Goal: Information Seeking & Learning: Learn about a topic

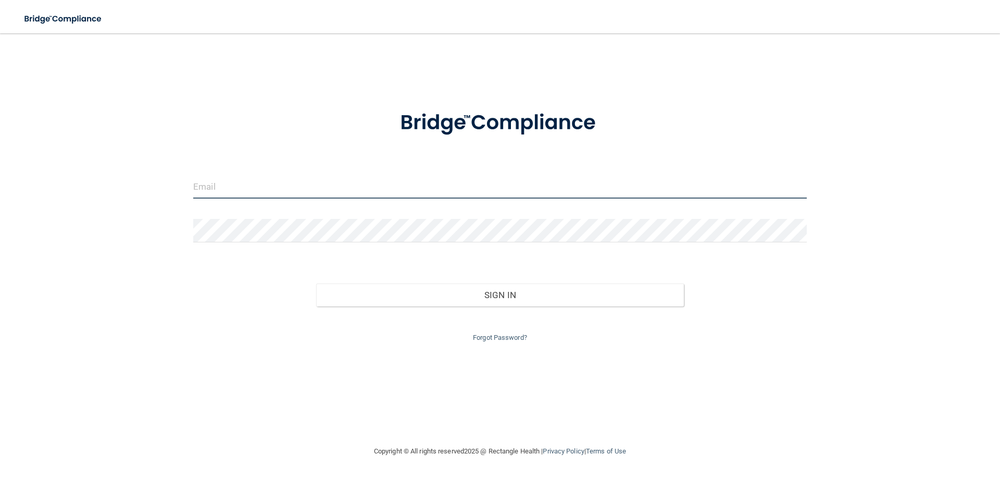
click at [236, 186] on input "email" at bounding box center [500, 186] width 614 height 23
click at [339, 189] on input "email" at bounding box center [500, 186] width 614 height 23
type input "[EMAIL_ADDRESS][DOMAIN_NAME]"
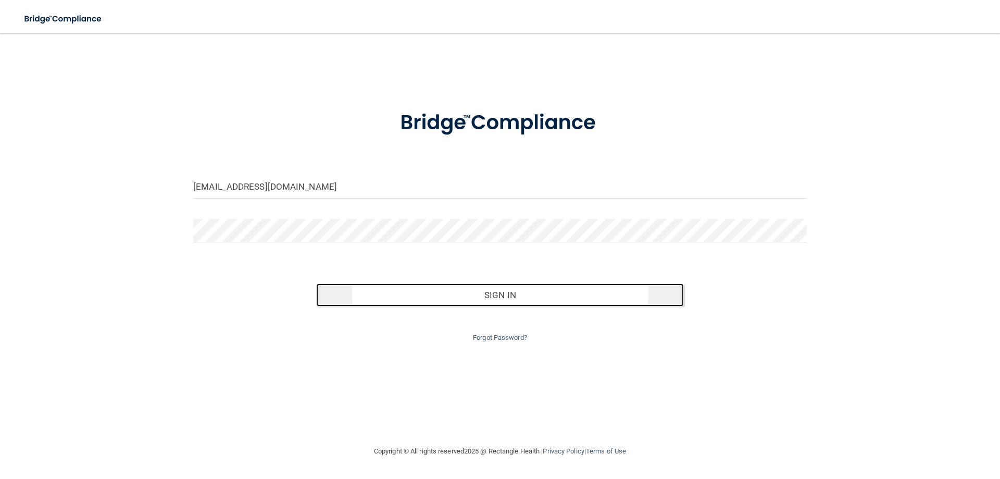
click at [455, 289] on button "Sign In" at bounding box center [500, 294] width 368 height 23
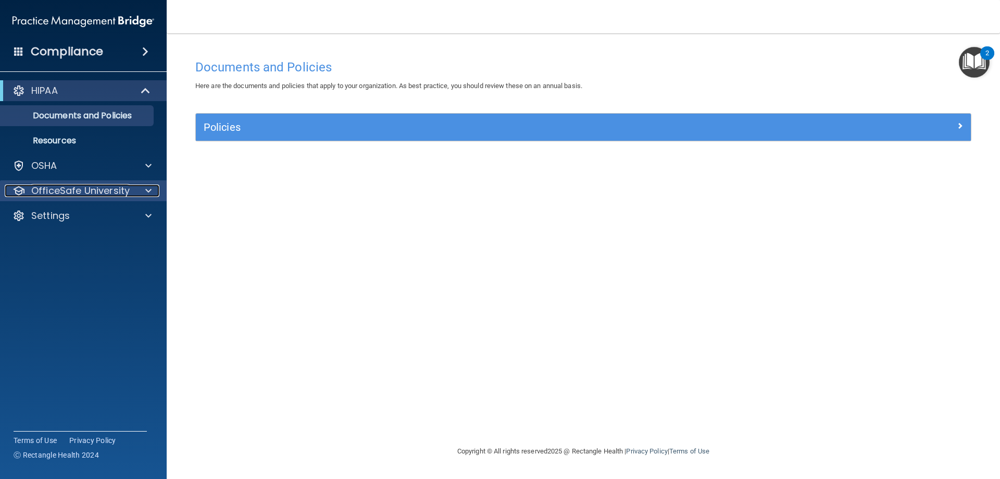
click at [71, 191] on p "OfficeSafe University" at bounding box center [80, 190] width 98 height 13
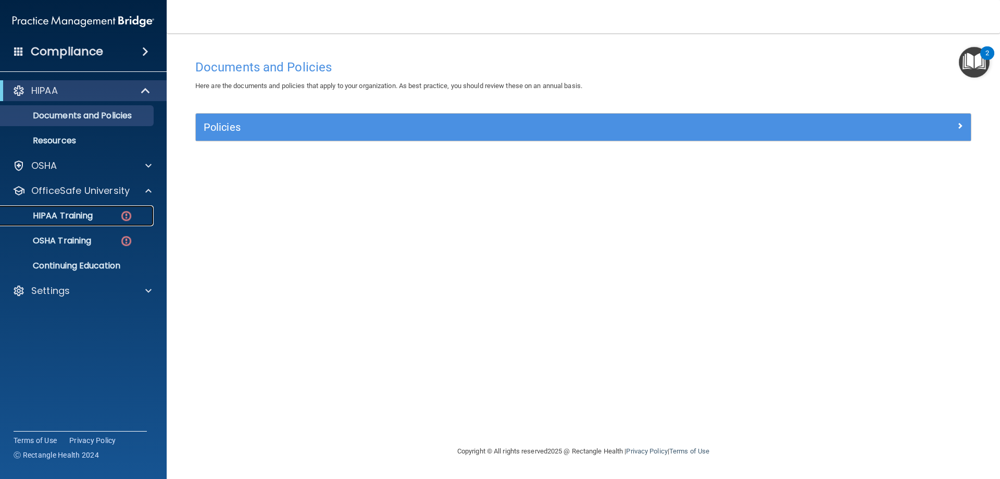
click at [56, 213] on p "HIPAA Training" at bounding box center [50, 215] width 86 height 10
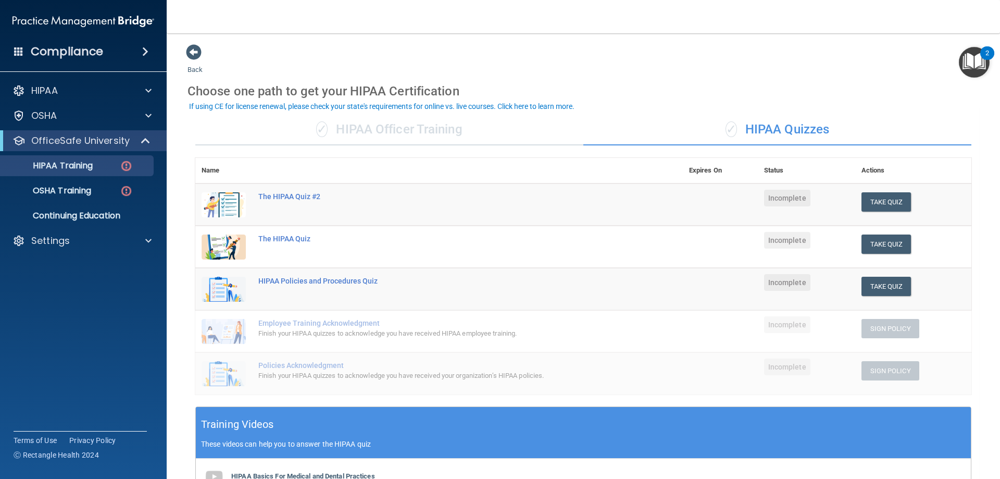
click at [554, 51] on div "Back Choose one path to get your HIPAA Certification ✓ HIPAA Officer Training ✓…" at bounding box center [584, 366] width 792 height 644
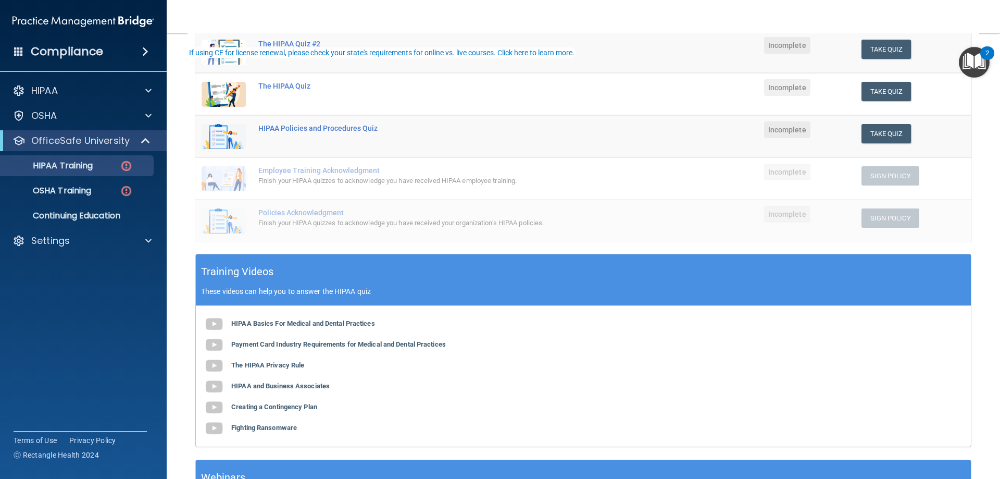
scroll to position [156, 0]
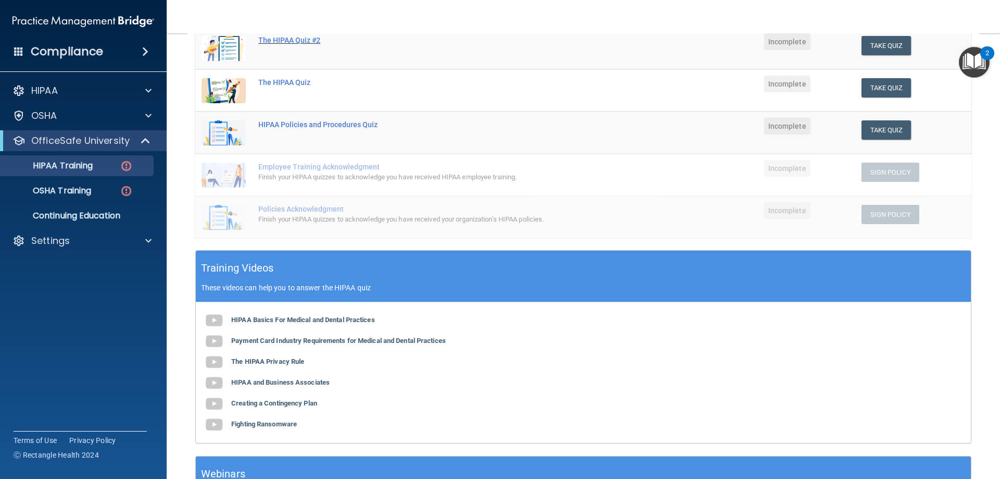
click at [295, 36] on div "The HIPAA Quiz #2" at bounding box center [444, 40] width 372 height 8
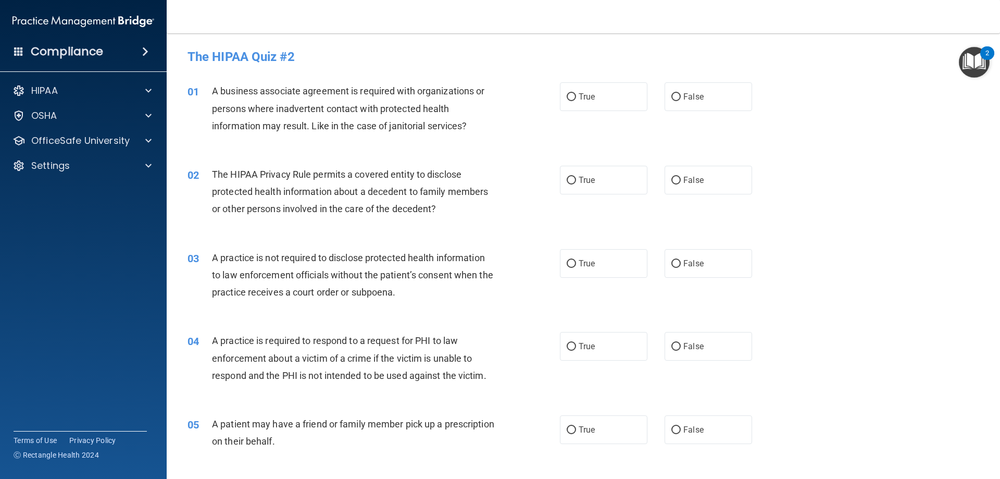
click at [213, 419] on span "A patient may have a friend or family member pick up a prescription on their be…" at bounding box center [353, 432] width 282 height 28
click at [675, 427] on input "False" at bounding box center [675, 430] width 9 height 8
radio input "true"
click at [151, 86] on span at bounding box center [148, 90] width 6 height 13
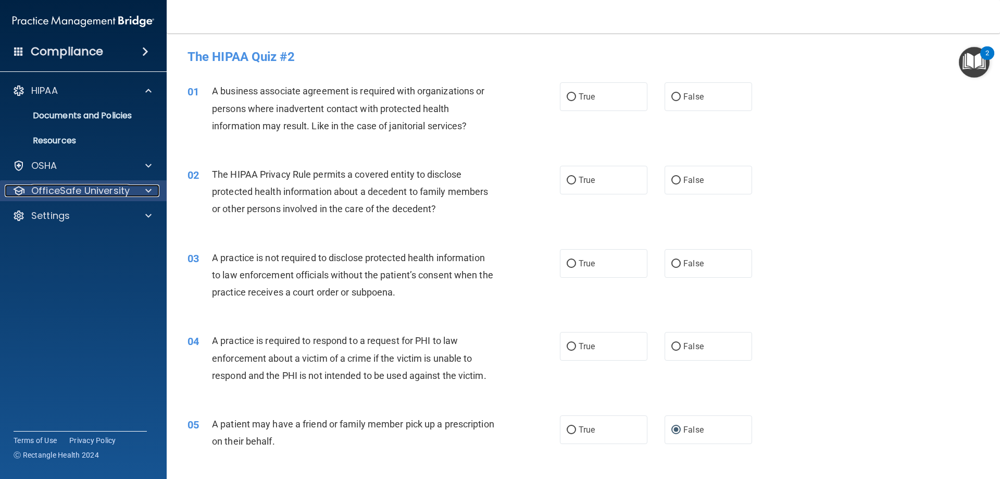
click at [154, 183] on div "OfficeSafe University" at bounding box center [83, 190] width 167 height 21
click at [153, 192] on div at bounding box center [147, 190] width 26 height 13
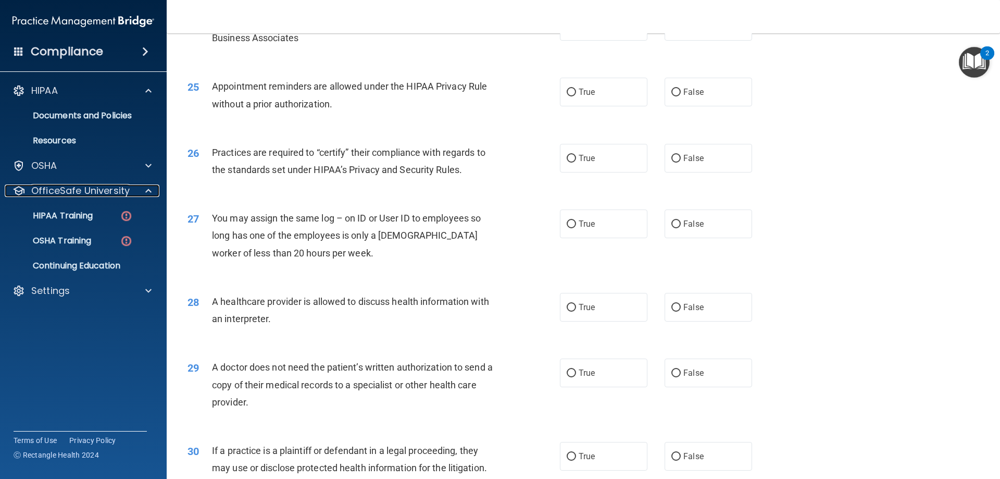
scroll to position [1946, 0]
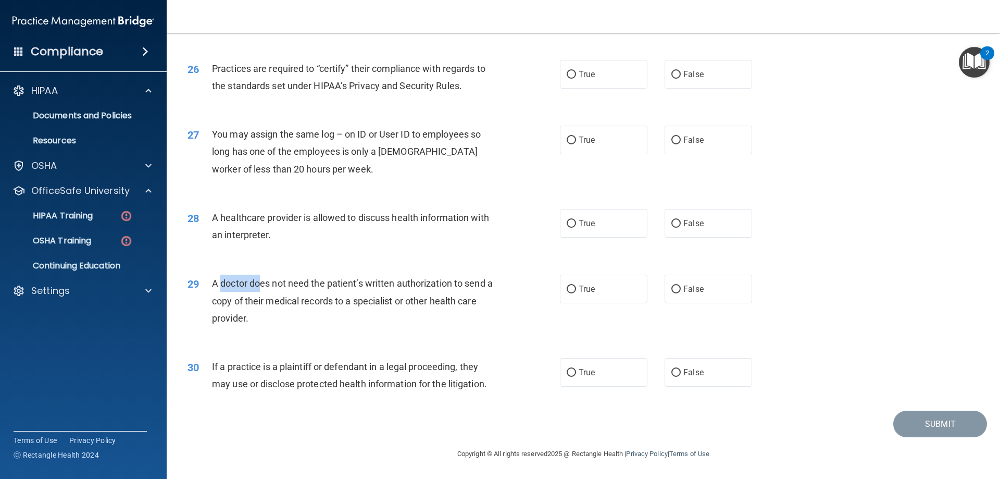
drag, startPoint x: 216, startPoint y: 285, endPoint x: 255, endPoint y: 290, distance: 38.9
click at [255, 290] on div "A doctor does not need the patient’s written authorization to send a copy of th…" at bounding box center [357, 300] width 291 height 52
click at [268, 320] on div "A doctor does not need the patient’s written authorization to send a copy of th…" at bounding box center [357, 300] width 291 height 52
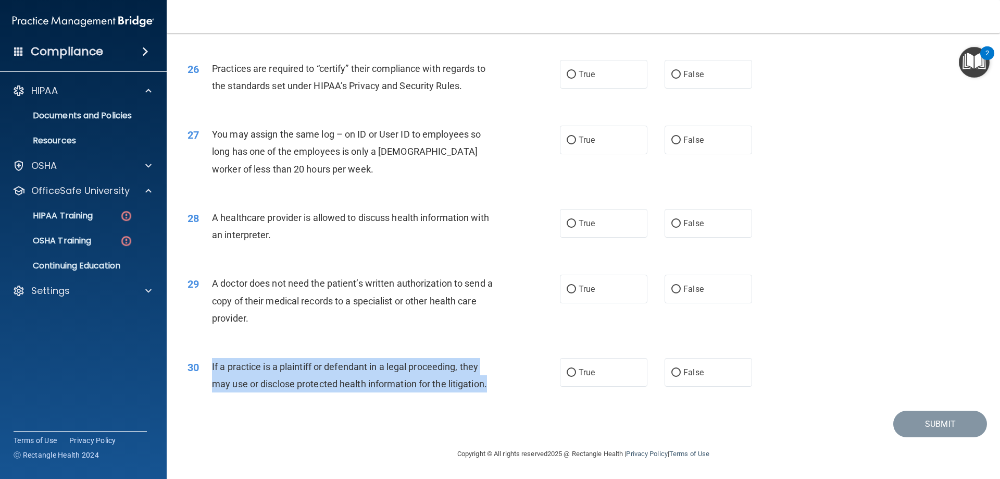
drag, startPoint x: 211, startPoint y: 365, endPoint x: 499, endPoint y: 387, distance: 288.3
click at [499, 387] on div "If a practice is a plaintiff or defendant in a legal proceeding, they may use o…" at bounding box center [357, 375] width 291 height 34
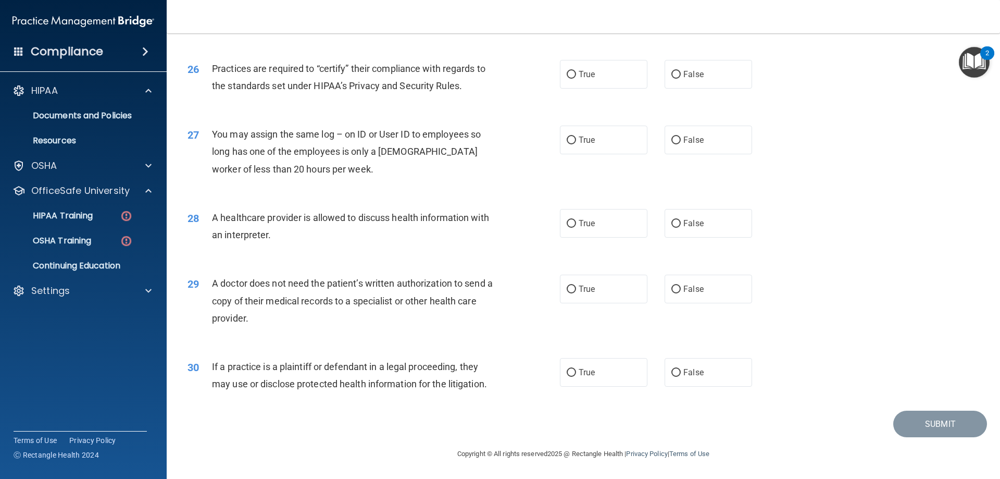
drag, startPoint x: 468, startPoint y: 378, endPoint x: 439, endPoint y: 434, distance: 63.6
click at [439, 434] on div "Submit" at bounding box center [583, 423] width 807 height 27
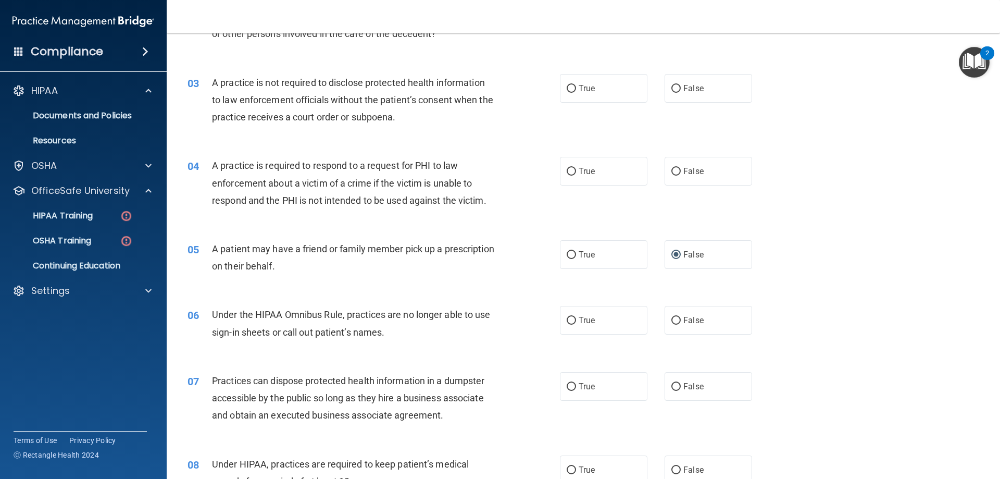
scroll to position [0, 0]
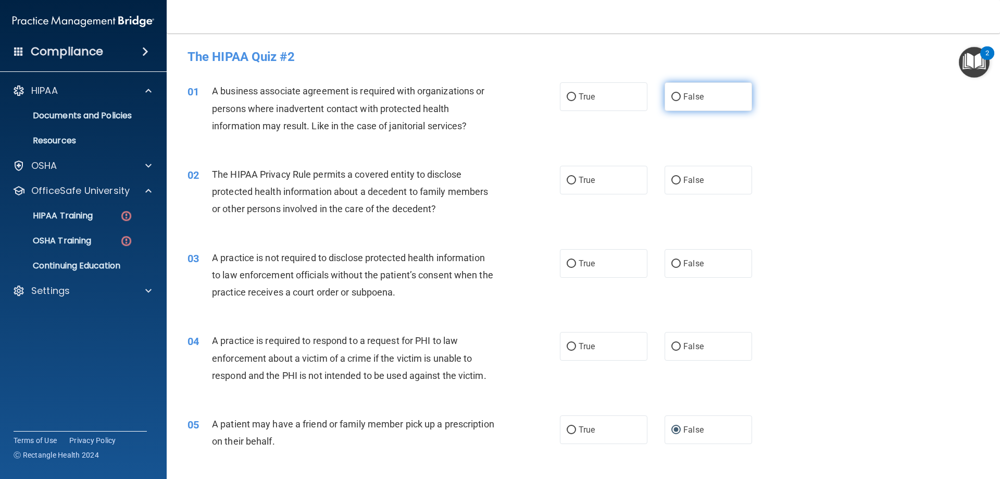
click at [671, 96] on input "False" at bounding box center [675, 97] width 9 height 8
radio input "true"
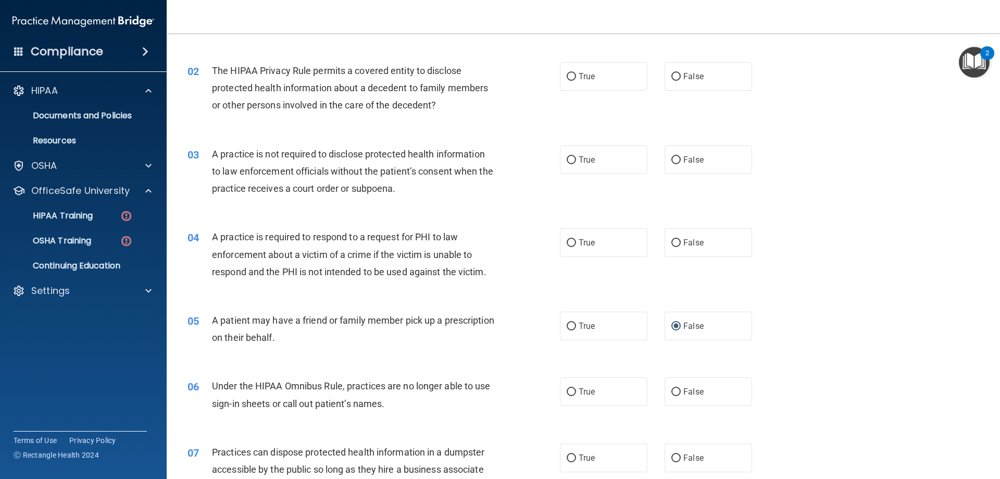
scroll to position [104, 0]
click at [573, 72] on label "True" at bounding box center [604, 75] width 88 height 29
click at [573, 72] on input "True" at bounding box center [571, 76] width 9 height 8
radio input "true"
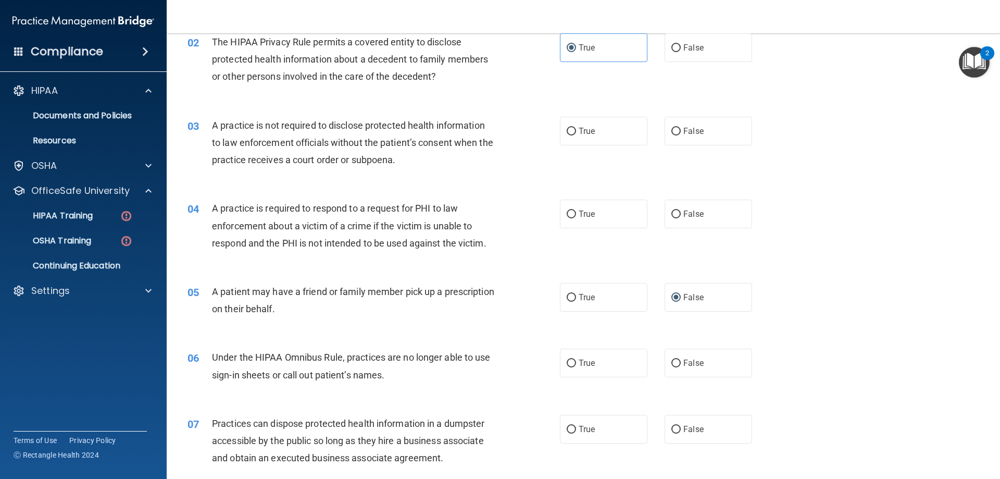
scroll to position [156, 0]
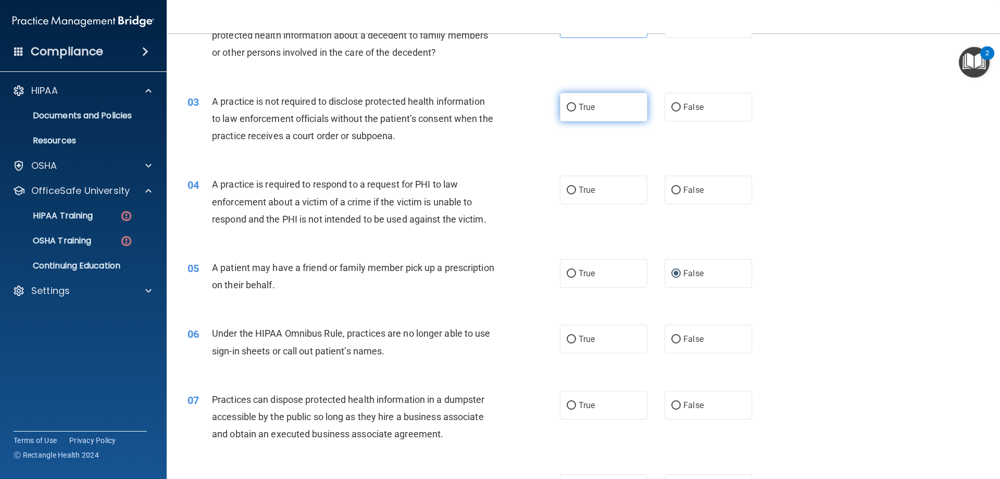
click at [567, 104] on input "True" at bounding box center [571, 108] width 9 height 8
radio input "true"
click at [677, 106] on label "False" at bounding box center [709, 107] width 88 height 29
click at [677, 106] on input "False" at bounding box center [675, 108] width 9 height 8
radio input "true"
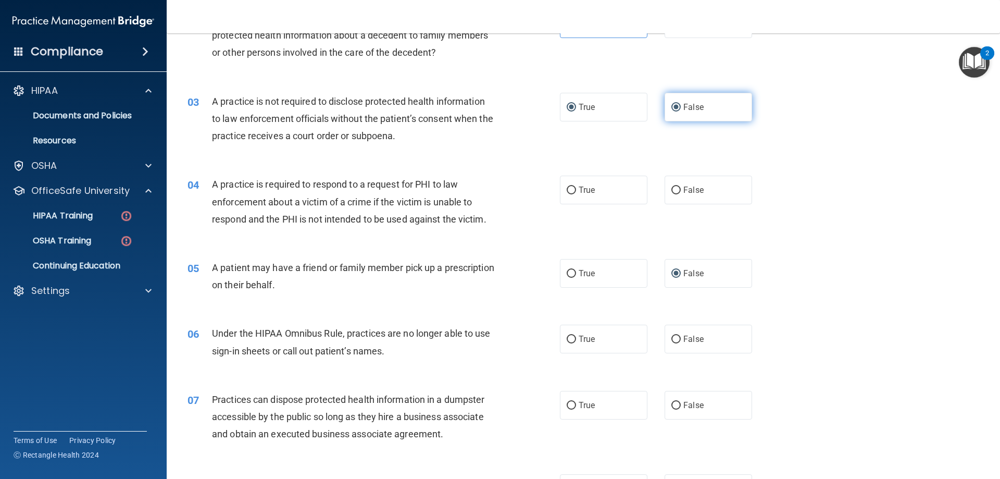
radio input "false"
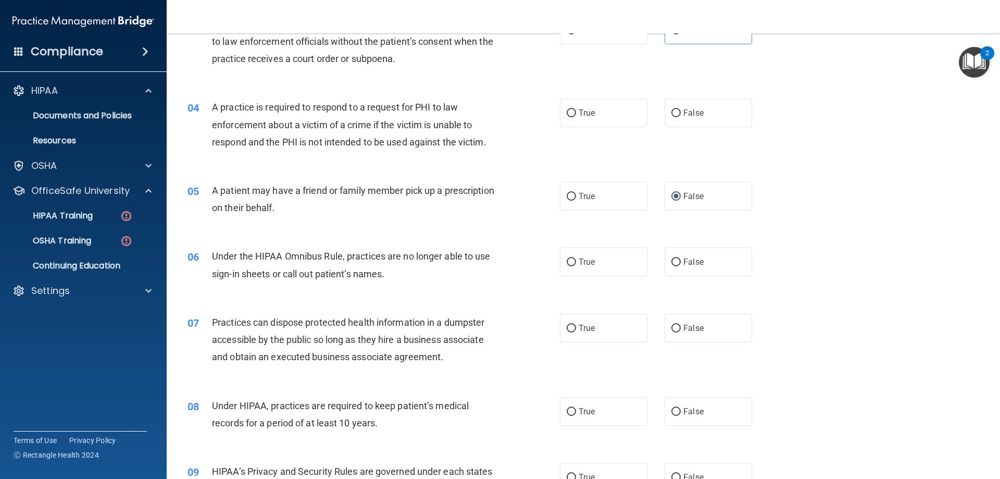
scroll to position [260, 0]
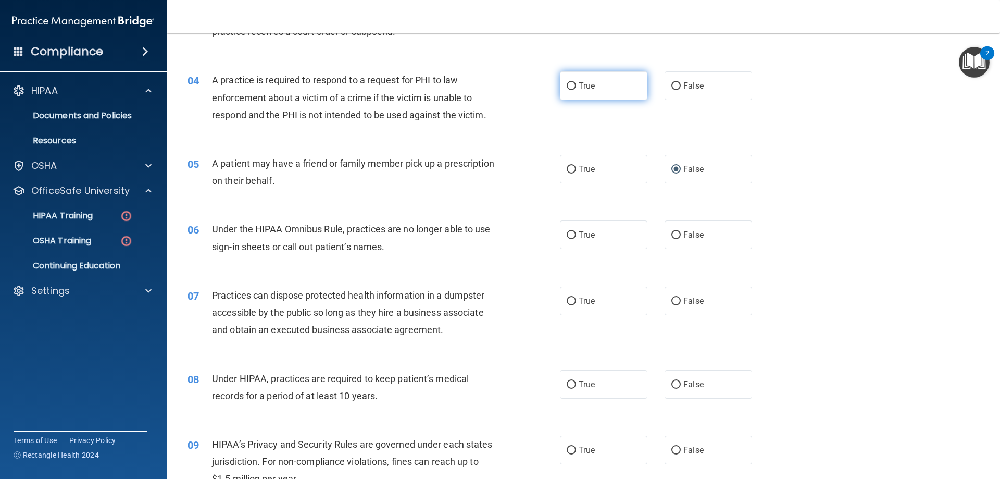
click at [560, 80] on label "True" at bounding box center [604, 85] width 88 height 29
click at [567, 82] on input "True" at bounding box center [571, 86] width 9 height 8
radio input "true"
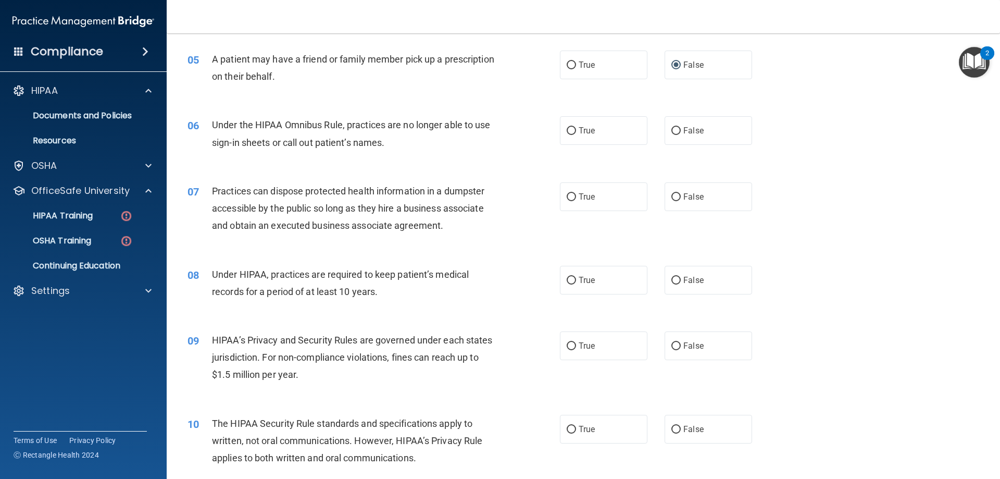
scroll to position [417, 0]
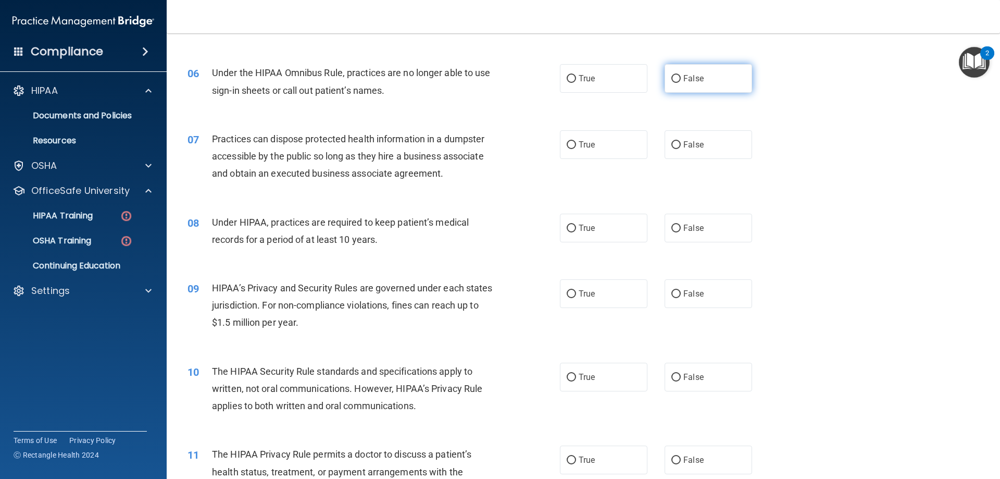
click at [707, 86] on label "False" at bounding box center [709, 78] width 88 height 29
click at [681, 83] on input "False" at bounding box center [675, 79] width 9 height 8
radio input "true"
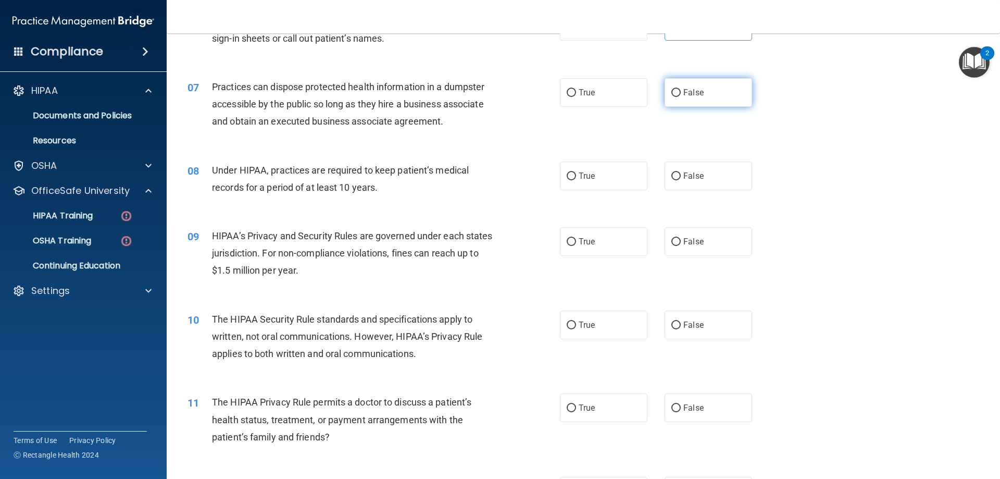
click at [684, 98] on label "False" at bounding box center [709, 92] width 88 height 29
click at [681, 97] on input "False" at bounding box center [675, 93] width 9 height 8
radio input "true"
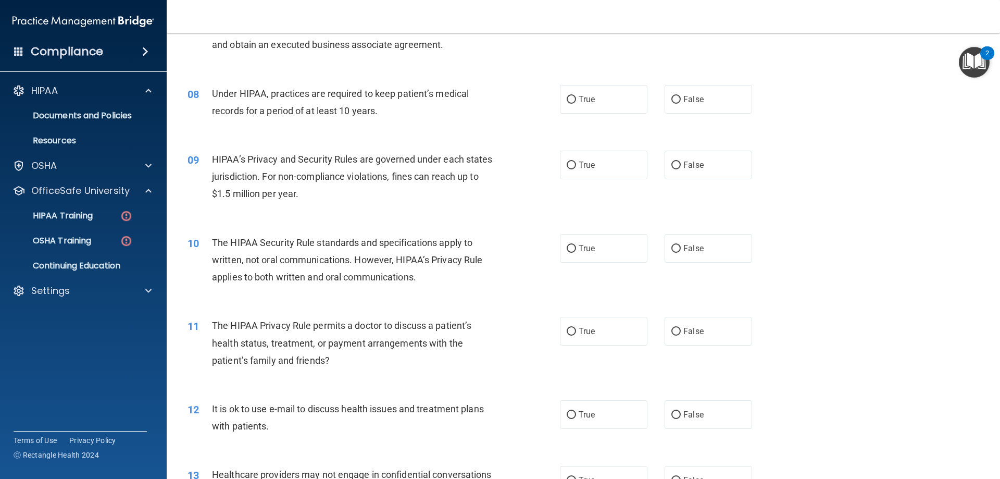
scroll to position [573, 0]
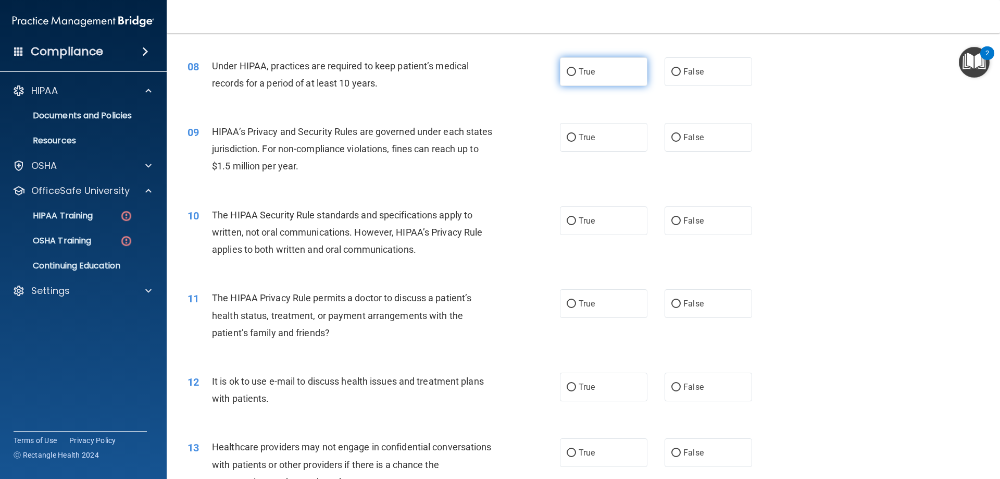
click at [579, 69] on span "True" at bounding box center [587, 72] width 16 height 10
click at [576, 69] on input "True" at bounding box center [571, 72] width 9 height 8
radio input "true"
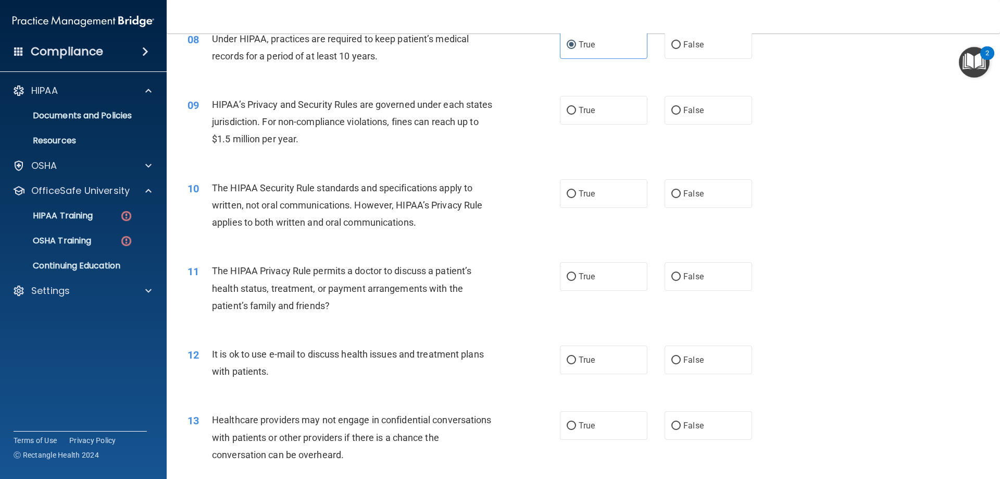
scroll to position [625, 0]
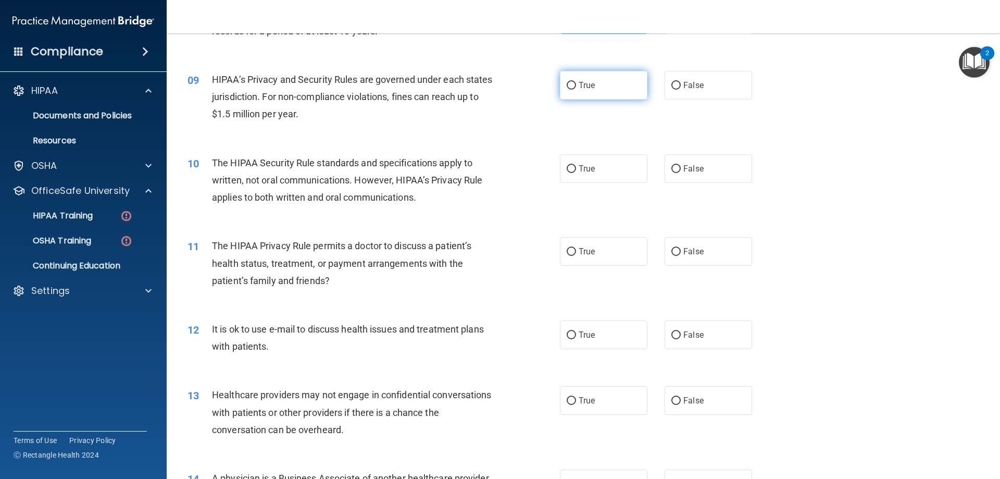
click at [567, 94] on label "True" at bounding box center [604, 85] width 88 height 29
click at [567, 90] on input "True" at bounding box center [571, 86] width 9 height 8
radio input "true"
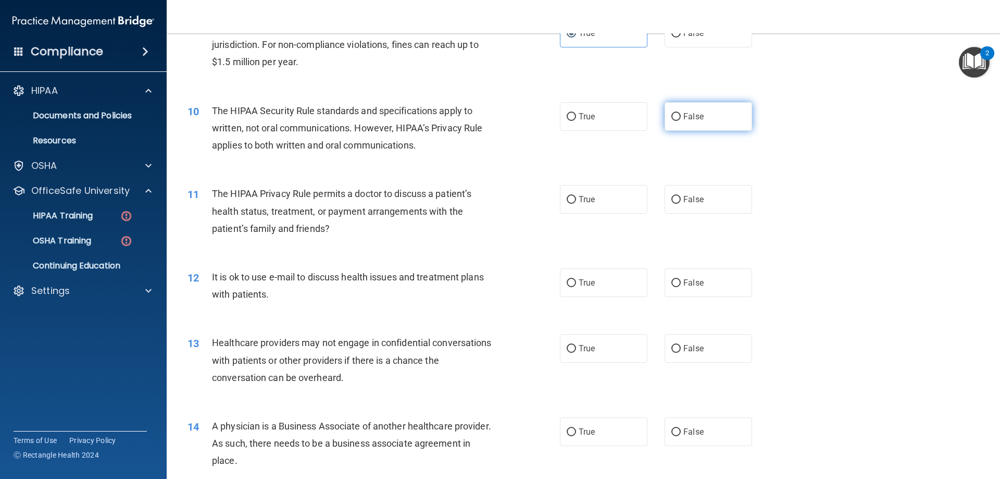
click at [683, 117] on span "False" at bounding box center [693, 116] width 20 height 10
click at [679, 117] on input "False" at bounding box center [675, 117] width 9 height 8
radio input "true"
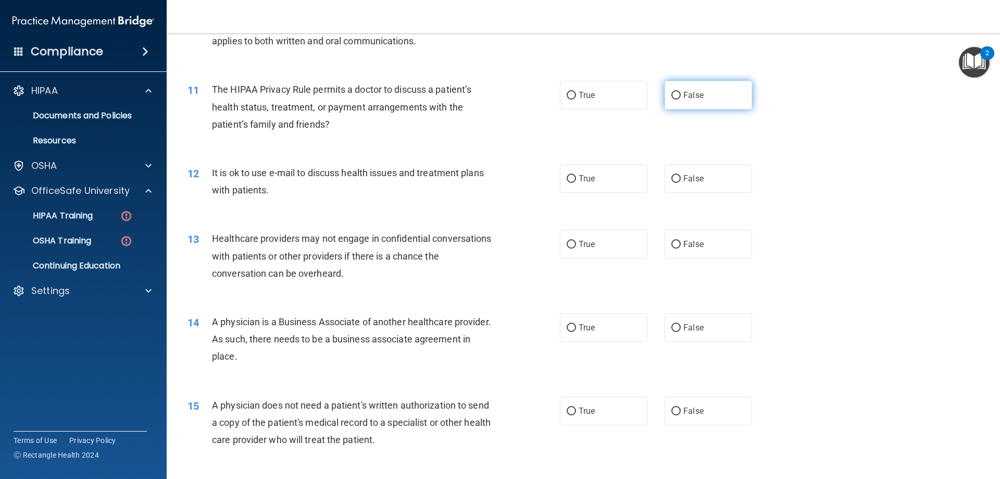
drag, startPoint x: 706, startPoint y: 101, endPoint x: 690, endPoint y: 104, distance: 16.4
click at [700, 101] on label "False" at bounding box center [709, 95] width 88 height 29
click at [681, 99] on input "False" at bounding box center [675, 96] width 9 height 8
radio input "true"
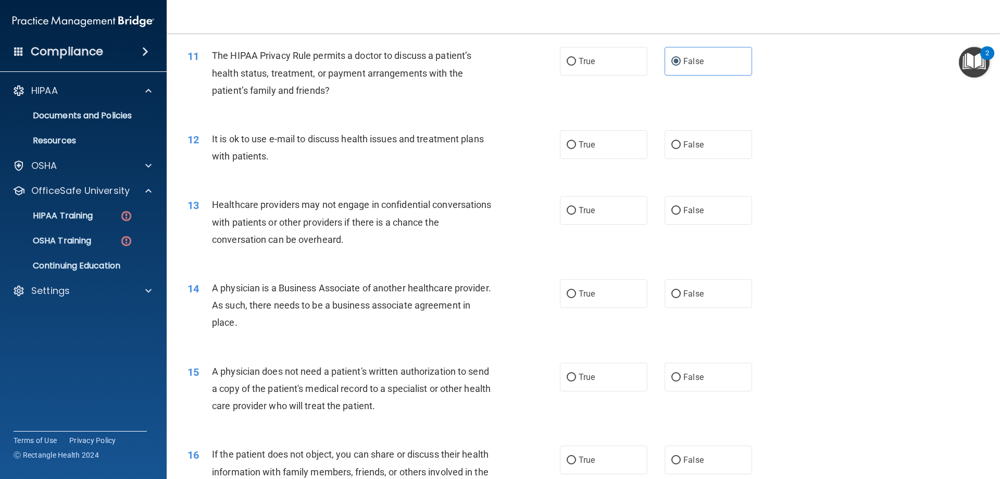
scroll to position [833, 0]
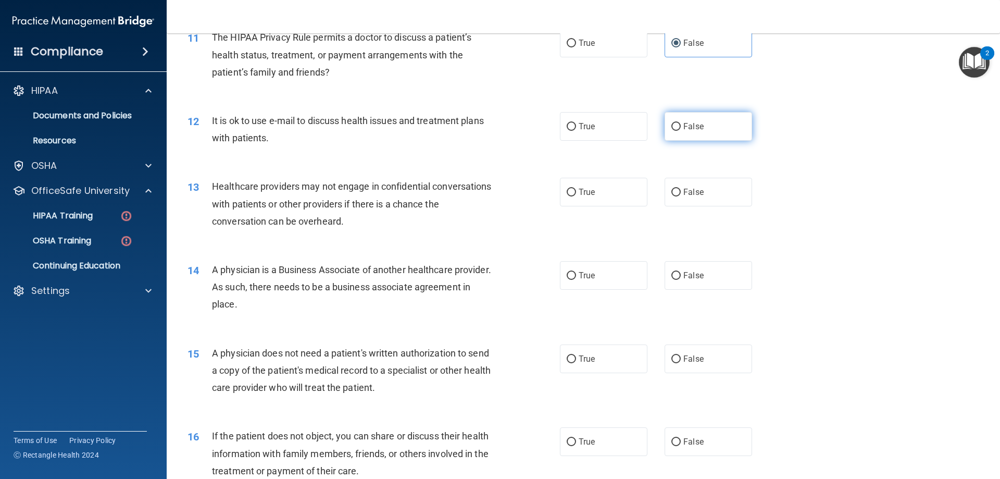
click at [678, 128] on label "False" at bounding box center [709, 126] width 88 height 29
click at [678, 128] on input "False" at bounding box center [675, 127] width 9 height 8
radio input "true"
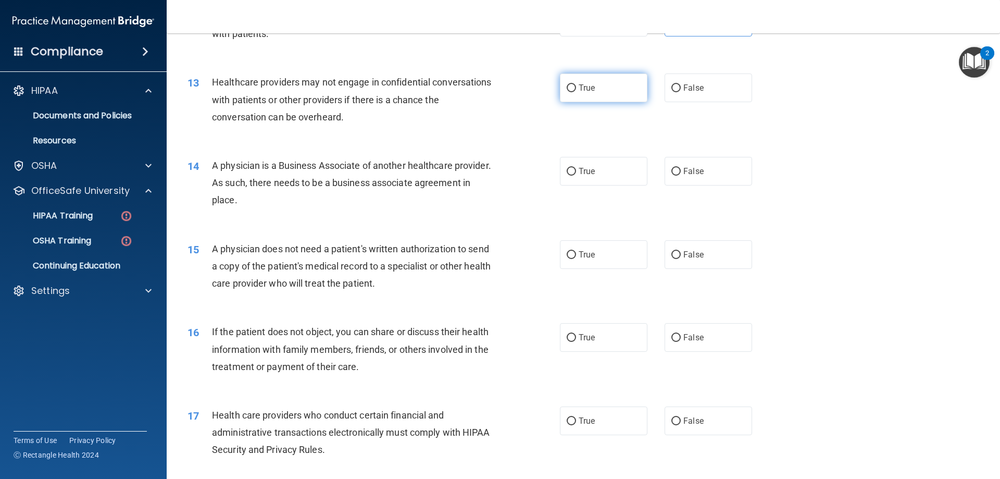
click at [586, 87] on span "True" at bounding box center [587, 88] width 16 height 10
click at [576, 87] on input "True" at bounding box center [571, 88] width 9 height 8
radio input "true"
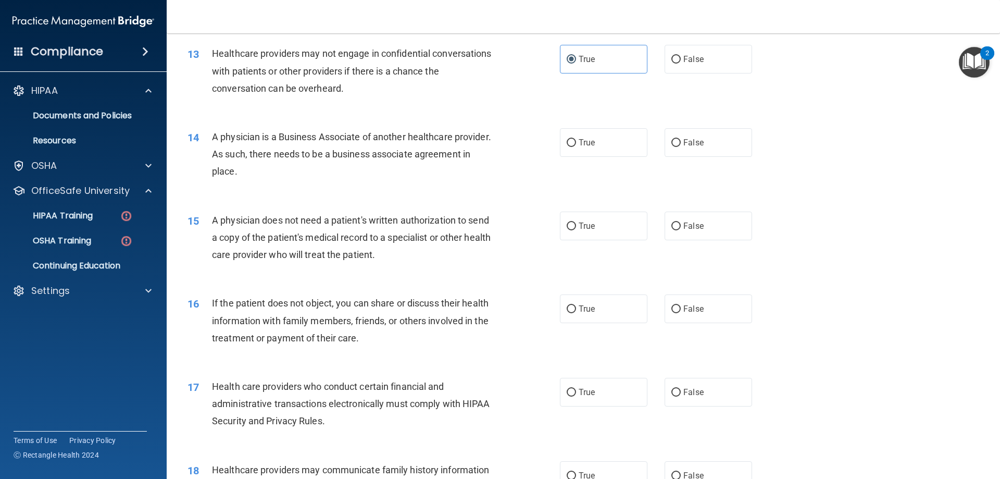
scroll to position [990, 0]
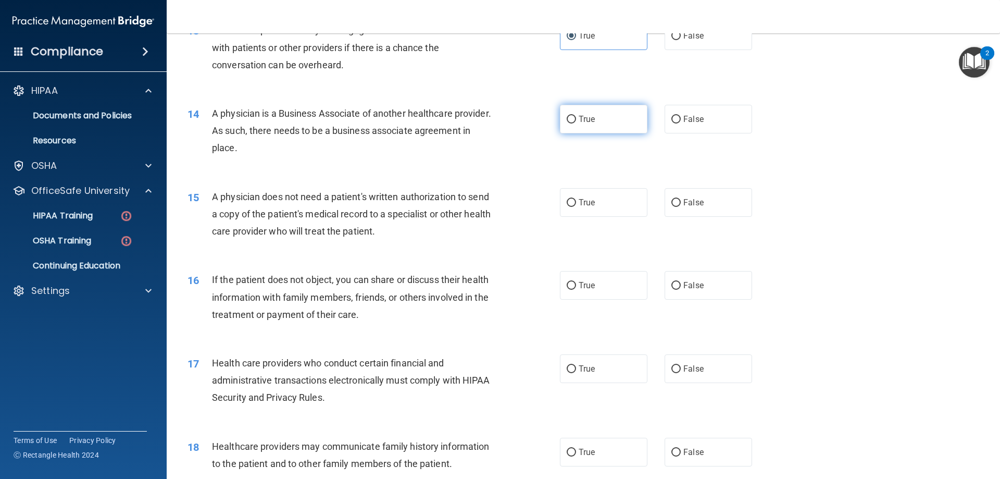
click at [602, 126] on label "True" at bounding box center [604, 119] width 88 height 29
click at [576, 123] on input "True" at bounding box center [571, 120] width 9 height 8
radio input "true"
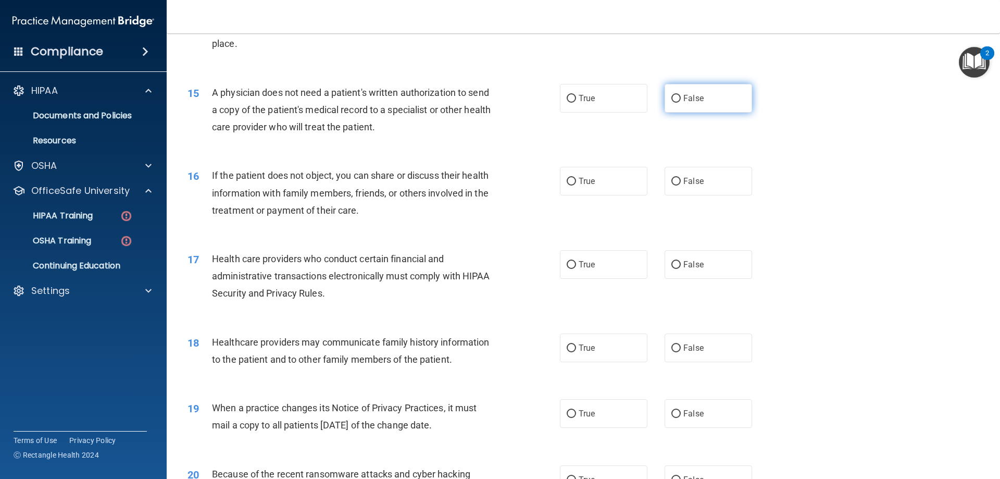
click at [695, 89] on label "False" at bounding box center [709, 98] width 88 height 29
click at [681, 95] on input "False" at bounding box center [675, 99] width 9 height 8
radio input "true"
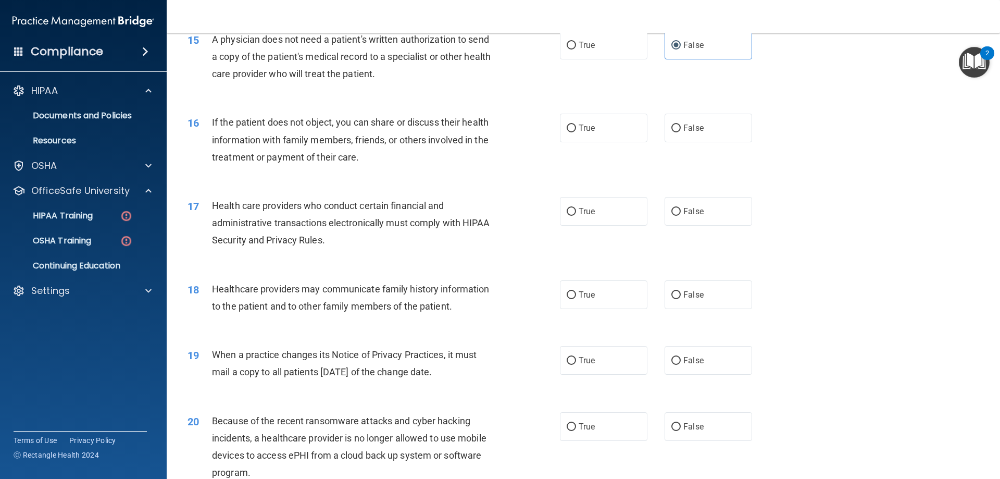
scroll to position [1146, 0]
click at [691, 122] on label "False" at bounding box center [709, 129] width 88 height 29
click at [681, 126] on input "False" at bounding box center [675, 130] width 9 height 8
radio input "true"
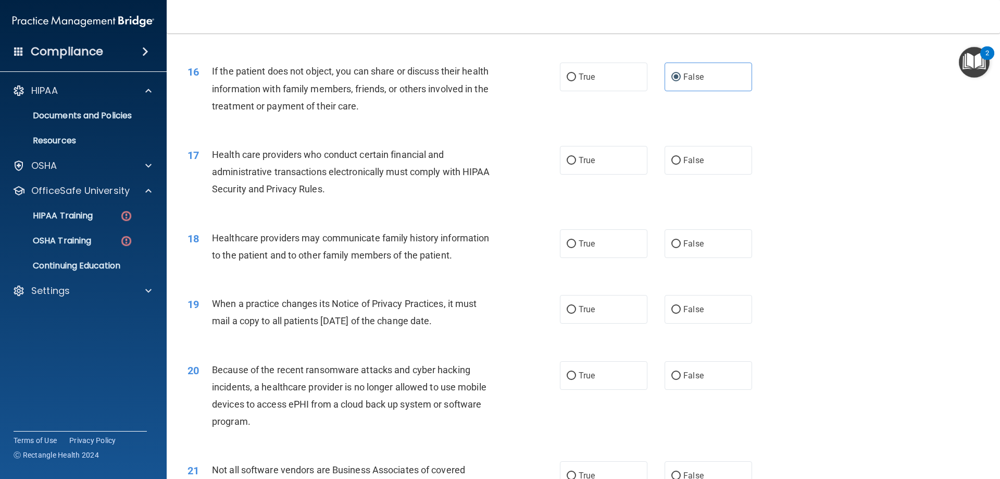
scroll to position [1250, 0]
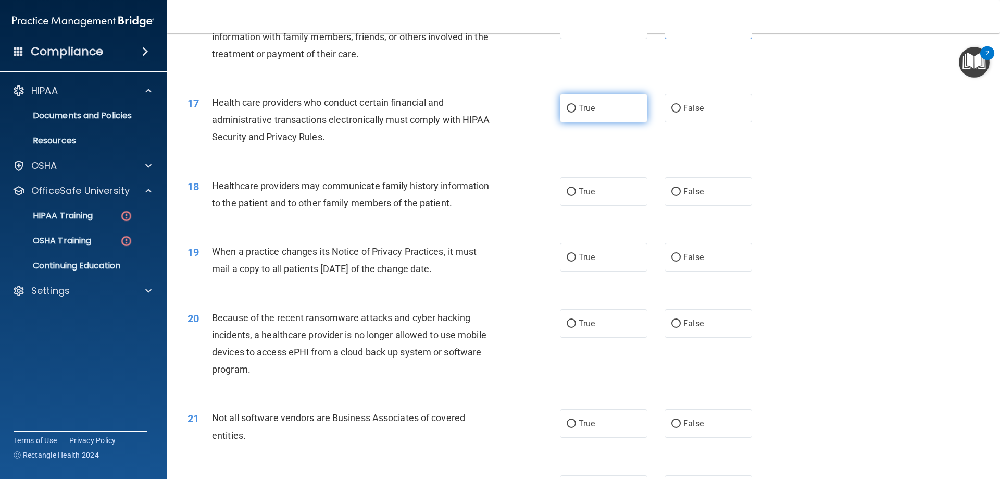
drag, startPoint x: 593, startPoint y: 103, endPoint x: 572, endPoint y: 113, distance: 22.8
click at [591, 103] on label "True" at bounding box center [604, 108] width 88 height 29
click at [576, 105] on input "True" at bounding box center [571, 109] width 9 height 8
radio input "true"
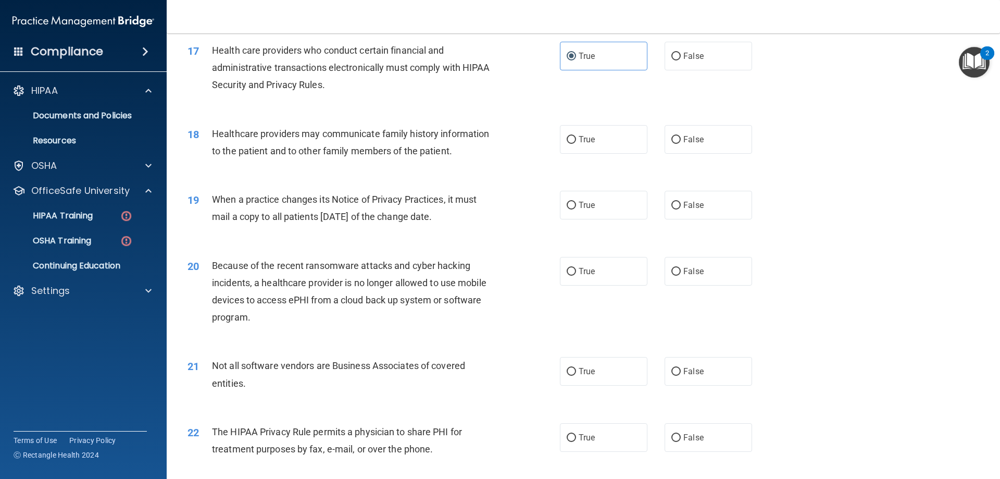
scroll to position [1354, 0]
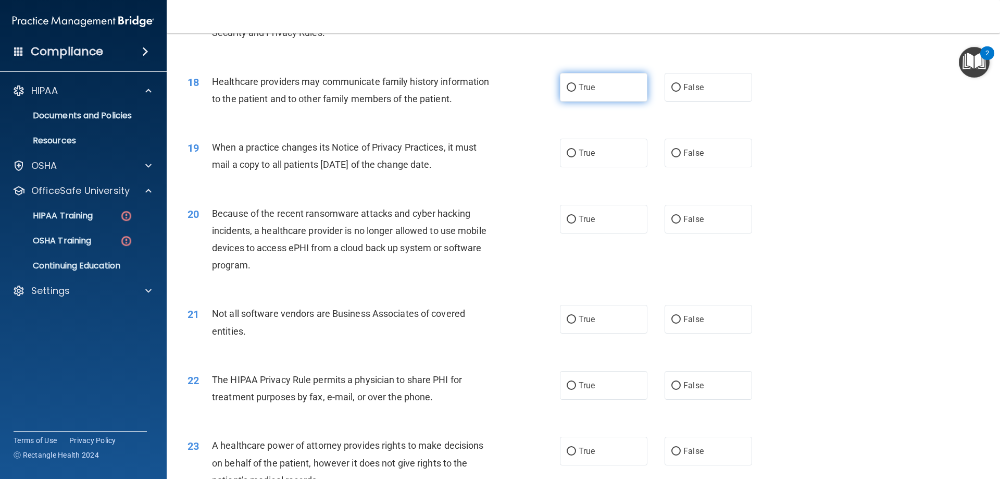
click at [579, 91] on span "True" at bounding box center [587, 87] width 16 height 10
click at [576, 91] on input "True" at bounding box center [571, 88] width 9 height 8
radio input "true"
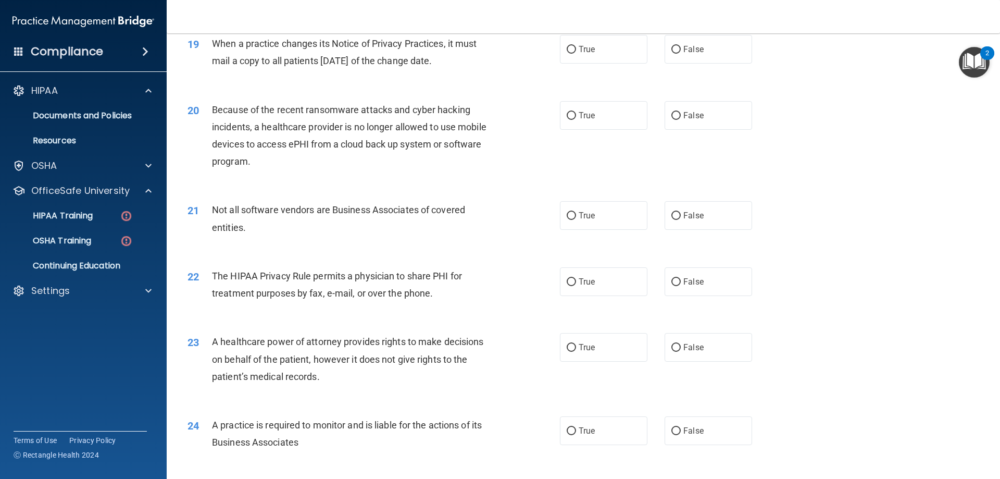
scroll to position [1458, 0]
click at [584, 42] on label "True" at bounding box center [604, 48] width 88 height 29
click at [576, 45] on input "True" at bounding box center [571, 49] width 9 height 8
radio input "true"
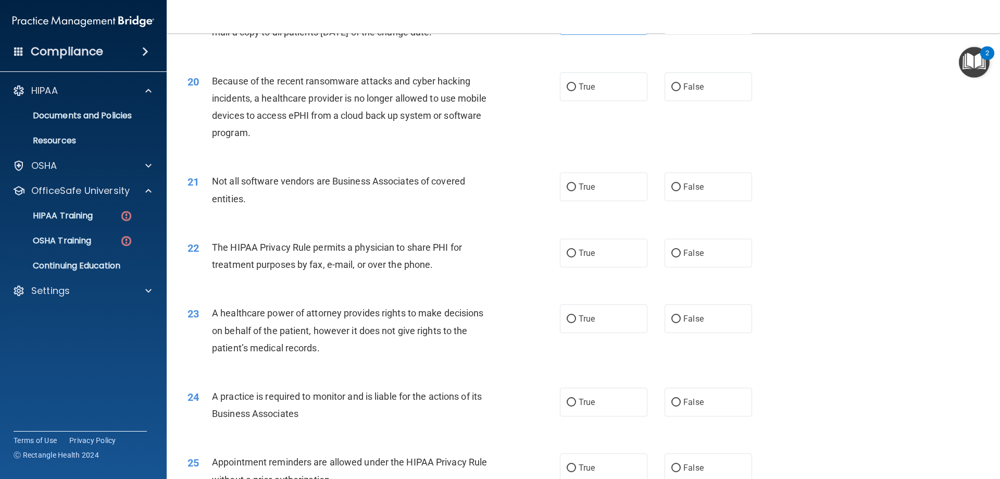
scroll to position [1510, 0]
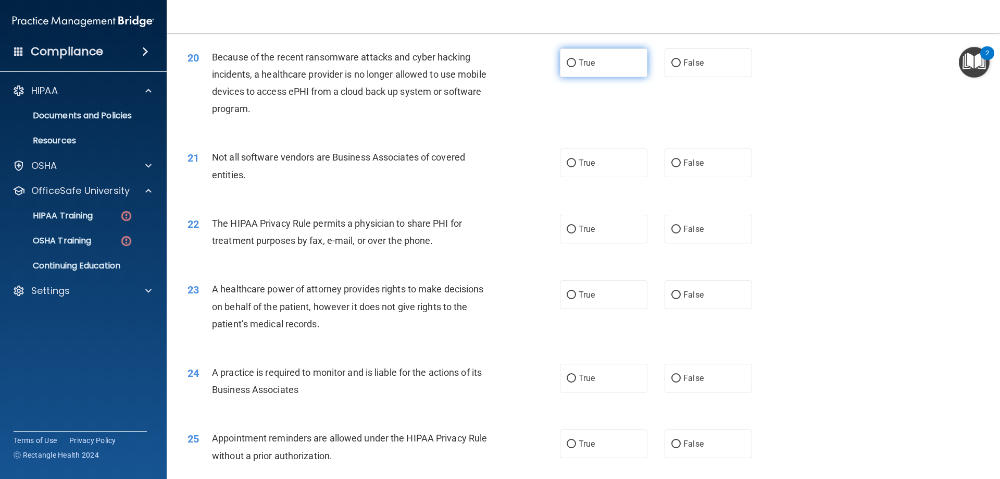
click at [595, 67] on label "True" at bounding box center [604, 62] width 88 height 29
click at [576, 67] on input "True" at bounding box center [571, 63] width 9 height 8
radio input "true"
drag, startPoint x: 710, startPoint y: 64, endPoint x: 672, endPoint y: 86, distance: 43.9
click at [706, 67] on label "False" at bounding box center [709, 62] width 88 height 29
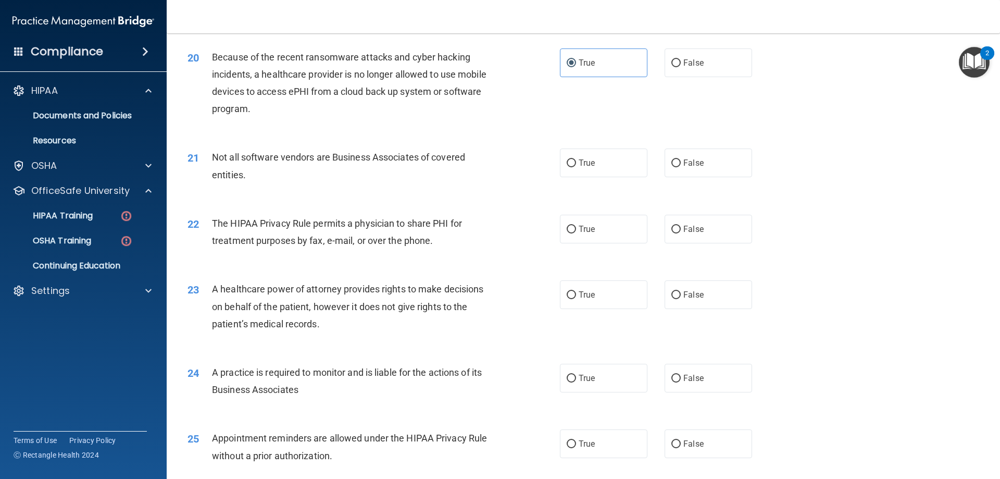
click at [681, 67] on input "False" at bounding box center [675, 63] width 9 height 8
radio input "true"
radio input "false"
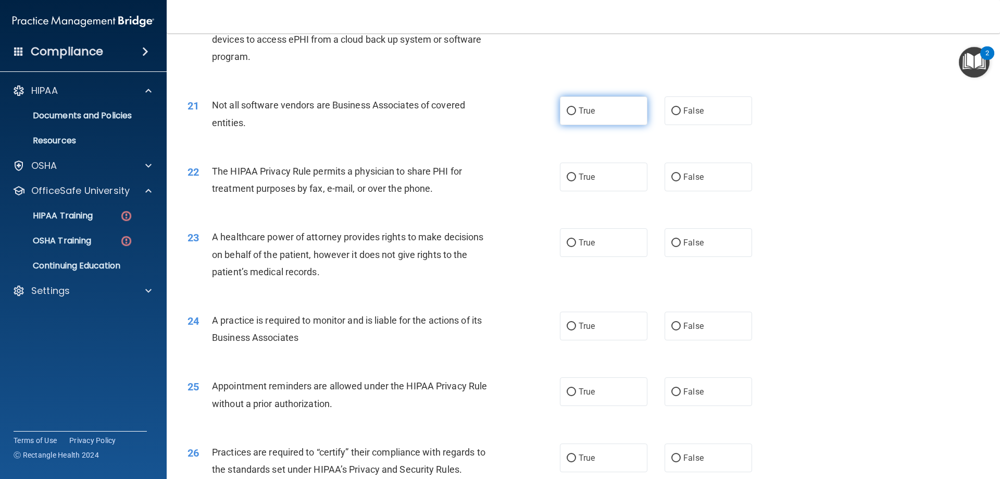
click at [629, 106] on label "True" at bounding box center [604, 110] width 88 height 29
click at [576, 107] on input "True" at bounding box center [571, 111] width 9 height 8
radio input "true"
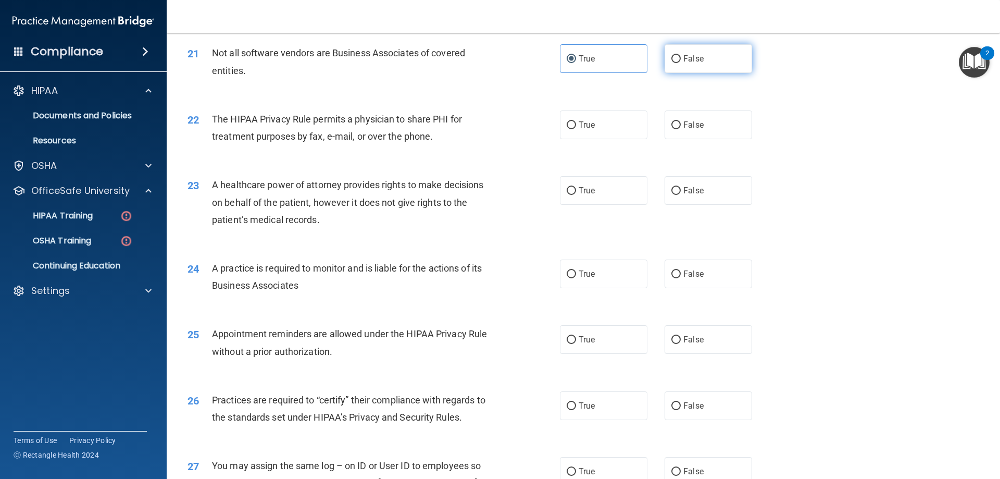
click at [705, 59] on label "False" at bounding box center [709, 58] width 88 height 29
click at [681, 59] on input "False" at bounding box center [675, 59] width 9 height 8
radio input "true"
click at [606, 63] on label "True" at bounding box center [604, 58] width 88 height 29
click at [576, 63] on input "True" at bounding box center [571, 59] width 9 height 8
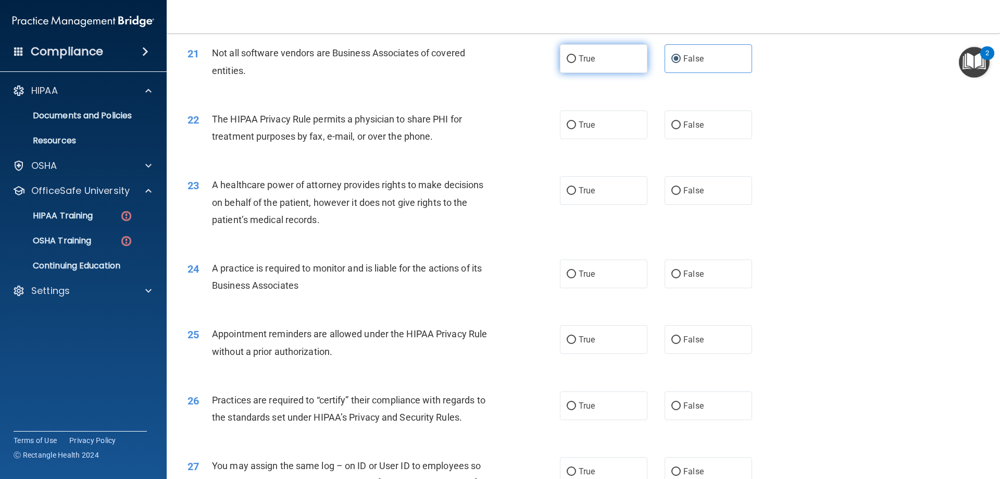
radio input "true"
radio input "false"
click at [587, 119] on label "True" at bounding box center [604, 124] width 88 height 29
click at [576, 121] on input "True" at bounding box center [571, 125] width 9 height 8
radio input "true"
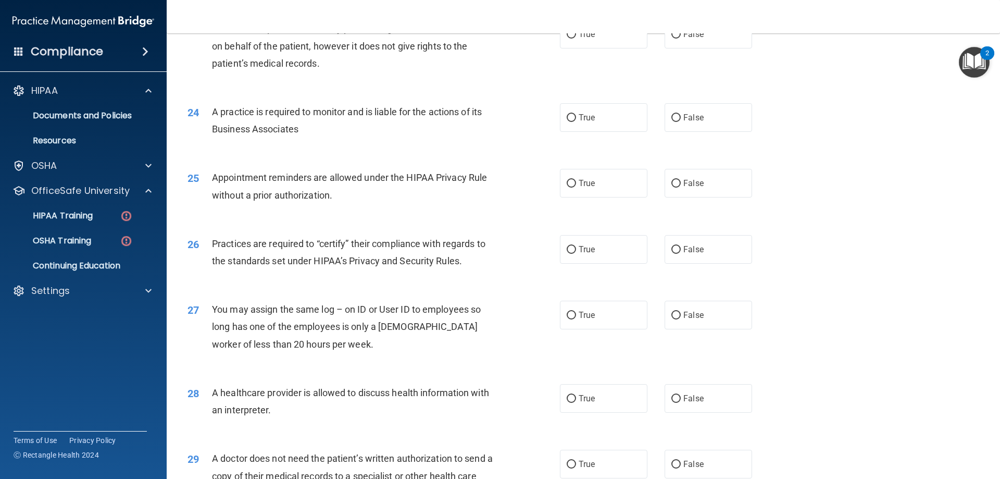
scroll to position [1719, 0]
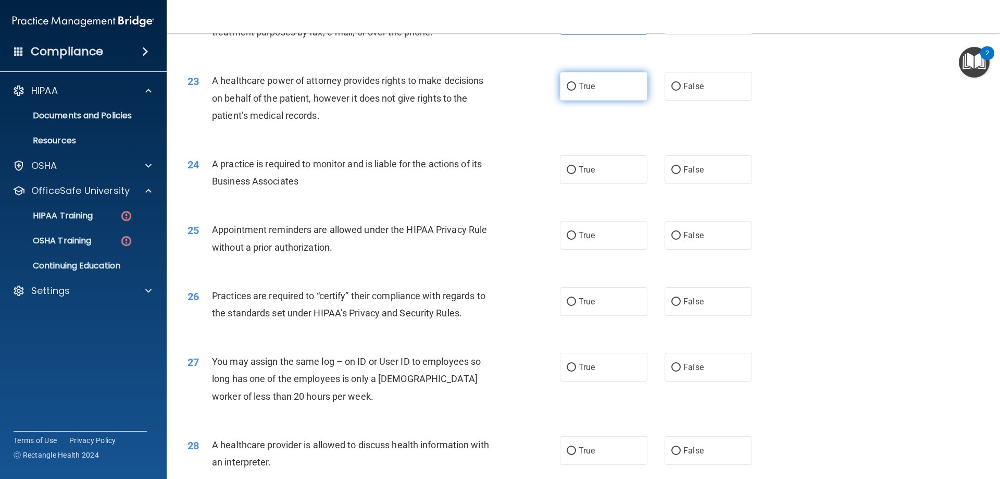
click at [619, 89] on label "True" at bounding box center [604, 86] width 88 height 29
click at [576, 89] on input "True" at bounding box center [571, 87] width 9 height 8
radio input "true"
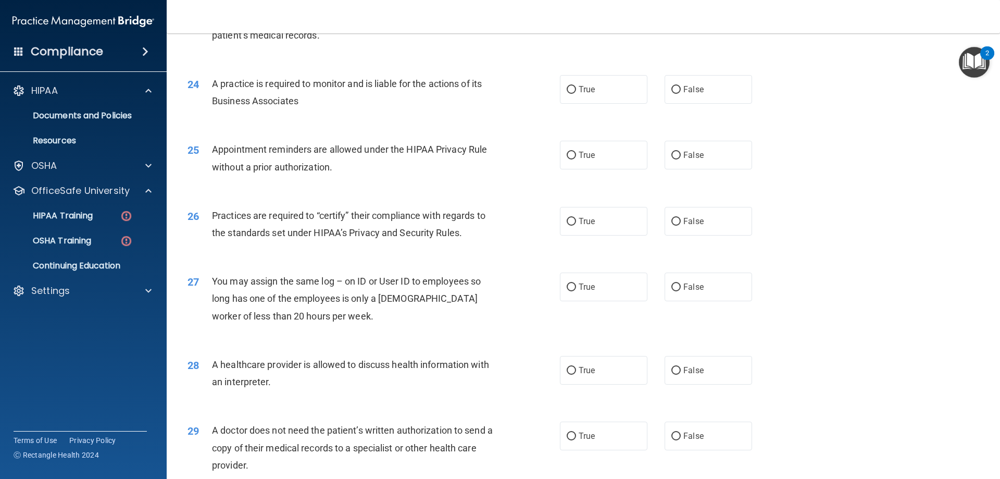
scroll to position [1823, 0]
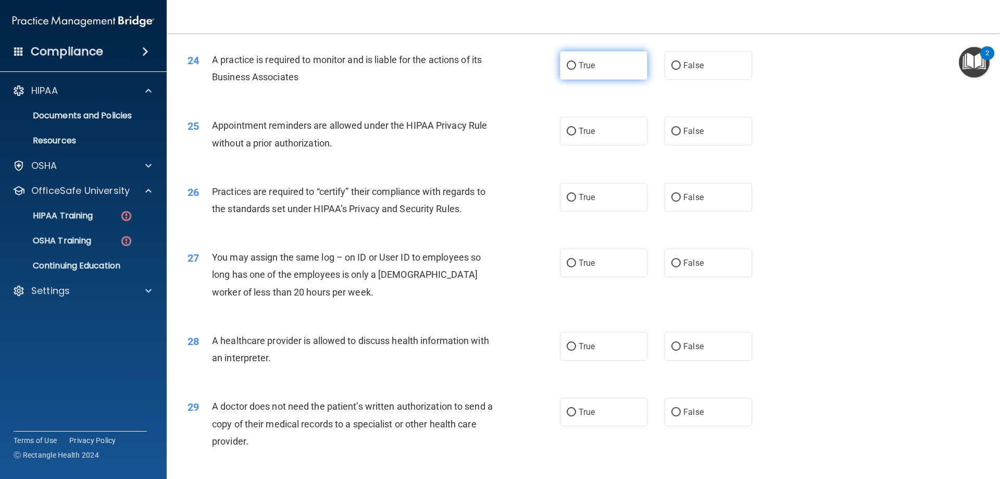
drag, startPoint x: 583, startPoint y: 71, endPoint x: 577, endPoint y: 73, distance: 6.9
click at [583, 71] on label "True" at bounding box center [604, 65] width 88 height 29
click at [576, 70] on input "True" at bounding box center [571, 66] width 9 height 8
radio input "true"
click at [609, 128] on label "True" at bounding box center [604, 131] width 88 height 29
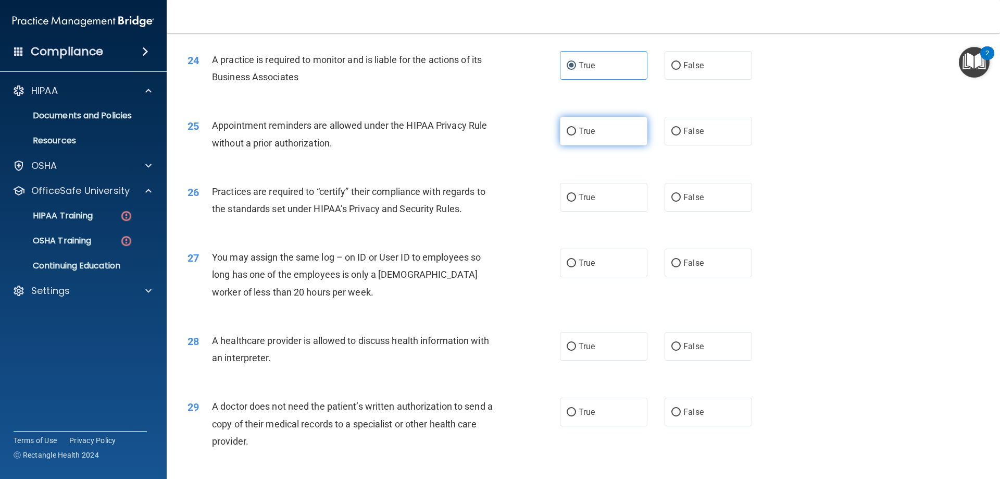
click at [576, 128] on input "True" at bounding box center [571, 132] width 9 height 8
radio input "true"
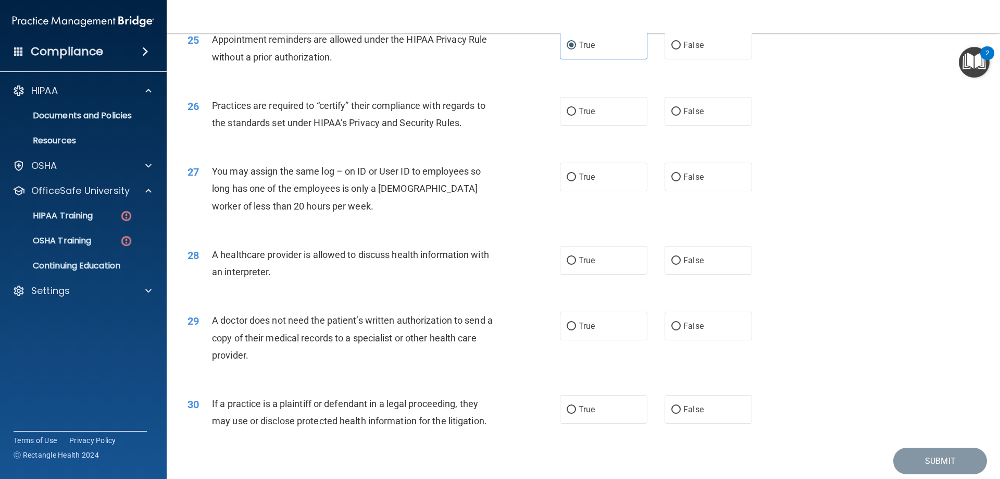
scroll to position [1927, 0]
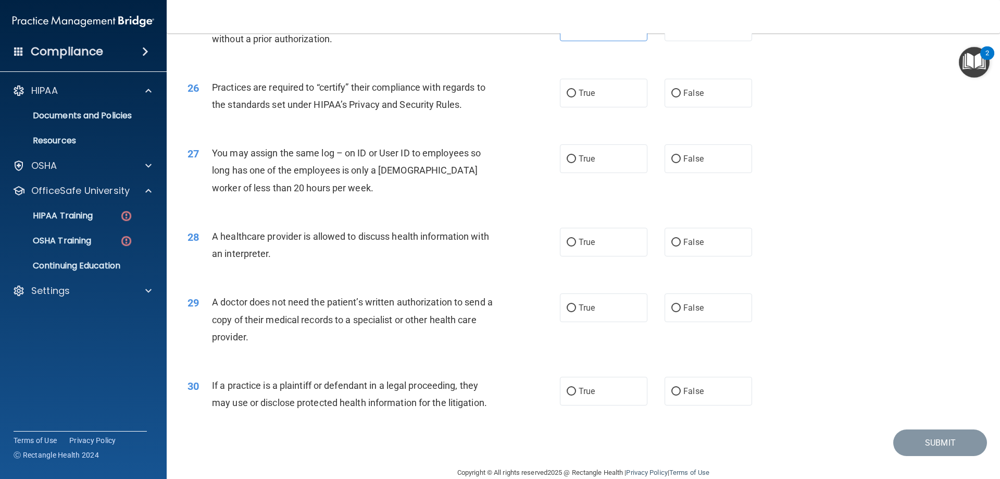
click at [569, 108] on div "26 Practices are required to “certify” their compliance with regards to the sta…" at bounding box center [374, 99] width 404 height 40
click at [547, 102] on div "26 Practices are required to “certify” their compliance with regards to the sta…" at bounding box center [374, 99] width 404 height 40
drag, startPoint x: 578, startPoint y: 102, endPoint x: 570, endPoint y: 105, distance: 8.4
click at [577, 103] on label "True" at bounding box center [604, 93] width 88 height 29
click at [588, 101] on label "True" at bounding box center [604, 93] width 88 height 29
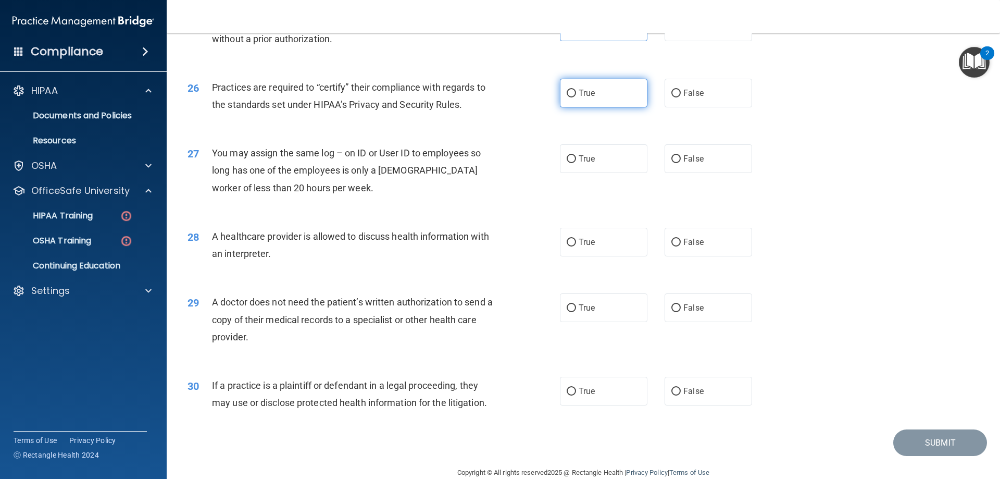
click at [576, 97] on input "True" at bounding box center [571, 94] width 9 height 8
radio input "true"
click at [704, 157] on label "False" at bounding box center [709, 158] width 88 height 29
click at [681, 157] on input "False" at bounding box center [675, 159] width 9 height 8
radio input "true"
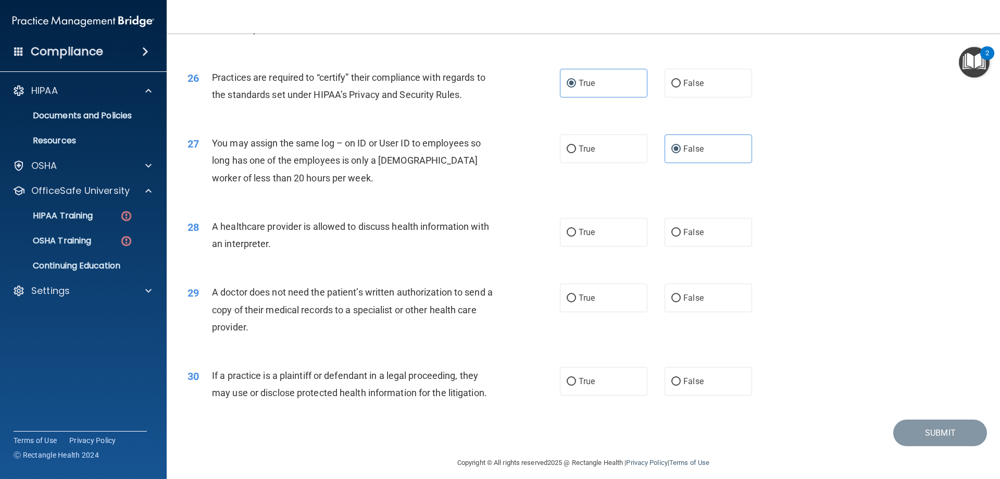
scroll to position [1946, 0]
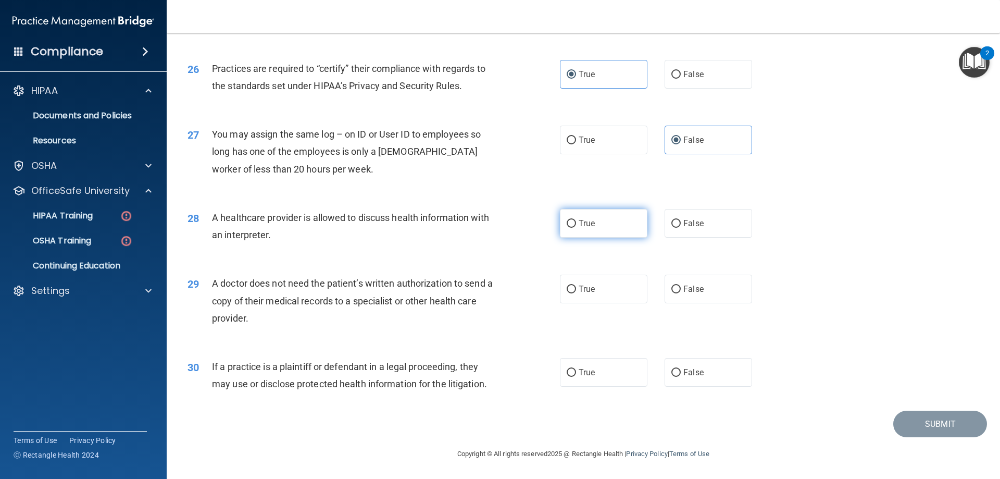
click at [578, 231] on label "True" at bounding box center [604, 223] width 88 height 29
click at [576, 228] on input "True" at bounding box center [571, 224] width 9 height 8
radio input "true"
click at [731, 291] on label "False" at bounding box center [709, 288] width 88 height 29
click at [681, 291] on input "False" at bounding box center [675, 289] width 9 height 8
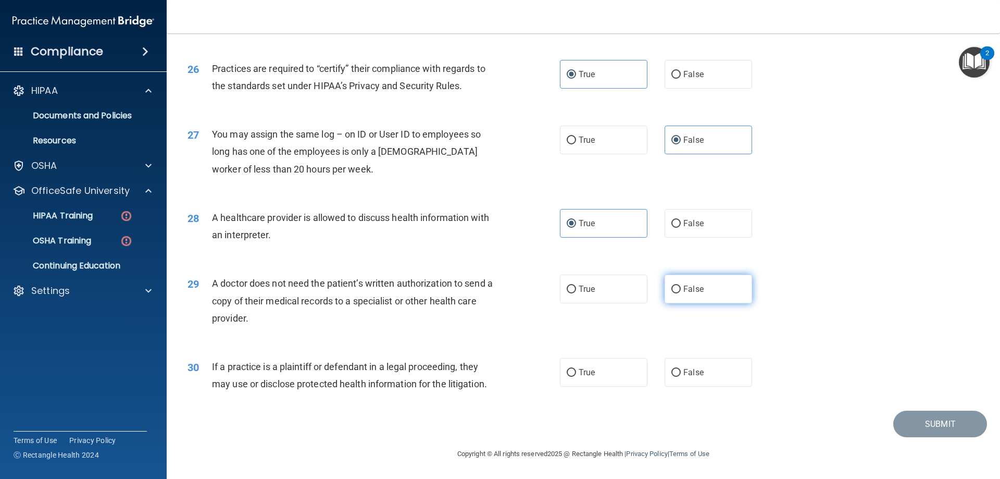
radio input "true"
click at [584, 374] on span "True" at bounding box center [587, 372] width 16 height 10
click at [576, 374] on input "True" at bounding box center [571, 373] width 9 height 8
radio input "true"
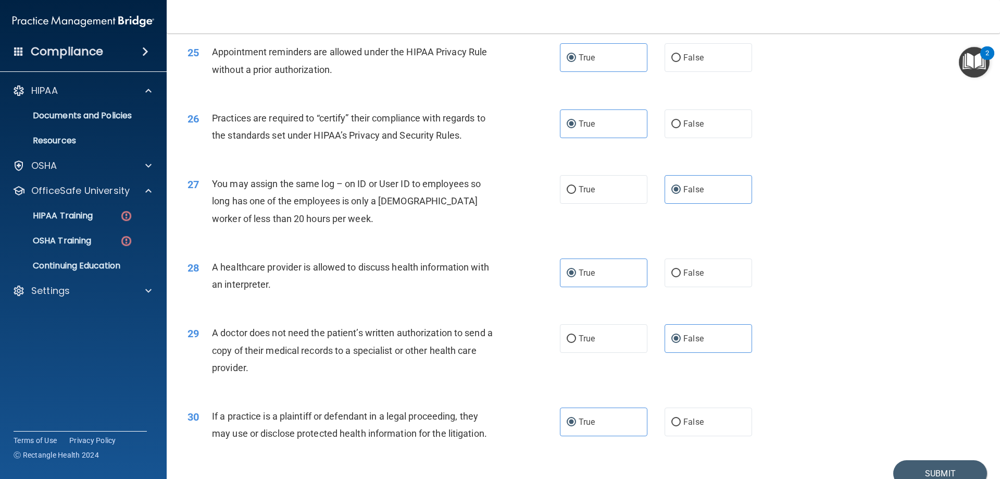
scroll to position [1899, 0]
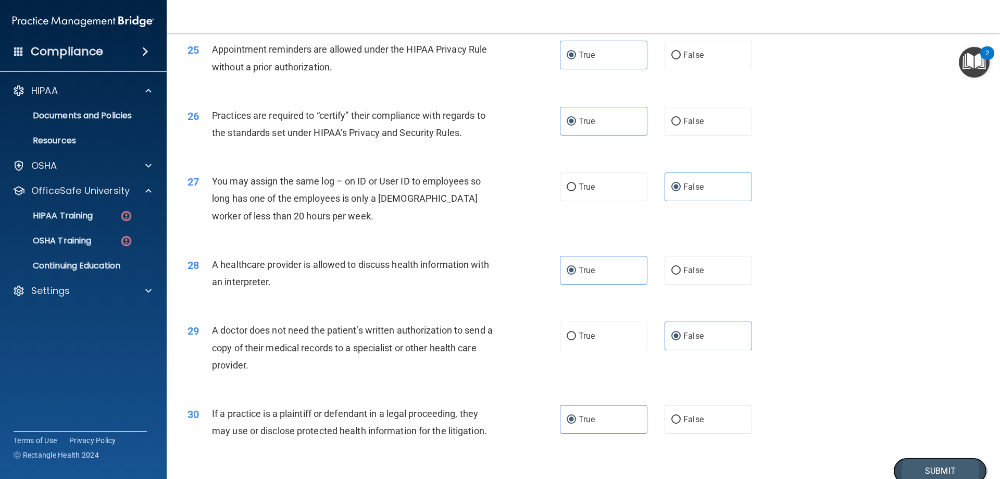
click at [926, 458] on button "Submit" at bounding box center [940, 470] width 94 height 27
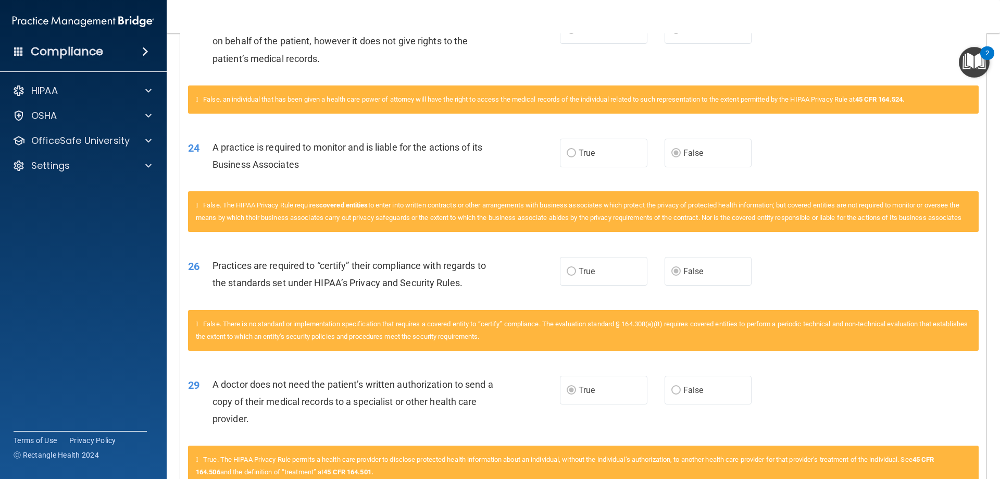
scroll to position [1889, 0]
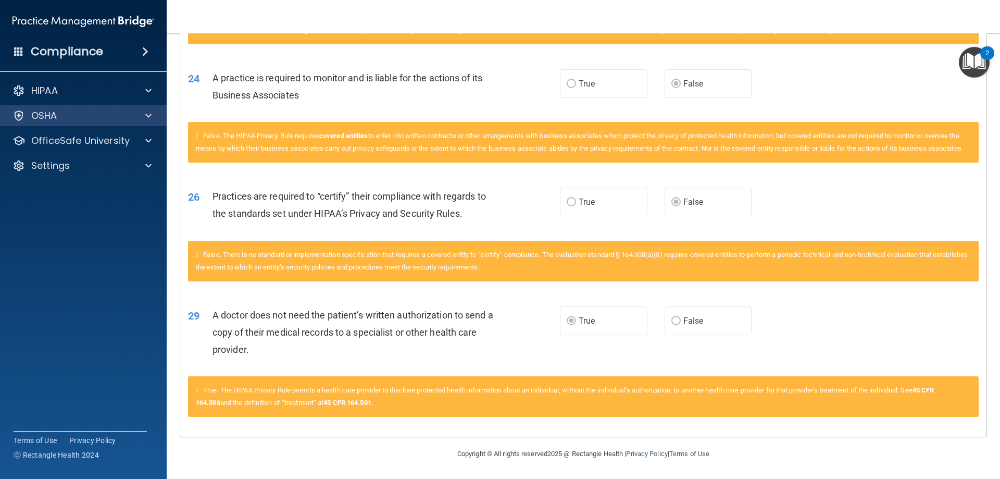
click at [155, 108] on div "OSHA" at bounding box center [83, 115] width 167 height 21
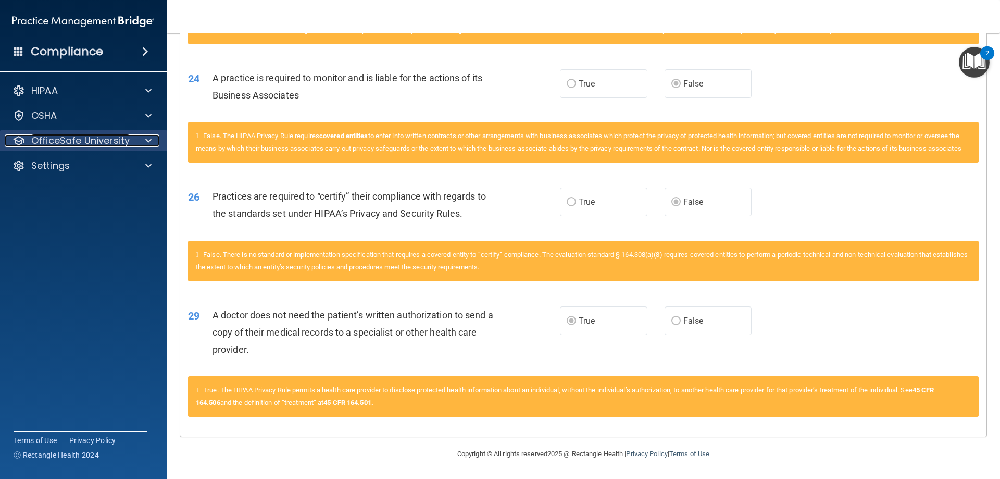
click at [151, 141] on span at bounding box center [148, 140] width 6 height 13
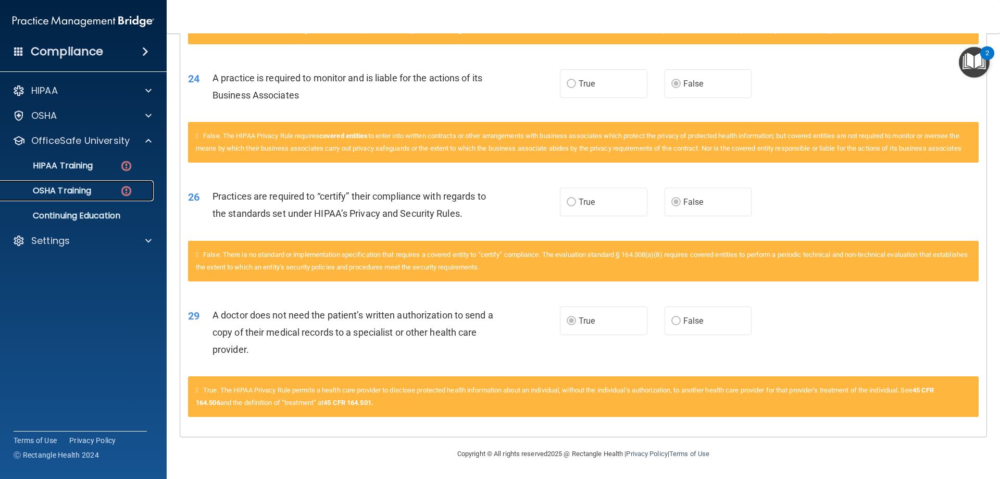
click at [60, 194] on p "OSHA Training" at bounding box center [49, 190] width 84 height 10
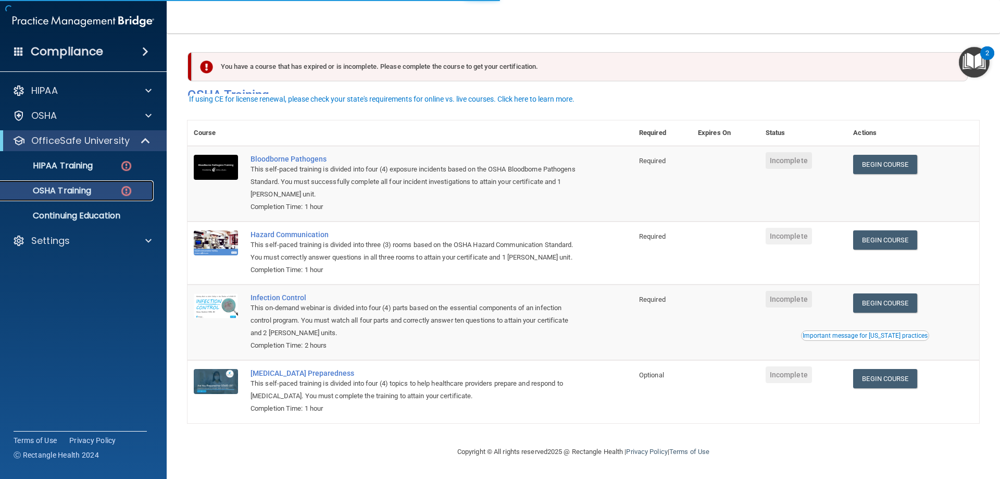
scroll to position [13, 0]
click at [75, 166] on p "HIPAA Training" at bounding box center [50, 165] width 86 height 10
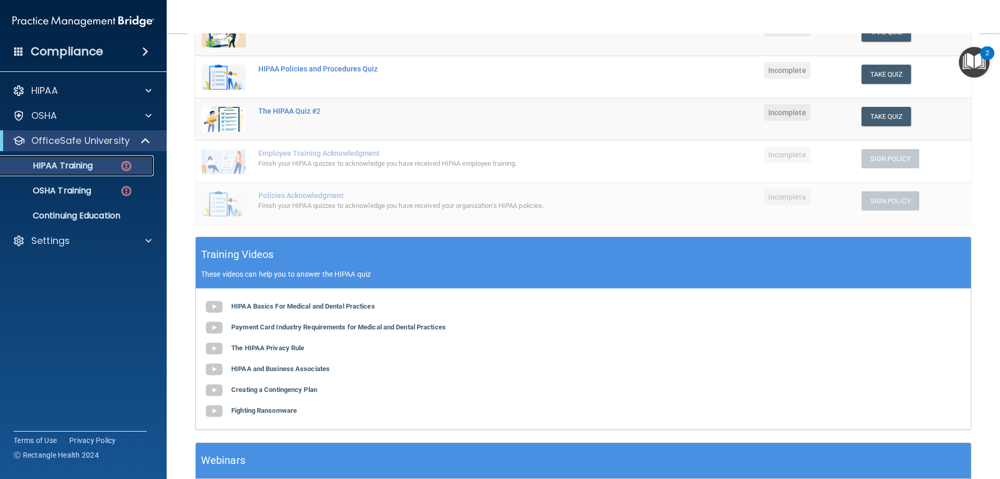
scroll to position [95, 0]
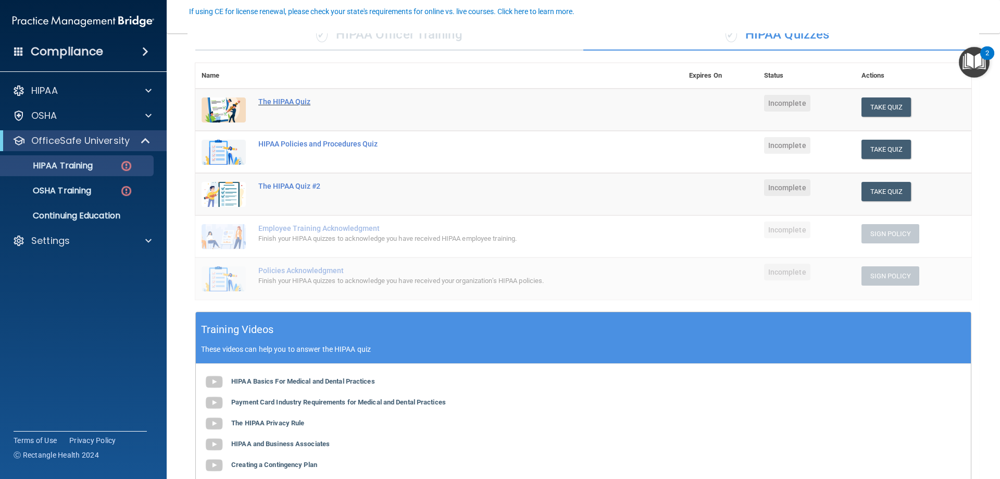
click at [283, 98] on div "The HIPAA Quiz" at bounding box center [444, 101] width 372 height 8
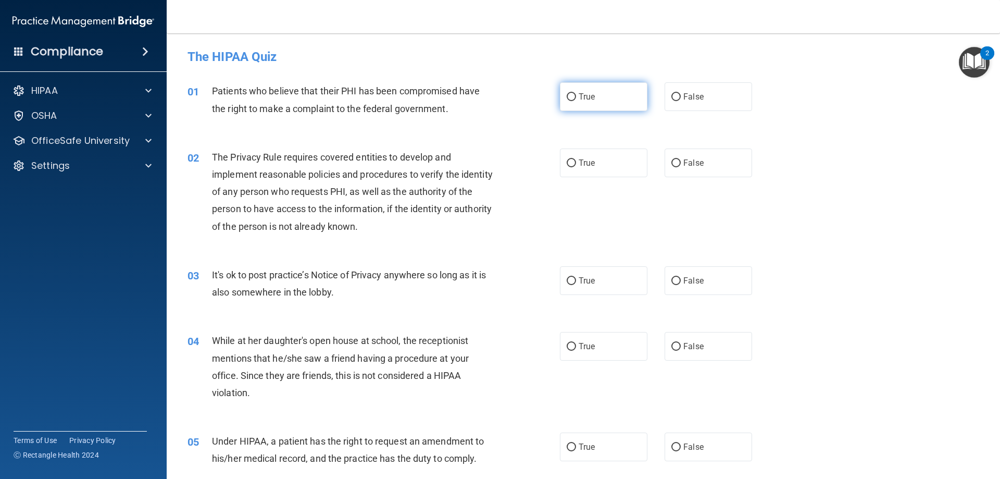
click at [590, 85] on label "True" at bounding box center [604, 96] width 88 height 29
click at [576, 93] on input "True" at bounding box center [571, 97] width 9 height 8
radio input "true"
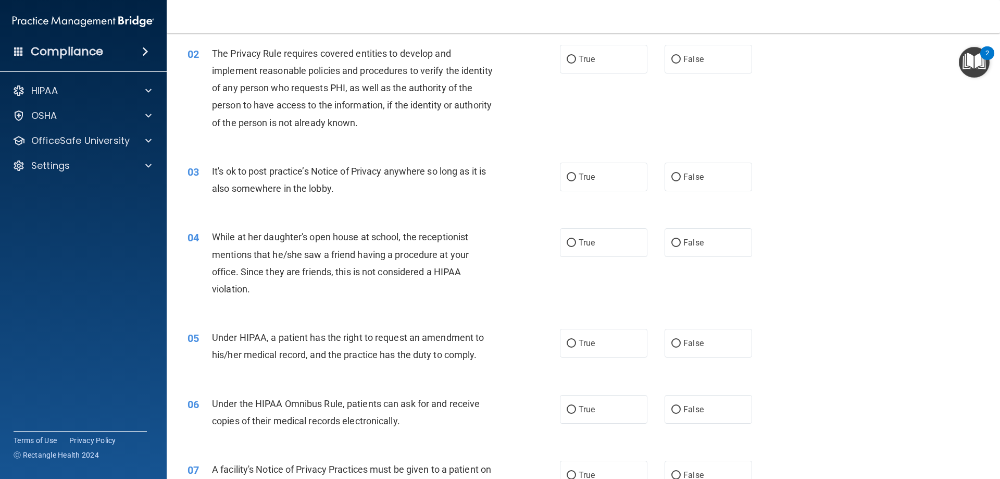
scroll to position [104, 0]
click at [603, 343] on label "True" at bounding box center [604, 342] width 88 height 29
click at [576, 343] on input "True" at bounding box center [571, 343] width 9 height 8
radio input "true"
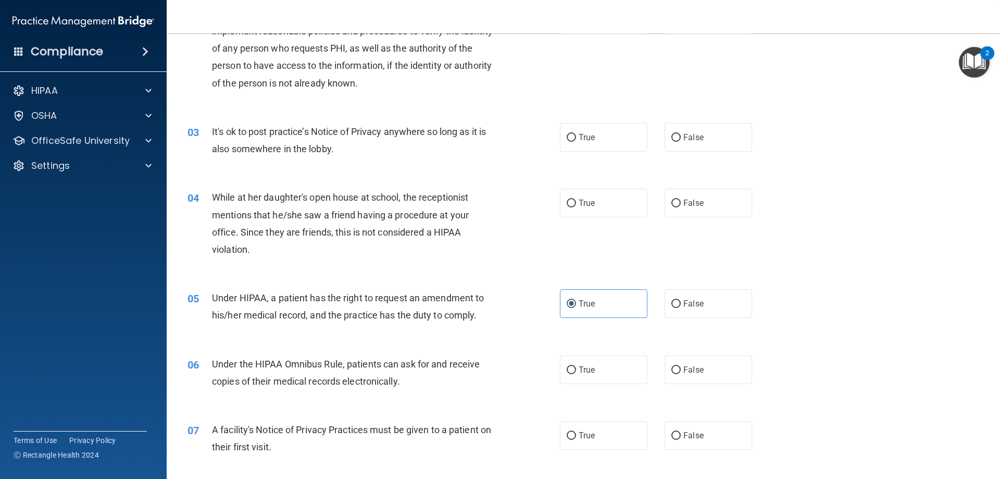
scroll to position [208, 0]
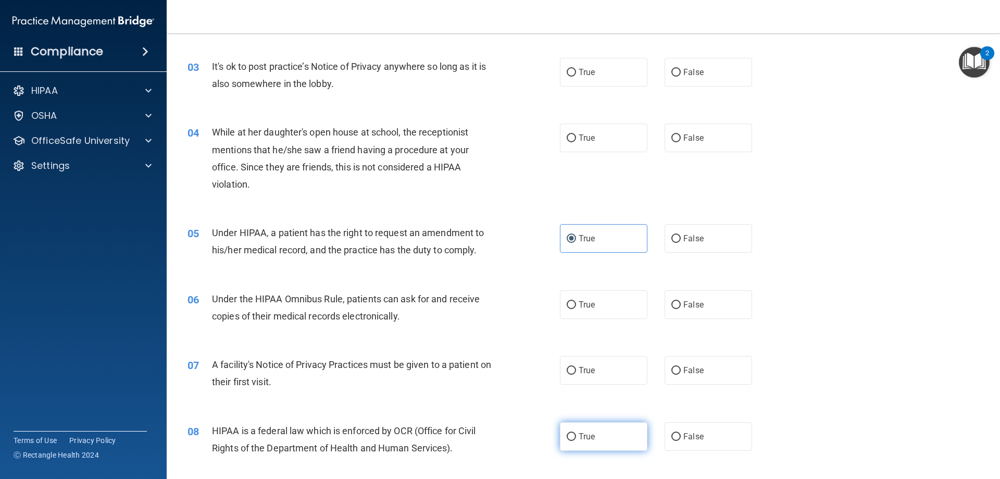
click at [585, 430] on label "True" at bounding box center [604, 436] width 88 height 29
click at [576, 433] on input "True" at bounding box center [571, 437] width 9 height 8
radio input "true"
click at [571, 370] on input "True" at bounding box center [571, 371] width 9 height 8
radio input "true"
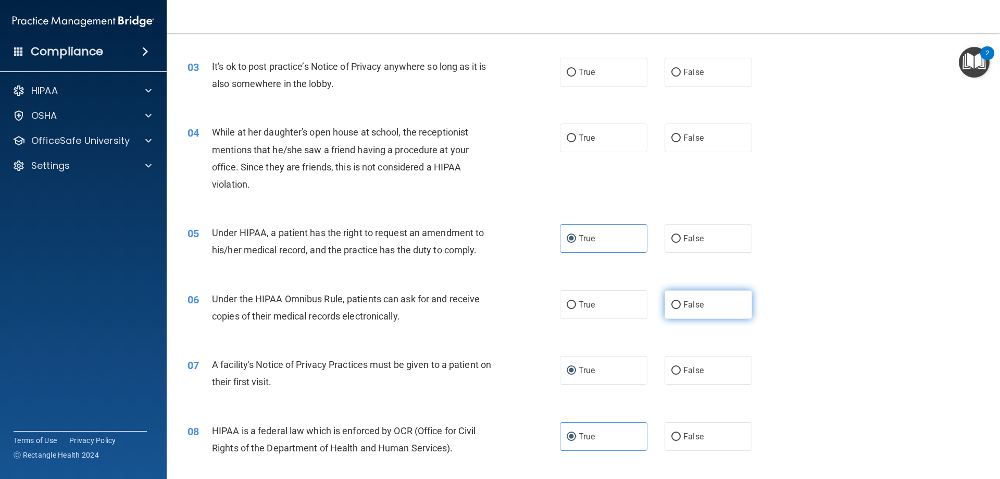
click at [693, 299] on span "False" at bounding box center [693, 304] width 20 height 10
click at [681, 301] on input "False" at bounding box center [675, 305] width 9 height 8
radio input "true"
click at [678, 130] on label "False" at bounding box center [709, 137] width 88 height 29
click at [678, 134] on input "False" at bounding box center [675, 138] width 9 height 8
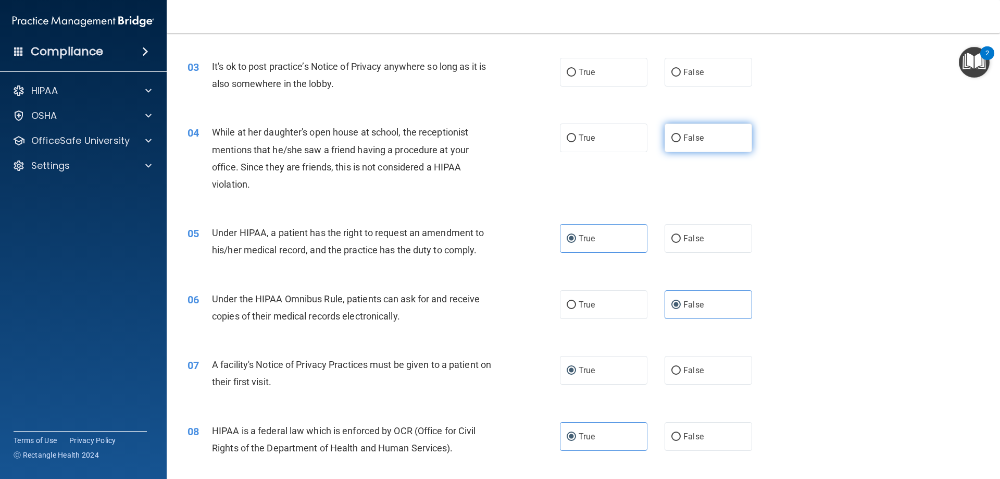
radio input "true"
click at [738, 60] on label "False" at bounding box center [709, 72] width 88 height 29
click at [681, 69] on input "False" at bounding box center [675, 73] width 9 height 8
radio input "true"
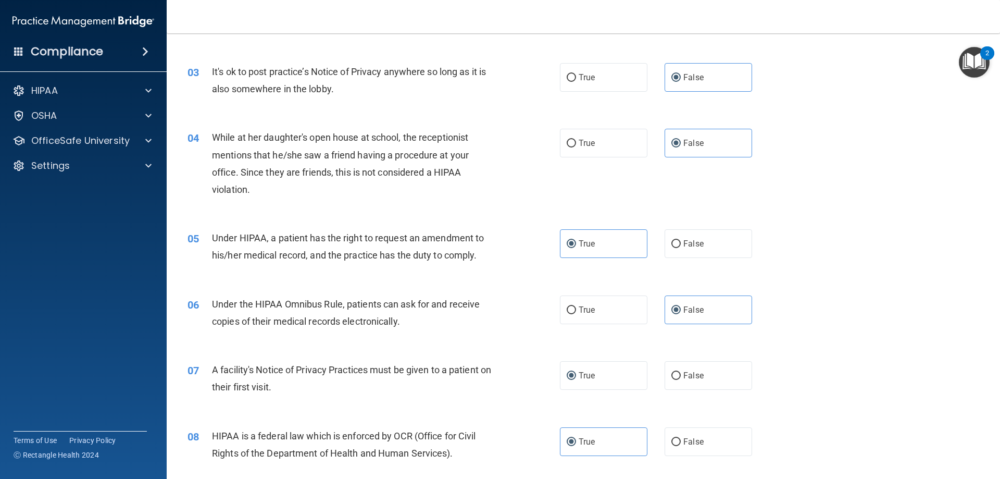
scroll to position [104, 0]
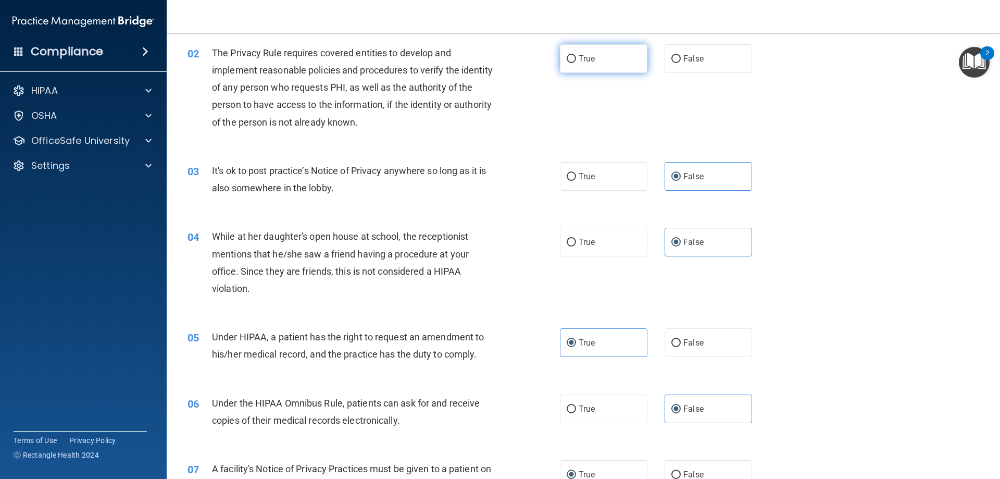
click at [579, 55] on span "True" at bounding box center [587, 59] width 16 height 10
click at [576, 55] on input "True" at bounding box center [571, 59] width 9 height 8
radio input "true"
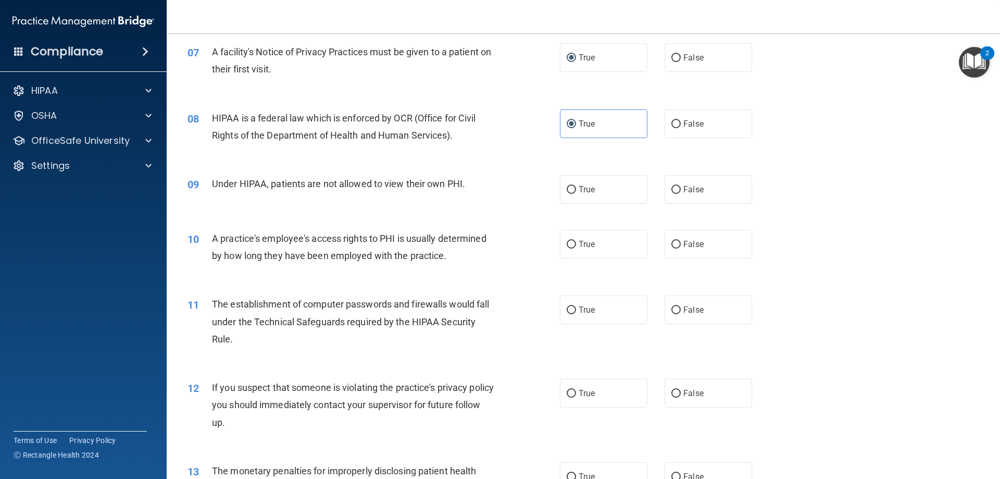
scroll to position [573, 0]
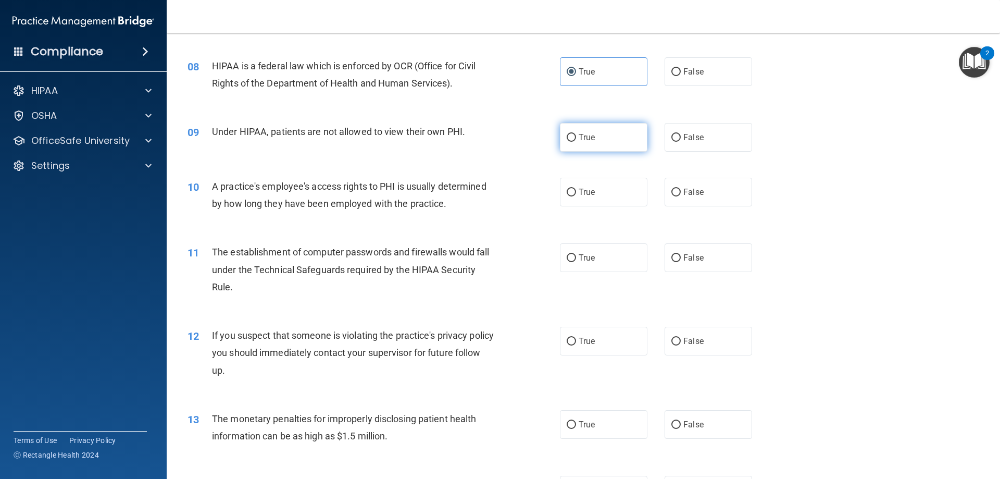
click at [614, 136] on label "True" at bounding box center [604, 137] width 88 height 29
click at [576, 136] on input "True" at bounding box center [571, 138] width 9 height 8
radio input "true"
click at [681, 130] on label "False" at bounding box center [709, 137] width 88 height 29
click at [681, 134] on input "False" at bounding box center [675, 138] width 9 height 8
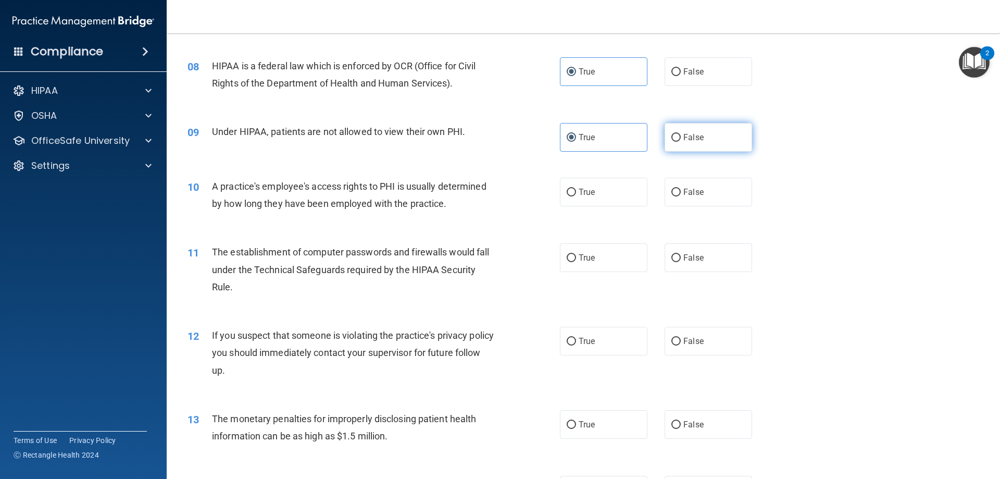
radio input "true"
click at [678, 213] on div "10 A practice's employee's access rights to PHI is usually determined by how lo…" at bounding box center [583, 198] width 807 height 66
click at [614, 150] on label "True" at bounding box center [604, 137] width 88 height 29
click at [576, 142] on input "True" at bounding box center [571, 138] width 9 height 8
radio input "true"
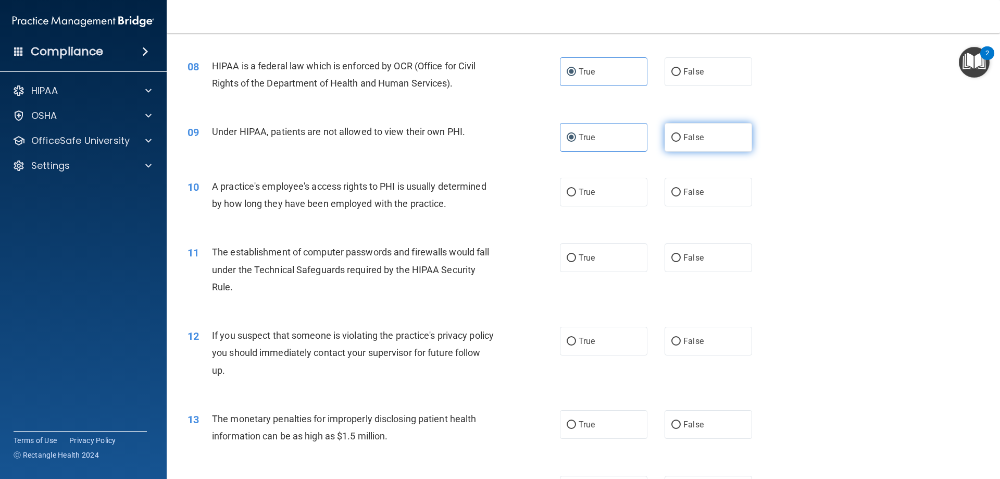
click at [705, 135] on label "False" at bounding box center [709, 137] width 88 height 29
click at [681, 135] on input "False" at bounding box center [675, 138] width 9 height 8
radio input "true"
radio input "false"
click at [698, 196] on span "False" at bounding box center [693, 192] width 20 height 10
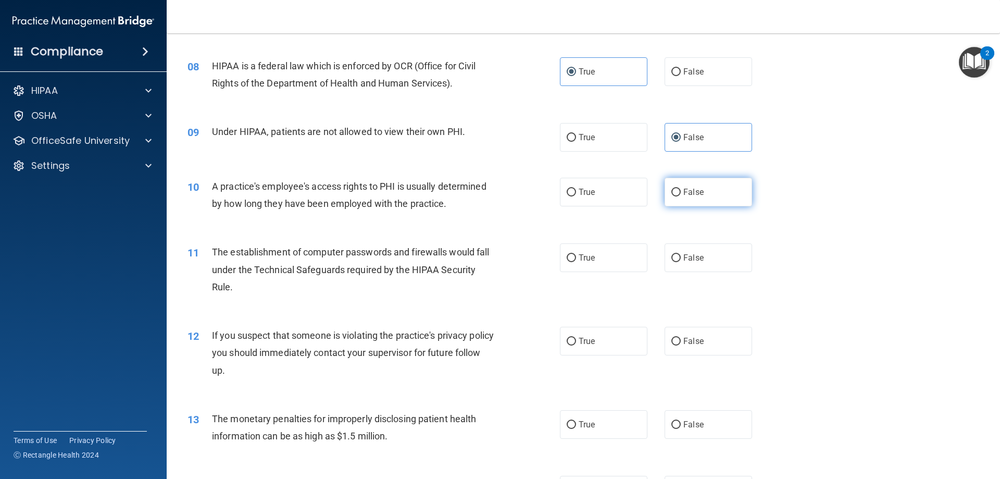
click at [681, 196] on input "False" at bounding box center [675, 193] width 9 height 8
radio input "true"
click at [698, 196] on span "False" at bounding box center [693, 192] width 20 height 10
click at [681, 196] on input "False" at bounding box center [675, 193] width 9 height 8
click at [596, 194] on label "True" at bounding box center [604, 192] width 88 height 29
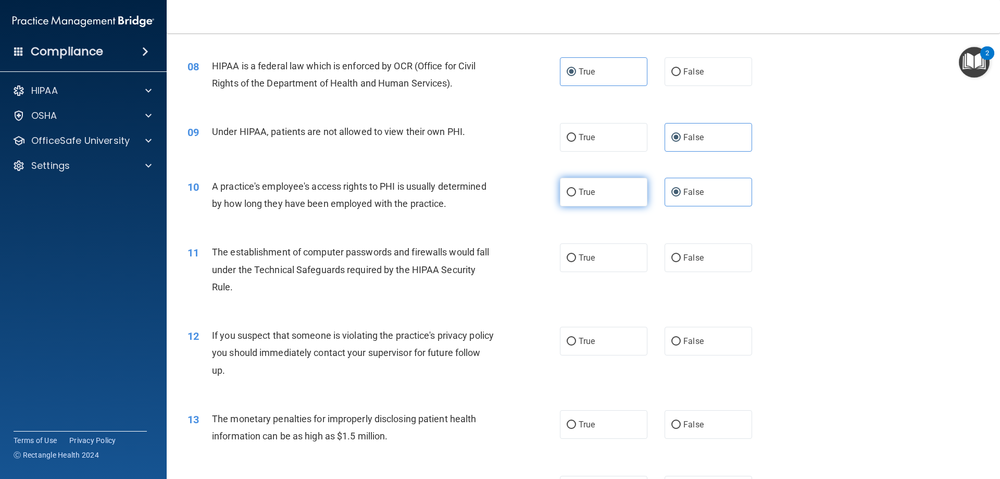
click at [576, 194] on input "True" at bounding box center [571, 193] width 9 height 8
radio input "true"
radio input "false"
click at [636, 265] on label "True" at bounding box center [604, 257] width 88 height 29
click at [576, 262] on input "True" at bounding box center [571, 258] width 9 height 8
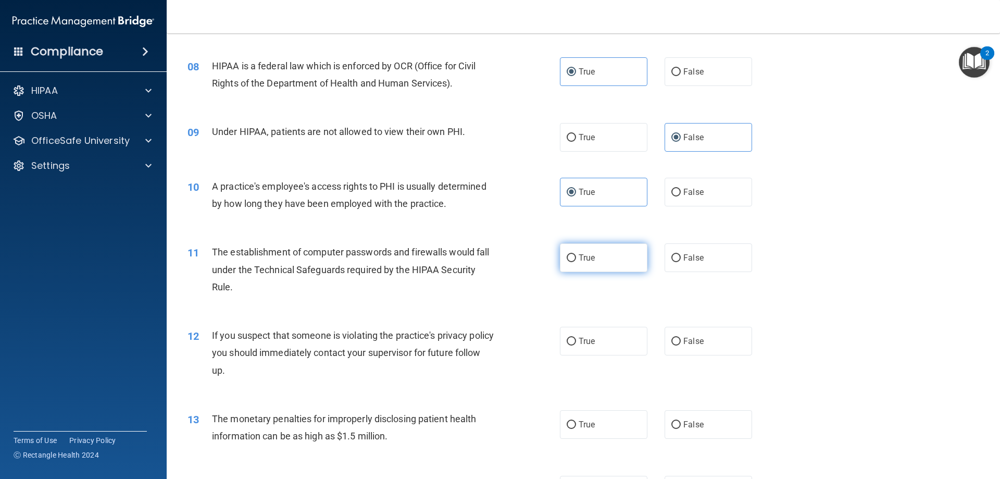
radio input "true"
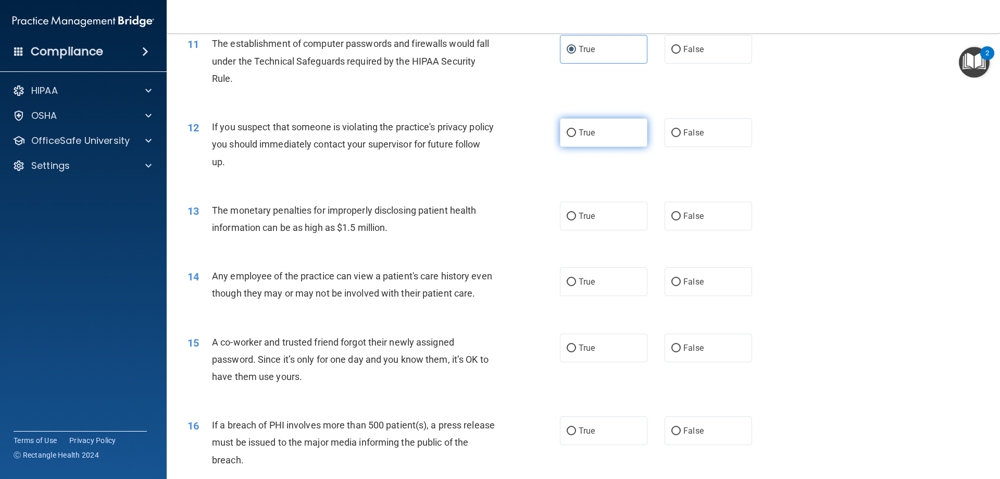
click at [586, 138] on label "True" at bounding box center [604, 132] width 88 height 29
click at [576, 137] on input "True" at bounding box center [571, 133] width 9 height 8
radio input "true"
click at [710, 213] on label "False" at bounding box center [709, 216] width 88 height 29
click at [681, 213] on input "False" at bounding box center [675, 217] width 9 height 8
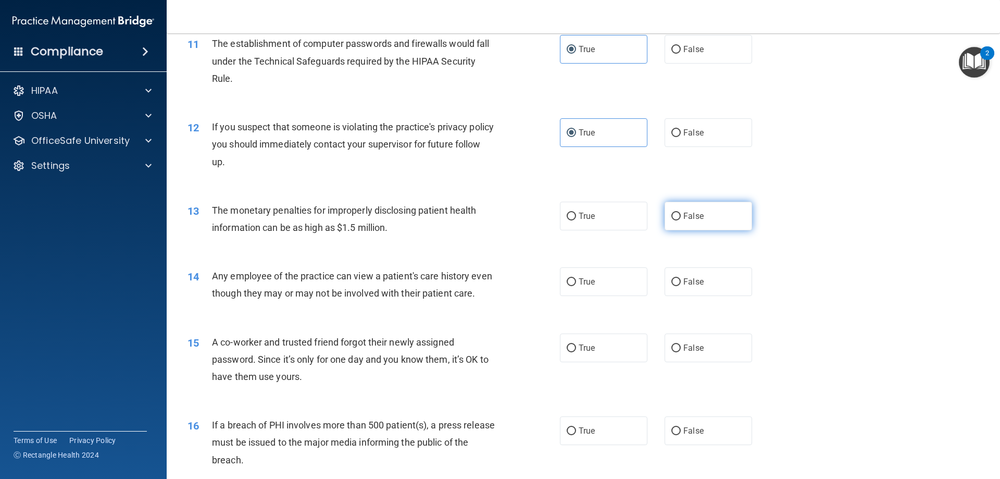
radio input "true"
click at [725, 279] on label "False" at bounding box center [709, 281] width 88 height 29
click at [681, 279] on input "False" at bounding box center [675, 282] width 9 height 8
radio input "true"
click at [684, 353] on span "False" at bounding box center [693, 348] width 20 height 10
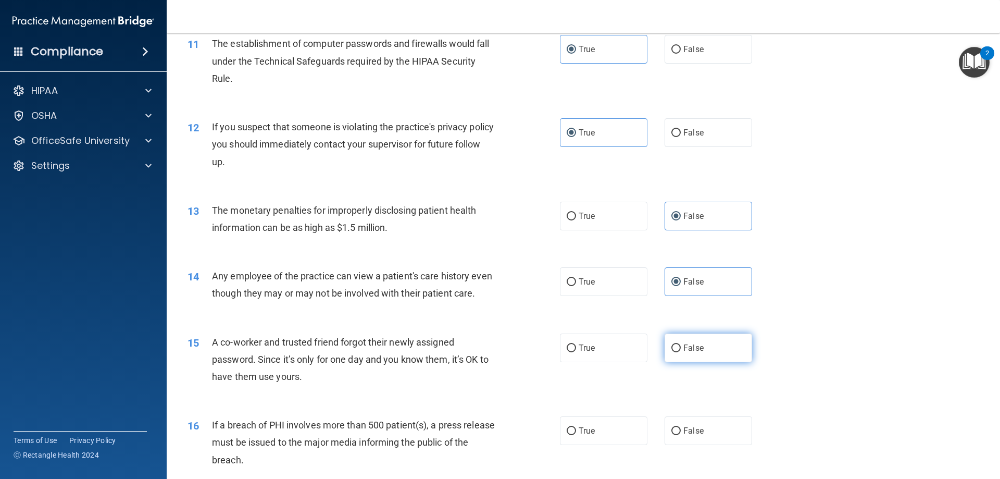
click at [681, 352] on input "False" at bounding box center [675, 348] width 9 height 8
radio input "true"
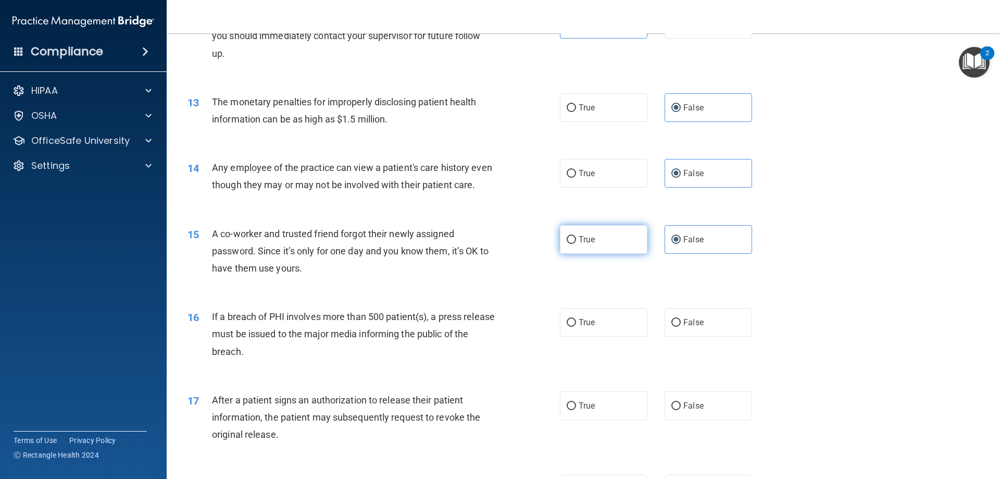
scroll to position [938, 0]
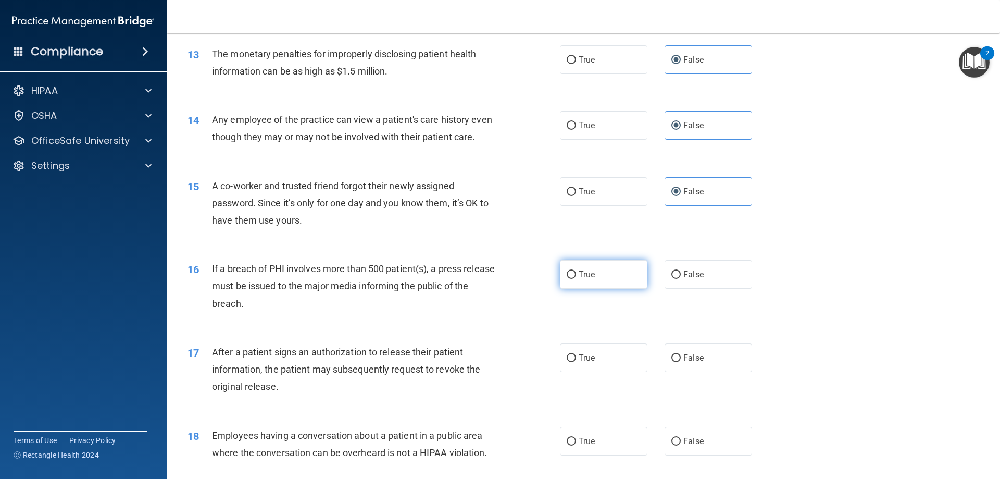
click at [608, 289] on label "True" at bounding box center [604, 274] width 88 height 29
click at [576, 279] on input "True" at bounding box center [571, 275] width 9 height 8
radio input "true"
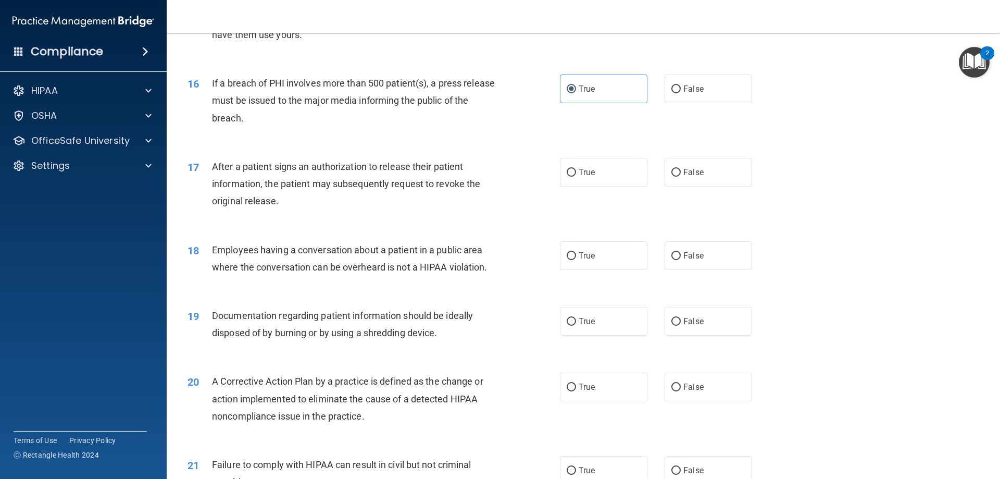
scroll to position [1146, 0]
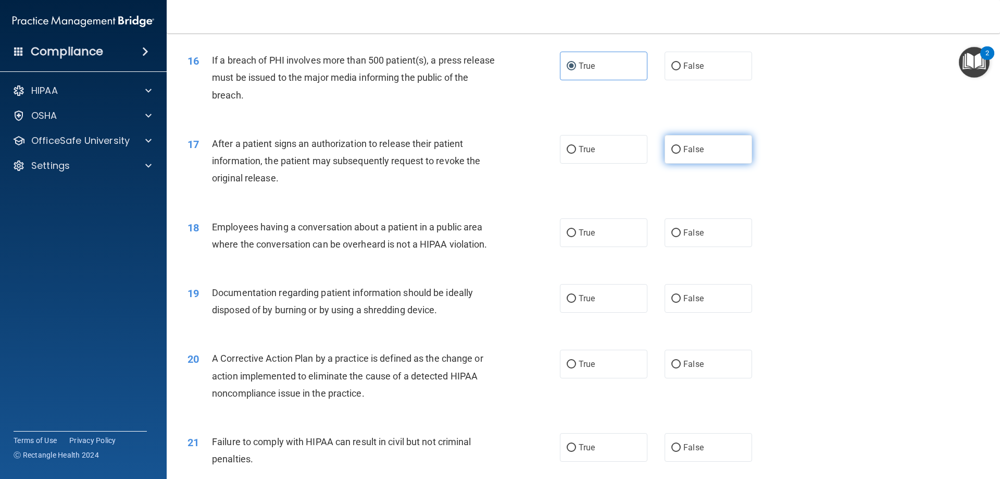
click at [696, 154] on span "False" at bounding box center [693, 149] width 20 height 10
click at [681, 154] on input "False" at bounding box center [675, 150] width 9 height 8
radio input "true"
drag, startPoint x: 605, startPoint y: 164, endPoint x: 599, endPoint y: 164, distance: 5.8
click at [601, 164] on label "True" at bounding box center [604, 149] width 88 height 29
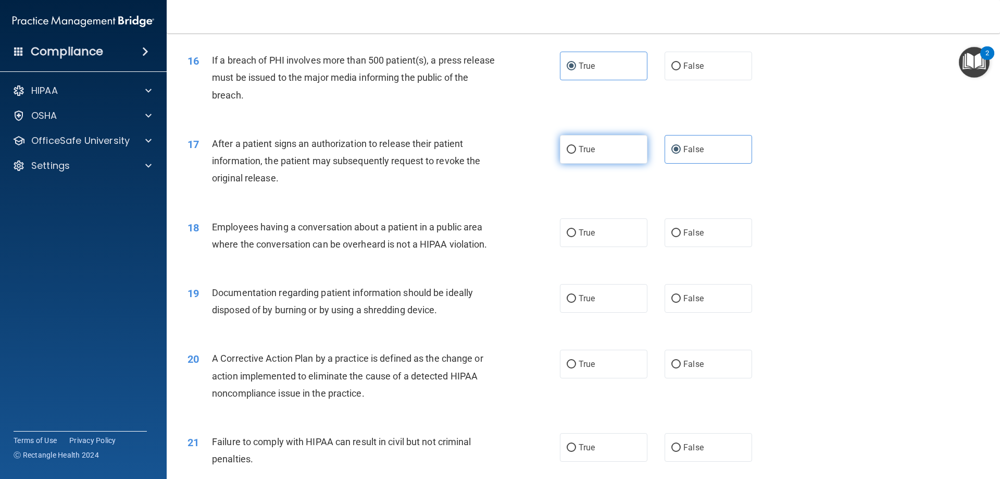
click at [576, 154] on input "True" at bounding box center [571, 150] width 9 height 8
radio input "true"
radio input "false"
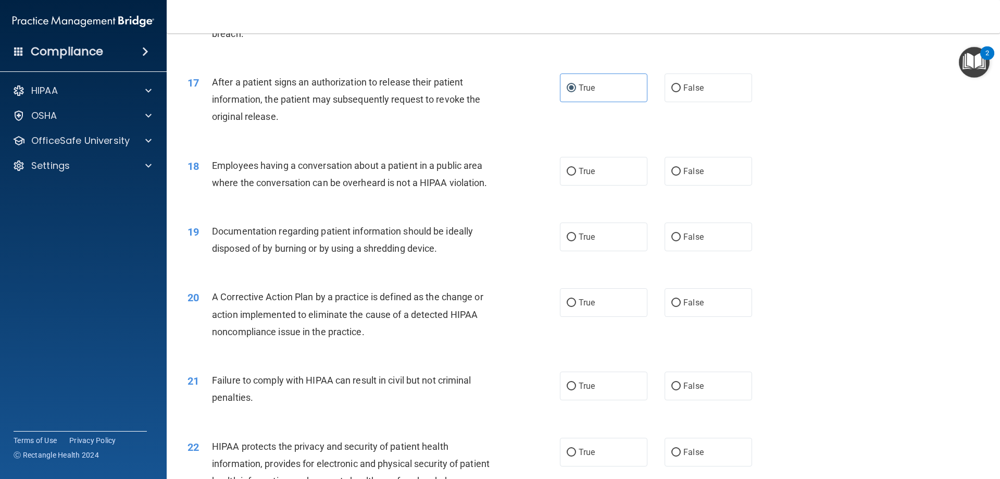
scroll to position [1198, 0]
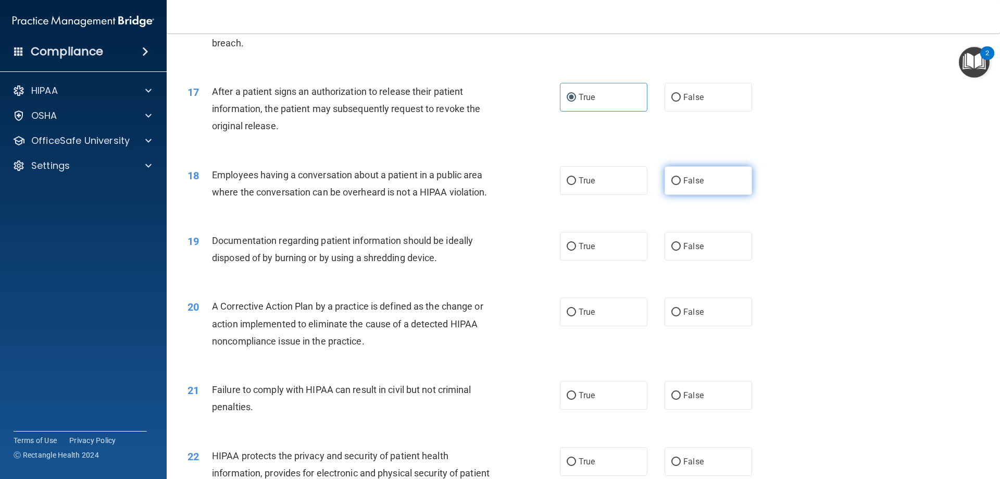
click at [701, 191] on label "False" at bounding box center [709, 180] width 88 height 29
click at [681, 185] on input "False" at bounding box center [675, 181] width 9 height 8
radio input "true"
click at [608, 280] on div "19 Documentation regarding patient information should be ideally disposed of by…" at bounding box center [583, 252] width 807 height 66
click at [586, 251] on span "True" at bounding box center [587, 246] width 16 height 10
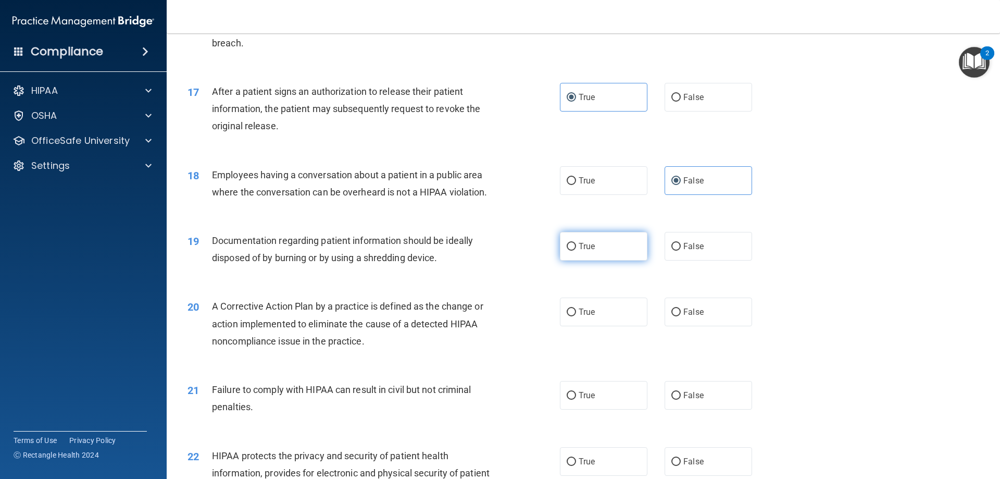
click at [576, 251] on input "True" at bounding box center [571, 247] width 9 height 8
radio input "true"
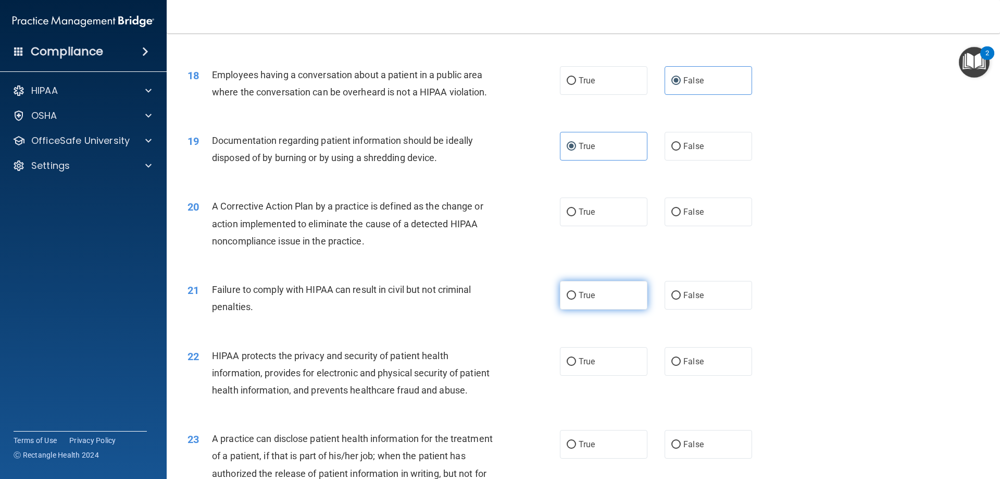
scroll to position [1406, 0]
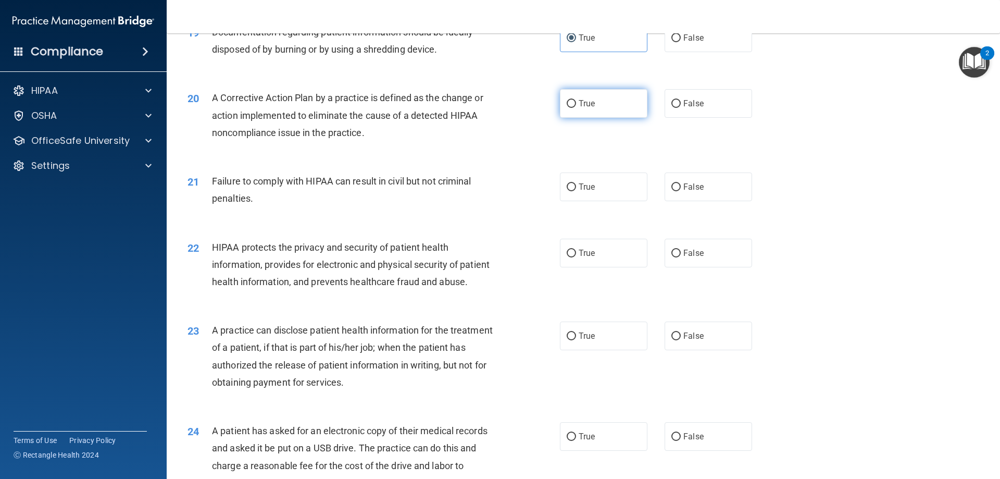
click at [592, 118] on label "True" at bounding box center [604, 103] width 88 height 29
click at [576, 108] on input "True" at bounding box center [571, 104] width 9 height 8
radio input "true"
click at [541, 201] on div "21 Failure to comply with HIPAA can result in civil but not criminal penalties." at bounding box center [374, 192] width 404 height 40
click at [574, 201] on label "True" at bounding box center [604, 186] width 88 height 29
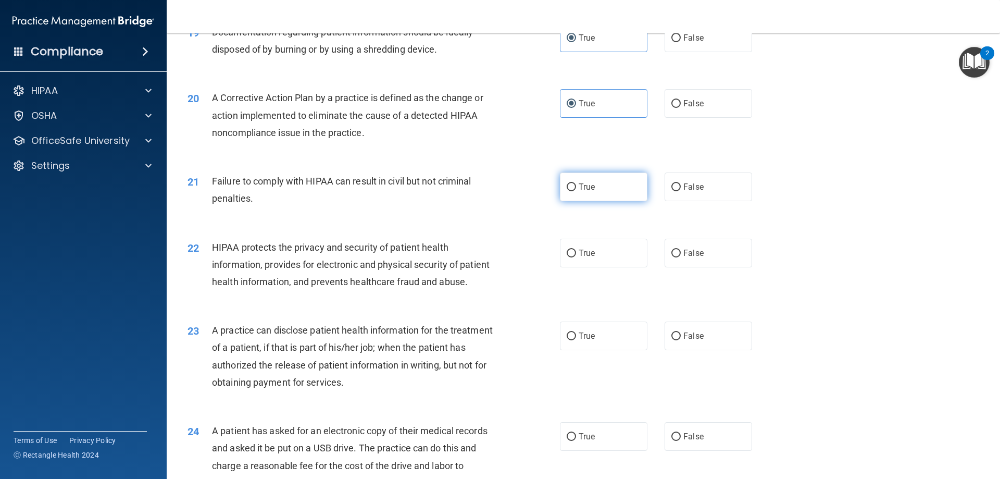
click at [574, 191] on input "True" at bounding box center [571, 187] width 9 height 8
radio input "true"
click at [613, 259] on label "True" at bounding box center [604, 253] width 88 height 29
click at [576, 257] on input "True" at bounding box center [571, 253] width 9 height 8
radio input "true"
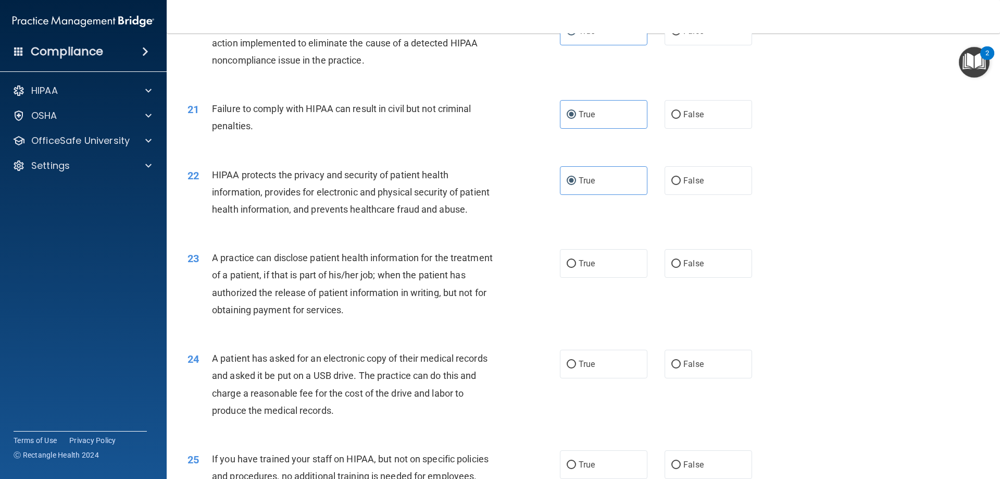
scroll to position [1615, 0]
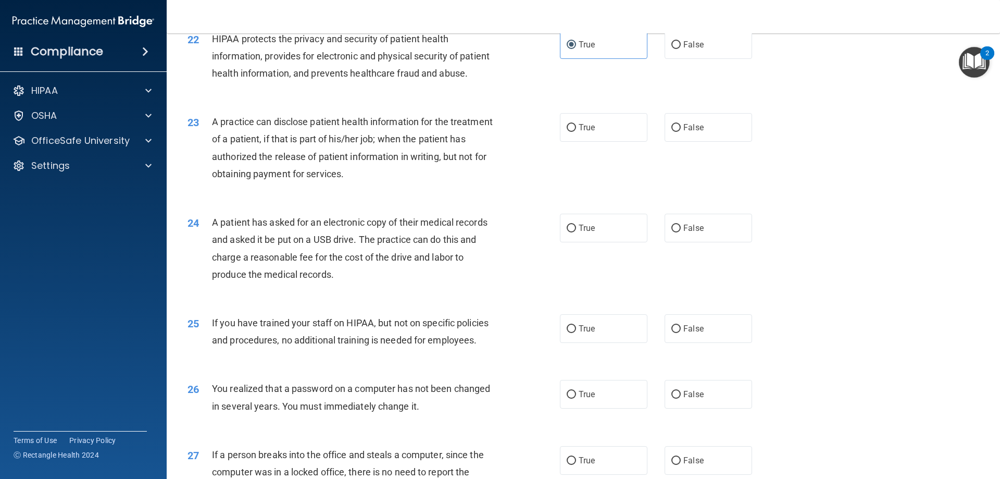
click at [613, 177] on div "23 A practice can disclose patient health information for the treatment of a pa…" at bounding box center [583, 150] width 807 height 101
click at [589, 142] on label "True" at bounding box center [604, 127] width 88 height 29
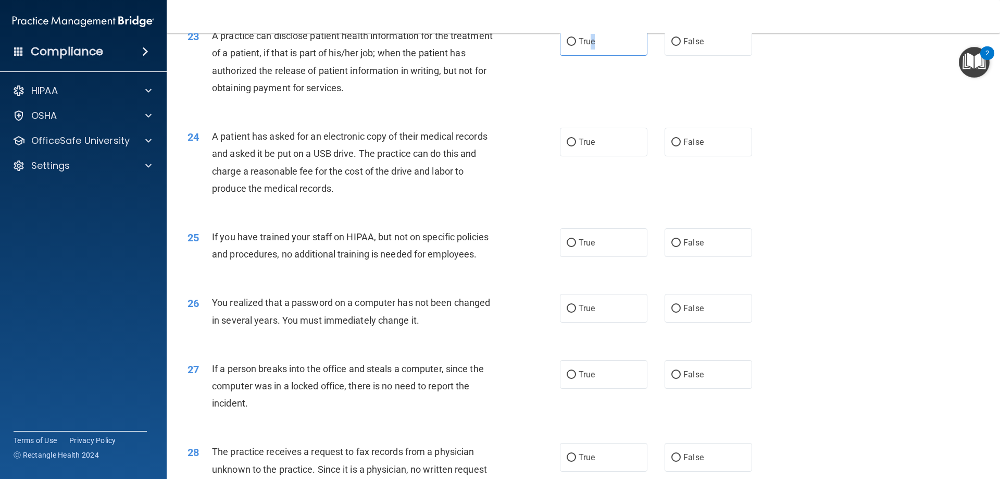
scroll to position [1719, 0]
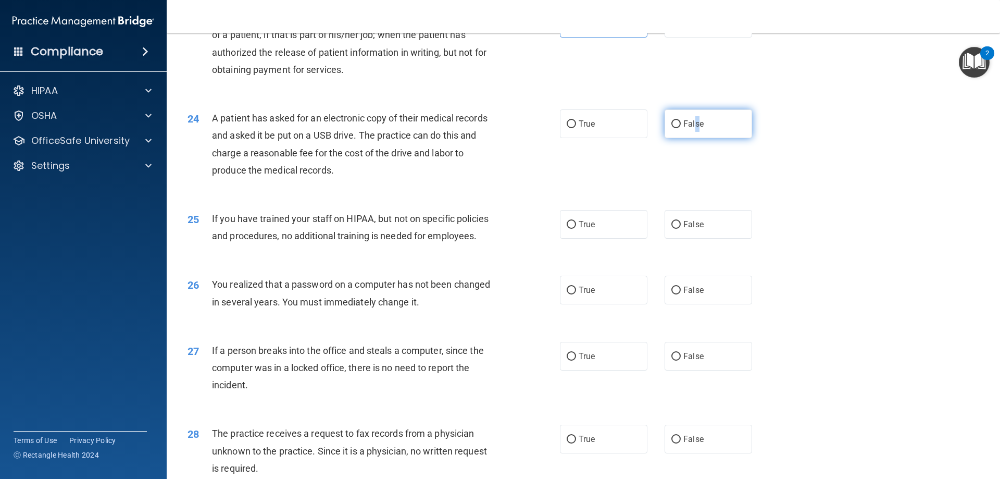
click at [690, 138] on label "False" at bounding box center [709, 123] width 88 height 29
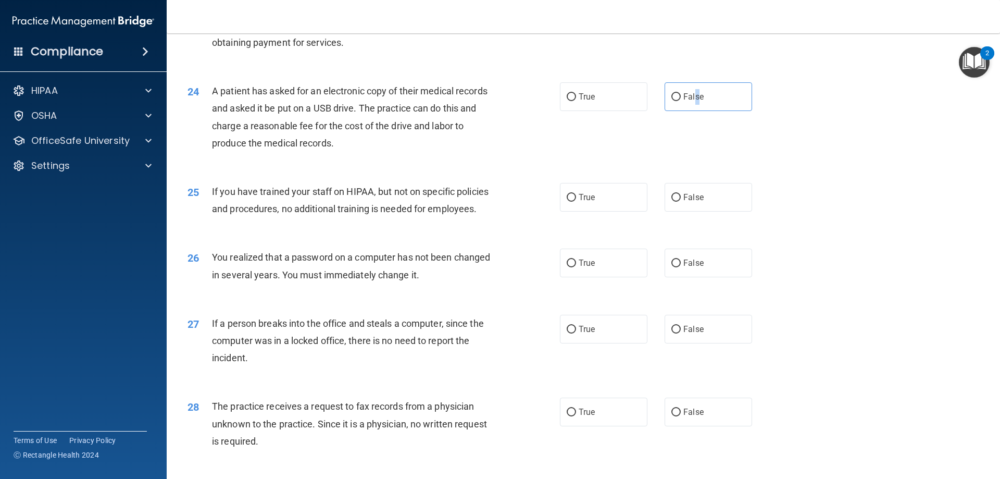
scroll to position [1771, 0]
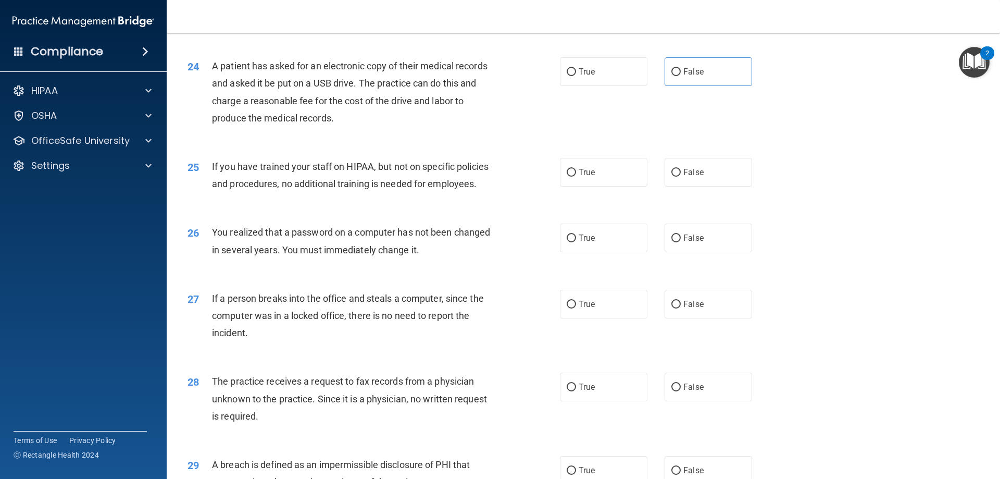
click at [480, 127] on div "A patient has asked for an electronic copy of their medical records and asked i…" at bounding box center [357, 91] width 291 height 69
drag, startPoint x: 689, startPoint y: 110, endPoint x: 666, endPoint y: 118, distance: 24.5
click at [683, 86] on label "False" at bounding box center [709, 71] width 88 height 29
click at [673, 76] on input "False" at bounding box center [675, 72] width 9 height 8
radio input "true"
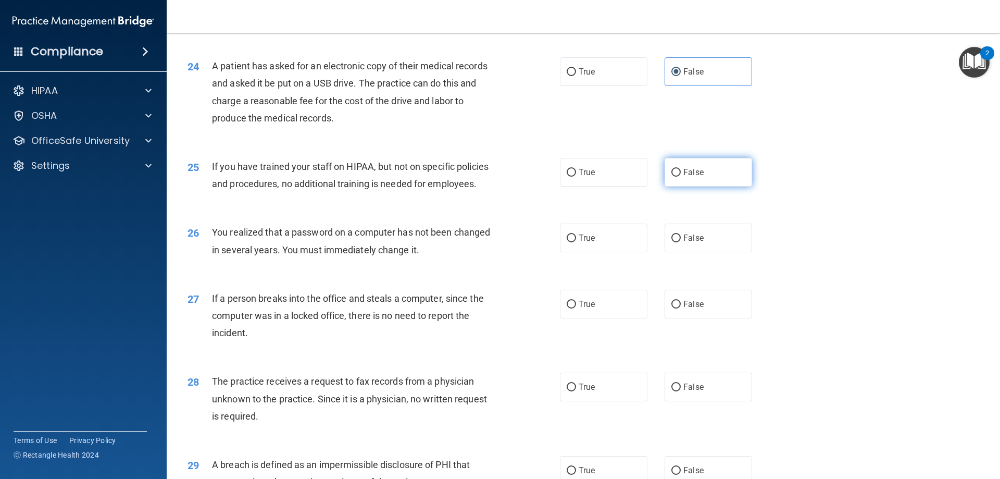
click at [700, 186] on label "False" at bounding box center [709, 172] width 88 height 29
click at [681, 177] on input "False" at bounding box center [675, 173] width 9 height 8
radio input "true"
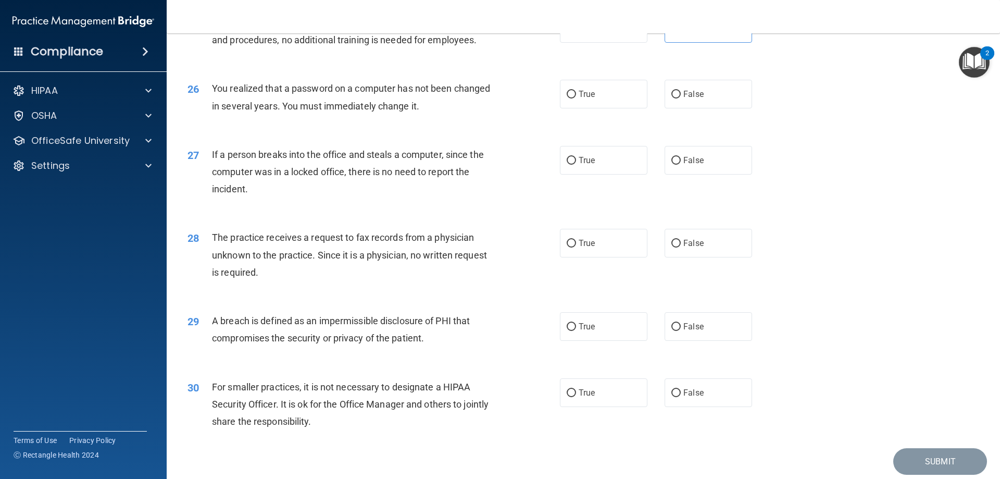
scroll to position [1927, 0]
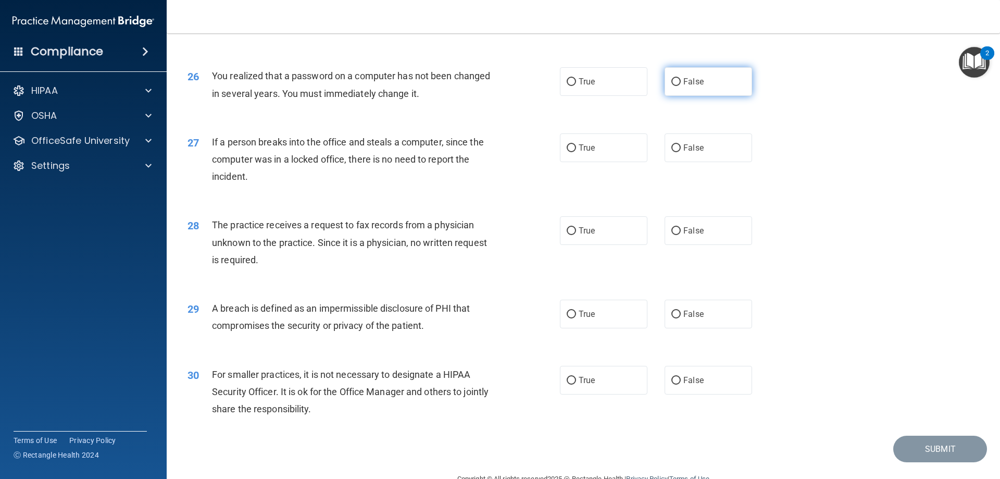
click at [673, 96] on label "False" at bounding box center [709, 81] width 88 height 29
click at [673, 86] on input "False" at bounding box center [675, 82] width 9 height 8
radio input "true"
click at [632, 96] on label "True" at bounding box center [604, 81] width 88 height 29
click at [576, 86] on input "True" at bounding box center [571, 82] width 9 height 8
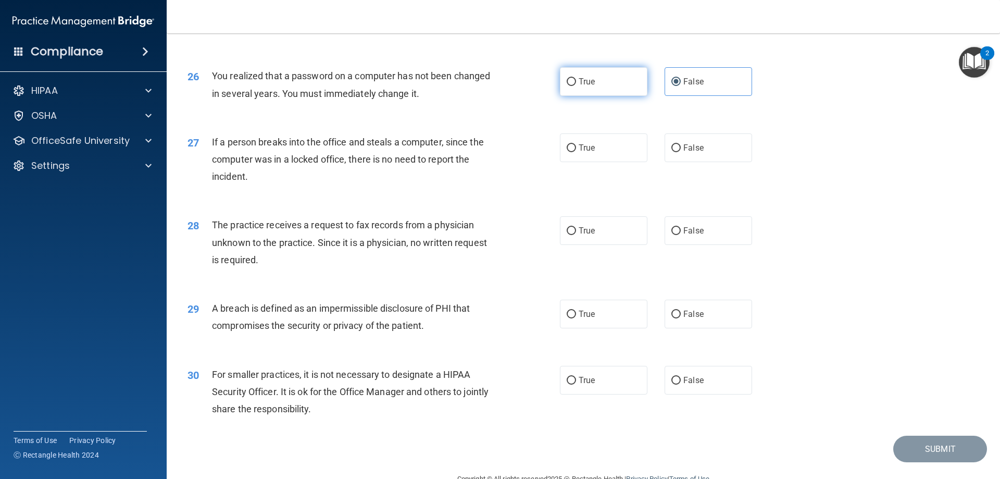
radio input "true"
radio input "false"
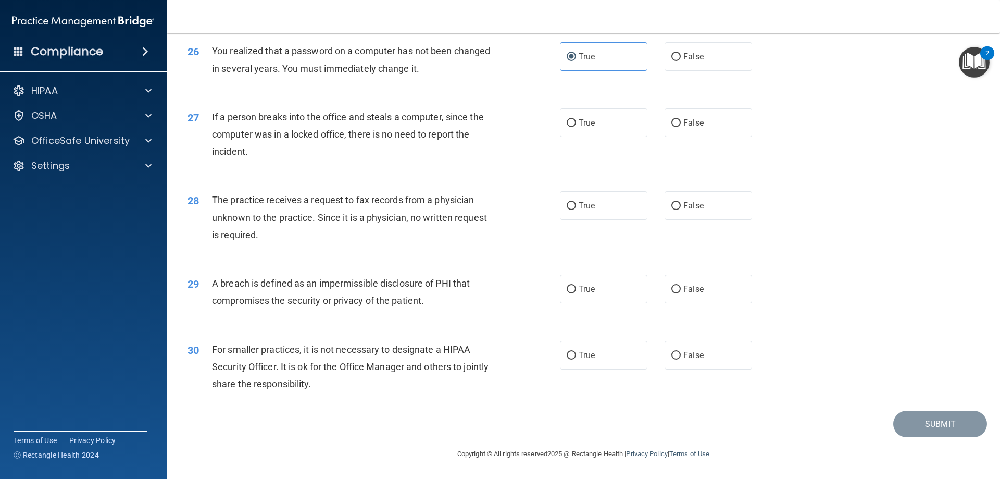
scroll to position [1987, 0]
click at [703, 127] on label "False" at bounding box center [709, 122] width 88 height 29
click at [681, 127] on input "False" at bounding box center [675, 123] width 9 height 8
radio input "true"
click at [725, 216] on label "False" at bounding box center [709, 205] width 88 height 29
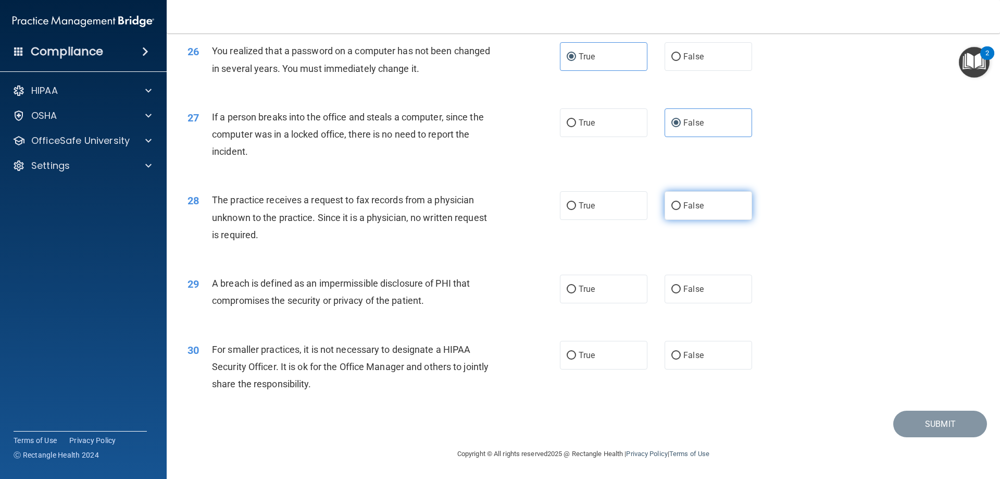
click at [681, 210] on input "False" at bounding box center [675, 206] width 9 height 8
radio input "true"
click at [597, 292] on label "True" at bounding box center [604, 288] width 88 height 29
click at [576, 292] on input "True" at bounding box center [571, 289] width 9 height 8
radio input "true"
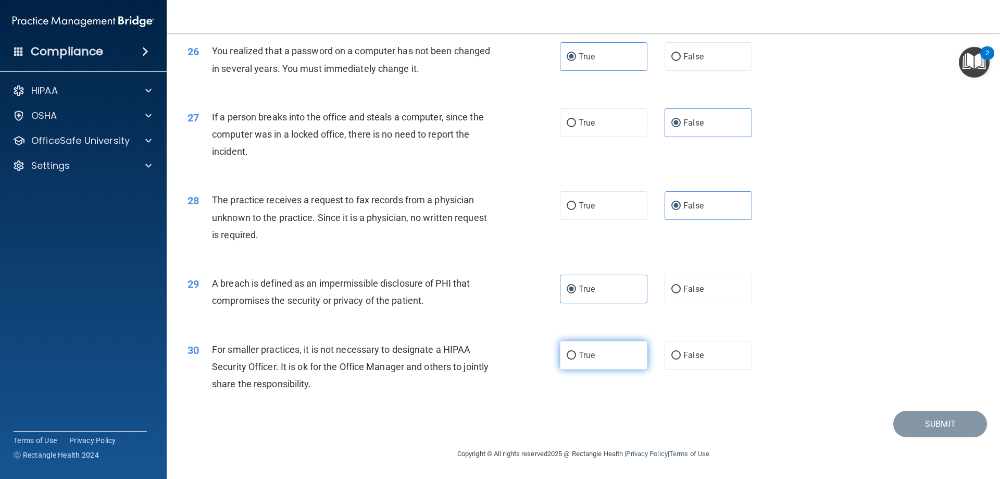
click at [569, 348] on label "True" at bounding box center [604, 355] width 88 height 29
click at [569, 352] on input "True" at bounding box center [571, 356] width 9 height 8
radio input "true"
click at [665, 354] on label "False" at bounding box center [709, 355] width 88 height 29
click at [671, 354] on input "False" at bounding box center [675, 356] width 9 height 8
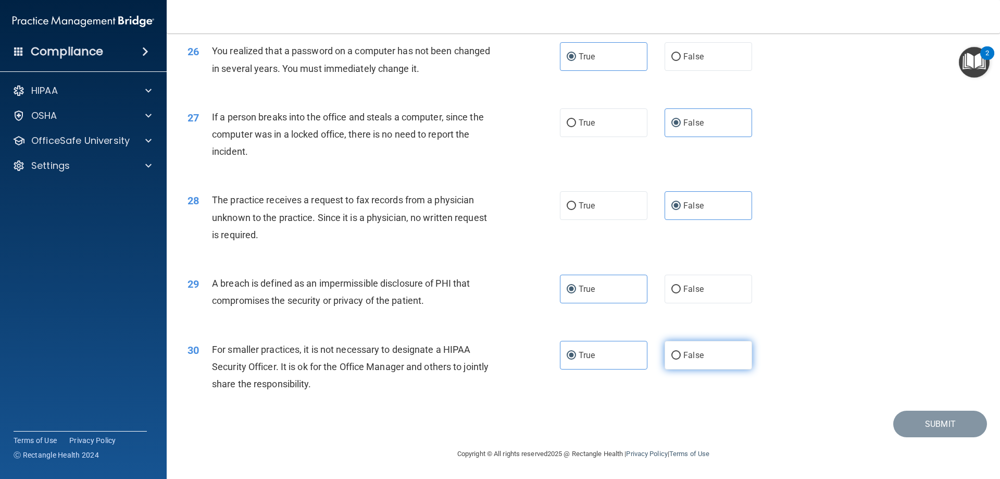
radio input "true"
click at [598, 351] on label "True" at bounding box center [604, 355] width 88 height 29
click at [576, 352] on input "True" at bounding box center [571, 356] width 9 height 8
radio input "true"
radio input "false"
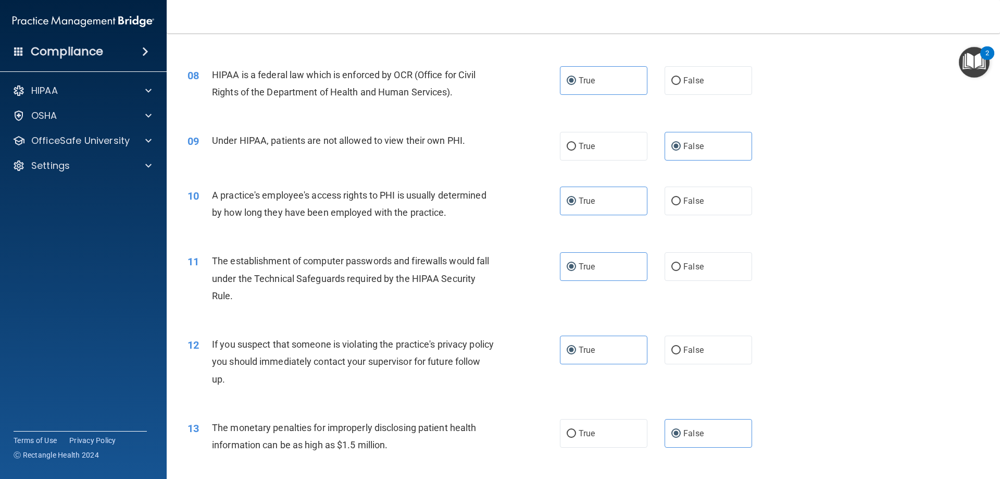
scroll to position [677, 0]
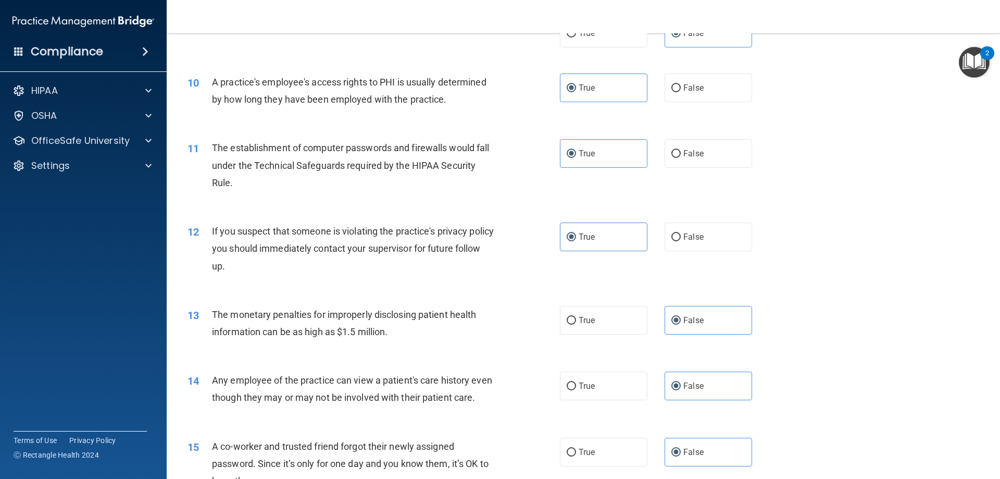
click at [987, 65] on div "2" at bounding box center [987, 60] width 4 height 14
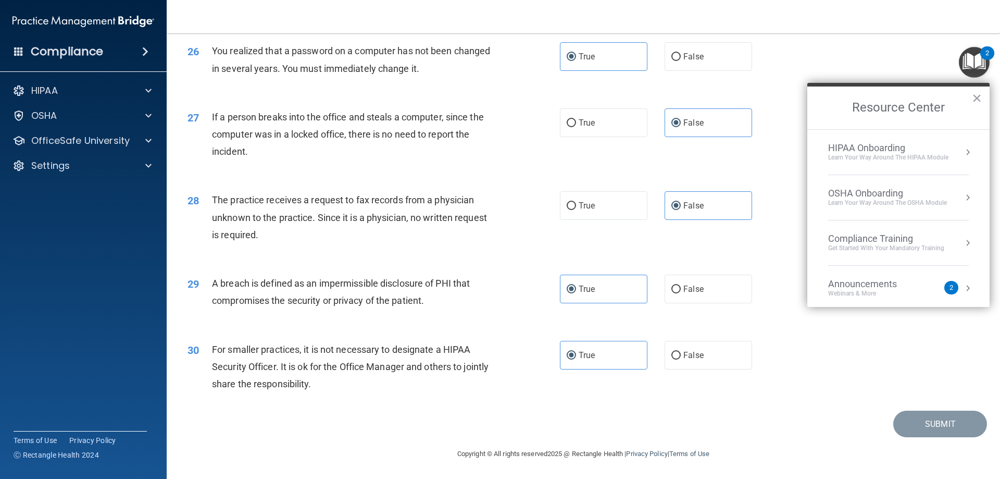
scroll to position [1987, 0]
click at [848, 154] on div "Learn Your Way around the HIPAA module" at bounding box center [888, 157] width 120 height 9
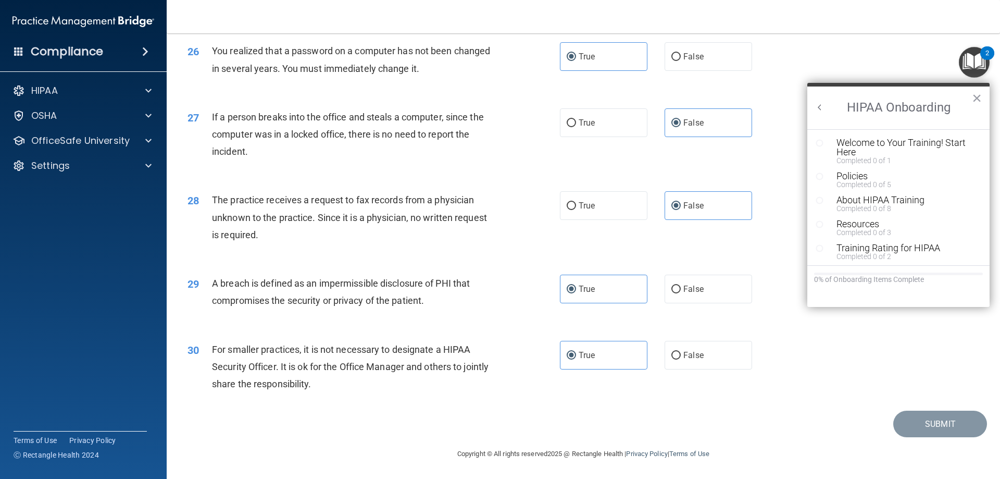
scroll to position [0, 0]
click at [848, 148] on div "Welcome to Your Training! Start Here" at bounding box center [902, 147] width 132 height 19
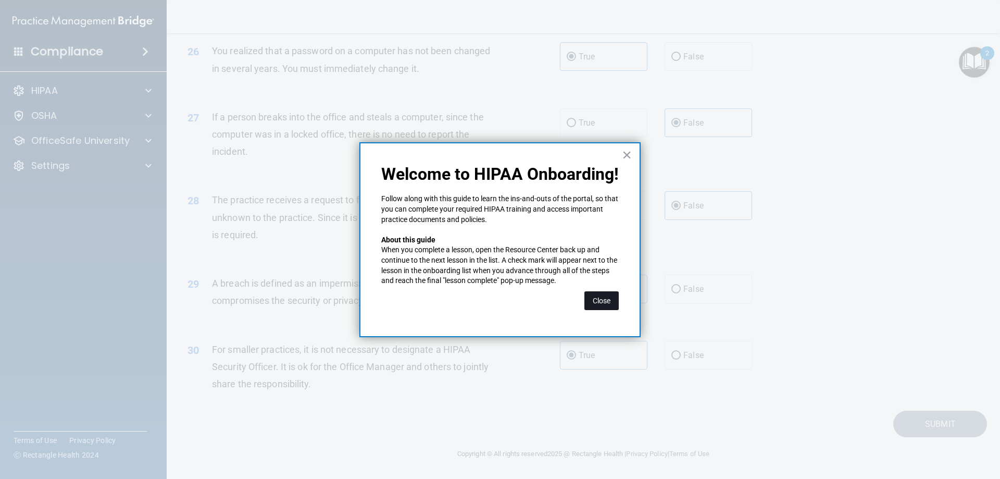
click at [591, 301] on button "Close" at bounding box center [601, 300] width 34 height 19
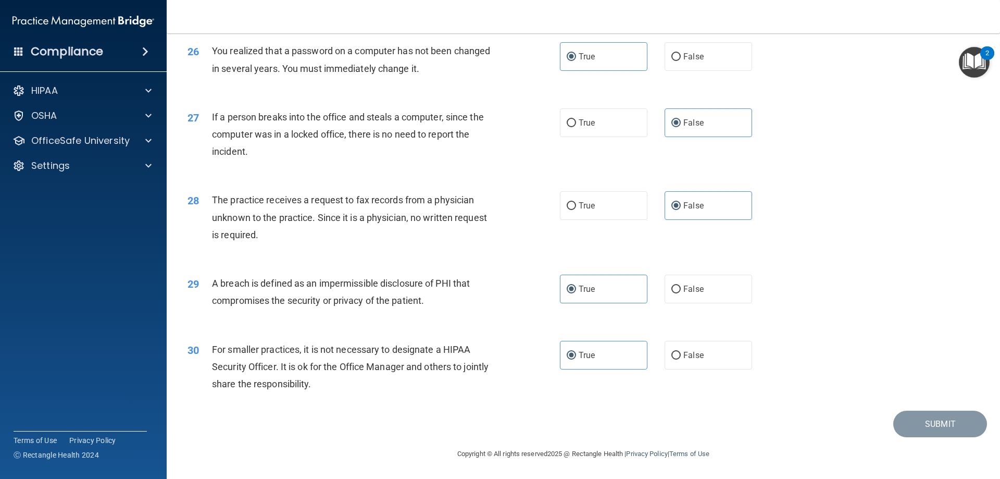
click at [975, 73] on img "Open Resource Center, 2 new notifications" at bounding box center [974, 62] width 31 height 31
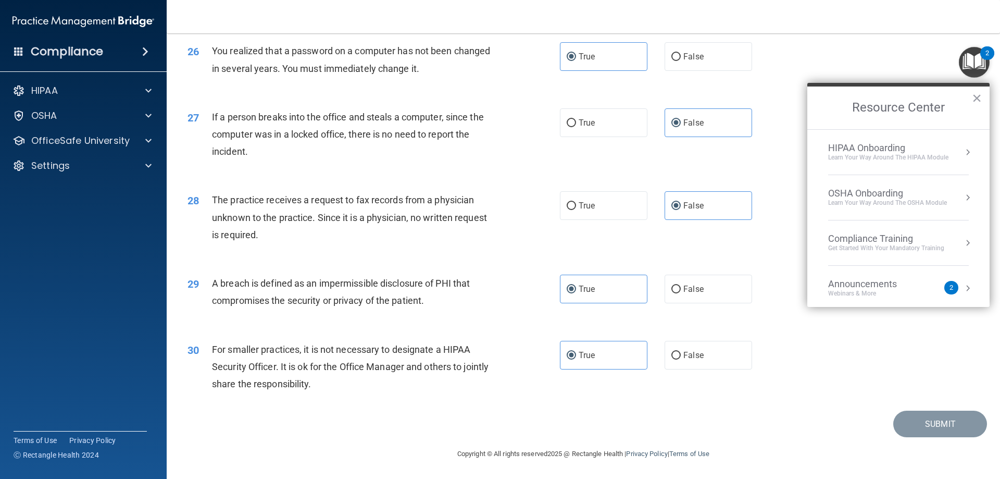
click at [963, 152] on button "Resource Center" at bounding box center [968, 152] width 10 height 10
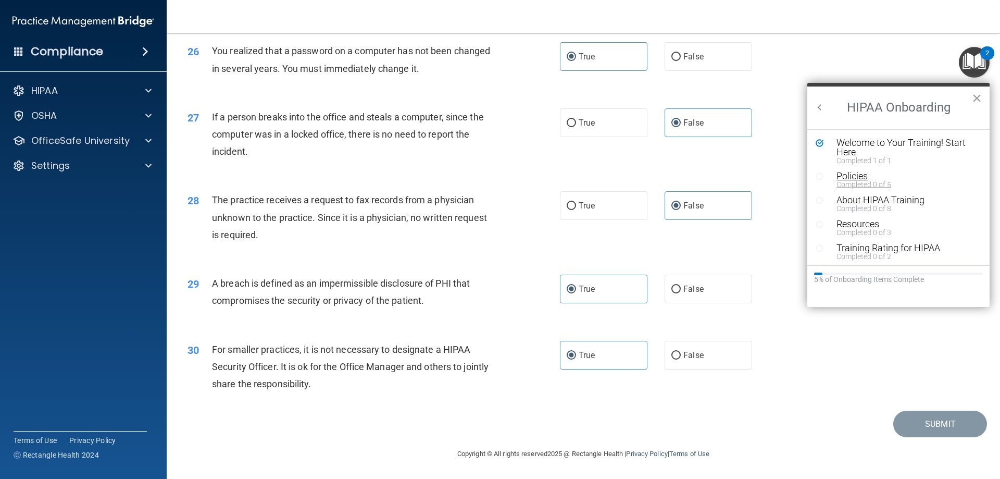
click at [855, 178] on div "Policies" at bounding box center [902, 175] width 132 height 9
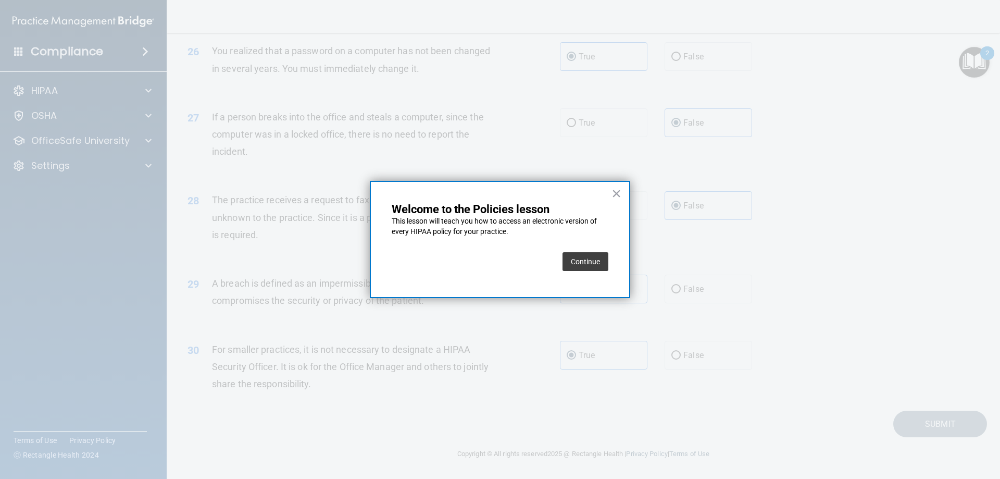
click at [591, 261] on button "Continue" at bounding box center [586, 261] width 46 height 19
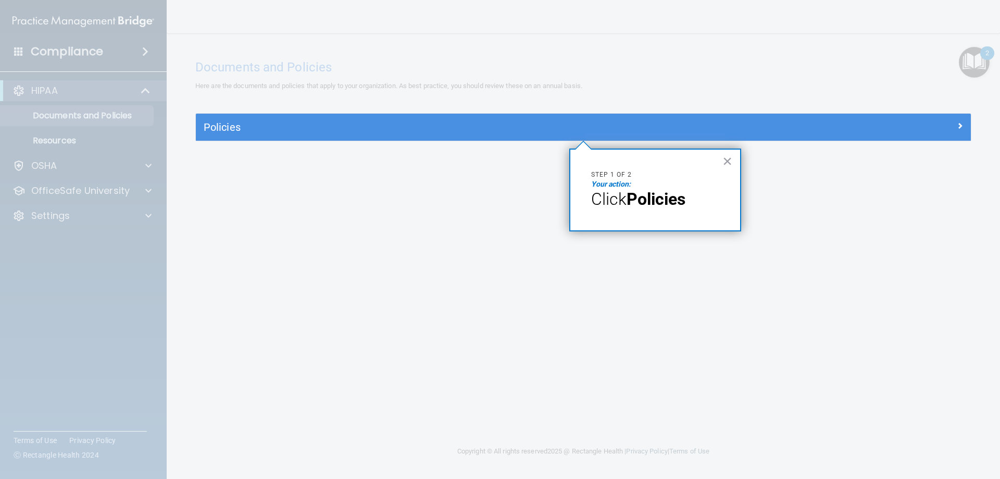
click at [617, 194] on span "Click" at bounding box center [608, 199] width 35 height 20
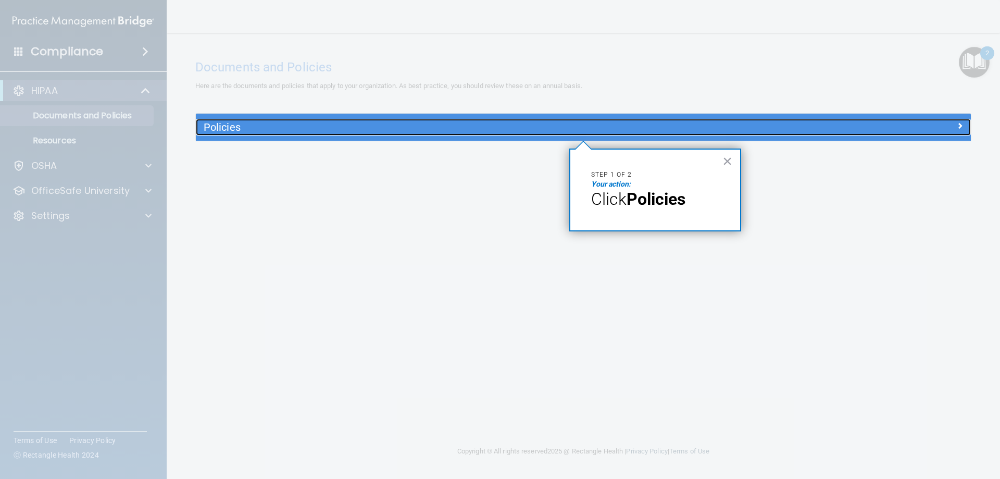
click at [229, 126] on h5 "Policies" at bounding box center [487, 126] width 566 height 11
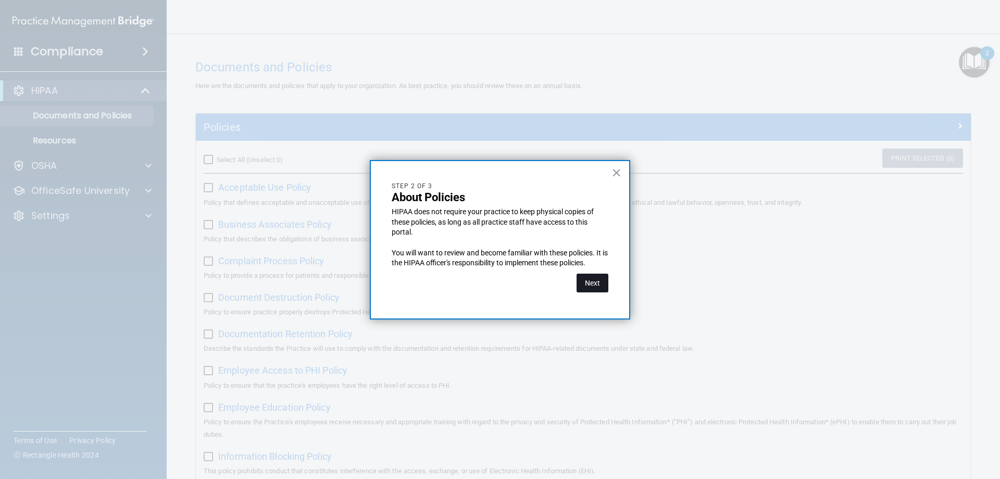
click at [591, 274] on button "Next" at bounding box center [593, 282] width 32 height 19
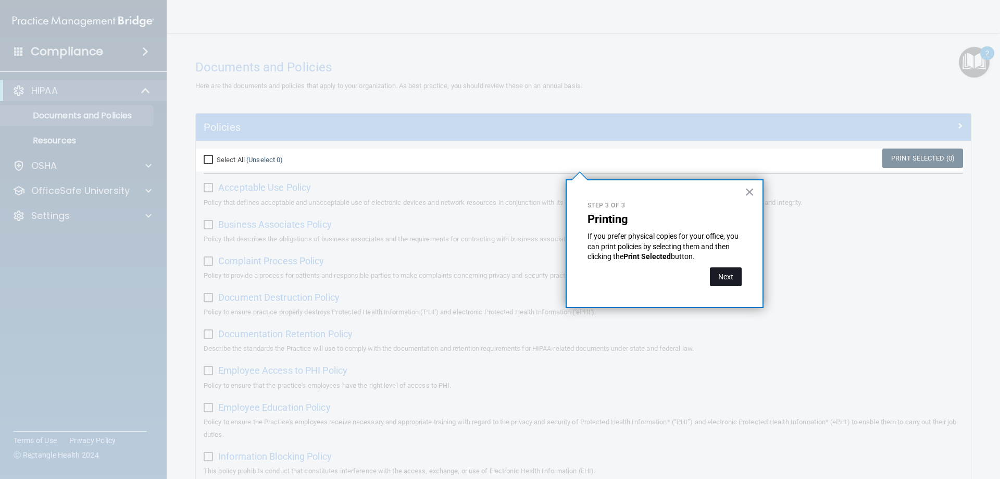
click at [723, 279] on button "Next" at bounding box center [726, 276] width 32 height 19
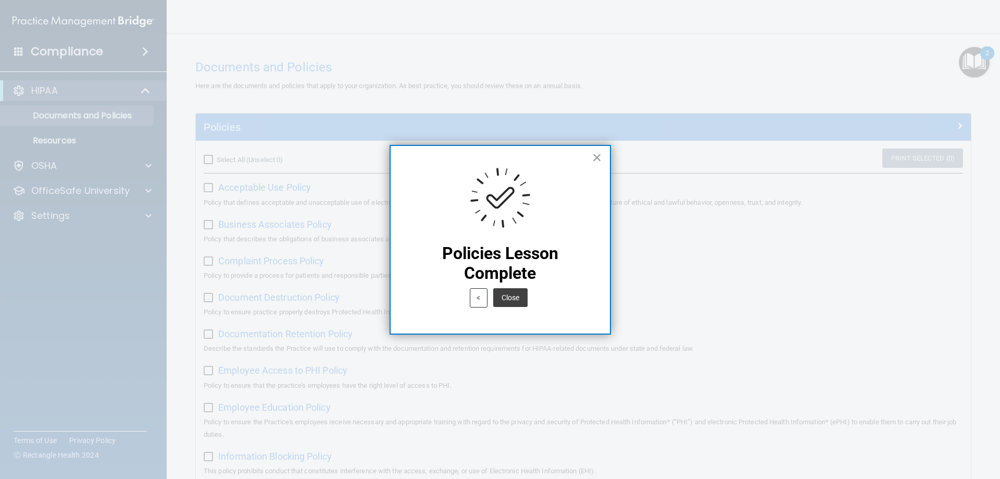
click at [510, 298] on button "Close" at bounding box center [510, 297] width 34 height 19
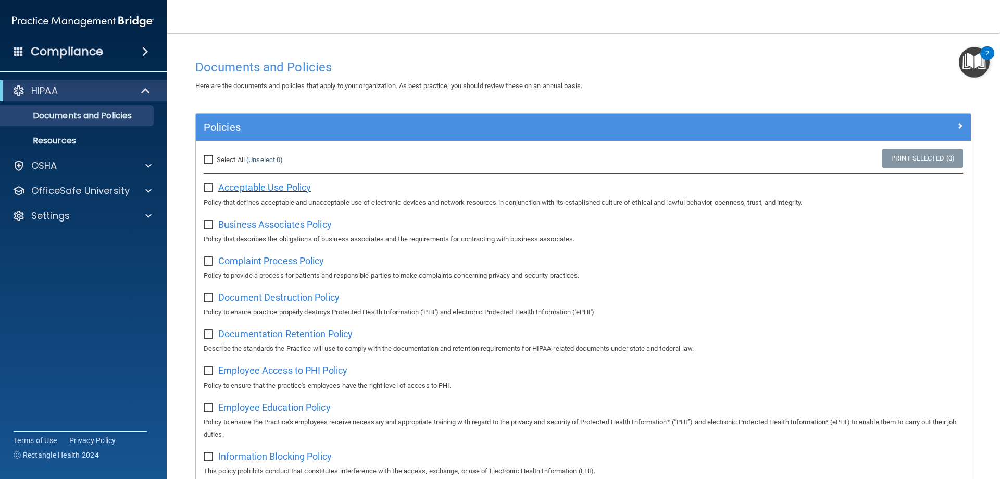
click at [253, 189] on span "Acceptable Use Policy" at bounding box center [264, 187] width 93 height 11
click at [216, 155] on label "Select All (Unselect 0) Unselect All" at bounding box center [243, 160] width 79 height 13
click at [216, 156] on input "Select All (Unselect 0) Unselect All" at bounding box center [210, 160] width 12 height 8
checkbox input "true"
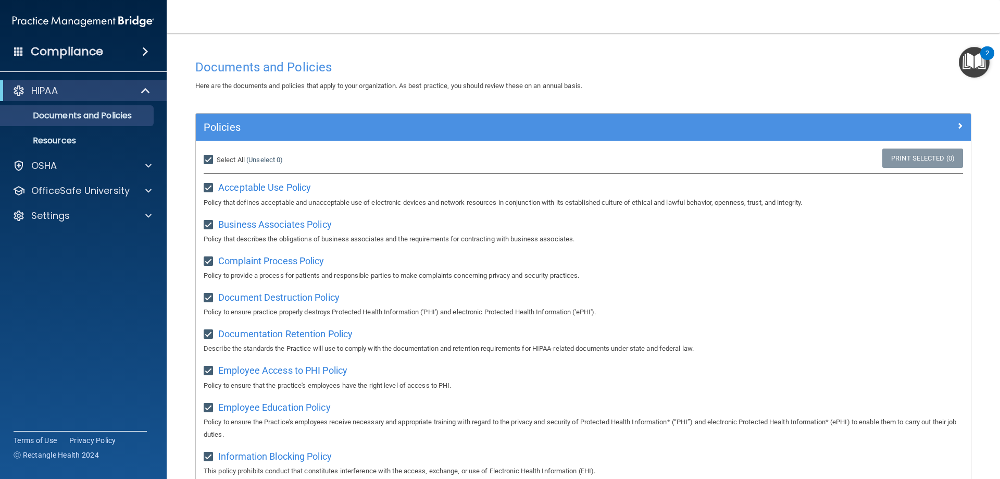
checkbox input "true"
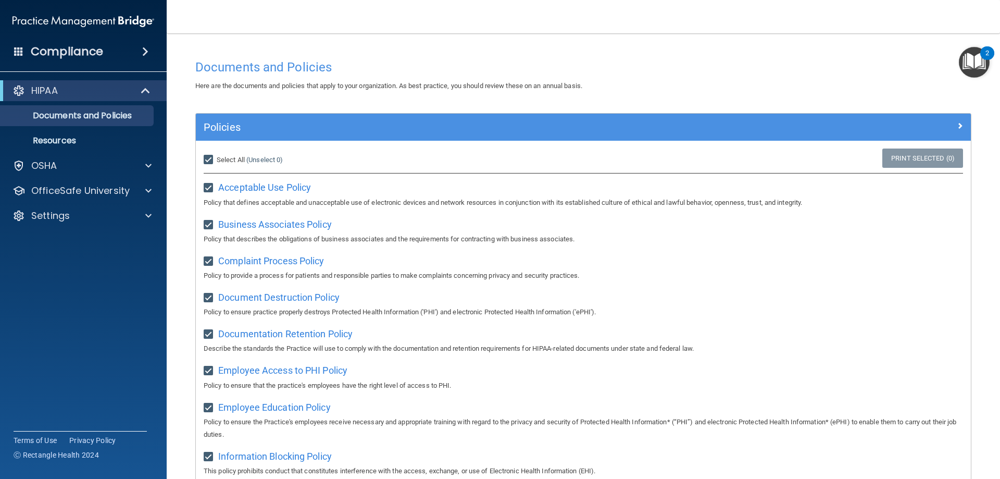
checkbox input "true"
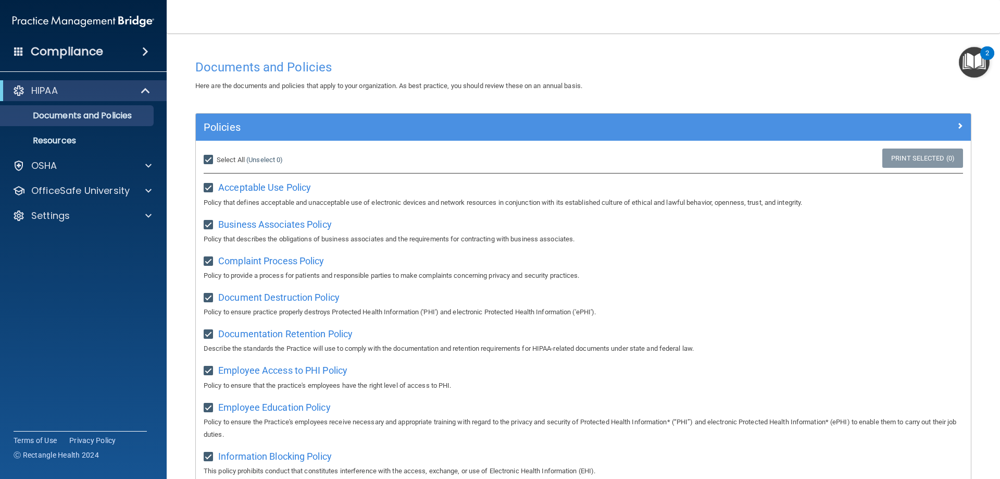
checkbox input "true"
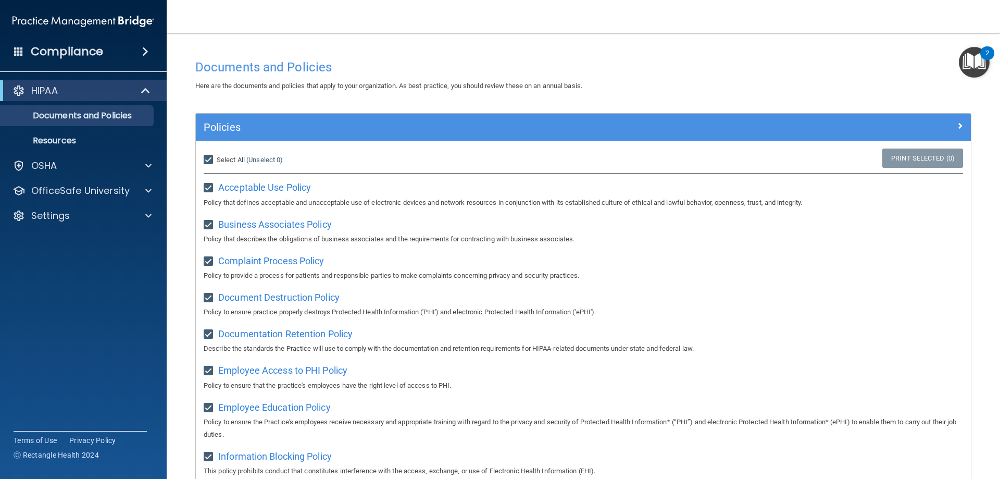
checkbox input "true"
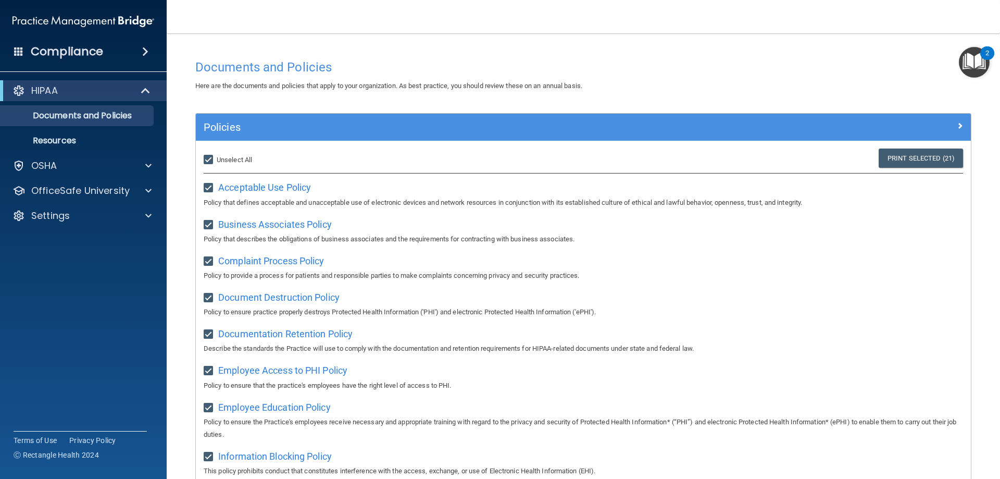
click at [209, 160] on input "Select All (Unselect 21) Unselect All" at bounding box center [210, 160] width 12 height 8
checkbox input "false"
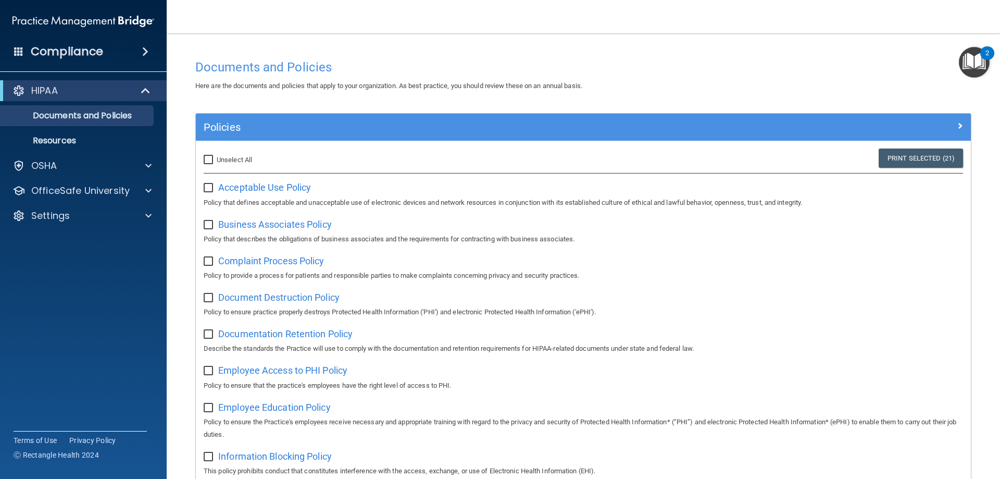
checkbox input "false"
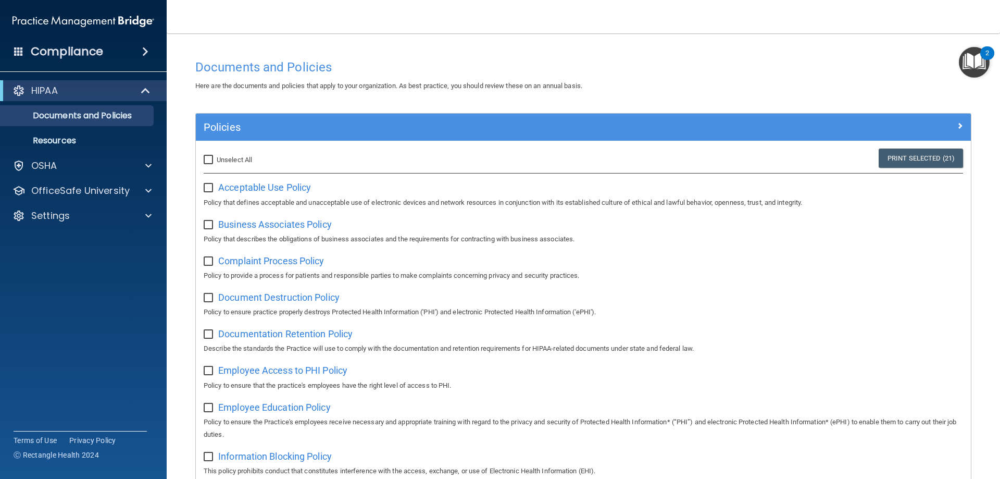
checkbox input "false"
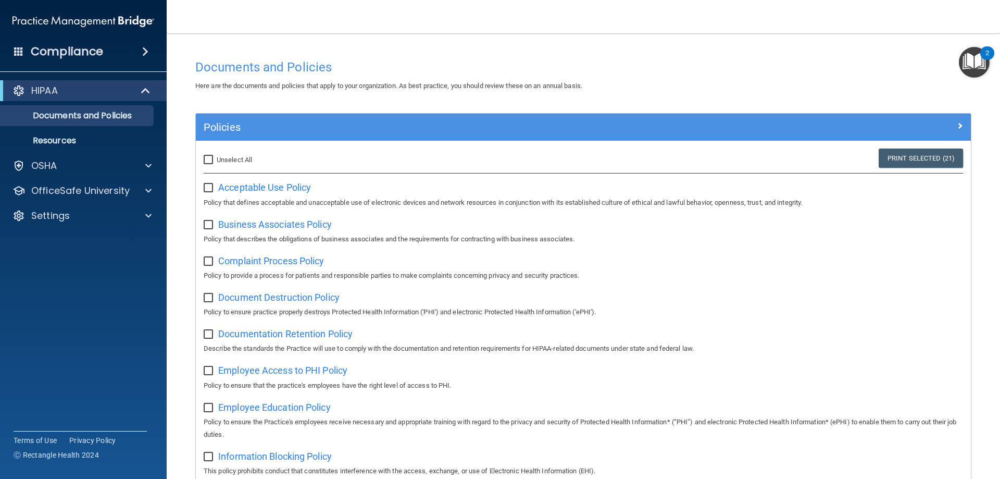
checkbox input "false"
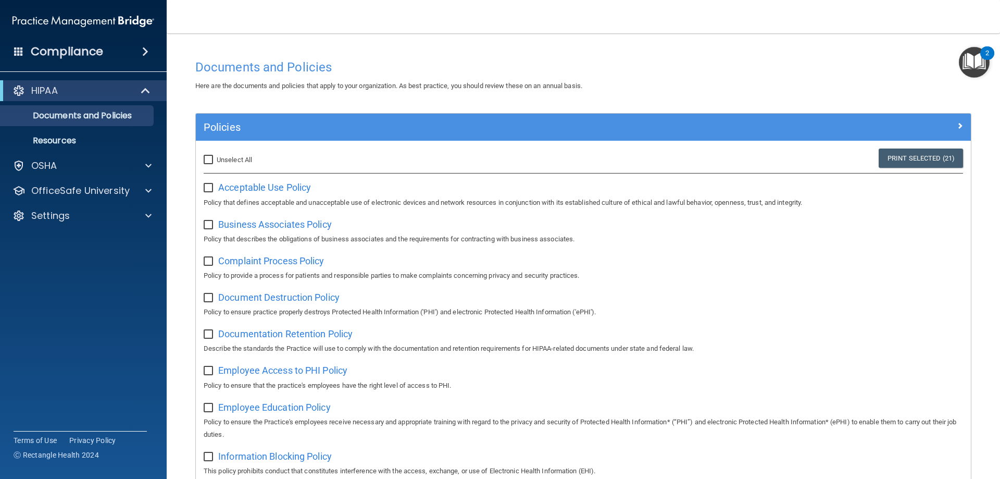
checkbox input "false"
click at [243, 185] on span "Acceptable Use Policy" at bounding box center [264, 187] width 93 height 11
click at [68, 117] on p "Documents and Policies" at bounding box center [78, 115] width 142 height 10
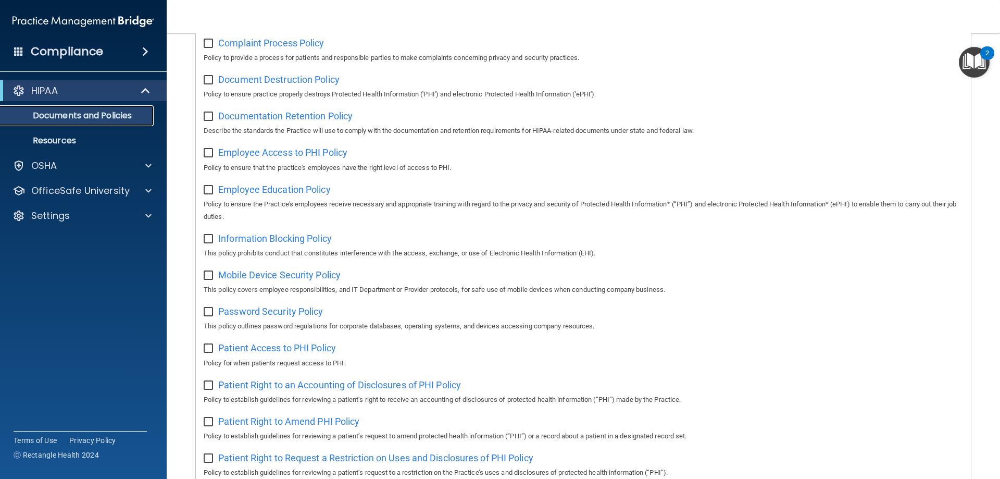
scroll to position [566, 0]
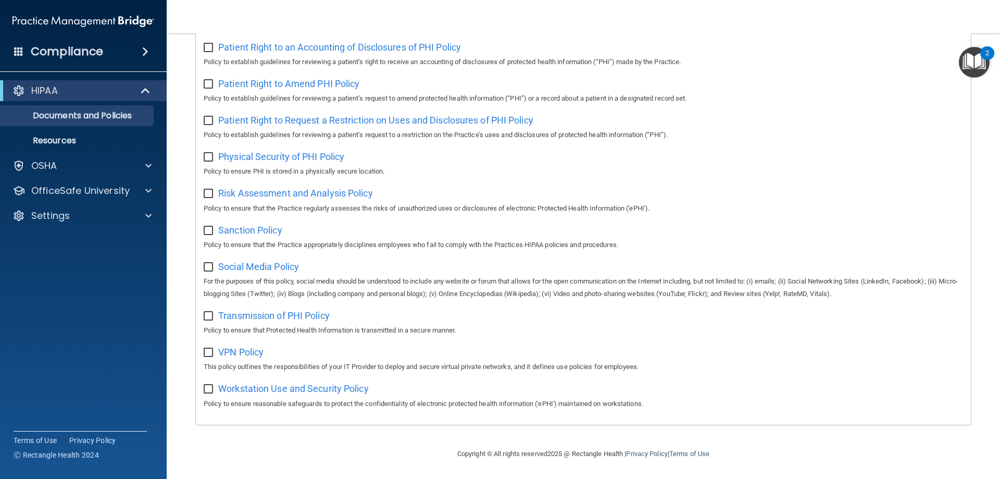
click at [311, 394] on div "Workstation Use and Security Policy Policy to ensure reasonable safeguards to p…" at bounding box center [583, 395] width 759 height 30
click at [311, 388] on span "Workstation Use and Security Policy" at bounding box center [293, 388] width 151 height 11
click at [41, 94] on p "HIPAA" at bounding box center [44, 90] width 27 height 13
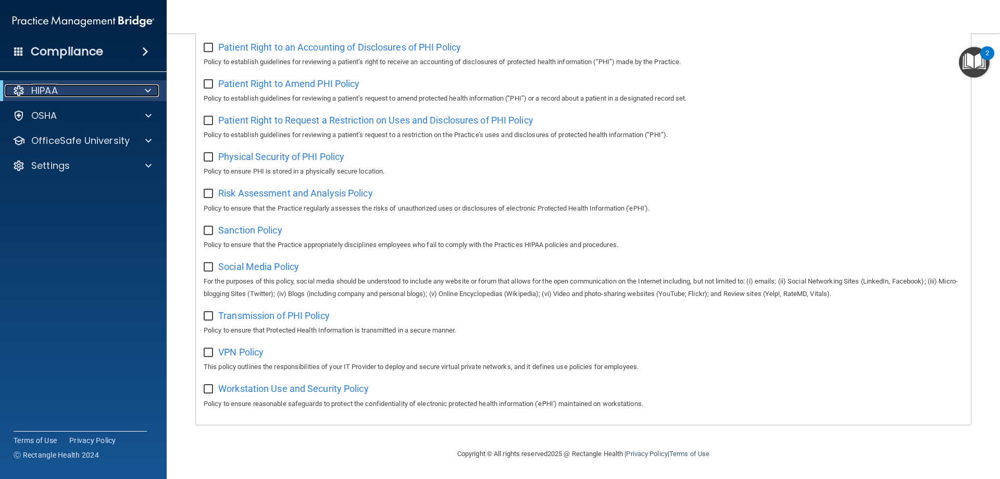
click at [43, 92] on p "HIPAA" at bounding box center [44, 90] width 27 height 13
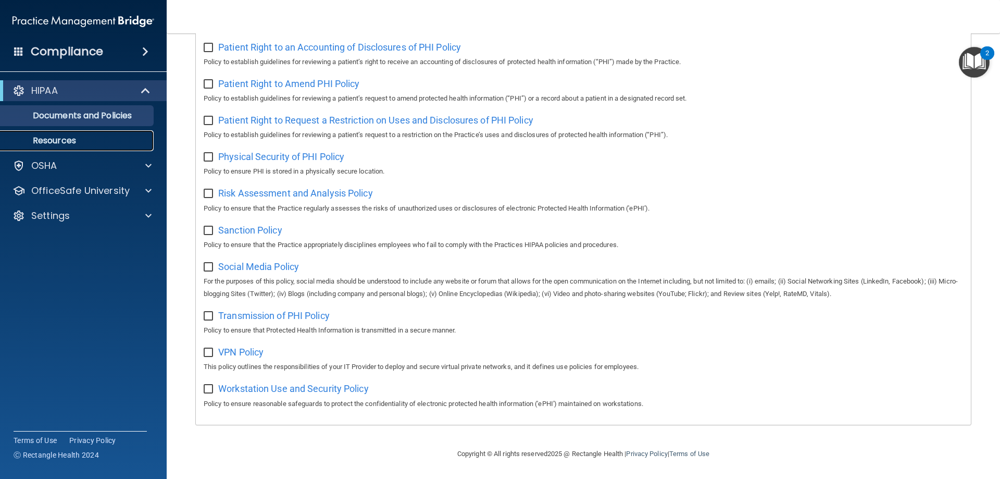
click at [48, 141] on p "Resources" at bounding box center [78, 140] width 142 height 10
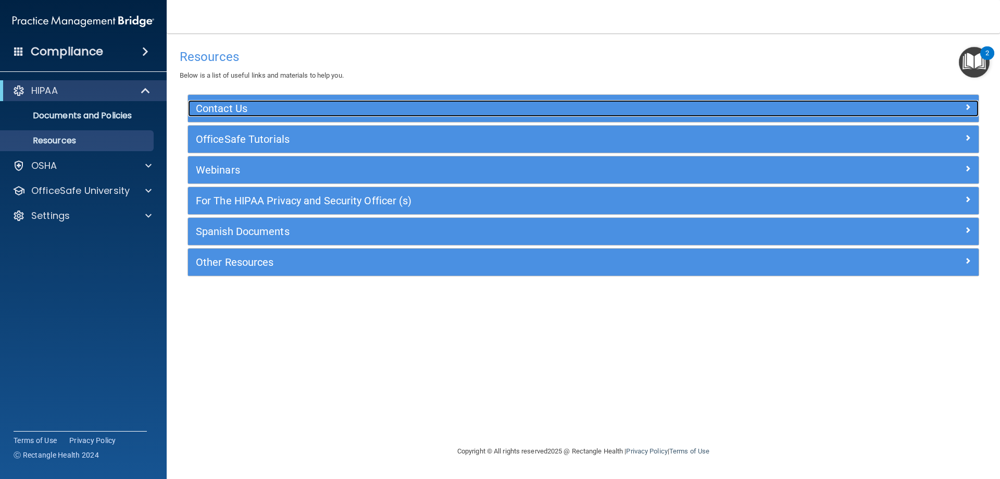
click at [965, 103] on span at bounding box center [968, 107] width 6 height 13
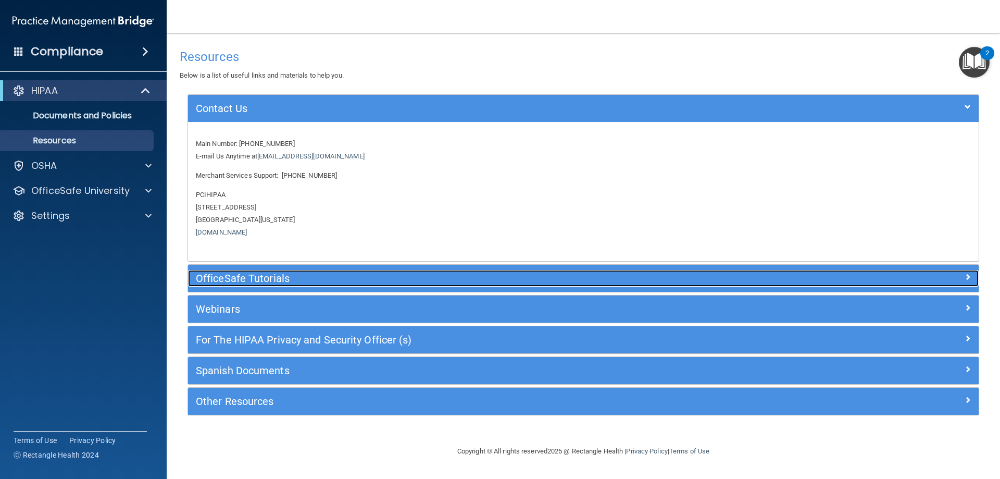
click at [970, 278] on span at bounding box center [968, 276] width 6 height 13
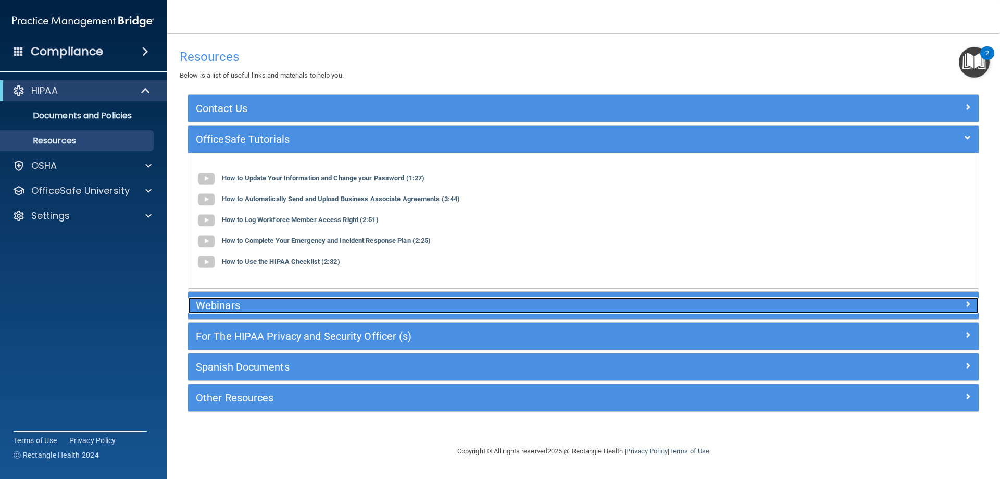
click at [959, 301] on div at bounding box center [880, 303] width 198 height 13
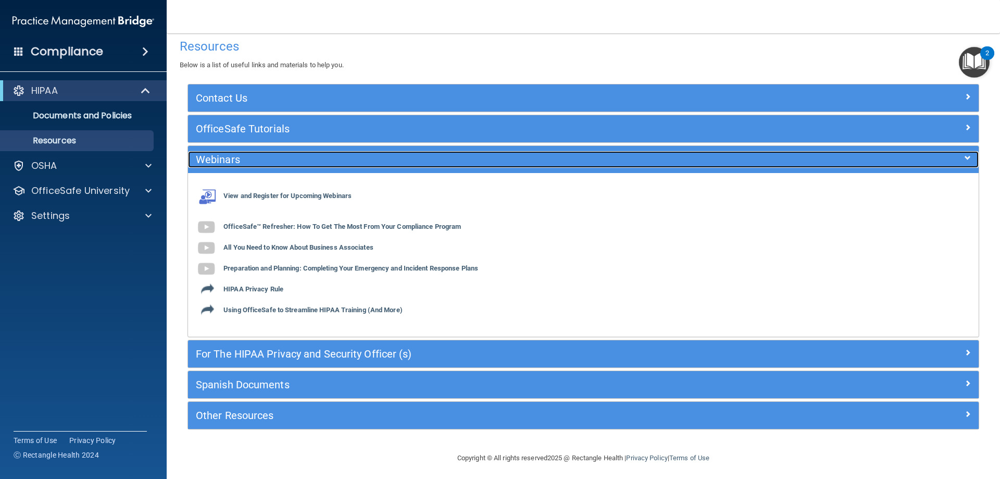
scroll to position [15, 0]
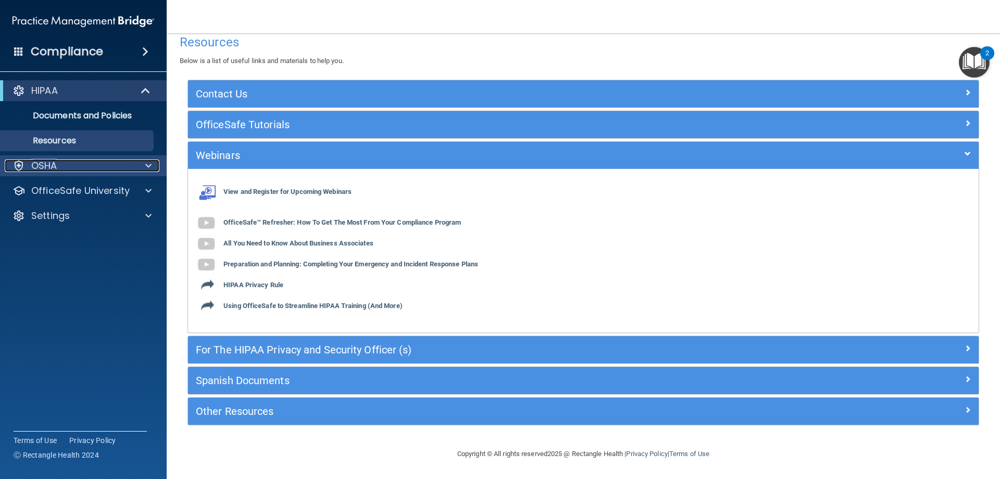
click at [73, 164] on div "OSHA" at bounding box center [69, 165] width 129 height 13
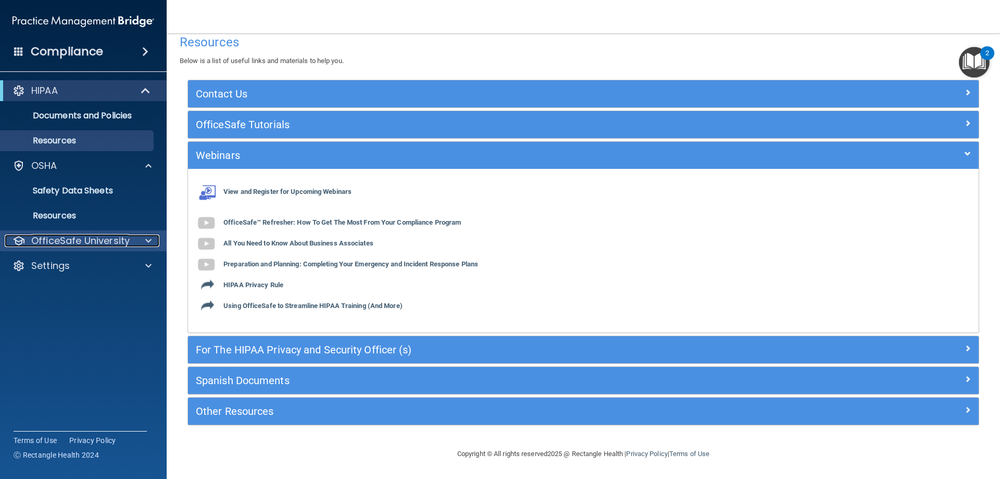
click at [64, 235] on p "OfficeSafe University" at bounding box center [80, 240] width 98 height 13
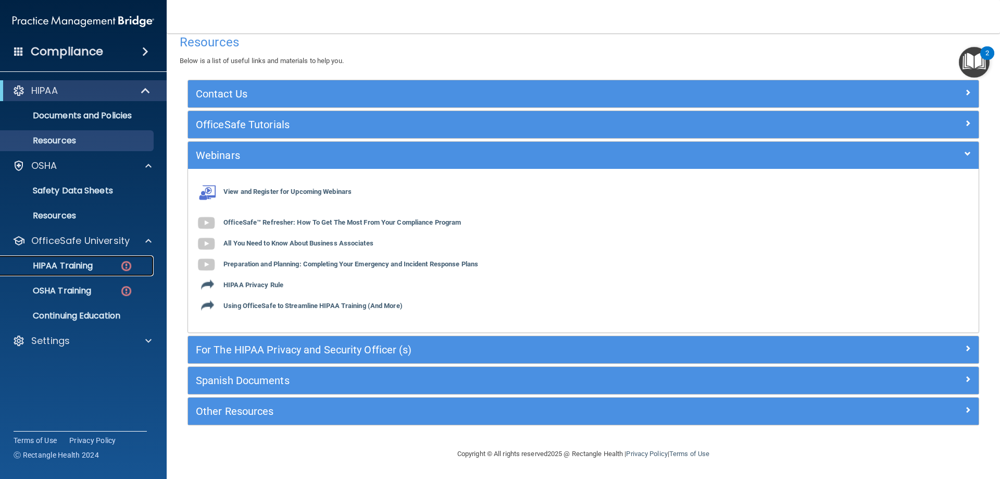
click at [64, 264] on p "HIPAA Training" at bounding box center [50, 265] width 86 height 10
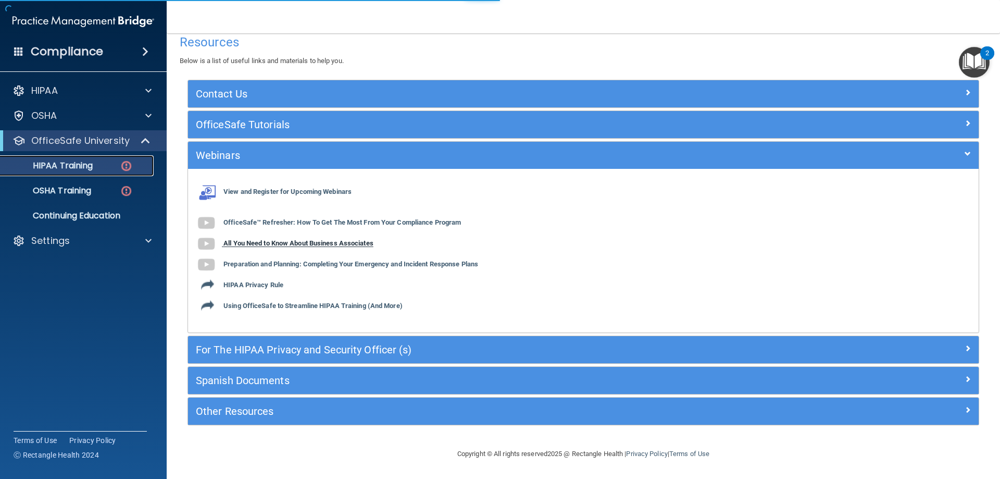
scroll to position [251, 0]
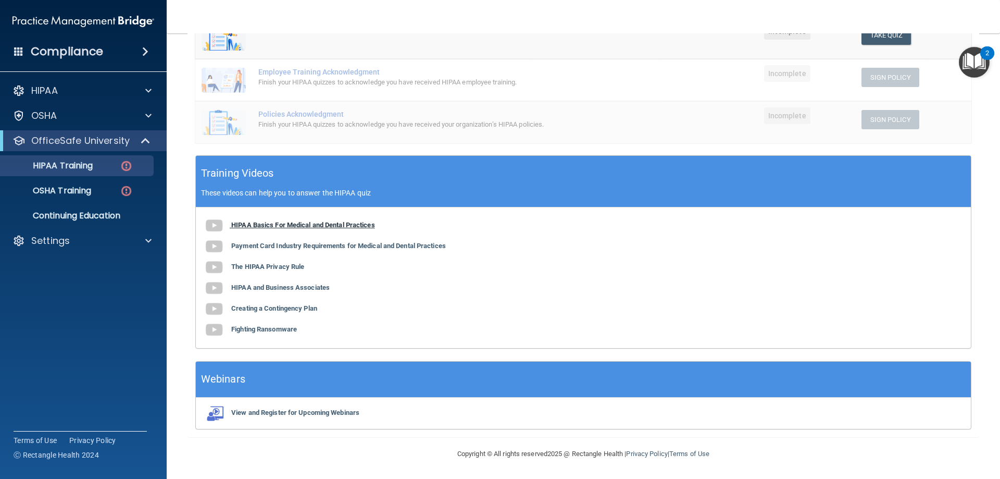
click at [246, 228] on b "HIPAA Basics For Medical and Dental Practices" at bounding box center [303, 225] width 144 height 8
click at [59, 167] on p "HIPAA Training" at bounding box center [50, 165] width 86 height 10
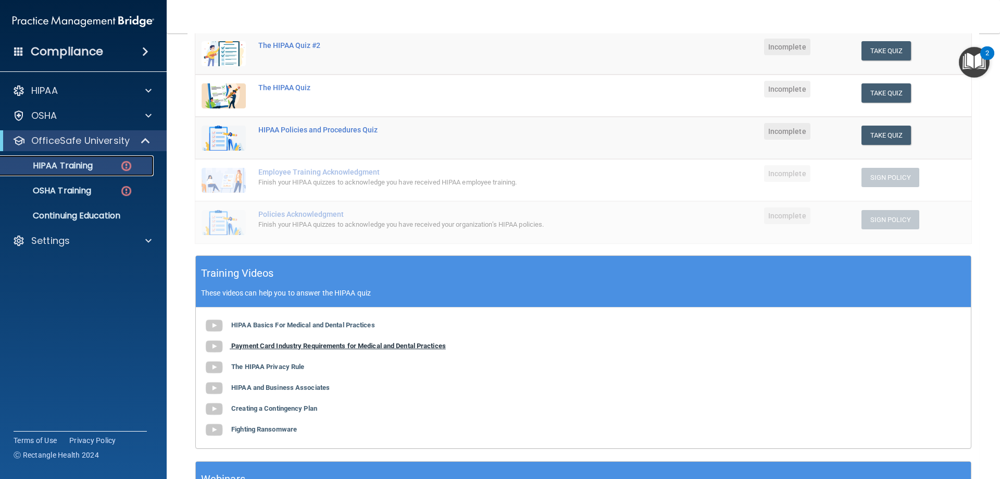
scroll to position [147, 0]
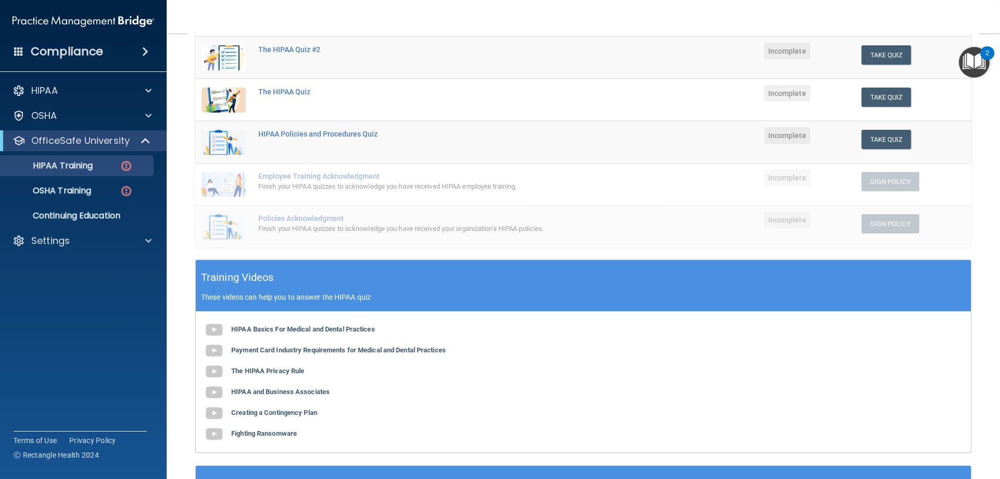
click at [333, 128] on td "HIPAA Policies and Procedures Quiz" at bounding box center [467, 142] width 431 height 42
click at [330, 136] on div "HIPAA Policies and Procedures Quiz" at bounding box center [444, 134] width 372 height 8
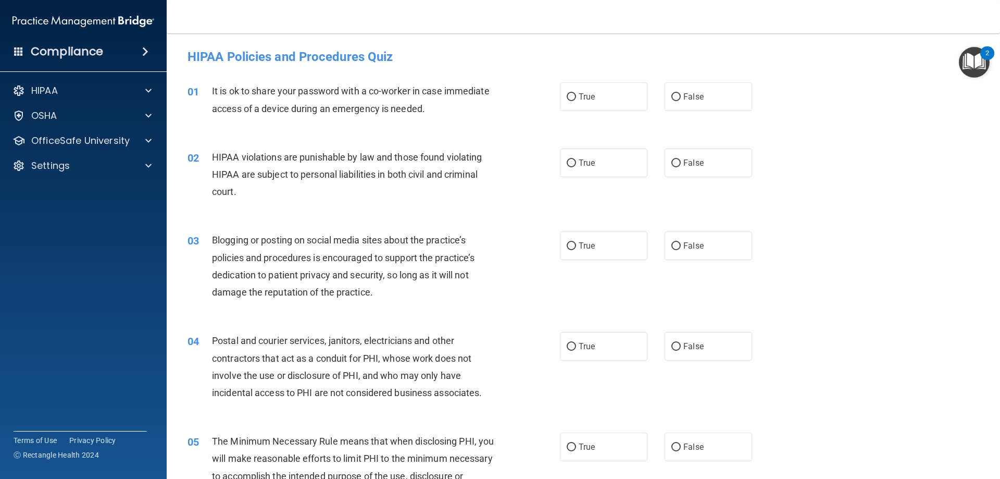
click at [440, 214] on div "02 HIPAA violations are punishable by law and those found violating HIPAA are s…" at bounding box center [583, 176] width 807 height 83
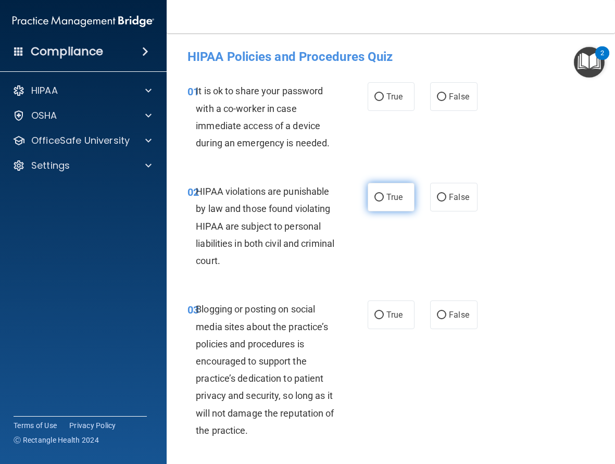
click at [380, 195] on label "True" at bounding box center [391, 197] width 47 height 29
click at [380, 195] on input "True" at bounding box center [378, 198] width 9 height 8
radio input "true"
click at [467, 99] on label "False" at bounding box center [453, 96] width 47 height 29
click at [446, 99] on input "False" at bounding box center [441, 97] width 9 height 8
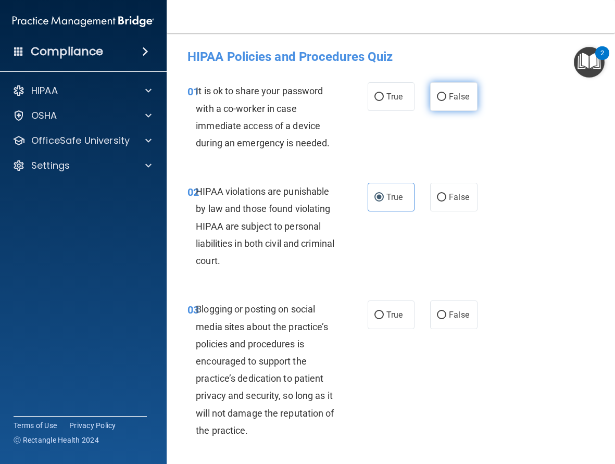
radio input "true"
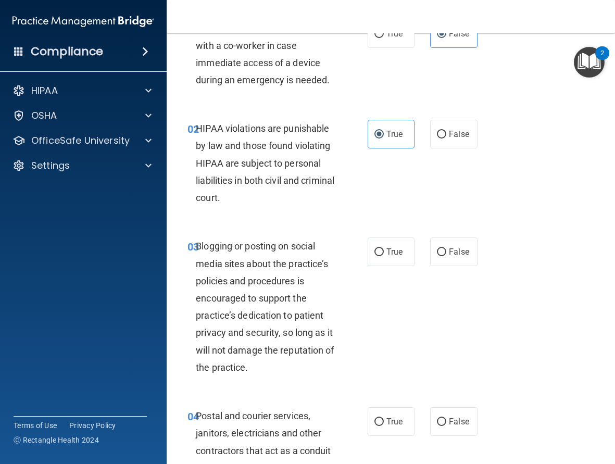
scroll to position [208, 0]
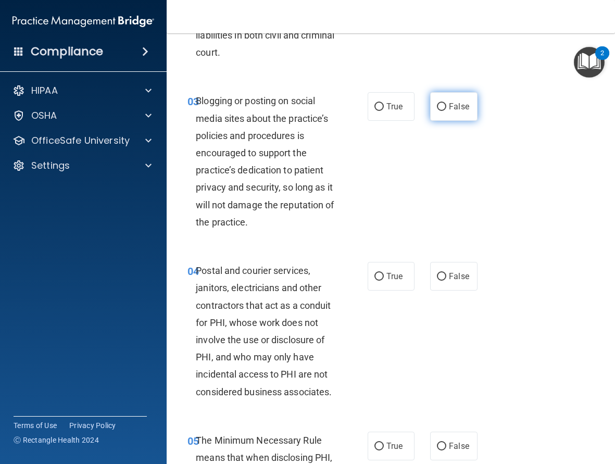
drag, startPoint x: 445, startPoint y: 103, endPoint x: 440, endPoint y: 106, distance: 5.8
click at [449, 103] on span "False" at bounding box center [459, 107] width 20 height 10
click at [446, 103] on input "False" at bounding box center [441, 107] width 9 height 8
radio input "true"
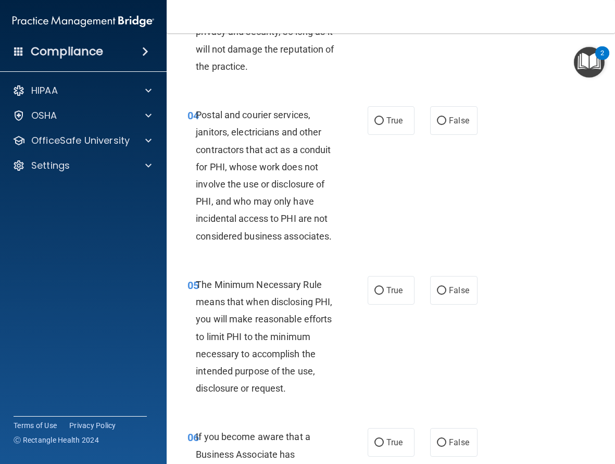
scroll to position [365, 0]
click at [466, 124] on label "False" at bounding box center [453, 120] width 47 height 29
click at [440, 121] on input "False" at bounding box center [441, 121] width 9 height 8
radio input "true"
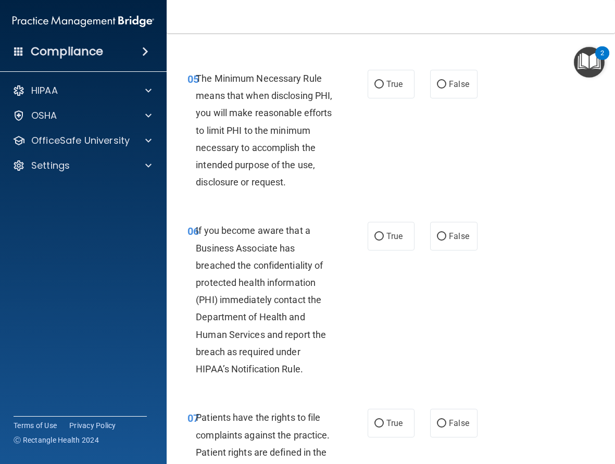
scroll to position [573, 0]
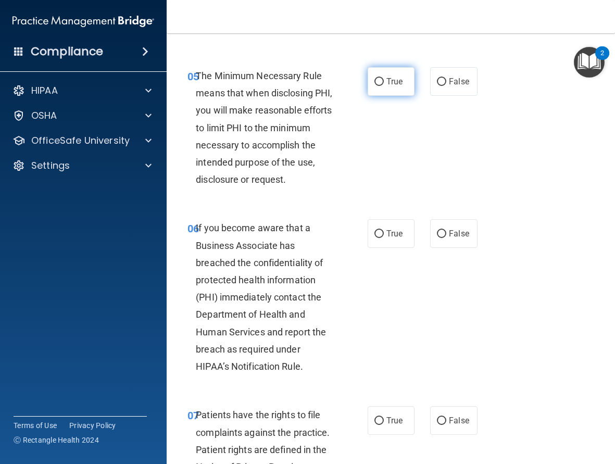
click at [389, 86] on span "True" at bounding box center [394, 82] width 16 height 10
click at [384, 86] on input "True" at bounding box center [378, 82] width 9 height 8
radio input "true"
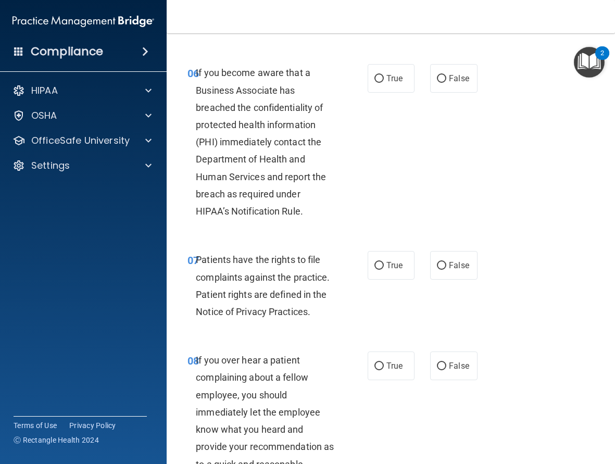
scroll to position [729, 0]
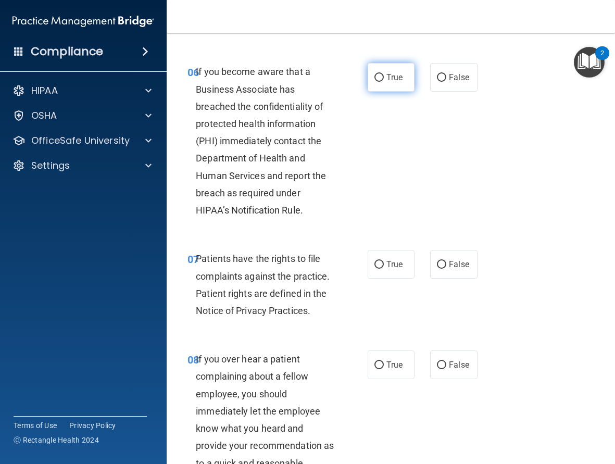
click at [390, 92] on label "True" at bounding box center [391, 77] width 47 height 29
click at [384, 82] on input "True" at bounding box center [378, 78] width 9 height 8
radio input "true"
click at [389, 269] on span "True" at bounding box center [394, 264] width 16 height 10
click at [384, 269] on input "True" at bounding box center [378, 265] width 9 height 8
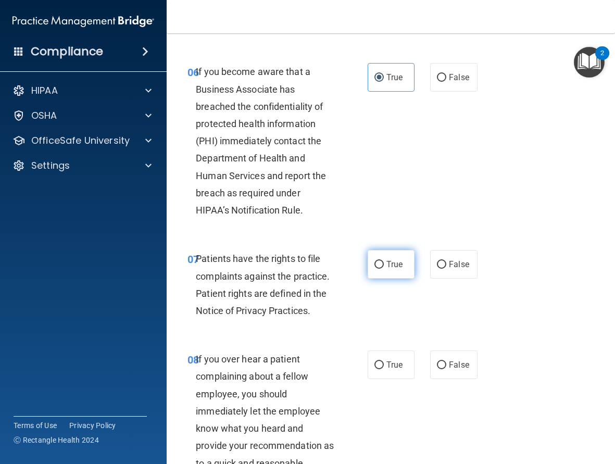
radio input "true"
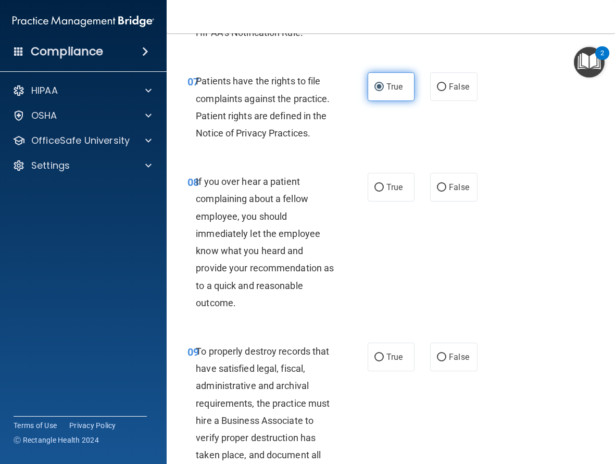
scroll to position [938, 0]
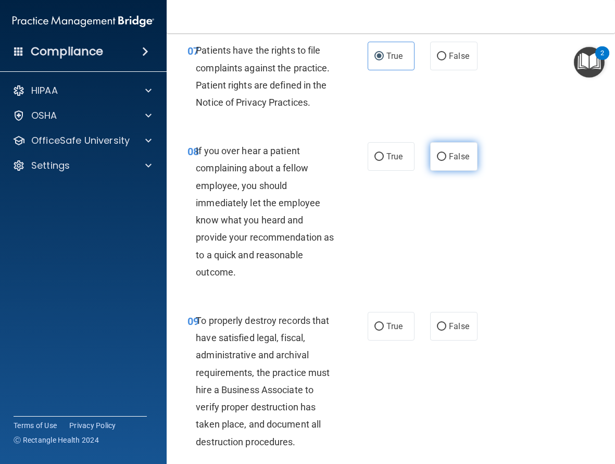
click at [469, 171] on label "False" at bounding box center [453, 156] width 47 height 29
click at [446, 161] on input "False" at bounding box center [441, 157] width 9 height 8
radio input "true"
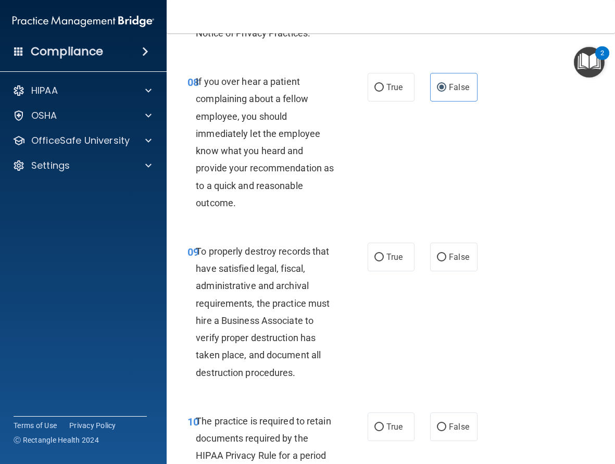
scroll to position [1146, 0]
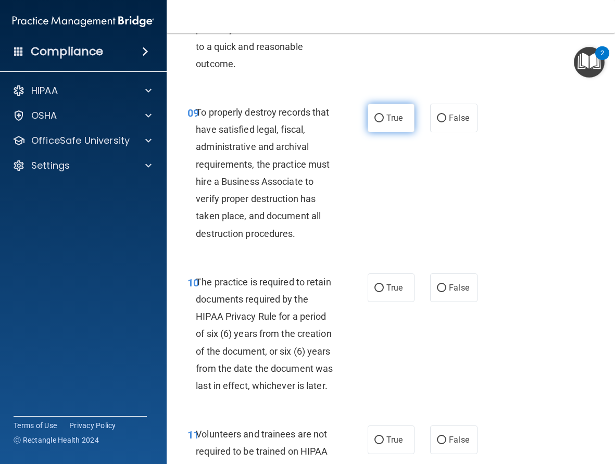
click at [409, 132] on label "True" at bounding box center [391, 118] width 47 height 29
click at [384, 122] on input "True" at bounding box center [378, 119] width 9 height 8
radio input "true"
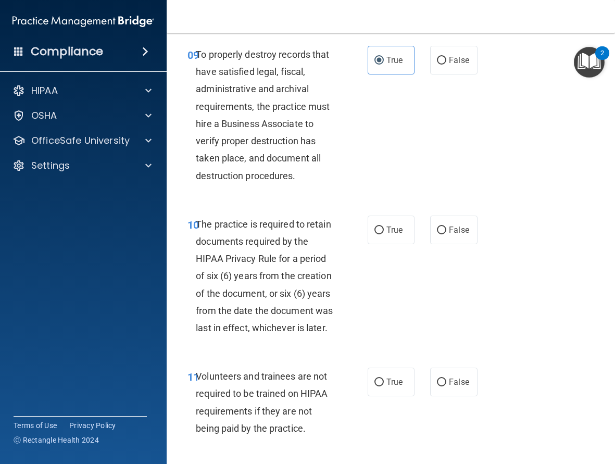
scroll to position [1302, 0]
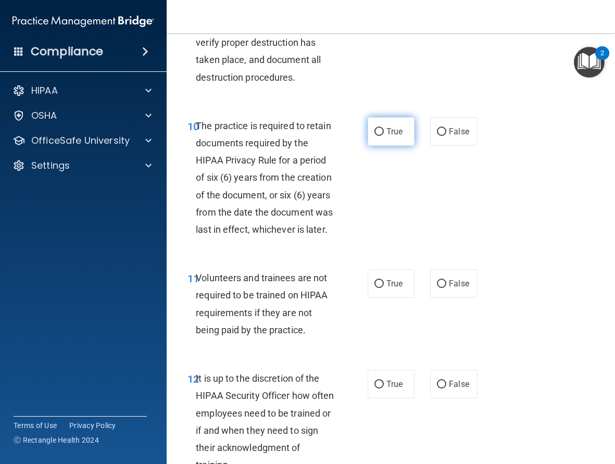
click at [372, 146] on label "True" at bounding box center [391, 131] width 47 height 29
click at [374, 136] on input "True" at bounding box center [378, 132] width 9 height 8
radio input "true"
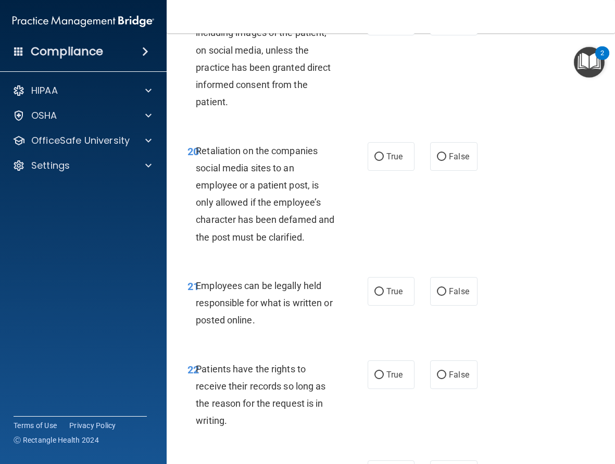
scroll to position [2656, 0]
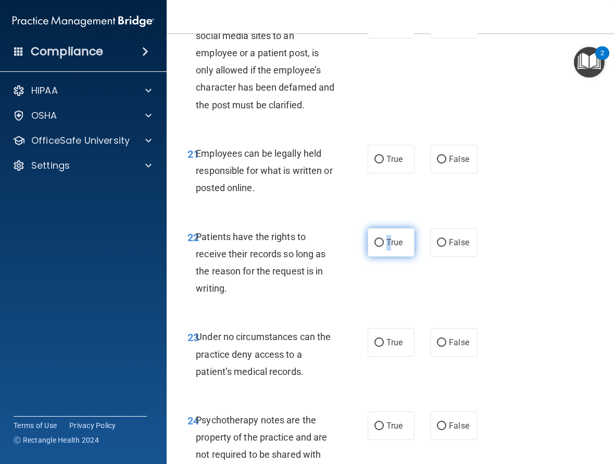
click at [386, 247] on span "True" at bounding box center [394, 243] width 16 height 10
click at [374, 247] on input "True" at bounding box center [378, 243] width 9 height 8
radio input "true"
click at [374, 164] on input "True" at bounding box center [378, 160] width 9 height 8
radio input "true"
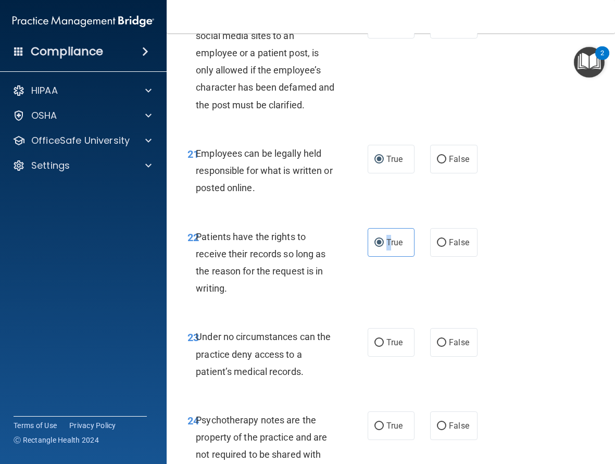
scroll to position [2604, 0]
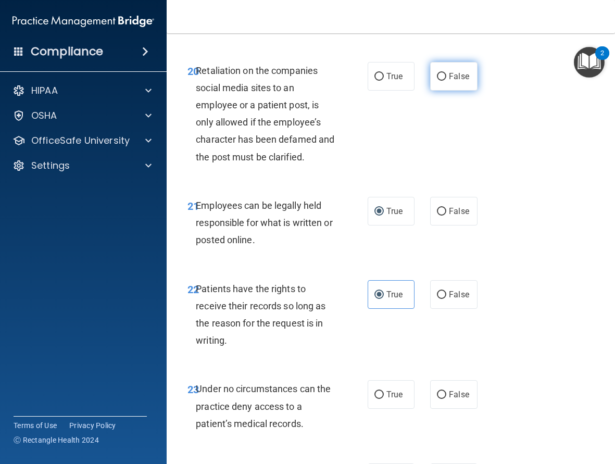
click at [449, 81] on span "False" at bounding box center [459, 76] width 20 height 10
click at [446, 81] on input "False" at bounding box center [441, 77] width 9 height 8
radio input "true"
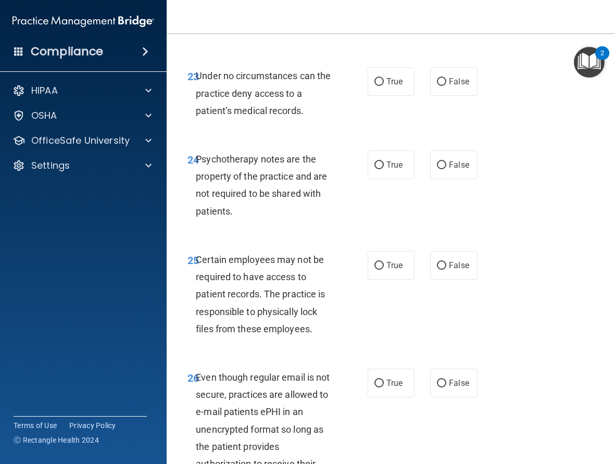
scroll to position [3021, 0]
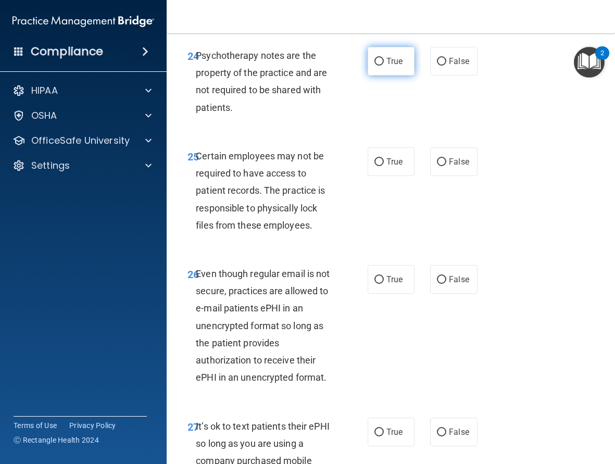
click at [382, 76] on label "True" at bounding box center [391, 61] width 47 height 29
click at [382, 66] on input "True" at bounding box center [378, 62] width 9 height 8
radio input "true"
click at [382, 76] on label "True" at bounding box center [391, 61] width 47 height 29
click at [382, 66] on input "True" at bounding box center [378, 62] width 9 height 8
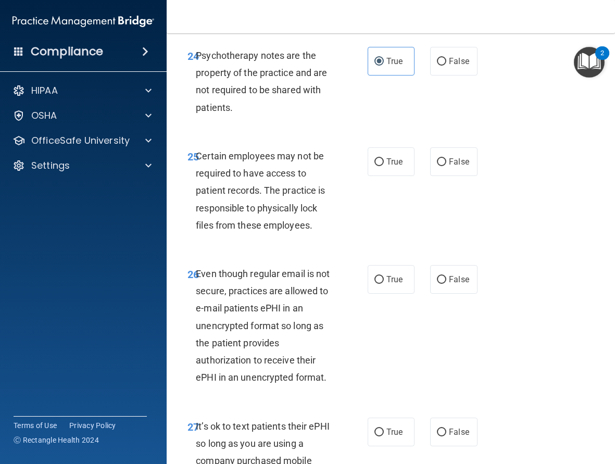
click at [235, 113] on span "Psychotherapy notes are the property of the practice and are not required to be…" at bounding box center [261, 81] width 131 height 63
click at [546, 130] on div "24 Psychotherapy notes are the property of the practice and are not required to…" at bounding box center [391, 84] width 422 height 101
drag, startPoint x: 379, startPoint y: 192, endPoint x: 364, endPoint y: 220, distance: 31.9
click at [380, 196] on div "25 Certain employees may not be required to have access to patient records. The…" at bounding box center [391, 193] width 422 height 118
click at [373, 176] on label "True" at bounding box center [391, 161] width 47 height 29
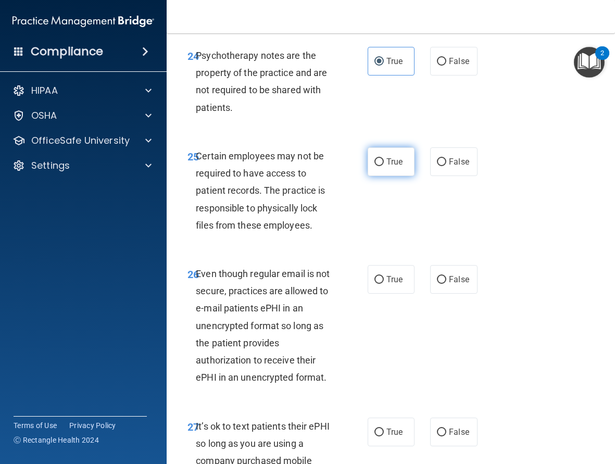
click at [374, 166] on input "True" at bounding box center [378, 162] width 9 height 8
radio input "true"
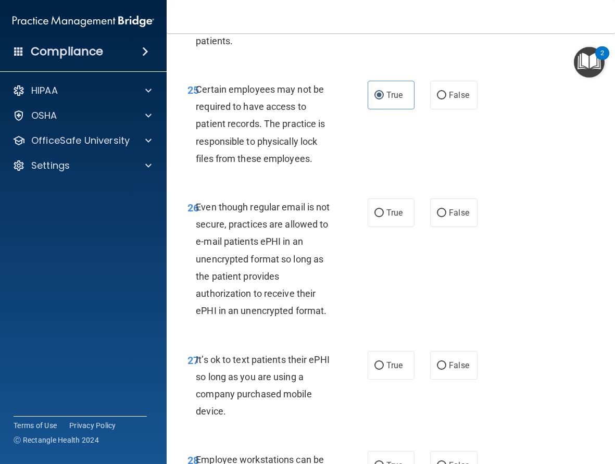
scroll to position [3177, 0]
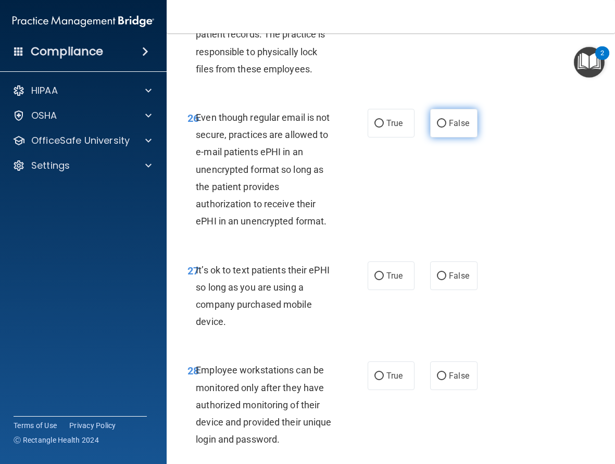
click at [444, 138] on label "False" at bounding box center [453, 123] width 47 height 29
click at [444, 128] on input "False" at bounding box center [441, 124] width 9 height 8
radio input "true"
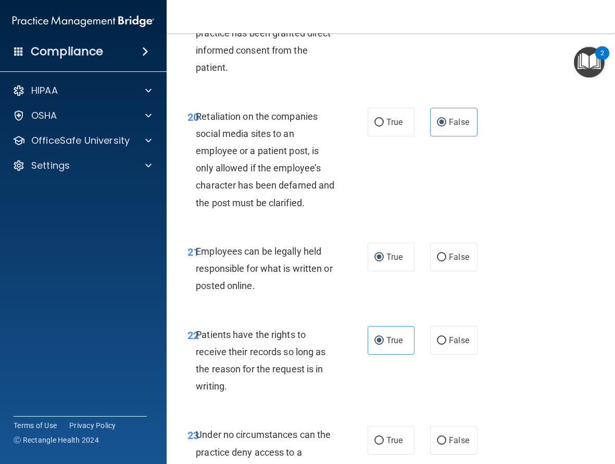
scroll to position [2552, 0]
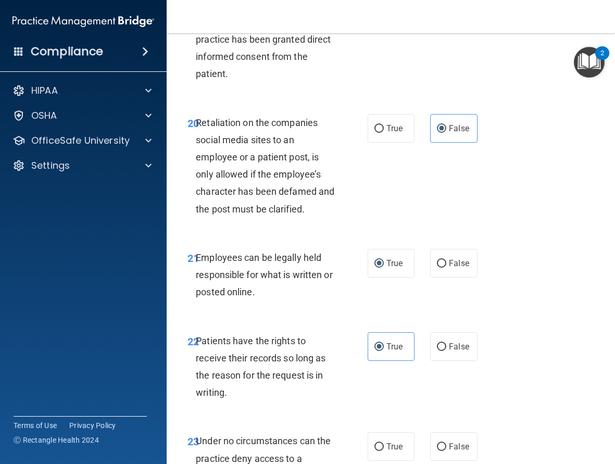
radio input "true"
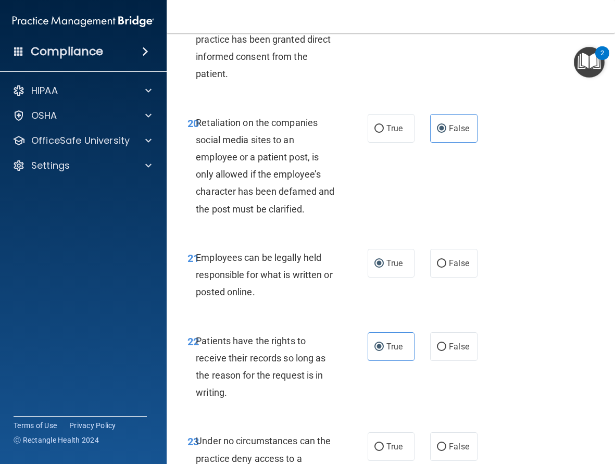
radio input "true"
radio input "false"
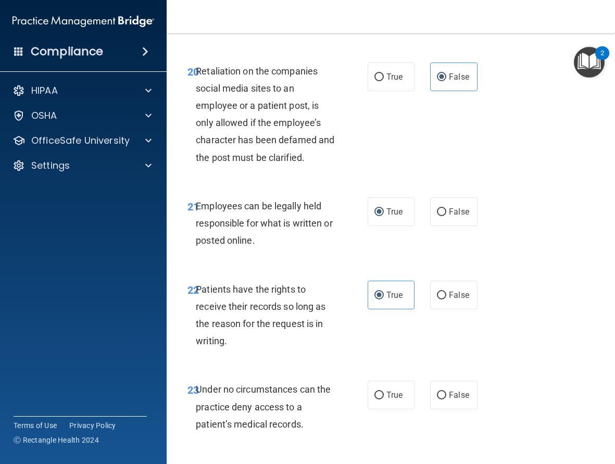
scroll to position [2761, 0]
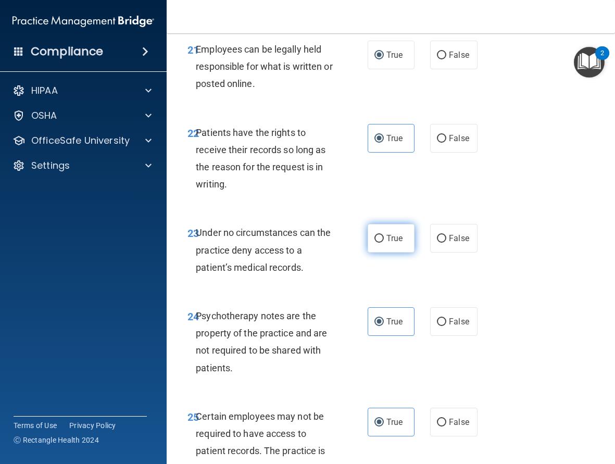
click at [386, 243] on span "True" at bounding box center [394, 238] width 16 height 10
click at [384, 243] on input "True" at bounding box center [378, 239] width 9 height 8
radio input "true"
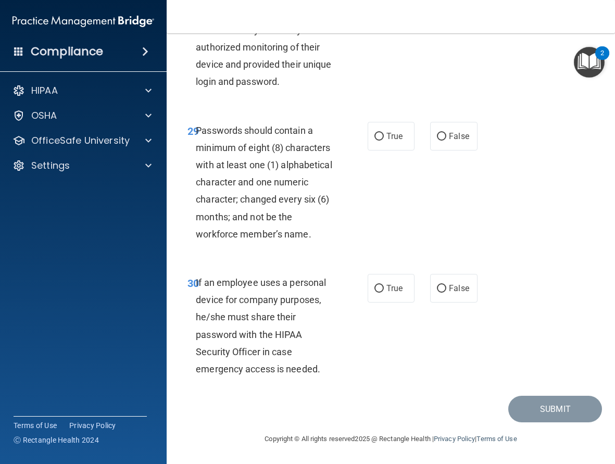
scroll to position [3587, 0]
click at [451, 288] on span "False" at bounding box center [459, 288] width 20 height 10
click at [446, 288] on input "False" at bounding box center [441, 289] width 9 height 8
radio input "true"
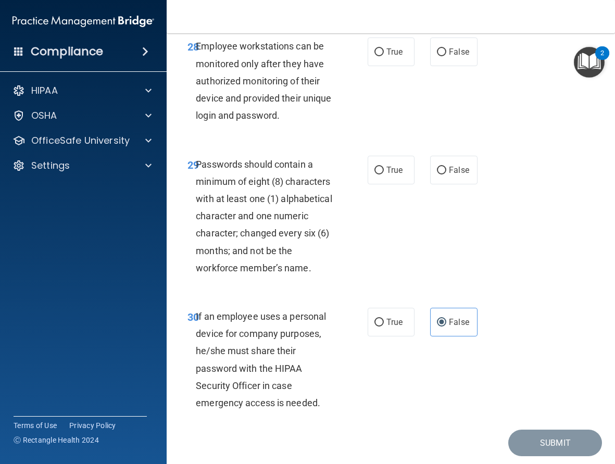
scroll to position [3431, 0]
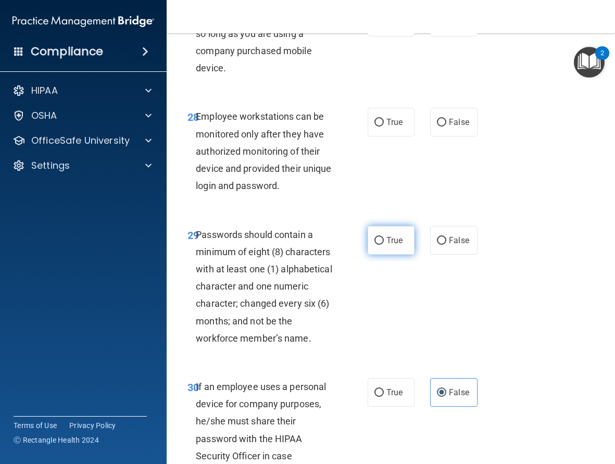
click at [380, 255] on label "True" at bounding box center [391, 240] width 47 height 29
click at [380, 245] on input "True" at bounding box center [378, 241] width 9 height 8
radio input "true"
click at [434, 136] on label "False" at bounding box center [453, 122] width 47 height 29
click at [437, 127] on input "False" at bounding box center [441, 123] width 9 height 8
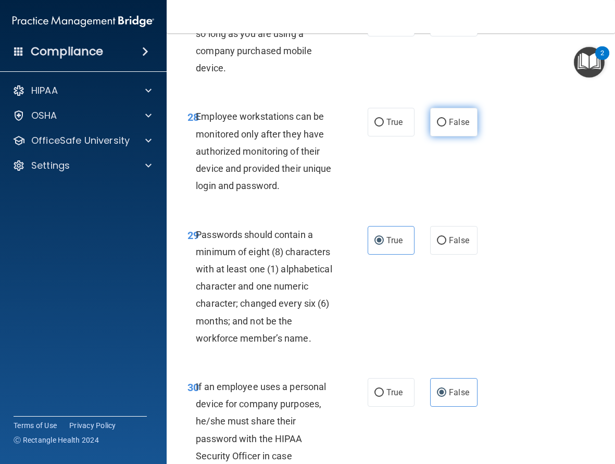
radio input "true"
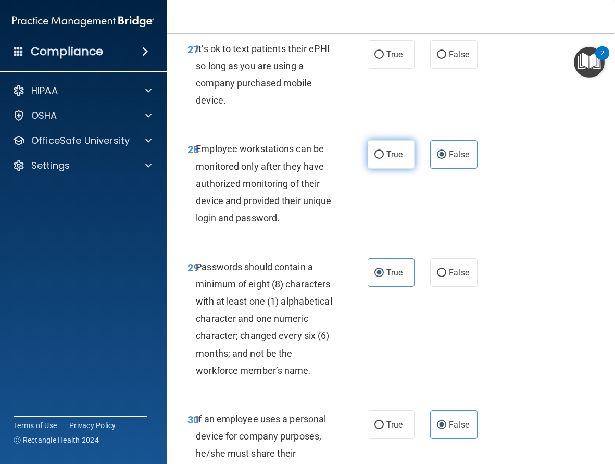
scroll to position [3275, 0]
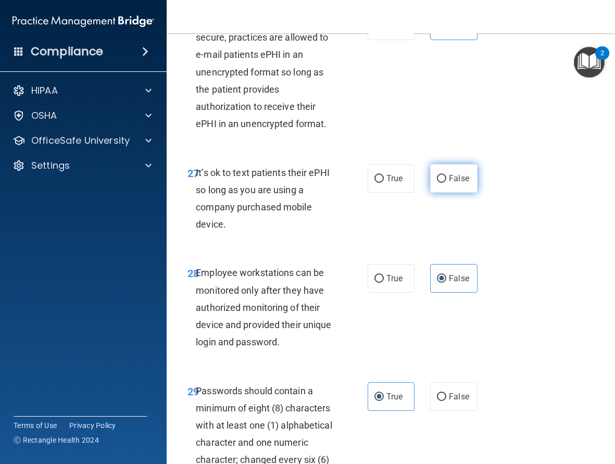
click at [455, 183] on span "False" at bounding box center [459, 178] width 20 height 10
click at [446, 183] on input "False" at bounding box center [441, 179] width 9 height 8
radio input "true"
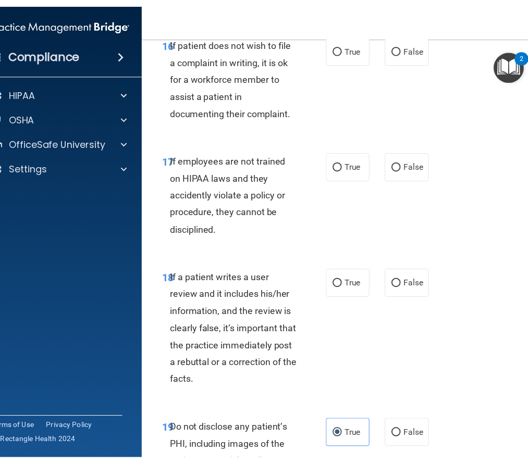
scroll to position [2424, 0]
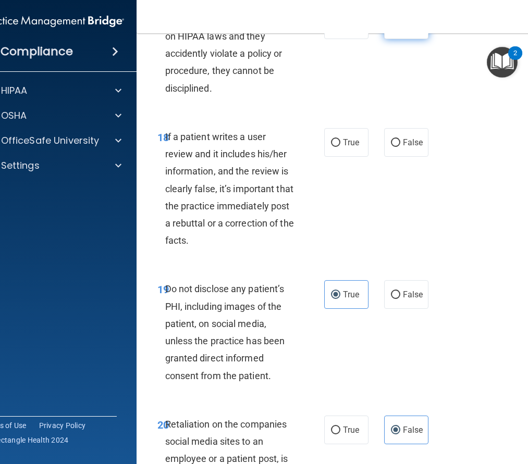
click at [394, 39] on label "False" at bounding box center [406, 24] width 44 height 29
click at [394, 29] on input "False" at bounding box center [395, 25] width 9 height 8
radio input "true"
click at [349, 39] on label "True" at bounding box center [346, 24] width 44 height 29
click at [340, 29] on input "True" at bounding box center [335, 25] width 9 height 8
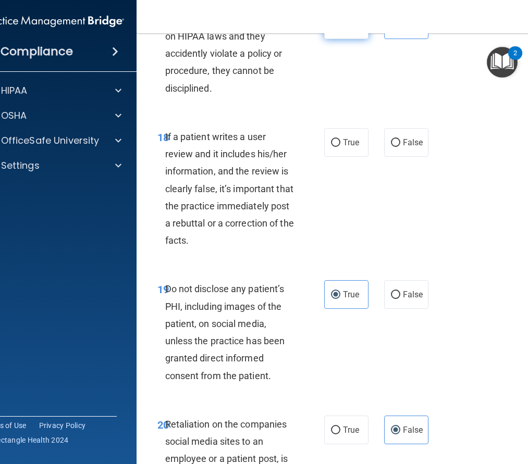
radio input "true"
radio input "false"
click at [365, 157] on div "True False" at bounding box center [377, 142] width 107 height 29
click at [341, 157] on label "True" at bounding box center [346, 142] width 44 height 29
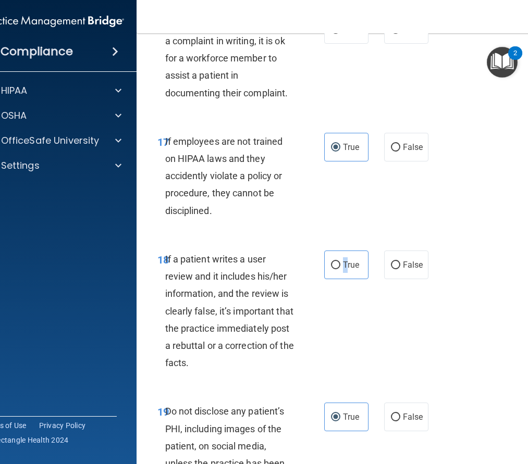
scroll to position [2215, 0]
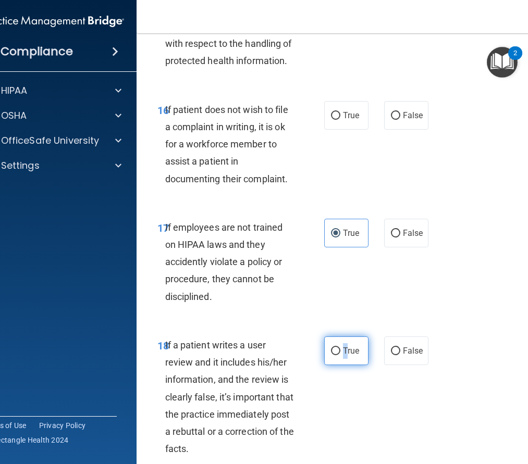
click at [333, 365] on label "True" at bounding box center [346, 350] width 44 height 29
click at [333, 355] on input "True" at bounding box center [335, 351] width 9 height 8
radio input "true"
click at [393, 130] on label "False" at bounding box center [406, 115] width 44 height 29
click at [393, 120] on input "False" at bounding box center [395, 116] width 9 height 8
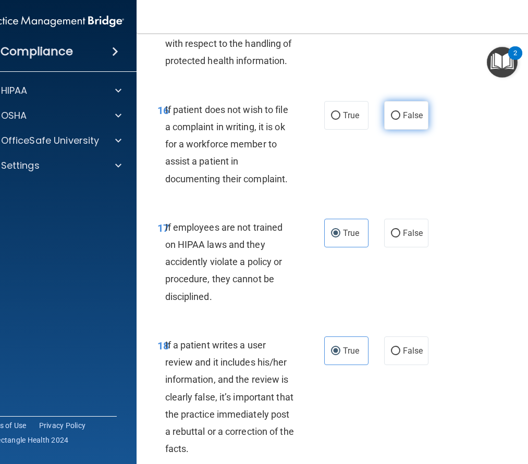
radio input "true"
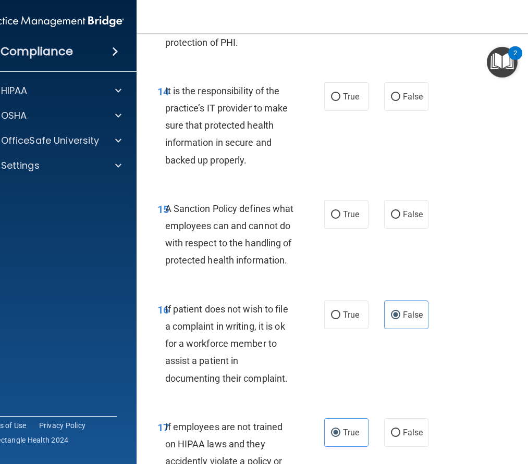
scroll to position [2007, 0]
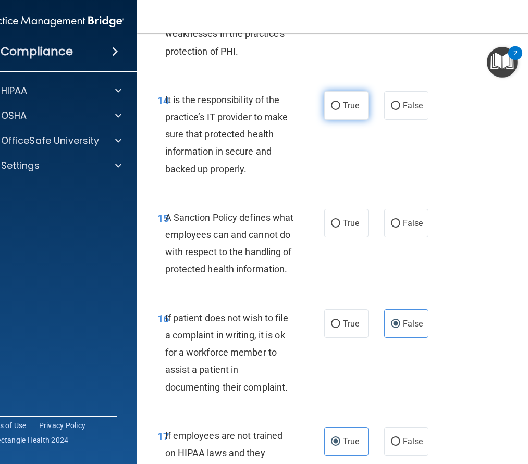
click at [346, 110] on span "True" at bounding box center [351, 106] width 16 height 10
click at [340, 110] on input "True" at bounding box center [335, 106] width 9 height 8
radio input "true"
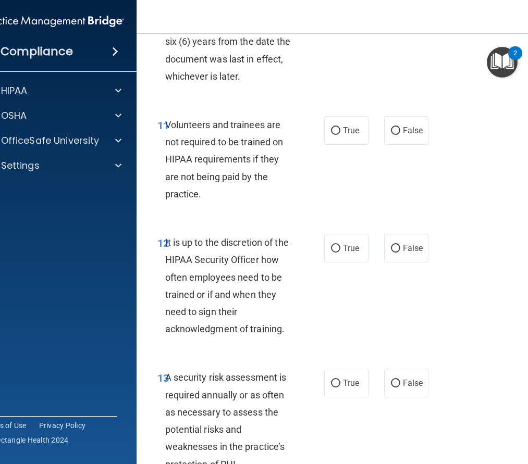
scroll to position [1615, 0]
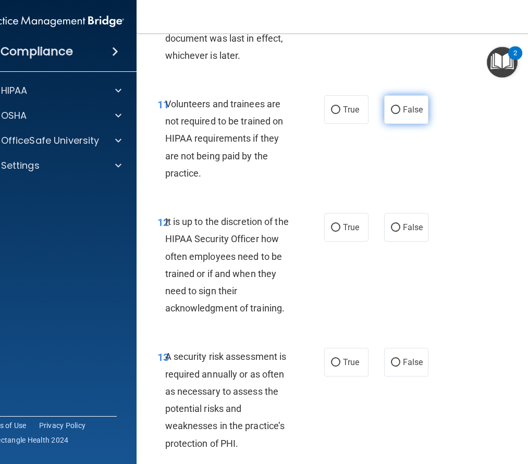
click at [410, 124] on label "False" at bounding box center [406, 109] width 44 height 29
click at [400, 114] on input "False" at bounding box center [395, 110] width 9 height 8
radio input "true"
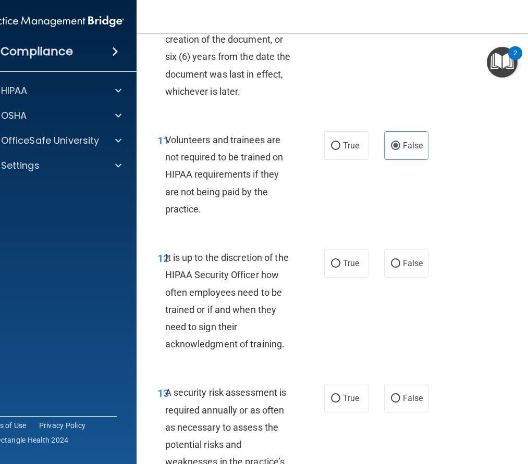
scroll to position [1563, 0]
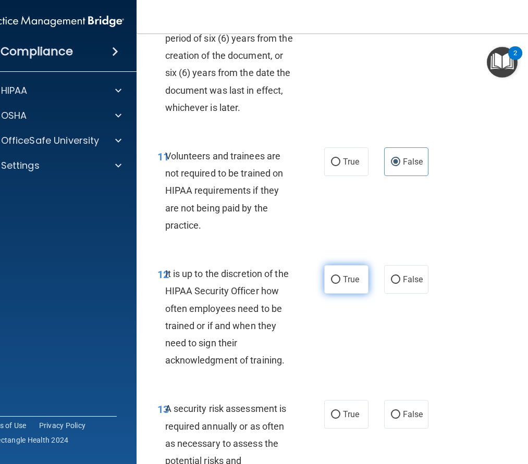
click at [346, 284] on span "True" at bounding box center [351, 279] width 16 height 10
click at [340, 284] on input "True" at bounding box center [335, 280] width 9 height 8
radio input "true"
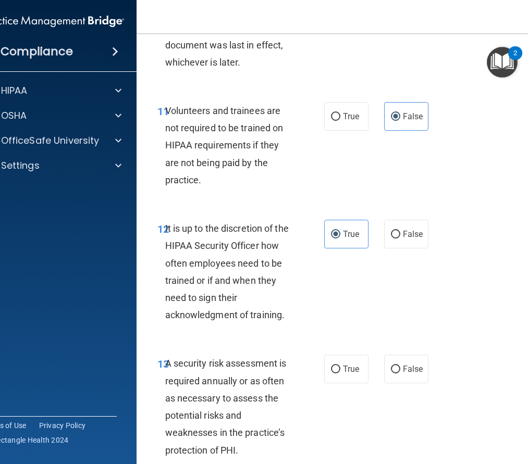
scroll to position [1667, 0]
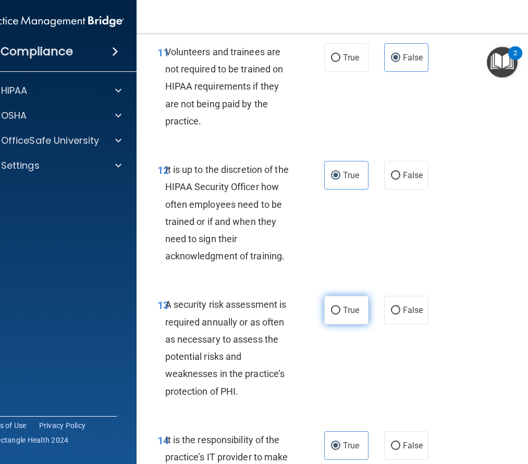
click at [338, 318] on label "True" at bounding box center [346, 310] width 44 height 29
click at [338, 315] on input "True" at bounding box center [335, 311] width 9 height 8
radio input "true"
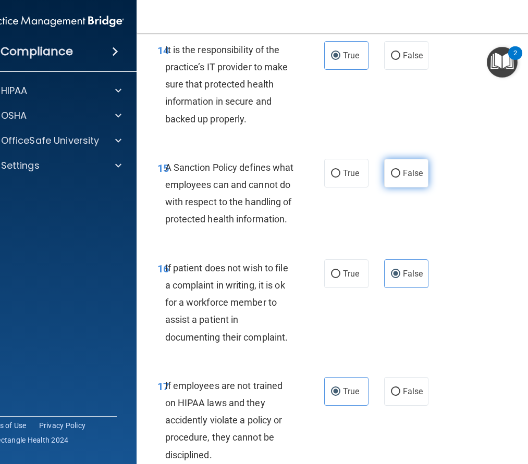
scroll to position [2083, 0]
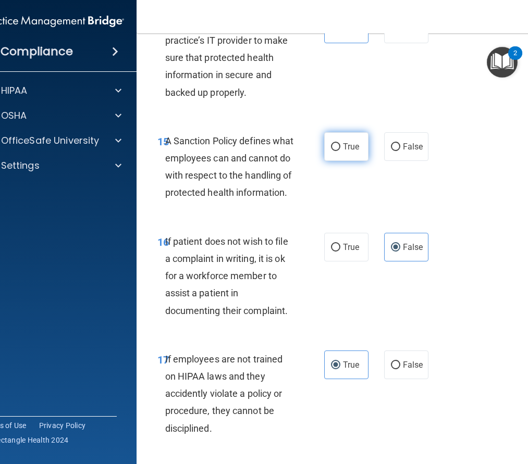
click at [338, 161] on label "True" at bounding box center [346, 146] width 44 height 29
click at [338, 151] on input "True" at bounding box center [335, 147] width 9 height 8
radio input "true"
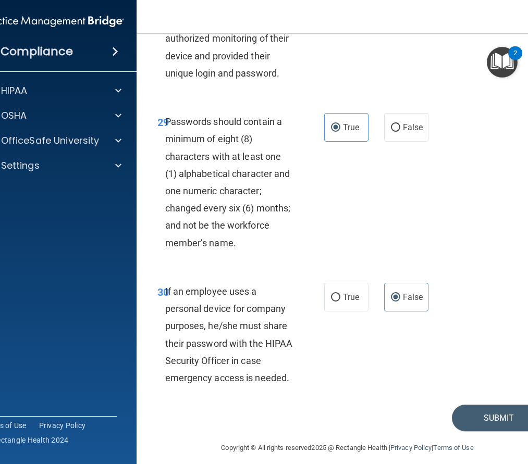
scroll to position [3794, 0]
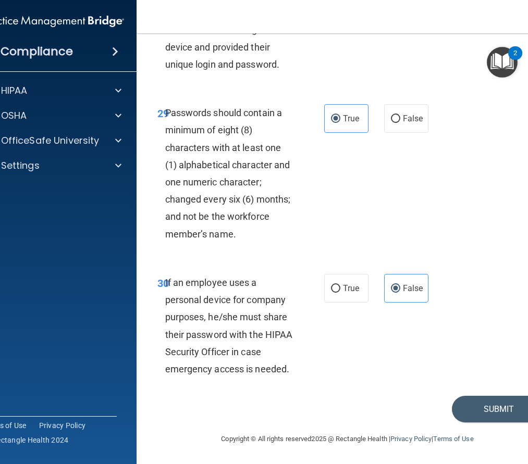
click at [451, 373] on div "30 If an employee uses a personal device for company purposes, he/she must shar…" at bounding box center [347, 328] width 396 height 135
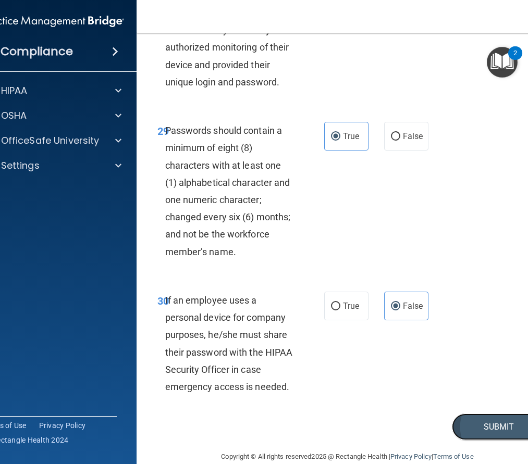
click at [516, 440] on button "Submit" at bounding box center [499, 427] width 94 height 27
click at [495, 440] on button "Submit" at bounding box center [499, 427] width 94 height 27
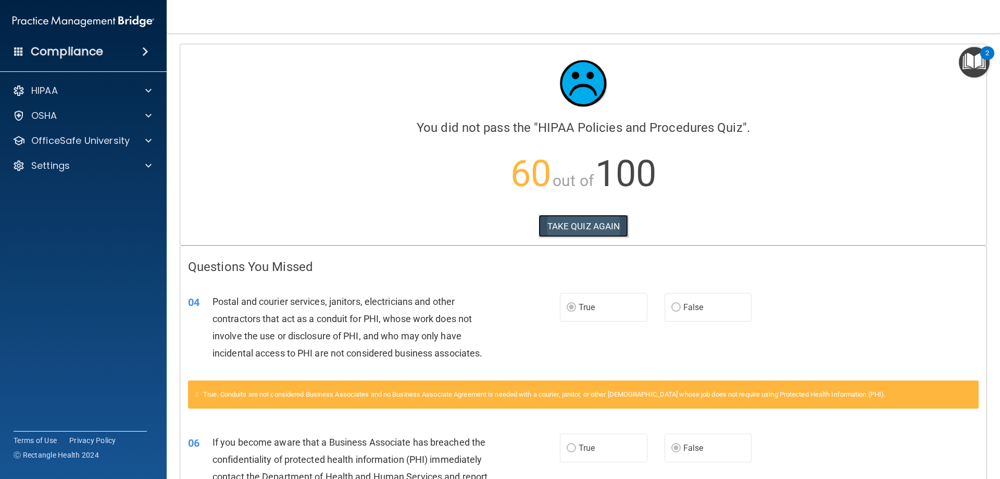
click at [593, 222] on button "TAKE QUIZ AGAIN" at bounding box center [584, 226] width 90 height 23
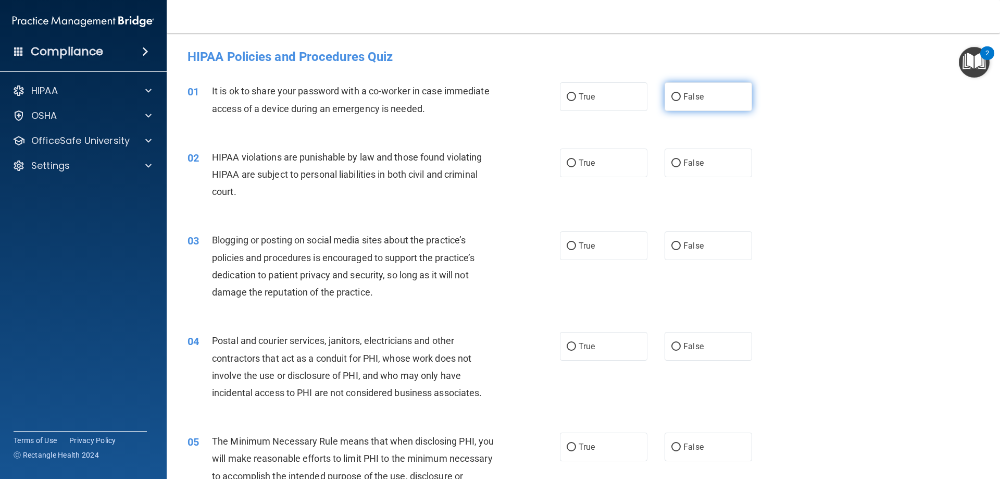
click at [703, 96] on label "False" at bounding box center [709, 96] width 88 height 29
click at [681, 96] on input "False" at bounding box center [675, 97] width 9 height 8
radio input "true"
click at [584, 342] on span "True" at bounding box center [587, 346] width 16 height 10
click at [576, 343] on input "True" at bounding box center [571, 347] width 9 height 8
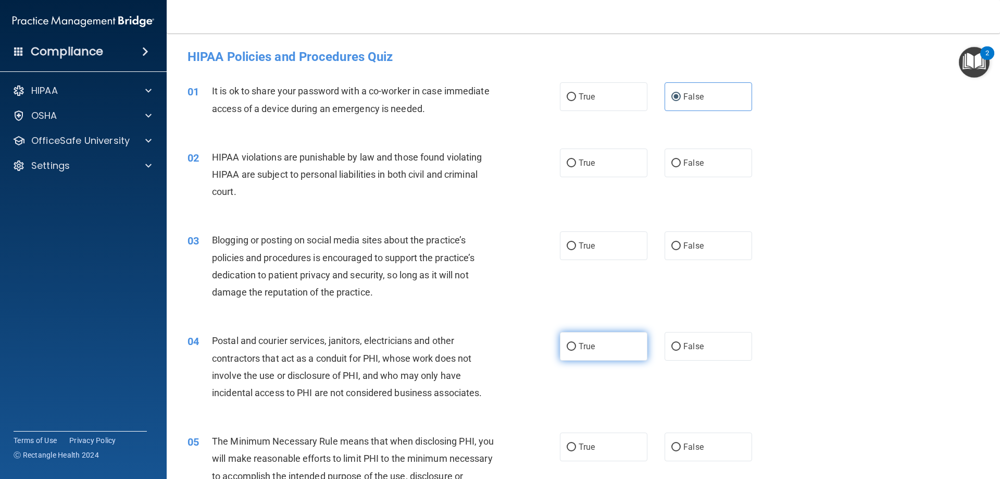
radio input "true"
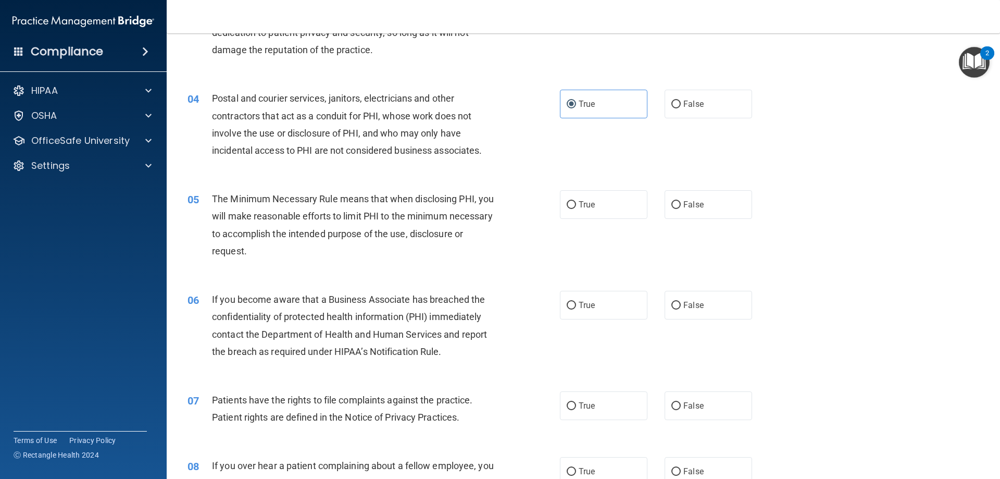
scroll to position [260, 0]
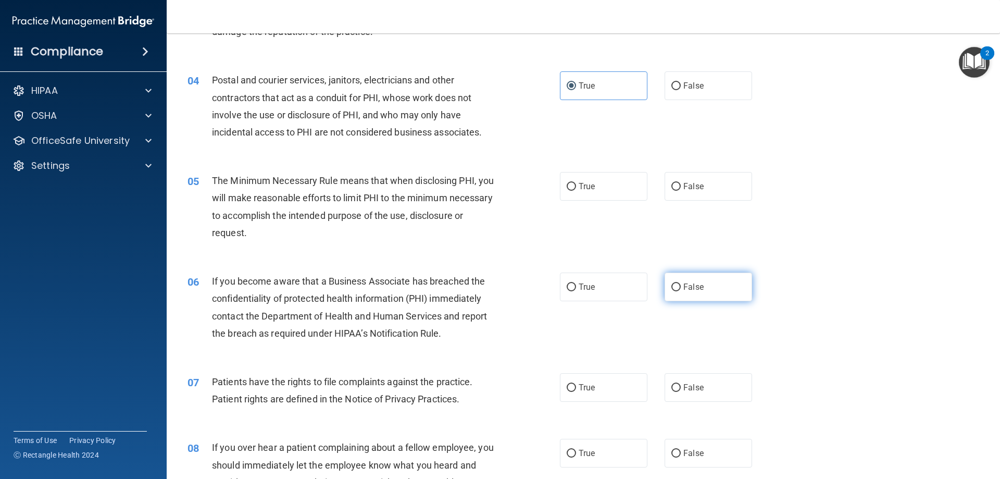
click at [686, 287] on span "False" at bounding box center [693, 287] width 20 height 10
click at [681, 287] on input "False" at bounding box center [675, 287] width 9 height 8
radio input "true"
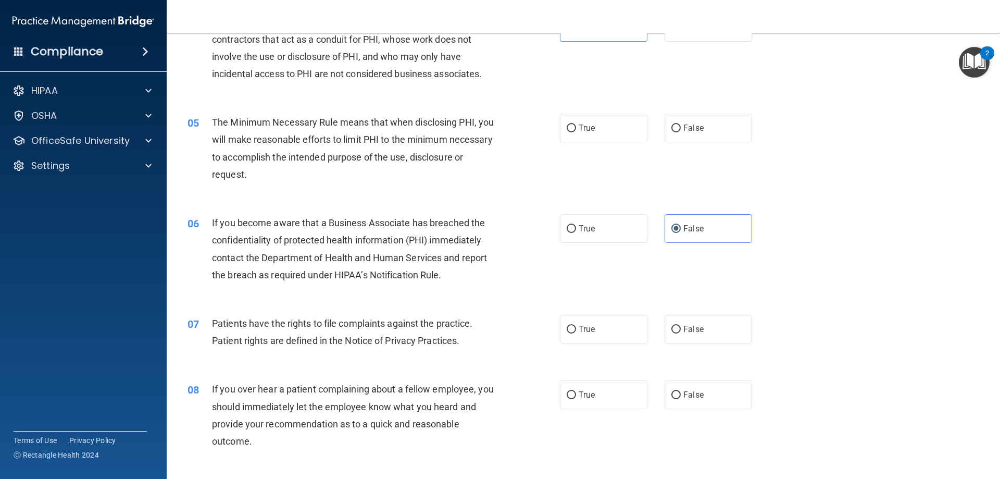
scroll to position [417, 0]
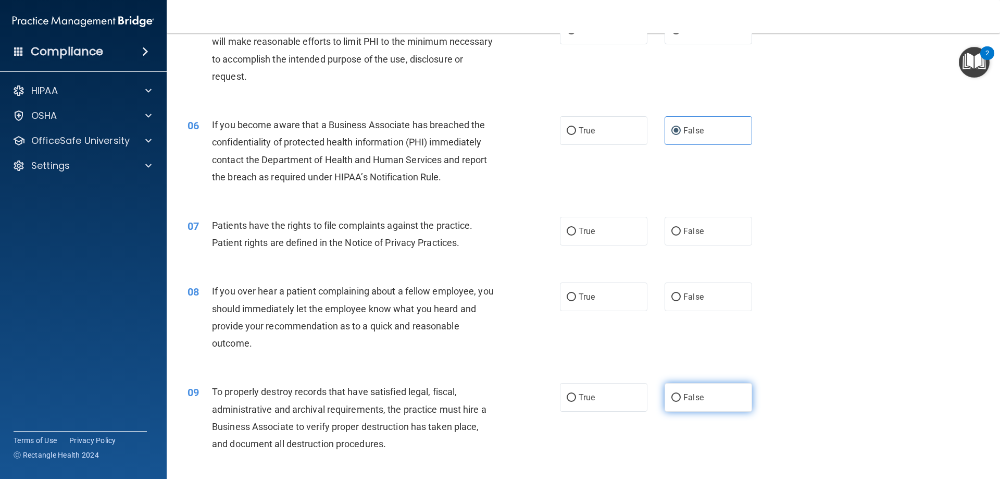
click at [700, 399] on label "False" at bounding box center [709, 397] width 88 height 29
click at [681, 399] on input "False" at bounding box center [675, 398] width 9 height 8
radio input "true"
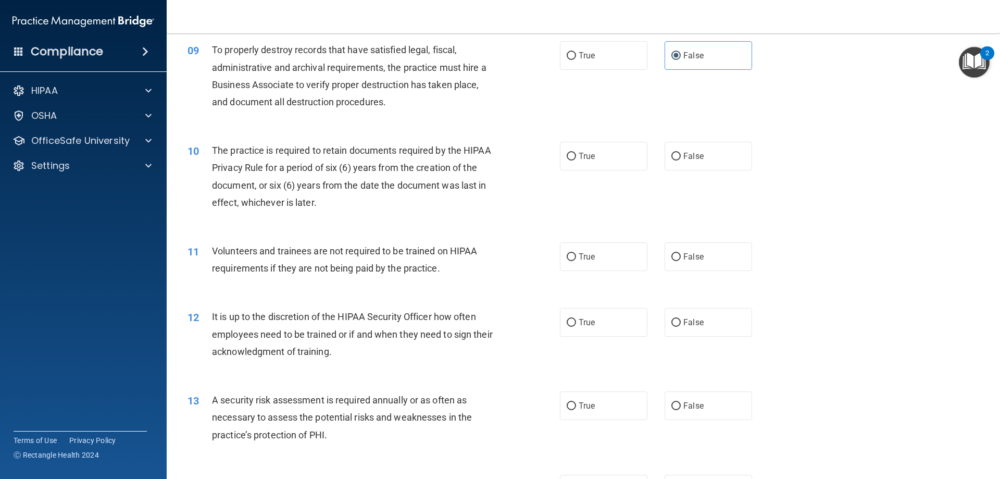
scroll to position [781, 0]
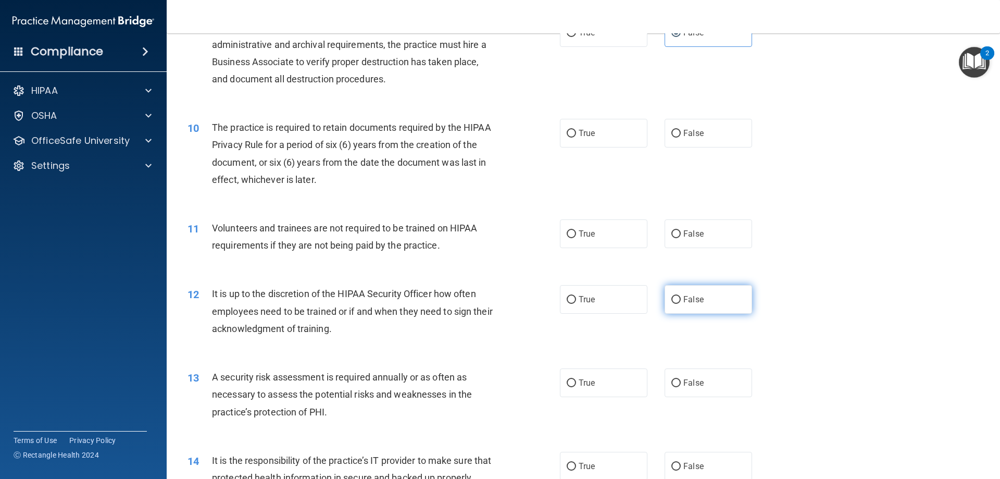
click at [693, 297] on span "False" at bounding box center [693, 299] width 20 height 10
click at [681, 297] on input "False" at bounding box center [675, 300] width 9 height 8
radio input "true"
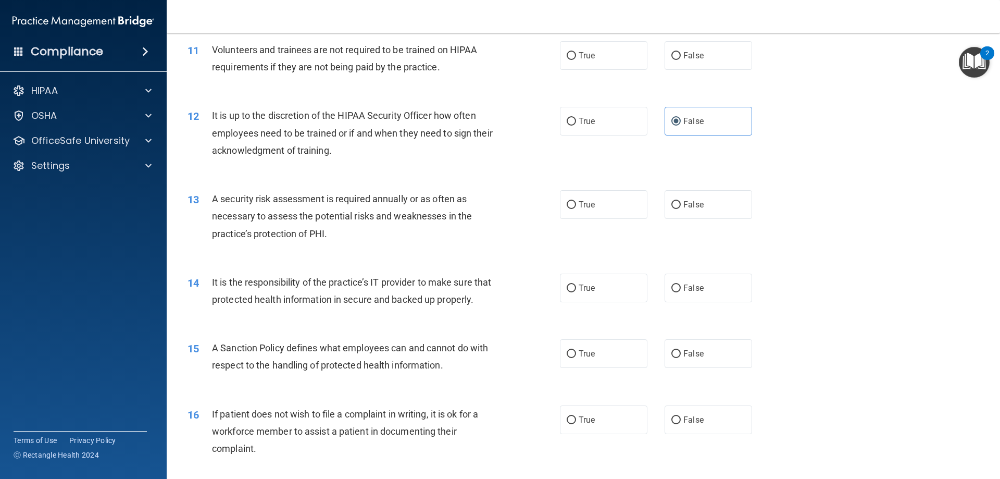
scroll to position [990, 0]
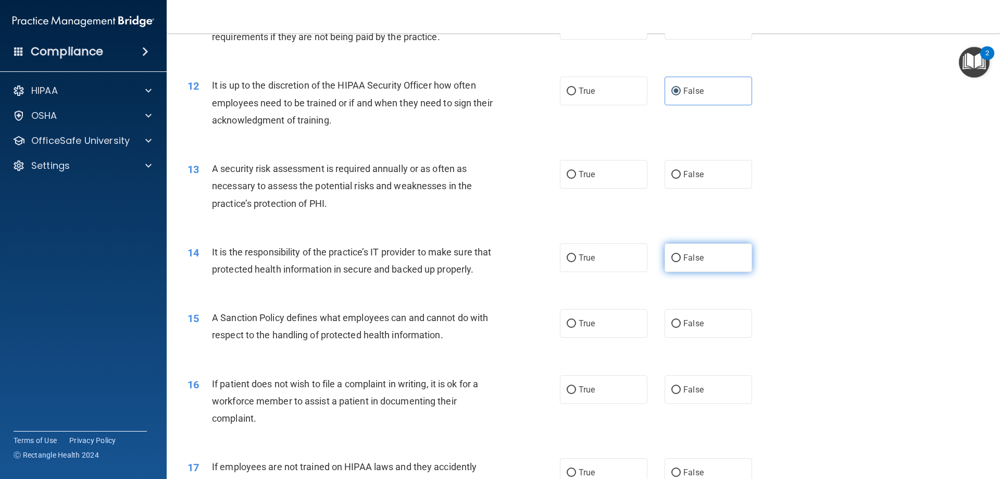
click at [705, 256] on label "False" at bounding box center [709, 257] width 88 height 29
click at [681, 256] on input "False" at bounding box center [675, 258] width 9 height 8
radio input "true"
click at [705, 338] on label "False" at bounding box center [709, 323] width 88 height 29
click at [681, 328] on input "False" at bounding box center [675, 324] width 9 height 8
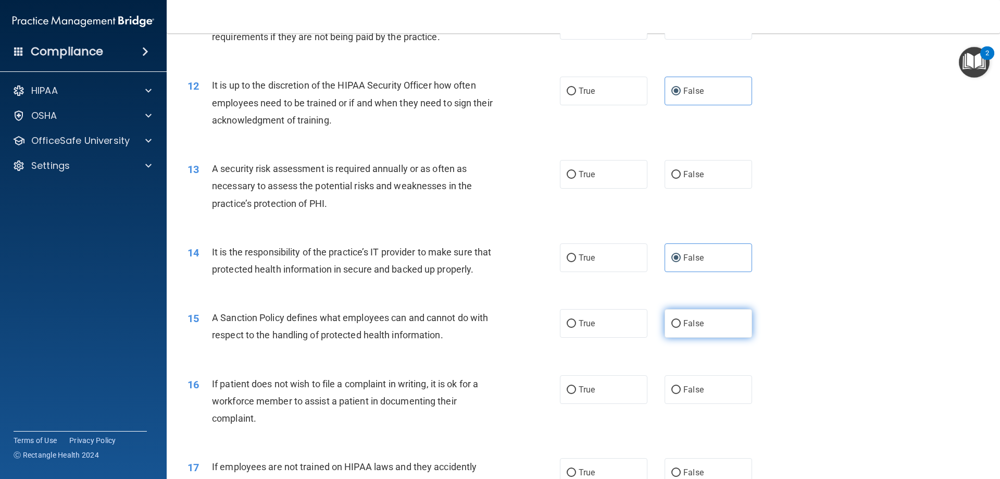
radio input "true"
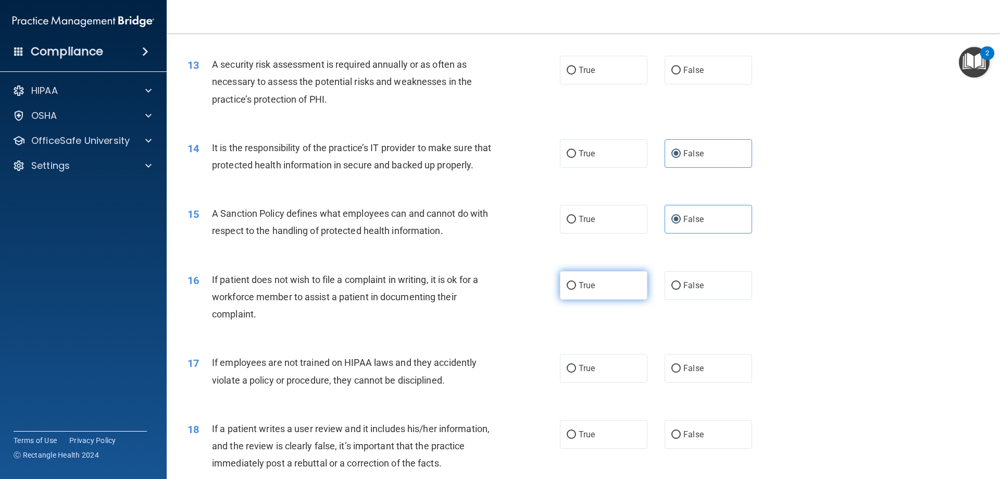
click at [599, 299] on label "True" at bounding box center [604, 285] width 88 height 29
click at [576, 290] on input "True" at bounding box center [571, 286] width 9 height 8
radio input "true"
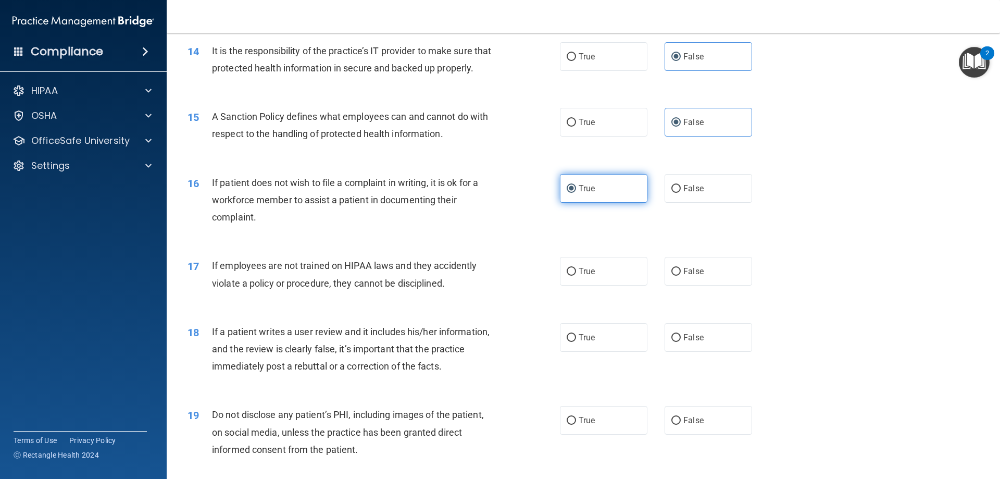
scroll to position [1198, 0]
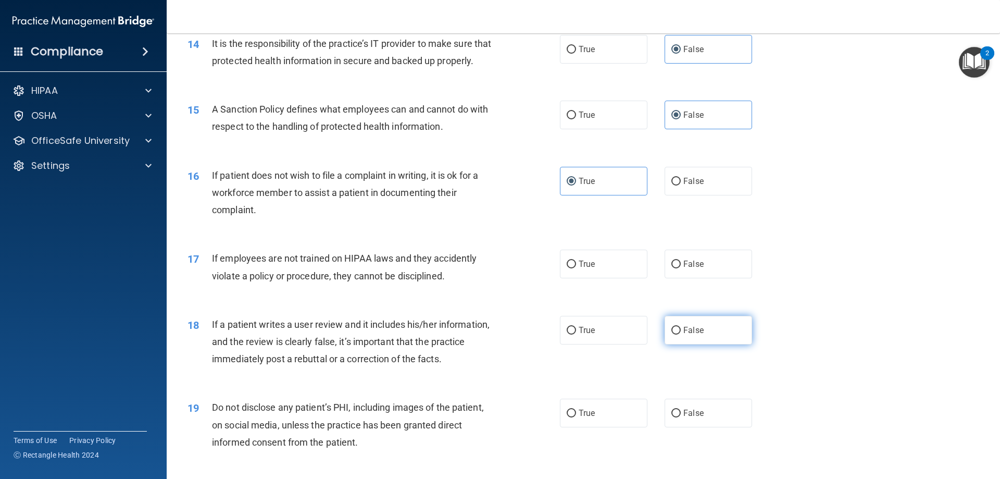
click at [715, 341] on label "False" at bounding box center [709, 330] width 88 height 29
click at [681, 334] on input "False" at bounding box center [675, 331] width 9 height 8
radio input "true"
click at [698, 278] on label "False" at bounding box center [709, 263] width 88 height 29
click at [681, 268] on input "False" at bounding box center [675, 264] width 9 height 8
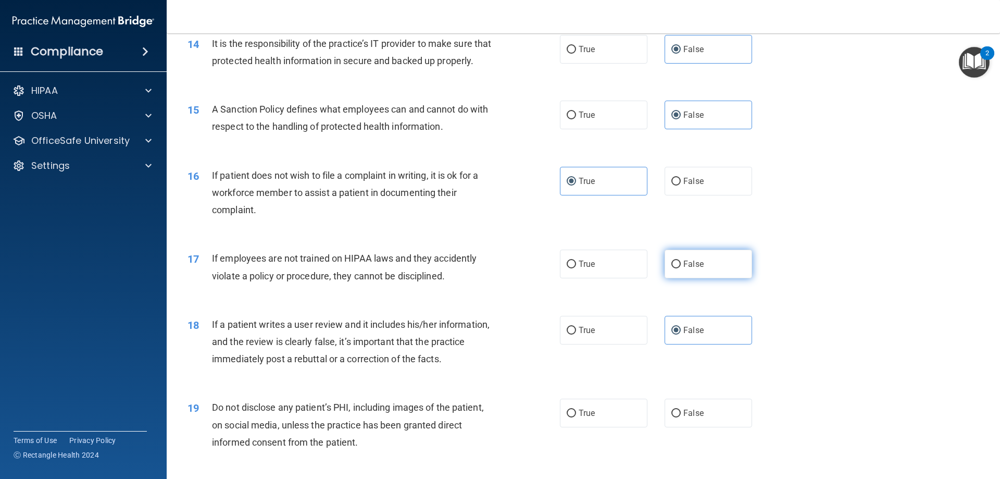
radio input "true"
click at [582, 344] on label "True" at bounding box center [604, 330] width 88 height 29
click at [576, 334] on input "True" at bounding box center [571, 331] width 9 height 8
radio input "true"
radio input "false"
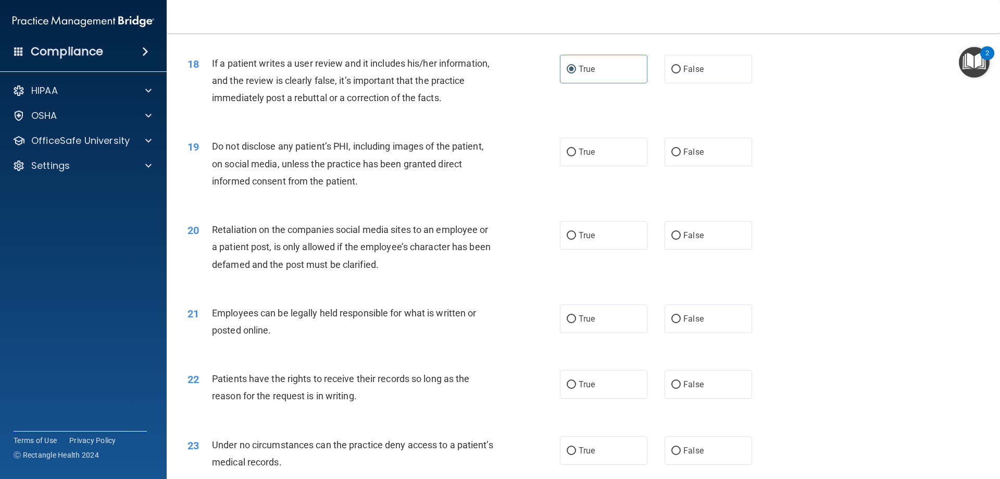
scroll to position [1563, 0]
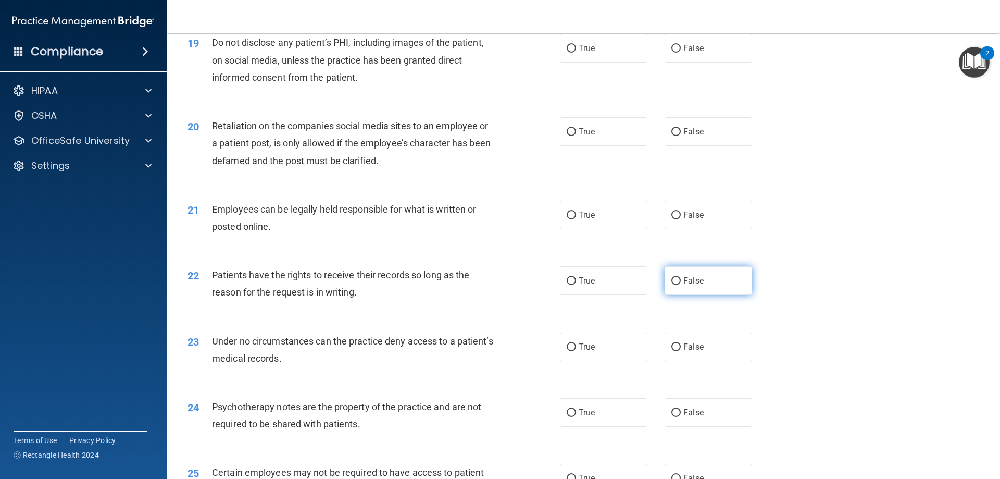
click at [731, 284] on label "False" at bounding box center [709, 280] width 88 height 29
click at [681, 284] on input "False" at bounding box center [675, 281] width 9 height 8
radio input "true"
click at [705, 361] on label "False" at bounding box center [709, 346] width 88 height 29
click at [681, 351] on input "False" at bounding box center [675, 347] width 9 height 8
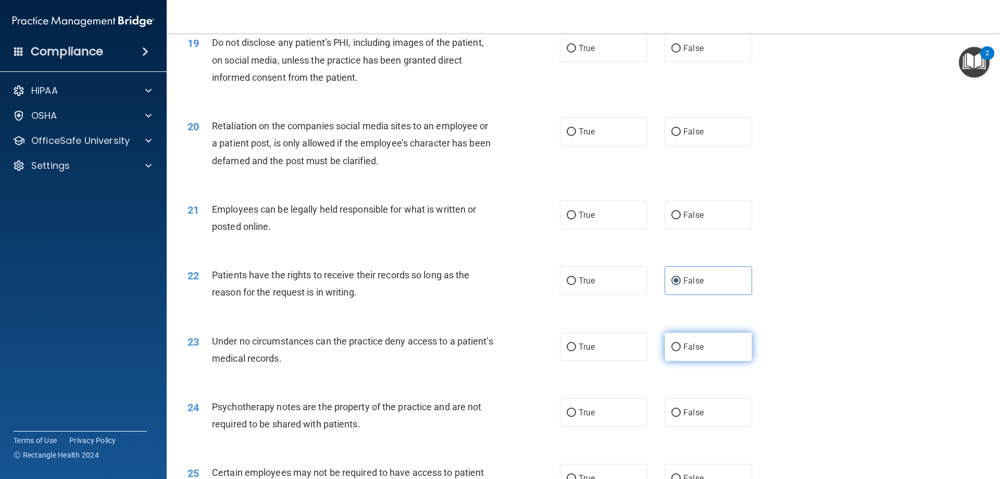
radio input "true"
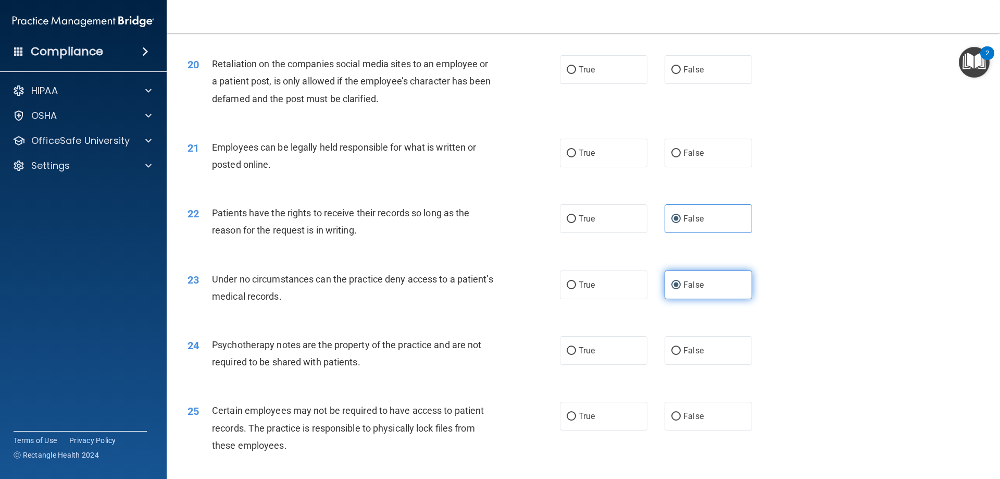
scroll to position [1719, 0]
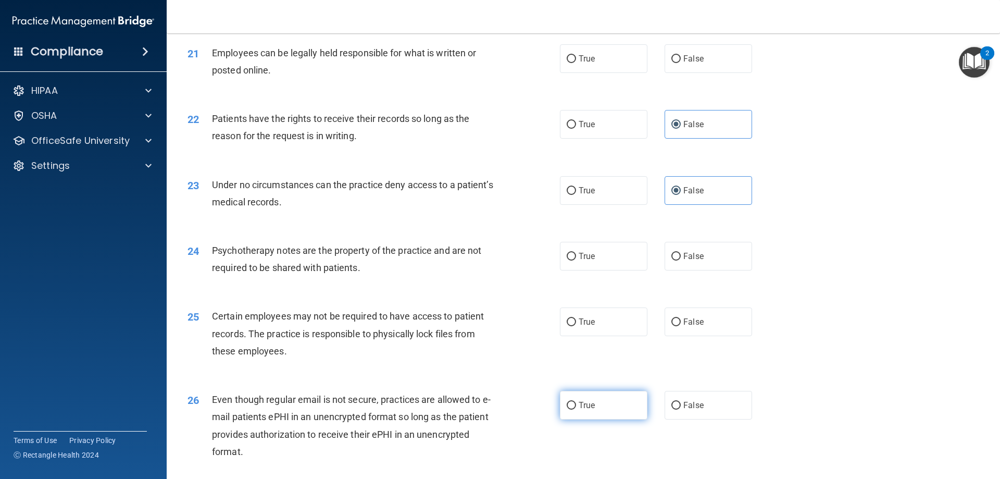
click at [574, 419] on label "True" at bounding box center [604, 405] width 88 height 29
click at [574, 409] on input "True" at bounding box center [571, 406] width 9 height 8
radio input "true"
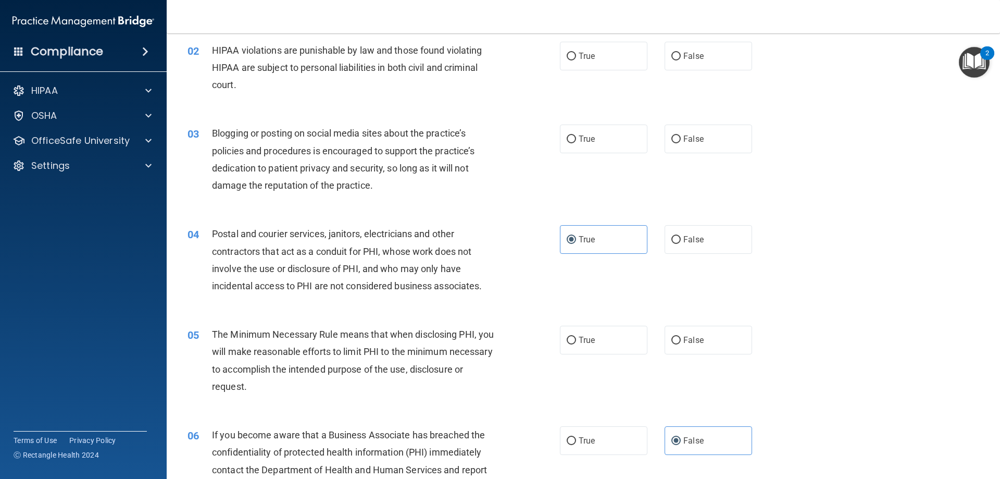
scroll to position [0, 0]
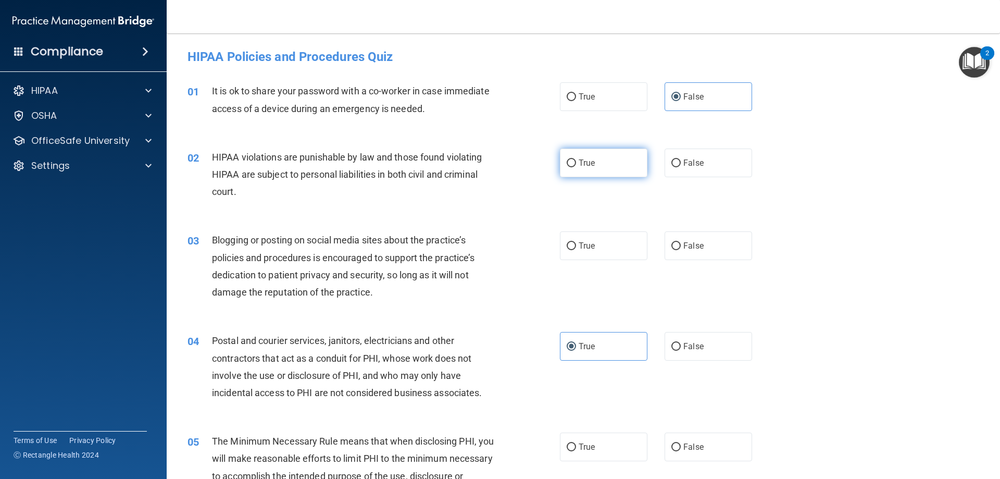
click at [620, 175] on label "True" at bounding box center [604, 162] width 88 height 29
click at [576, 167] on input "True" at bounding box center [571, 163] width 9 height 8
radio input "true"
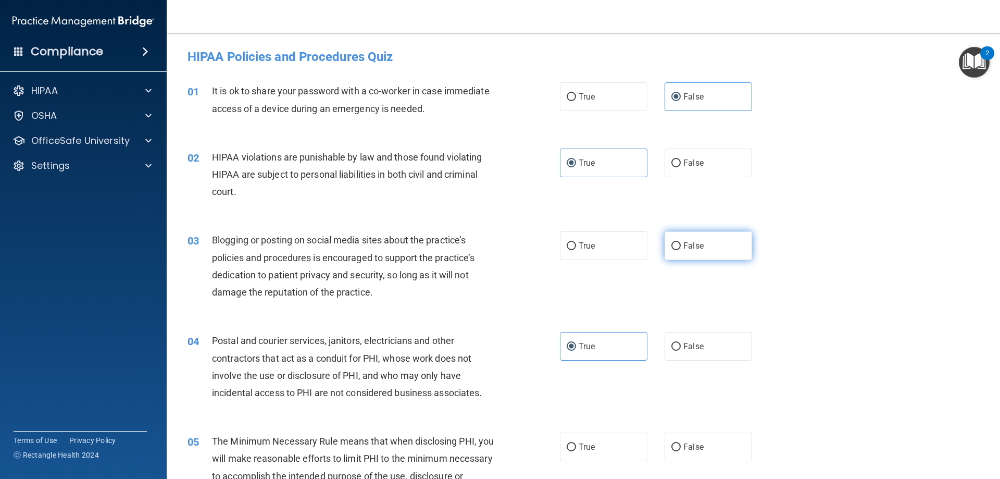
click at [745, 259] on label "False" at bounding box center [709, 245] width 88 height 29
click at [681, 250] on input "False" at bounding box center [675, 246] width 9 height 8
radio input "true"
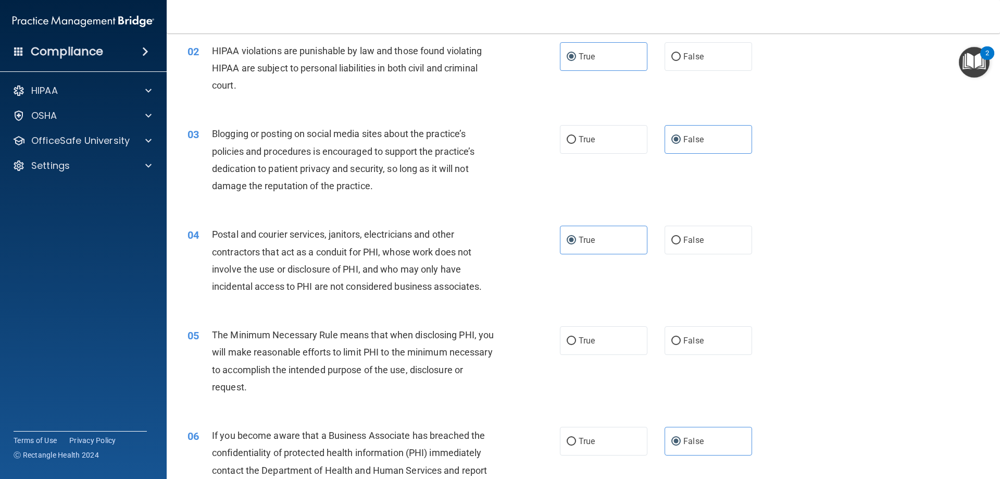
scroll to position [260, 0]
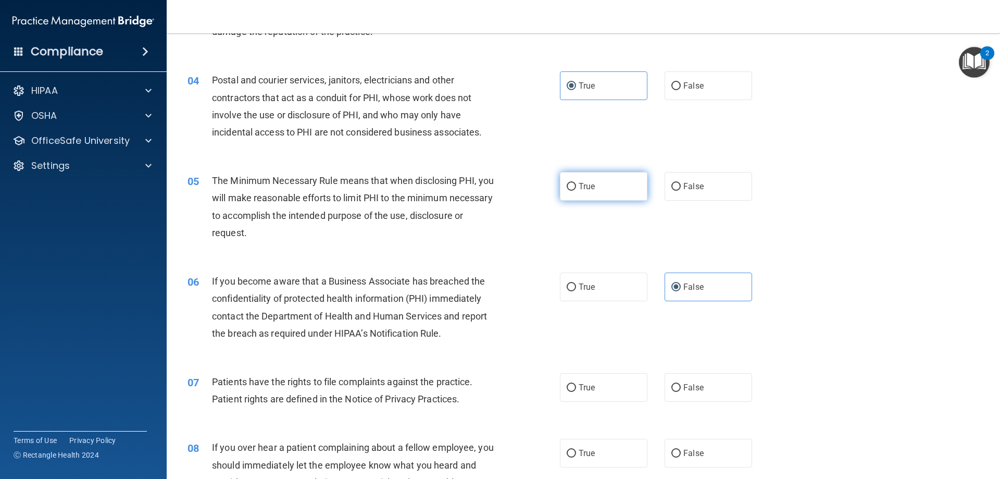
click at [604, 193] on label "True" at bounding box center [604, 186] width 88 height 29
click at [576, 191] on input "True" at bounding box center [571, 187] width 9 height 8
radio input "true"
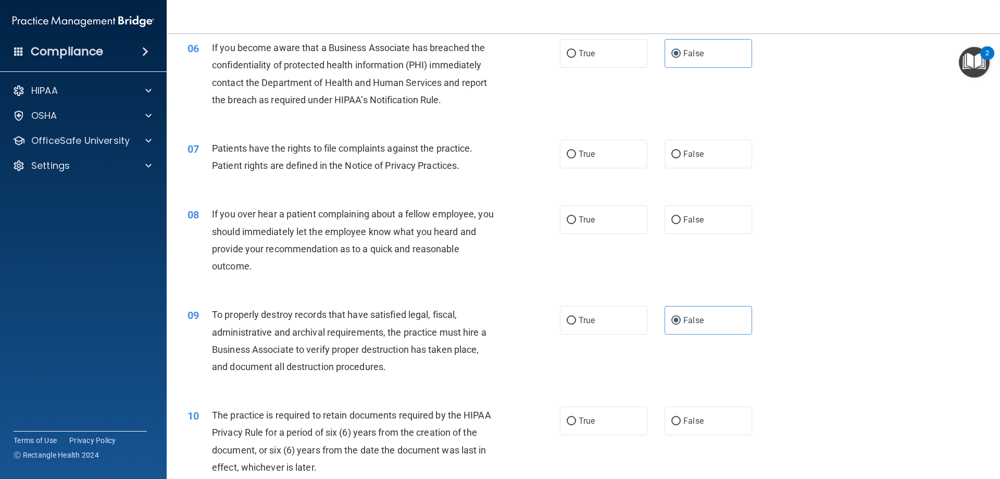
scroll to position [521, 0]
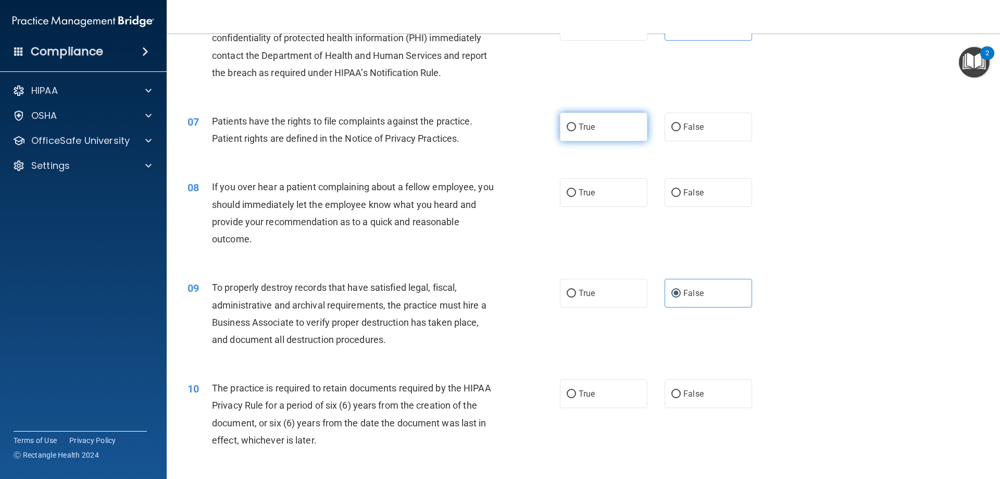
click at [588, 123] on span "True" at bounding box center [587, 127] width 16 height 10
click at [576, 123] on input "True" at bounding box center [571, 127] width 9 height 8
radio input "true"
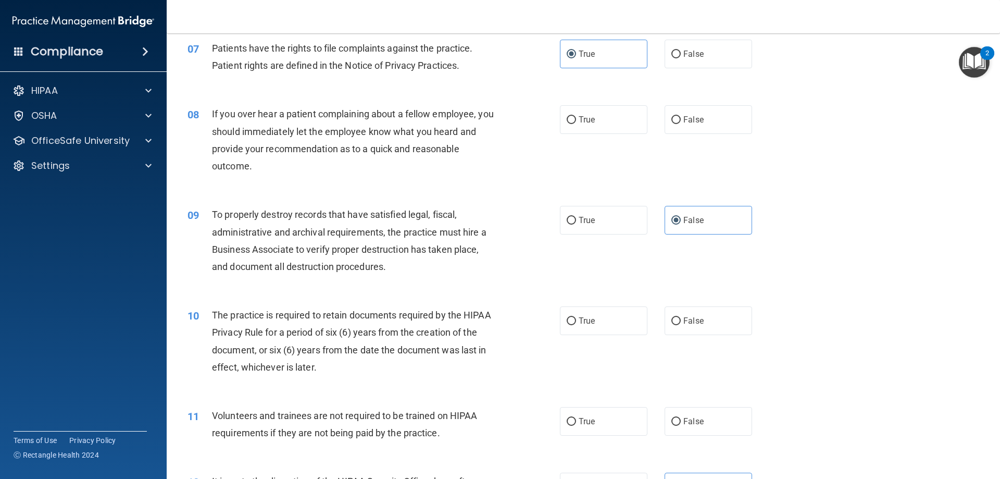
scroll to position [573, 0]
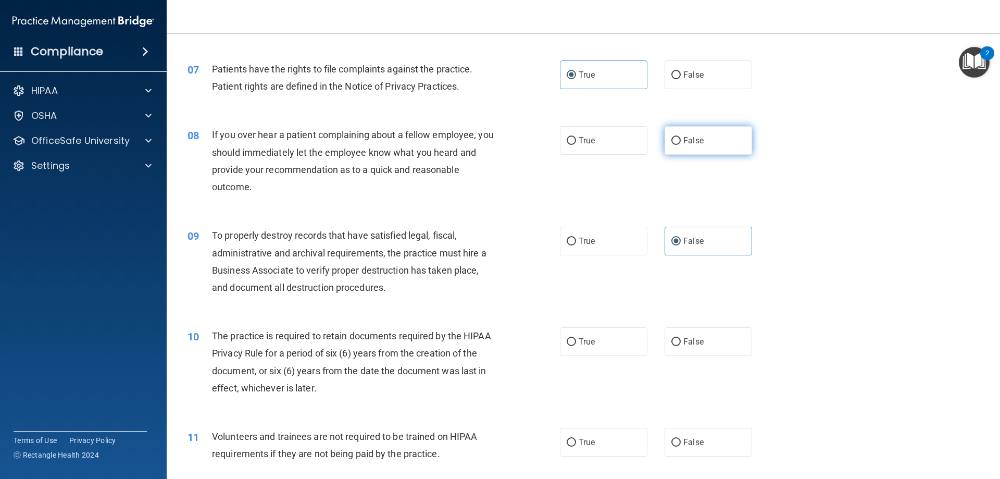
click at [714, 137] on label "False" at bounding box center [709, 140] width 88 height 29
click at [681, 137] on input "False" at bounding box center [675, 141] width 9 height 8
radio input "true"
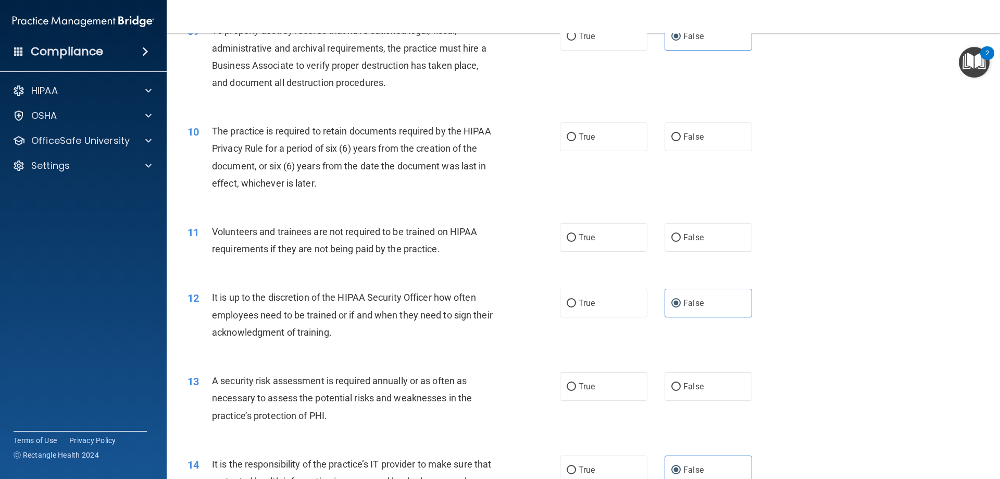
scroll to position [781, 0]
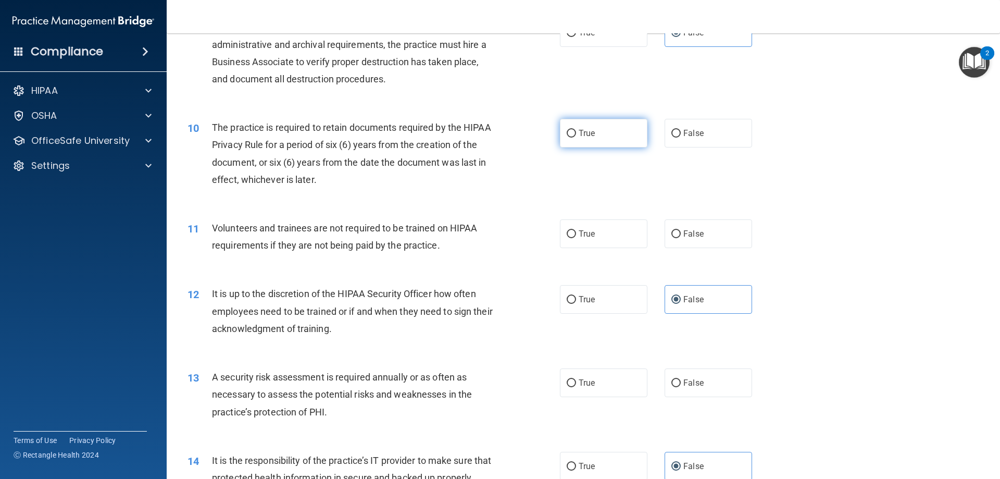
click at [599, 131] on label "True" at bounding box center [604, 133] width 88 height 29
click at [576, 131] on input "True" at bounding box center [571, 134] width 9 height 8
radio input "true"
drag, startPoint x: 597, startPoint y: 234, endPoint x: 590, endPoint y: 238, distance: 8.0
click at [597, 234] on label "True" at bounding box center [604, 233] width 88 height 29
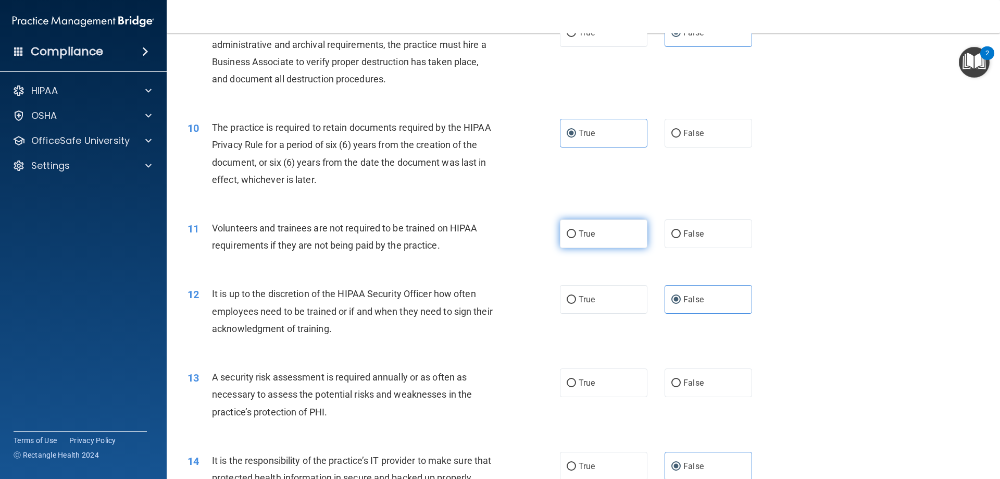
click at [576, 234] on input "True" at bounding box center [571, 234] width 9 height 8
radio input "true"
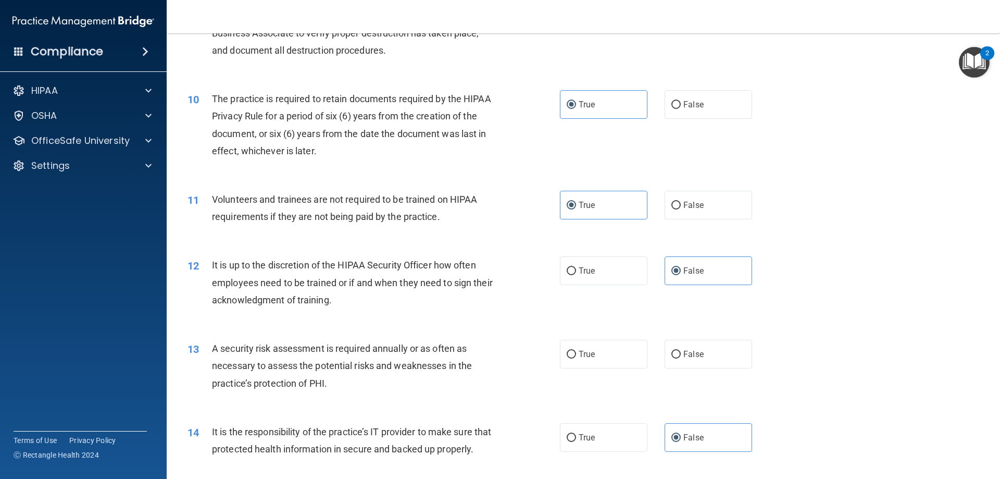
scroll to position [885, 0]
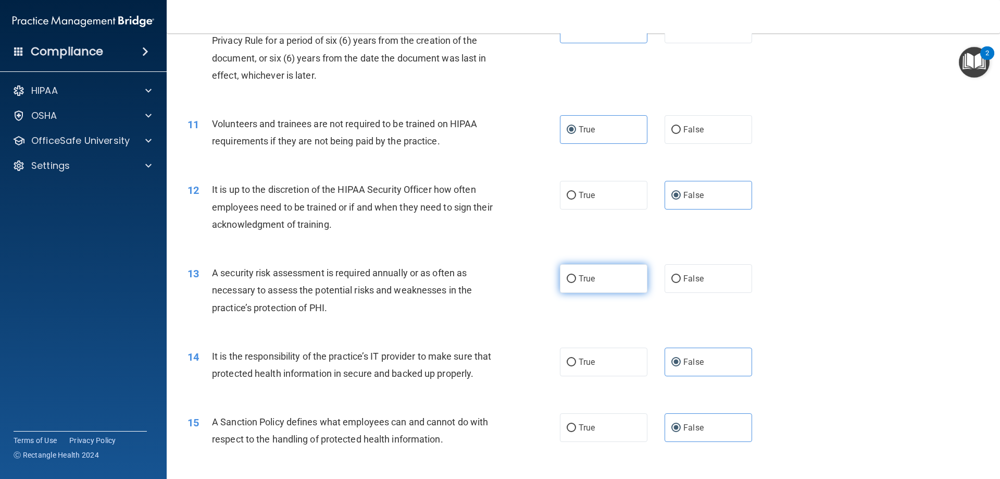
click at [594, 273] on label "True" at bounding box center [604, 278] width 88 height 29
click at [576, 275] on input "True" at bounding box center [571, 279] width 9 height 8
radio input "true"
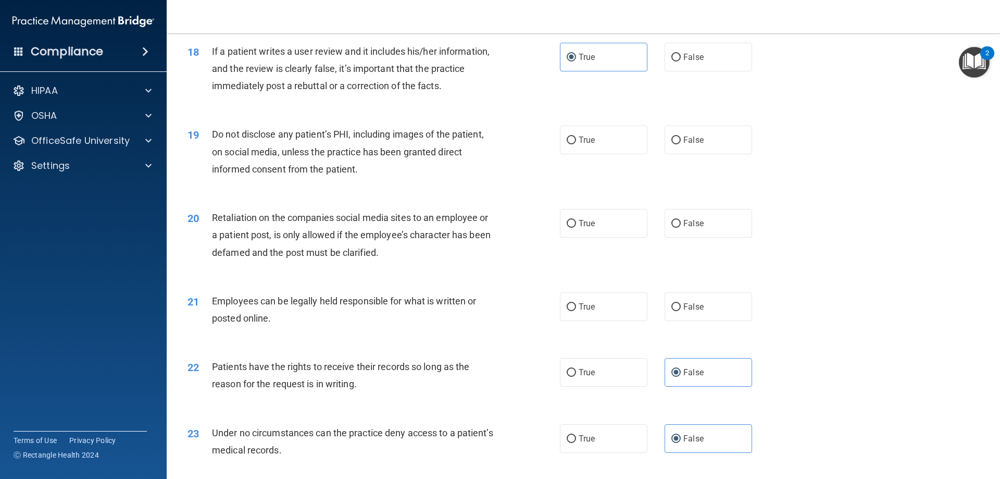
scroll to position [1510, 0]
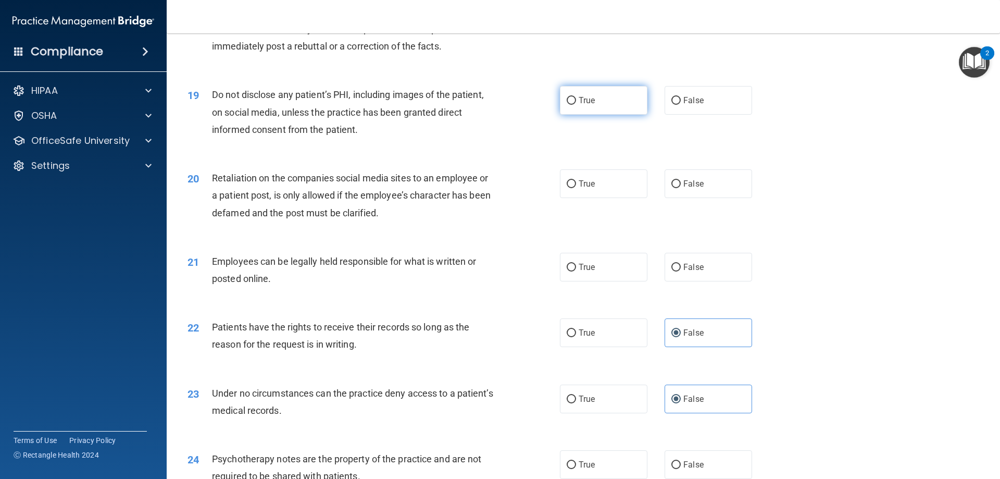
click at [567, 105] on input "True" at bounding box center [571, 101] width 9 height 8
radio input "true"
click at [716, 198] on label "False" at bounding box center [709, 183] width 88 height 29
click at [681, 188] on input "False" at bounding box center [675, 184] width 9 height 8
radio input "true"
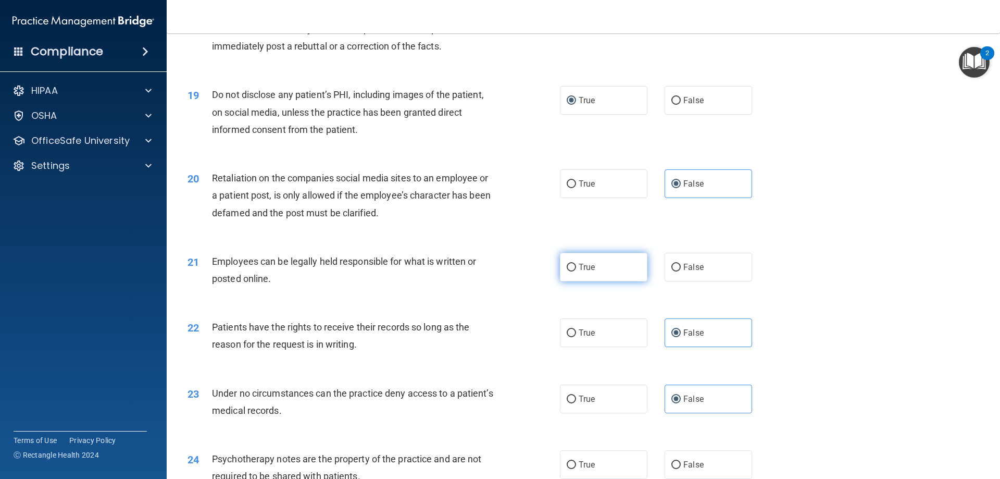
click at [610, 281] on label "True" at bounding box center [604, 267] width 88 height 29
click at [576, 271] on input "True" at bounding box center [571, 268] width 9 height 8
radio input "true"
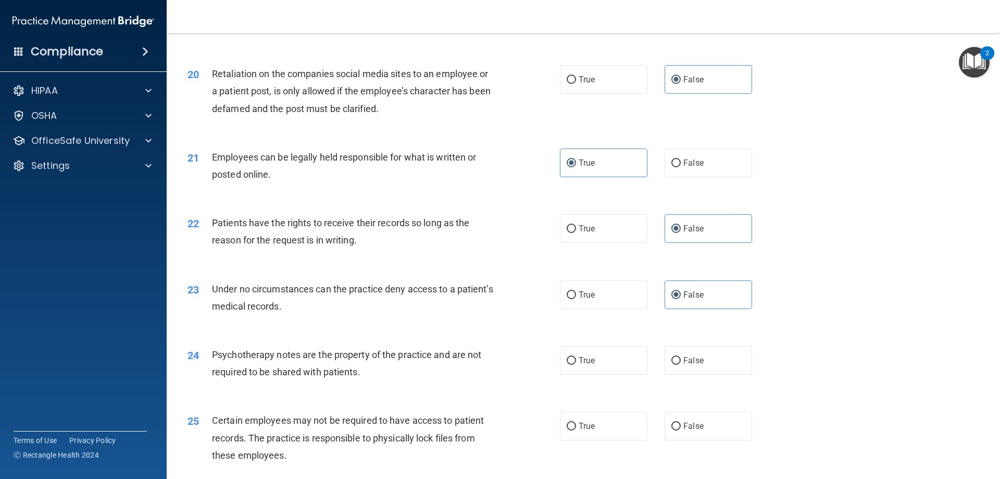
scroll to position [1771, 0]
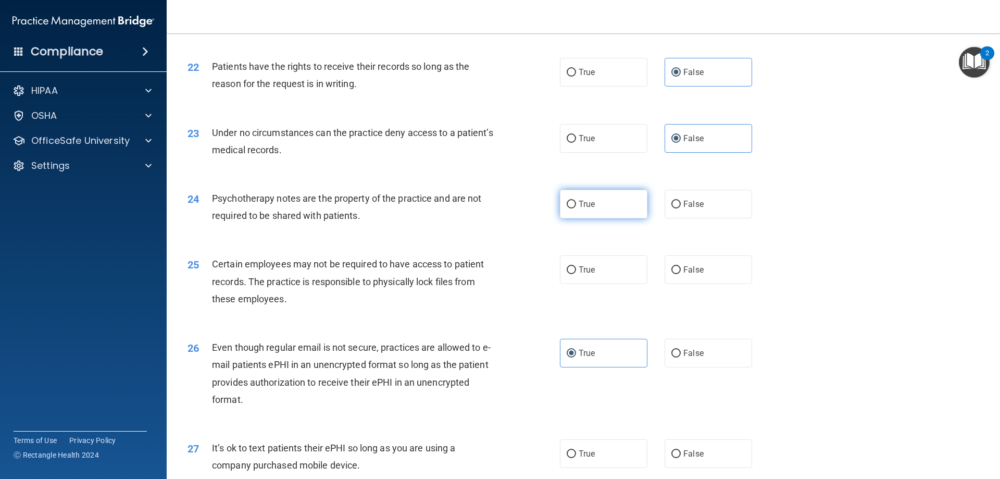
click at [614, 216] on label "True" at bounding box center [604, 204] width 88 height 29
click at [576, 208] on input "True" at bounding box center [571, 205] width 9 height 8
radio input "true"
click at [596, 284] on label "True" at bounding box center [604, 269] width 88 height 29
click at [576, 274] on input "True" at bounding box center [571, 270] width 9 height 8
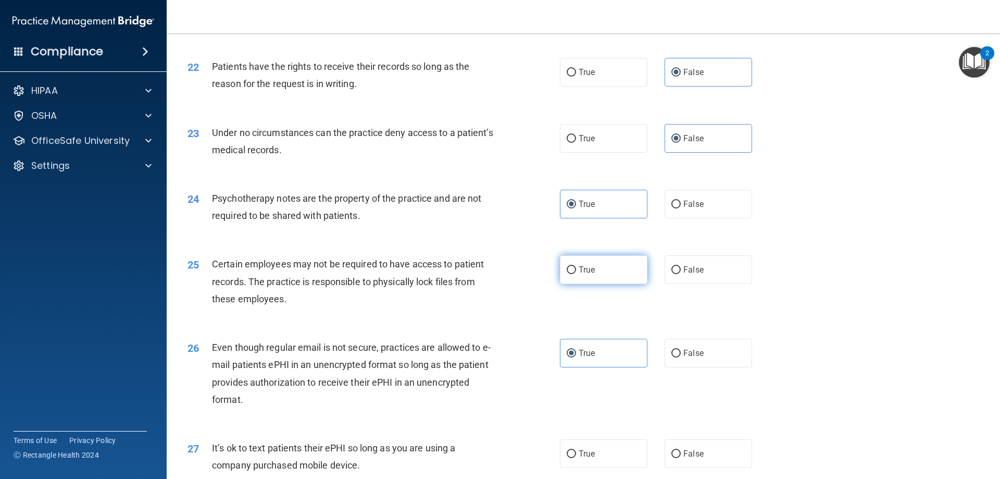
radio input "true"
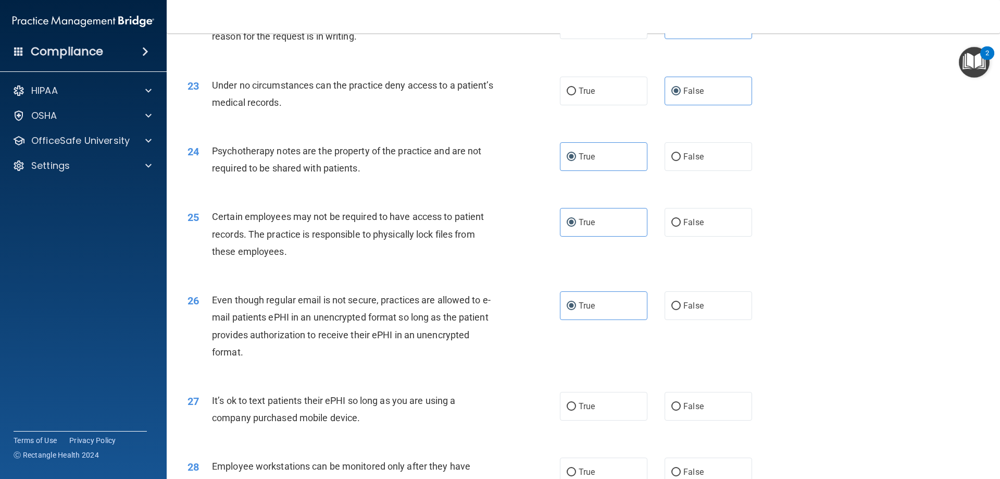
scroll to position [1979, 0]
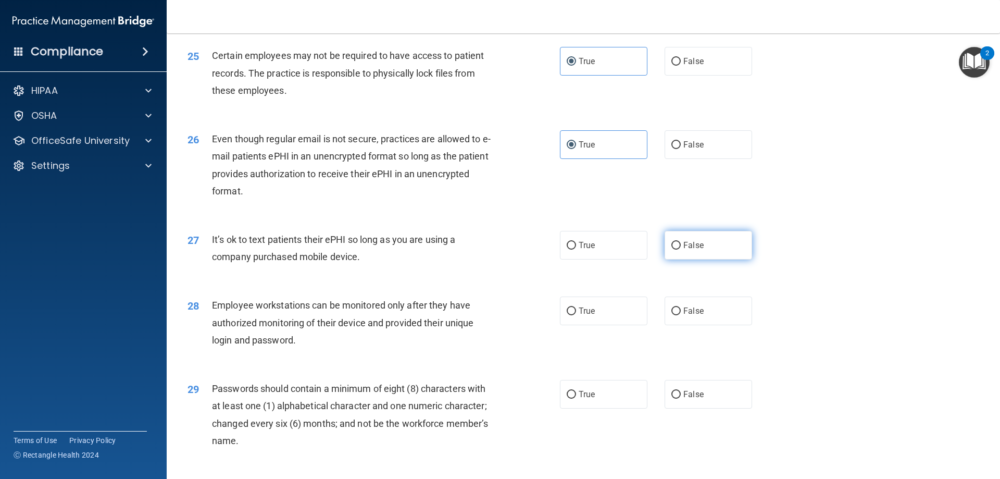
click at [727, 259] on label "False" at bounding box center [709, 245] width 88 height 29
click at [681, 249] on input "False" at bounding box center [675, 246] width 9 height 8
radio input "true"
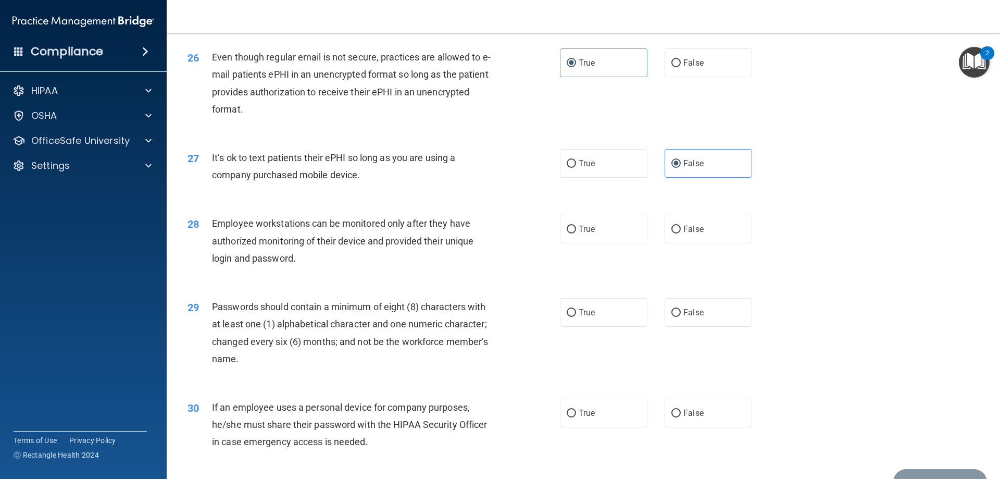
scroll to position [2135, 0]
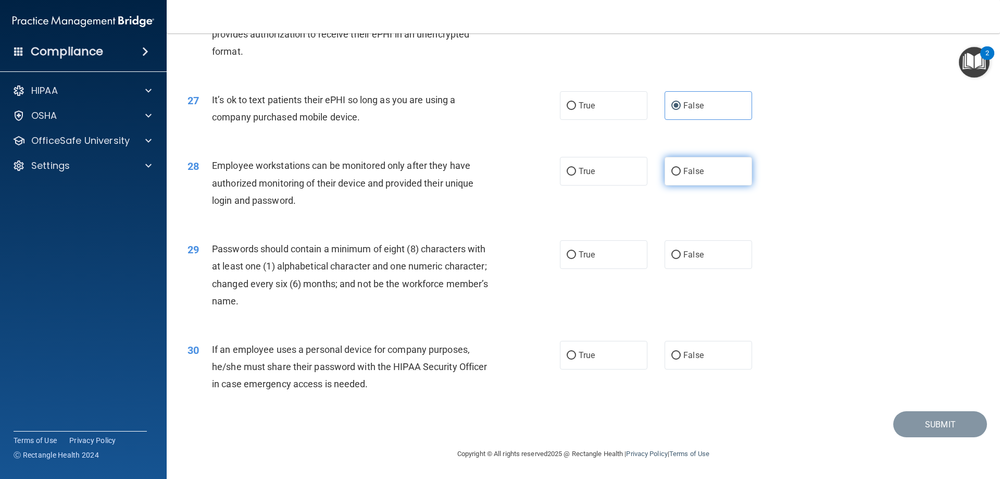
click at [693, 183] on label "False" at bounding box center [709, 171] width 88 height 29
click at [681, 176] on input "False" at bounding box center [675, 172] width 9 height 8
radio input "true"
click at [588, 256] on span "True" at bounding box center [587, 254] width 16 height 10
click at [576, 256] on input "True" at bounding box center [571, 255] width 9 height 8
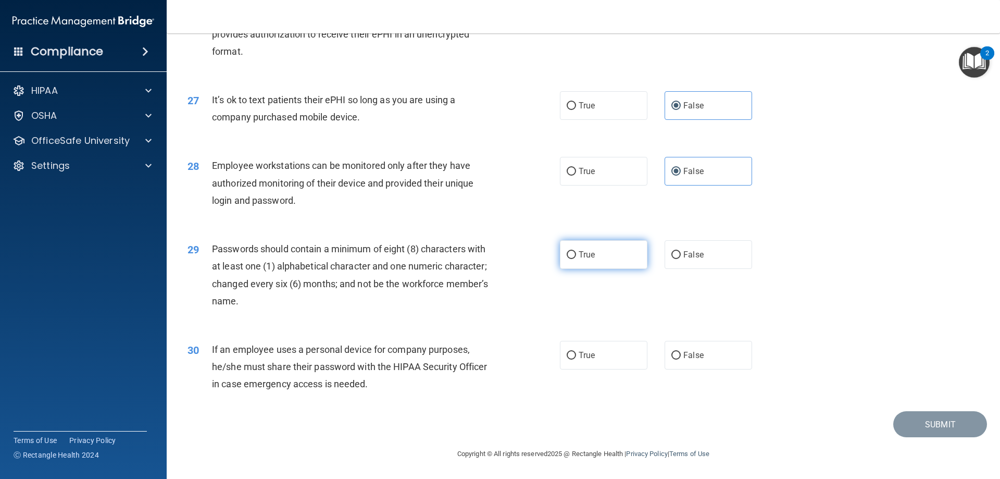
radio input "true"
click at [675, 351] on label "False" at bounding box center [709, 355] width 88 height 29
click at [675, 352] on input "False" at bounding box center [675, 356] width 9 height 8
radio input "true"
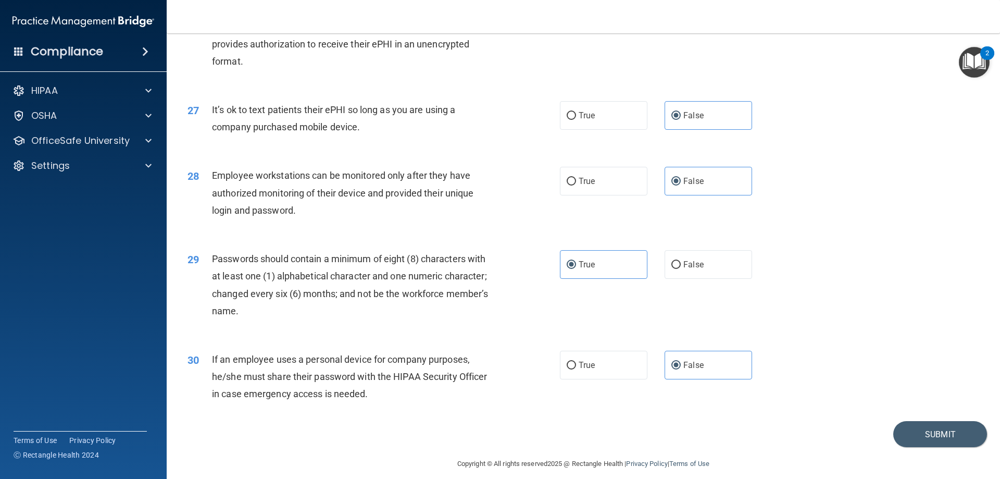
scroll to position [2084, 0]
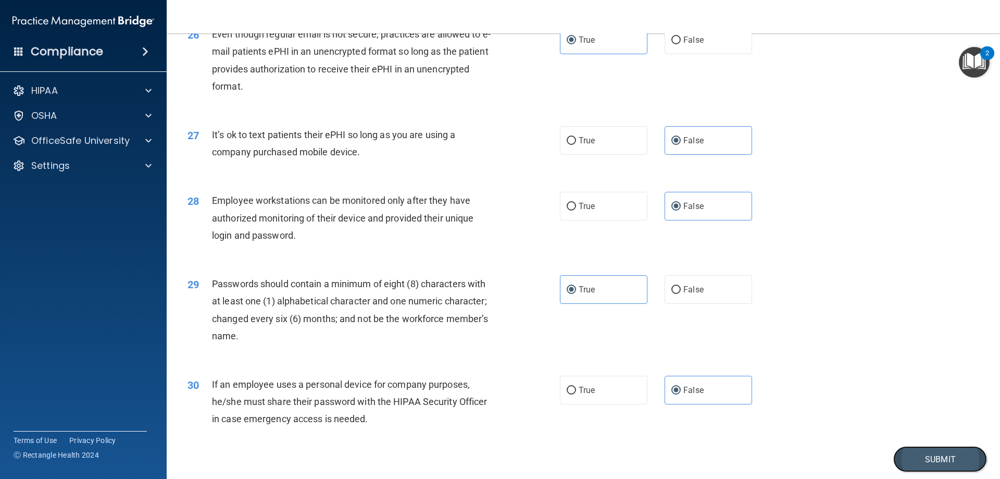
click at [922, 472] on button "Submit" at bounding box center [940, 459] width 94 height 27
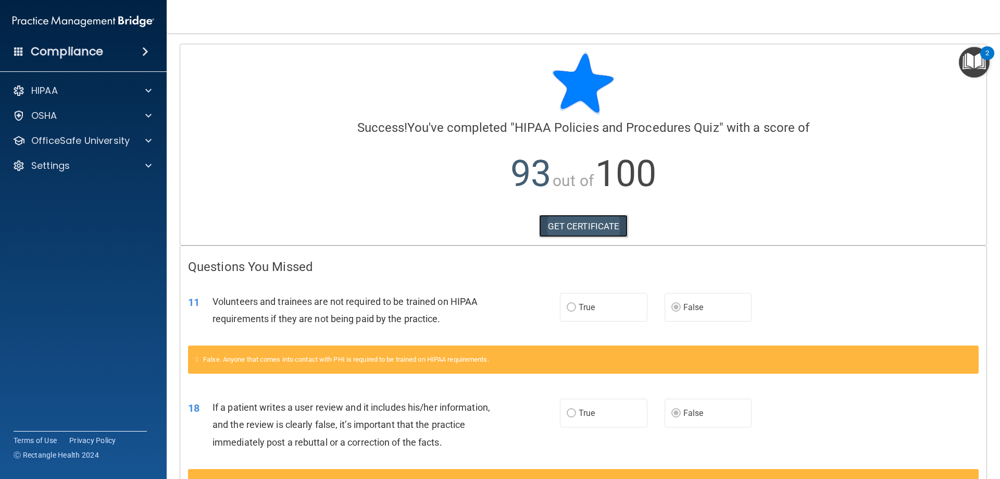
click at [590, 220] on link "GET CERTIFICATE" at bounding box center [583, 226] width 89 height 23
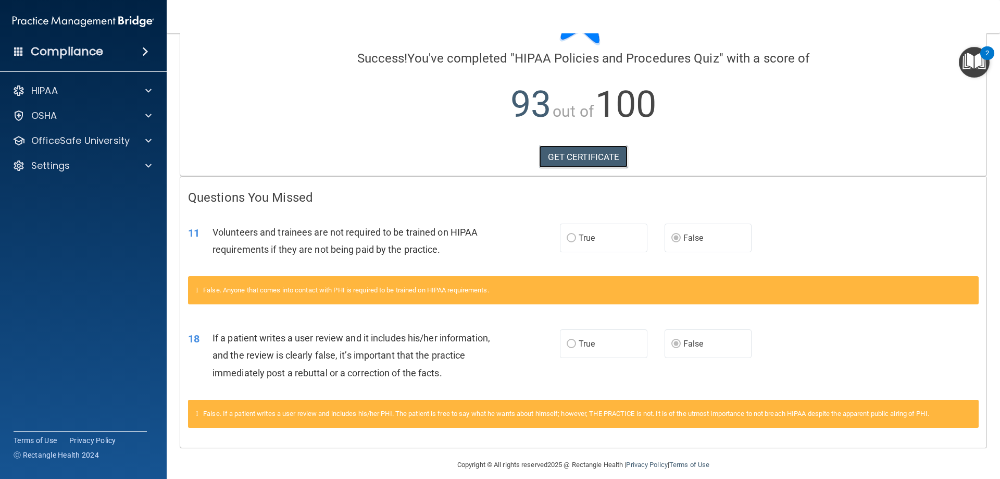
scroll to position [80, 0]
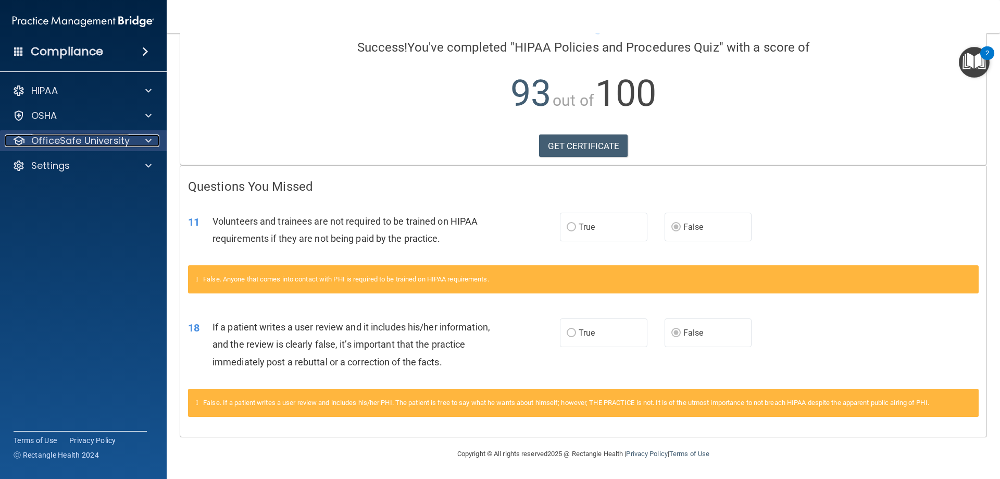
click at [41, 142] on p "OfficeSafe University" at bounding box center [80, 140] width 98 height 13
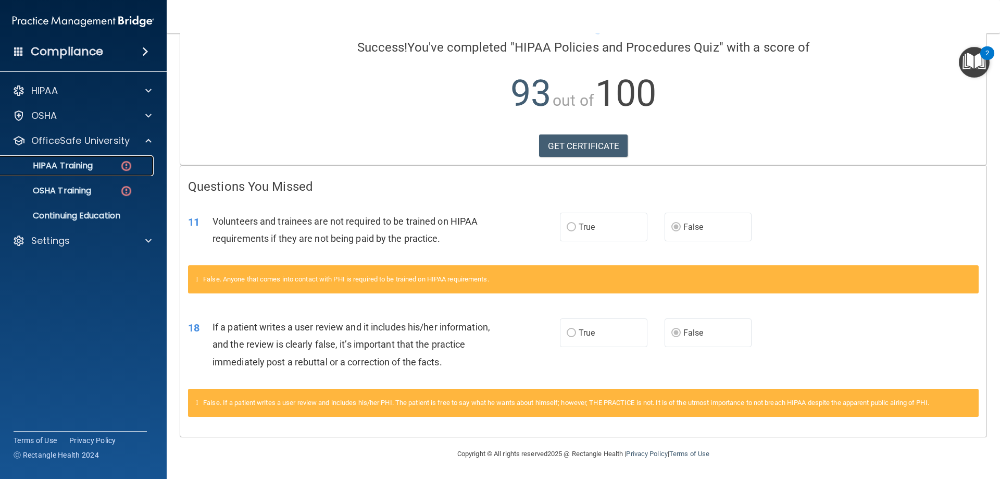
click at [70, 166] on p "HIPAA Training" at bounding box center [50, 165] width 86 height 10
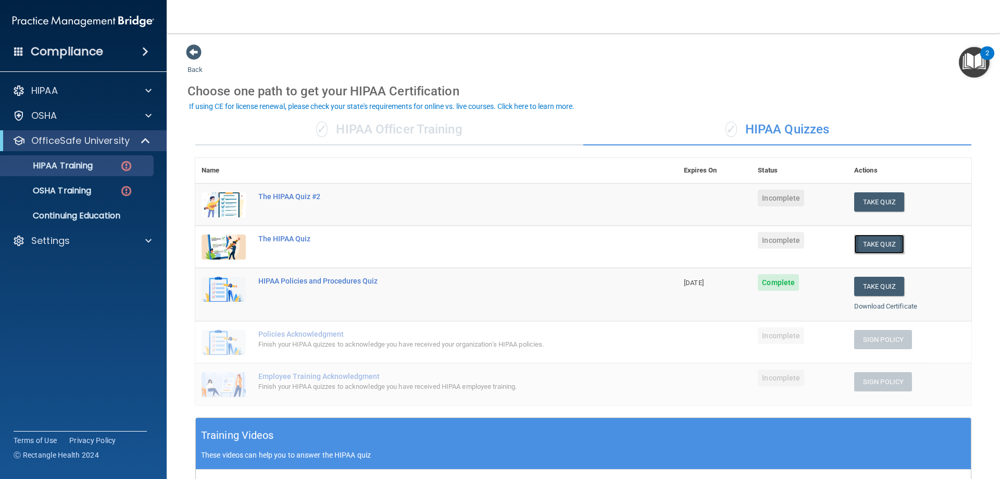
click at [873, 243] on button "Take Quiz" at bounding box center [879, 243] width 50 height 19
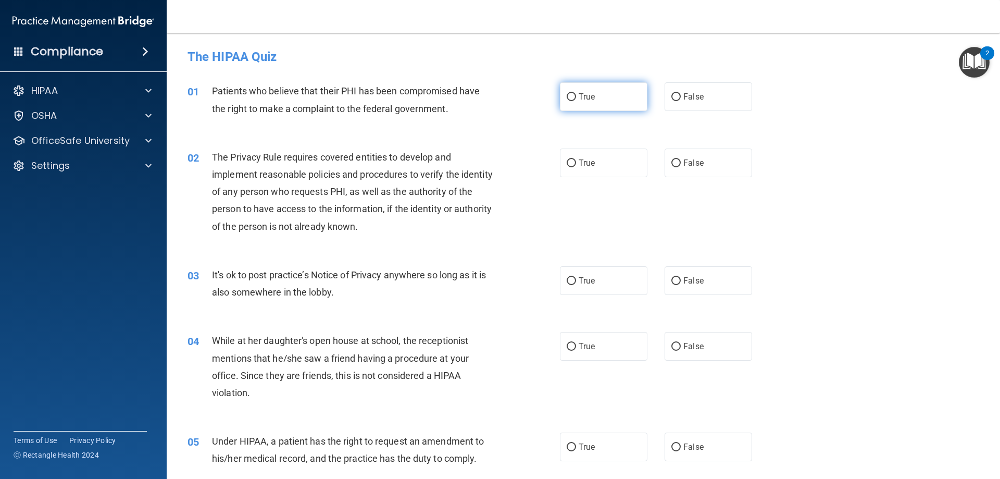
click at [593, 97] on label "True" at bounding box center [604, 96] width 88 height 29
click at [576, 97] on input "True" at bounding box center [571, 97] width 9 height 8
radio input "true"
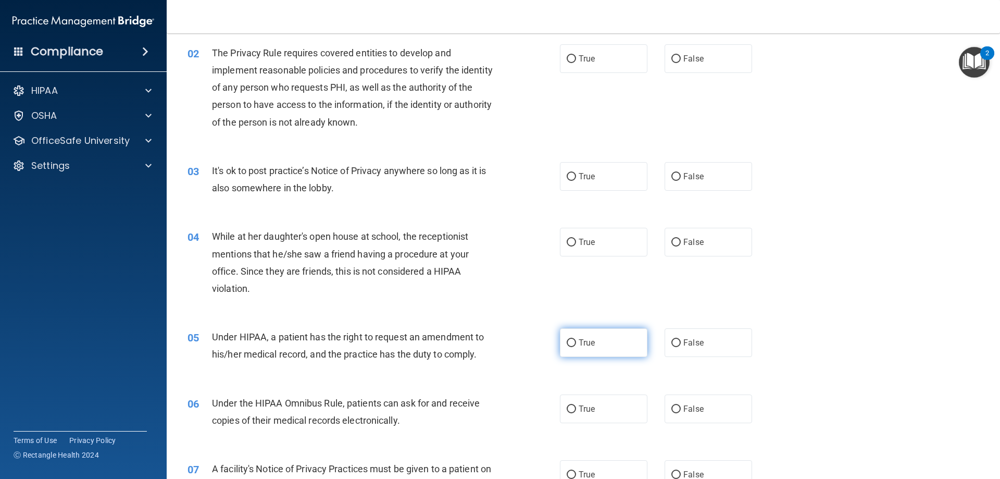
click at [596, 335] on label "True" at bounding box center [604, 342] width 88 height 29
click at [576, 339] on input "True" at bounding box center [571, 343] width 9 height 8
radio input "true"
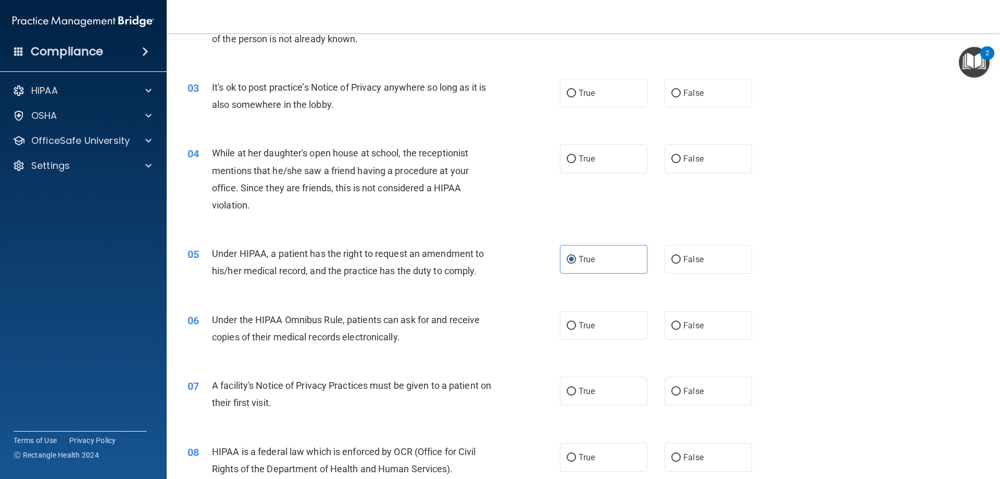
scroll to position [0, 0]
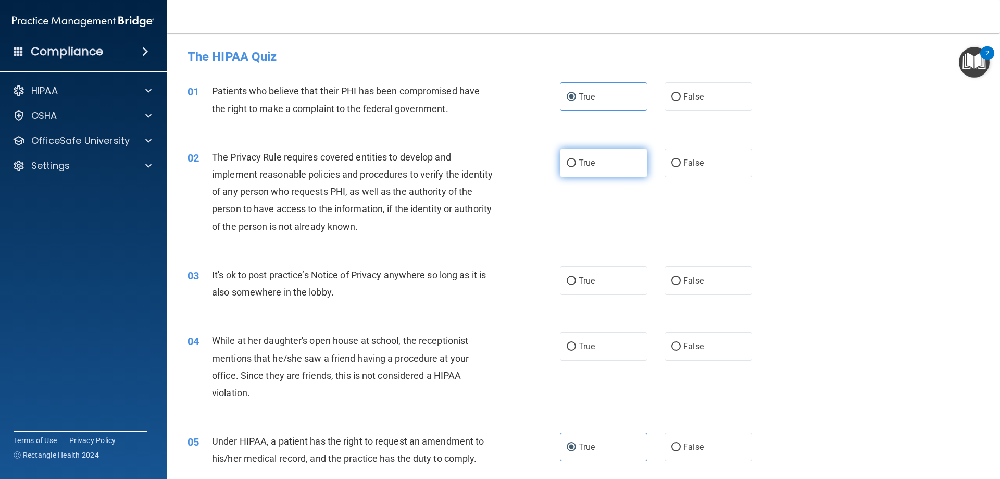
drag, startPoint x: 617, startPoint y: 166, endPoint x: 622, endPoint y: 170, distance: 6.6
click at [622, 170] on label "True" at bounding box center [604, 162] width 88 height 29
click at [576, 167] on input "True" at bounding box center [571, 163] width 9 height 8
radio input "true"
click at [703, 283] on label "False" at bounding box center [709, 280] width 88 height 29
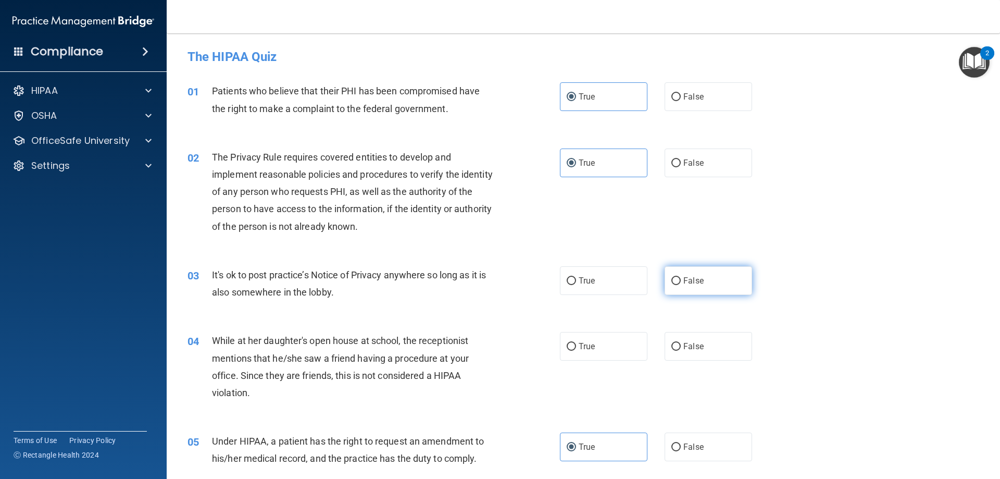
click at [681, 283] on input "False" at bounding box center [675, 281] width 9 height 8
radio input "true"
click at [694, 351] on span "False" at bounding box center [693, 346] width 20 height 10
click at [681, 351] on input "False" at bounding box center [675, 347] width 9 height 8
radio input "true"
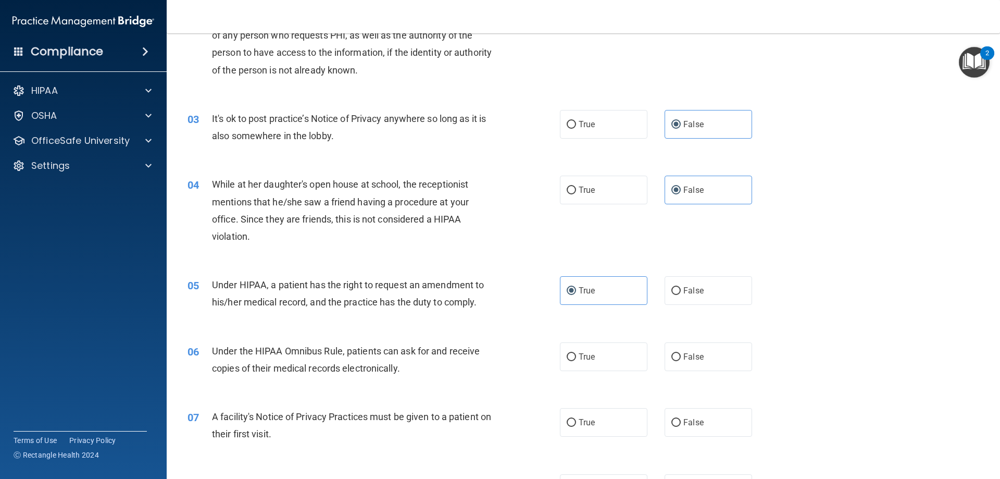
scroll to position [365, 0]
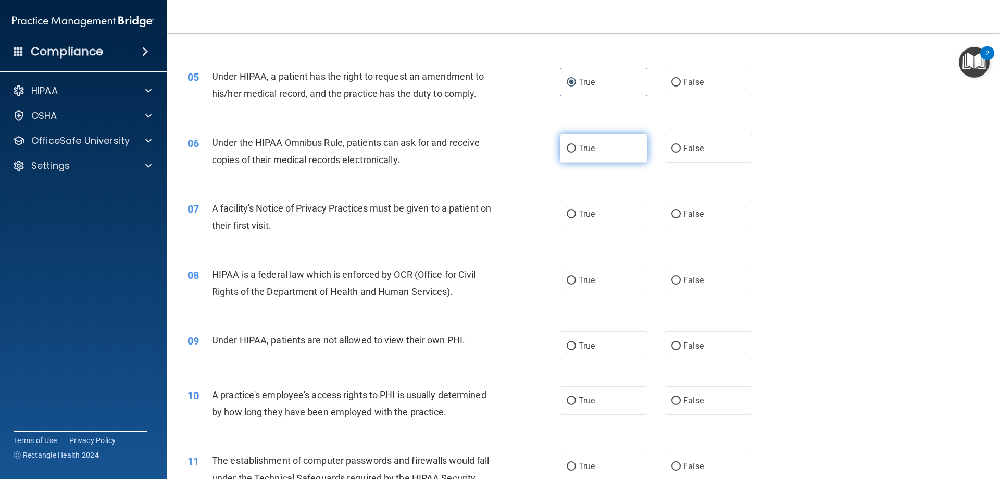
click at [569, 145] on input "True" at bounding box center [571, 149] width 9 height 8
radio input "true"
click at [618, 219] on label "True" at bounding box center [604, 213] width 88 height 29
click at [576, 218] on input "True" at bounding box center [571, 214] width 9 height 8
radio input "true"
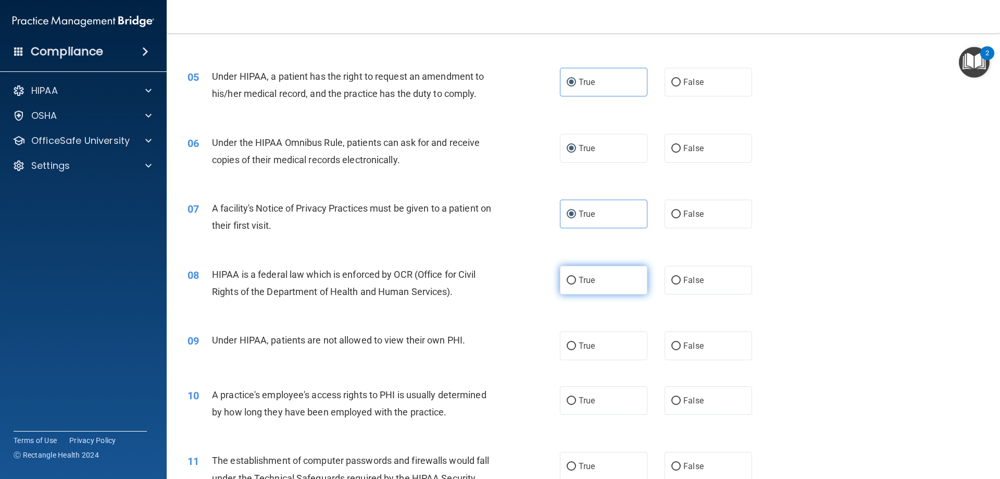
click at [623, 278] on label "True" at bounding box center [604, 280] width 88 height 29
click at [576, 278] on input "True" at bounding box center [571, 281] width 9 height 8
radio input "true"
click at [721, 348] on label "False" at bounding box center [709, 345] width 88 height 29
click at [681, 348] on input "False" at bounding box center [675, 346] width 9 height 8
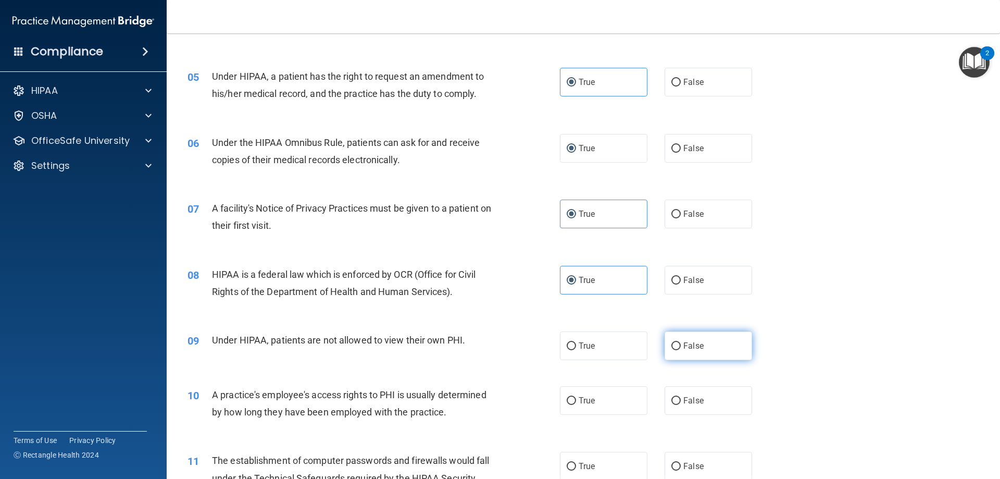
radio input "true"
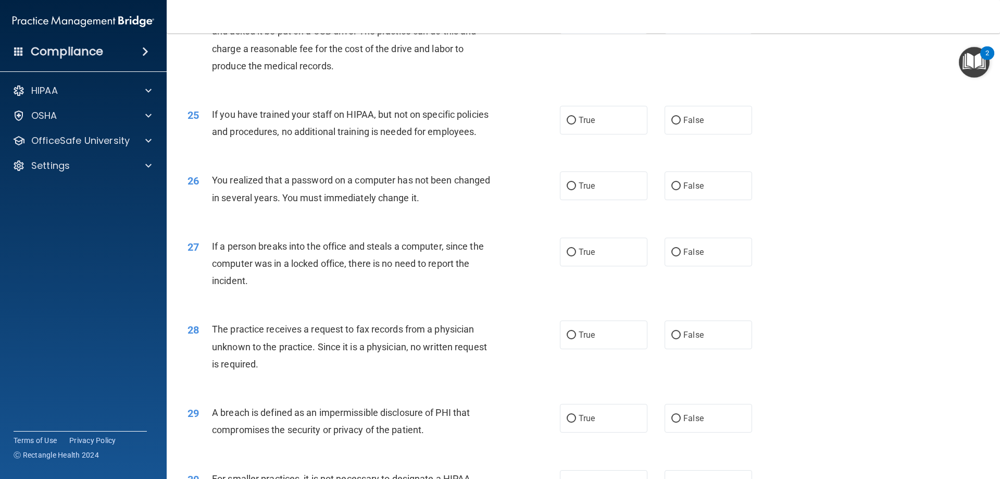
scroll to position [1987, 0]
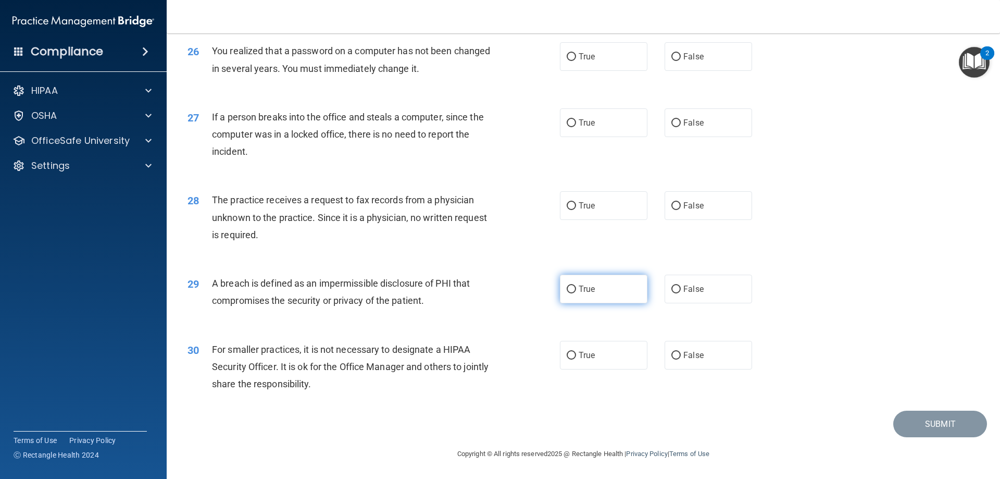
click at [584, 286] on span "True" at bounding box center [587, 289] width 16 height 10
click at [576, 286] on input "True" at bounding box center [571, 289] width 9 height 8
radio input "true"
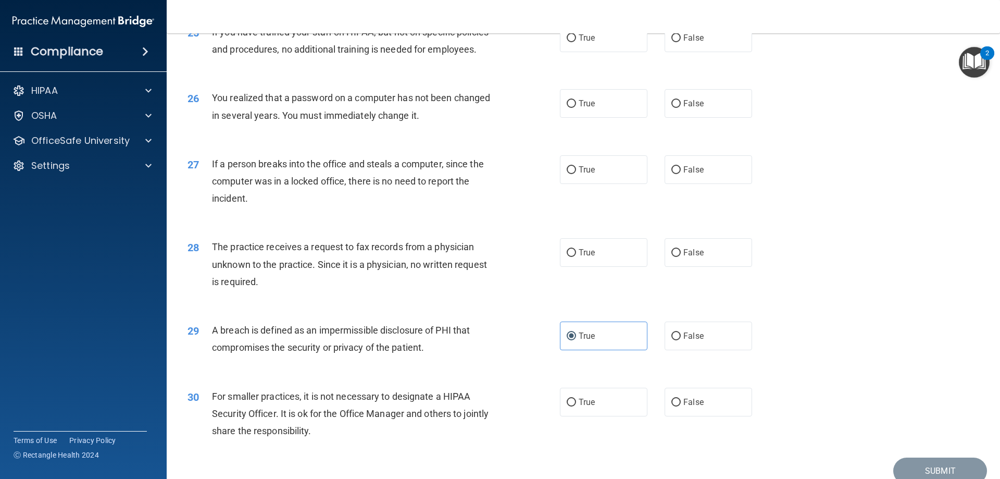
scroll to position [1882, 0]
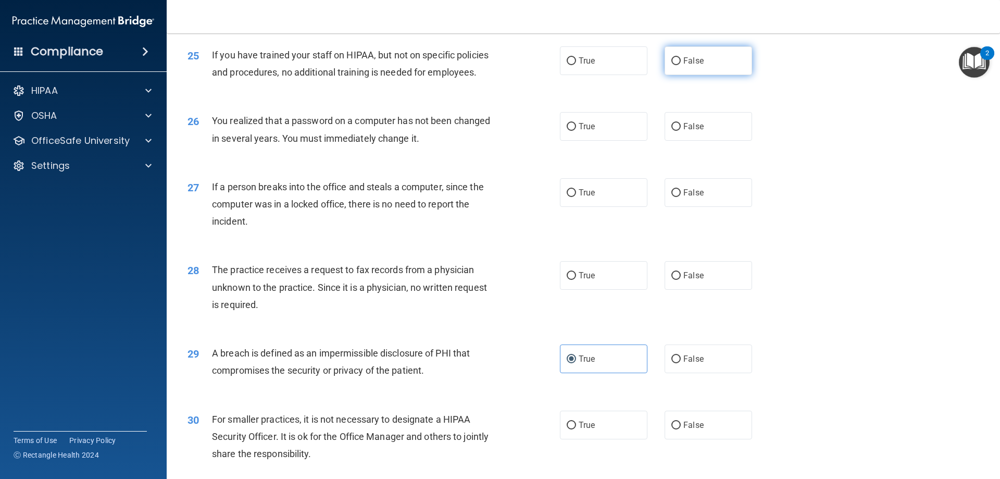
click at [699, 75] on label "False" at bounding box center [709, 60] width 88 height 29
click at [681, 65] on input "False" at bounding box center [675, 61] width 9 height 8
click at [587, 131] on span "True" at bounding box center [587, 126] width 16 height 10
click at [576, 131] on input "True" at bounding box center [571, 127] width 9 height 8
drag, startPoint x: 692, startPoint y: 226, endPoint x: 684, endPoint y: 225, distance: 7.8
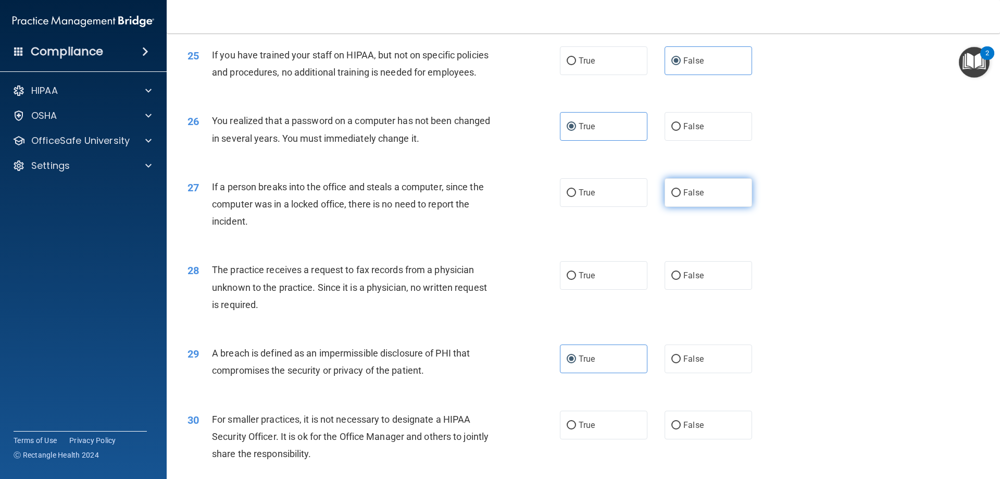
click at [693, 197] on span "False" at bounding box center [693, 193] width 20 height 10
click at [681, 197] on input "False" at bounding box center [675, 193] width 9 height 8
click at [676, 290] on label "False" at bounding box center [709, 275] width 88 height 29
click at [676, 280] on input "False" at bounding box center [675, 276] width 9 height 8
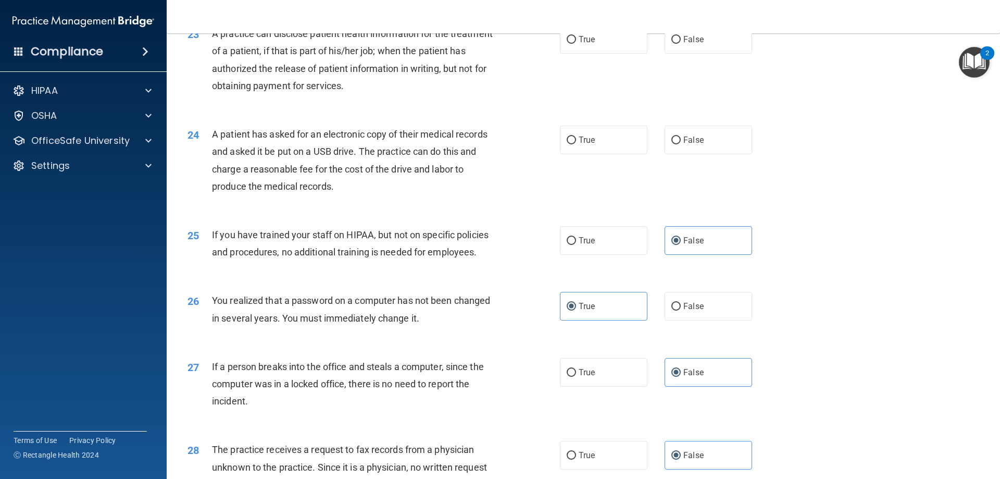
scroll to position [1674, 0]
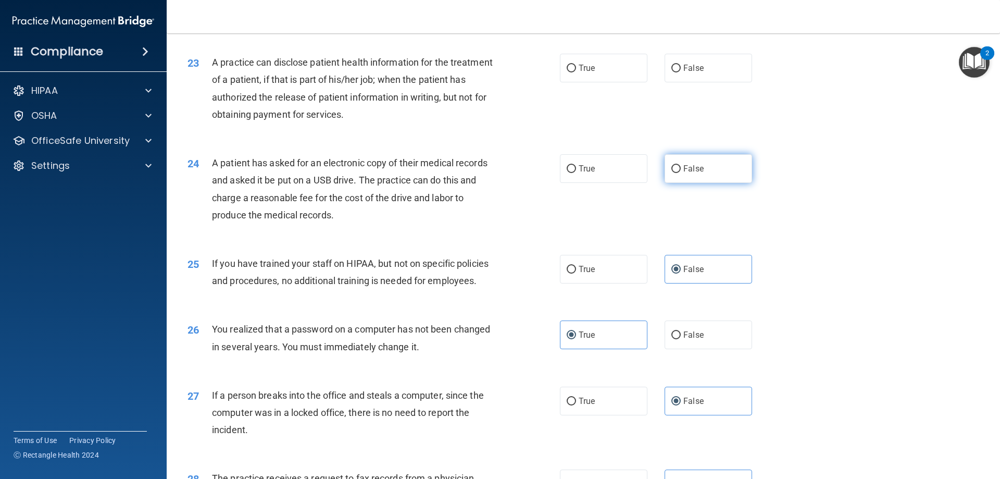
click at [681, 183] on label "False" at bounding box center [709, 168] width 88 height 29
click at [681, 173] on input "False" at bounding box center [675, 169] width 9 height 8
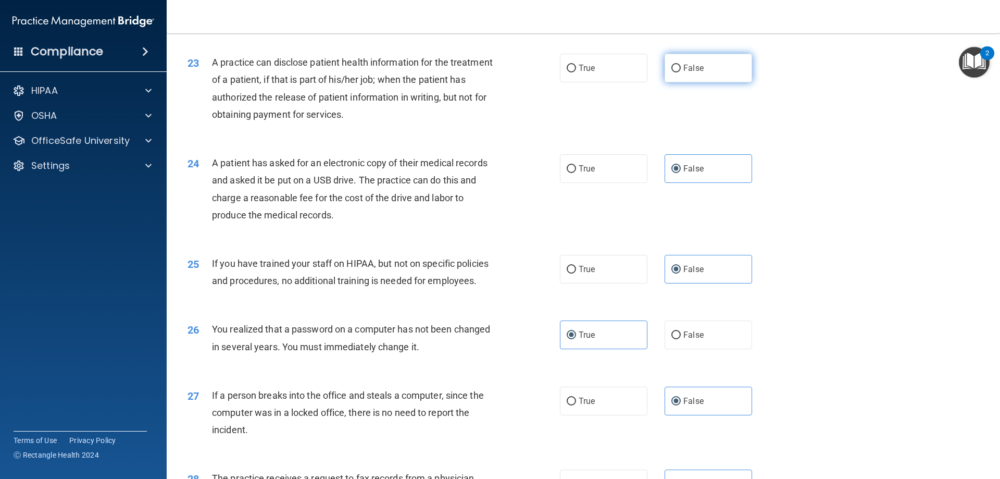
click at [683, 73] on span "False" at bounding box center [693, 68] width 20 height 10
click at [681, 72] on input "False" at bounding box center [675, 69] width 9 height 8
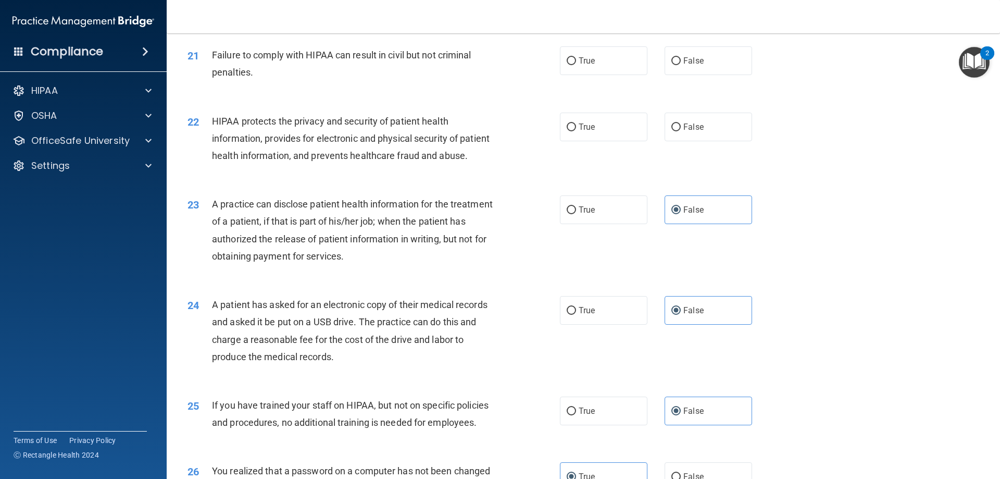
scroll to position [1518, 0]
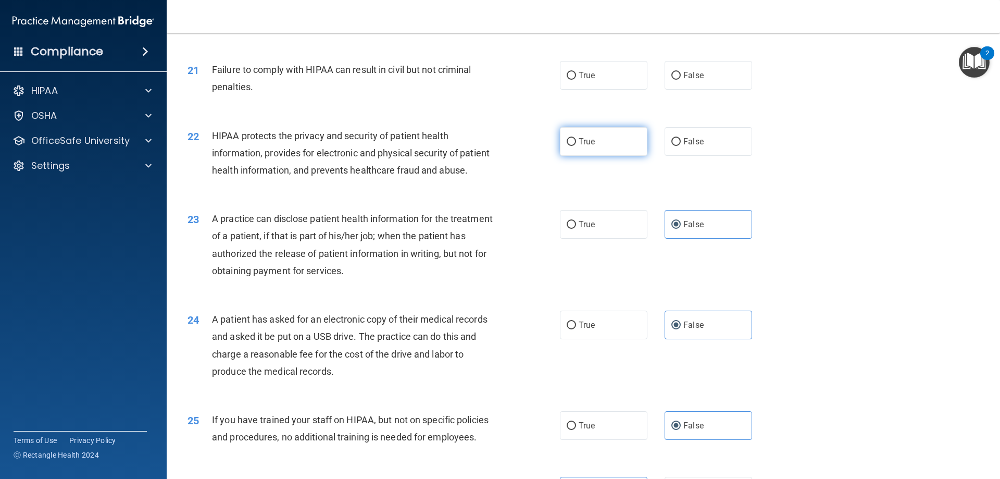
click at [623, 156] on label "True" at bounding box center [604, 141] width 88 height 29
click at [576, 146] on input "True" at bounding box center [571, 142] width 9 height 8
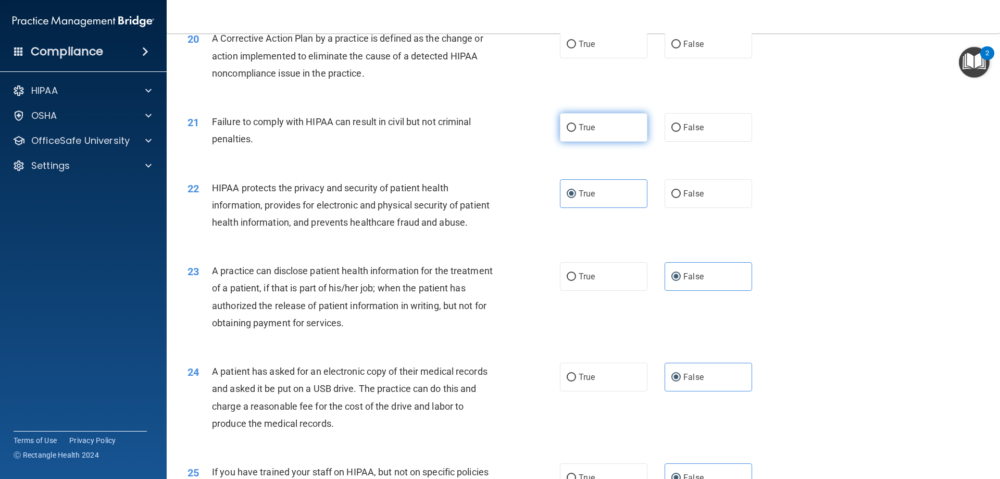
click at [603, 135] on label "True" at bounding box center [604, 127] width 88 height 29
click at [576, 132] on input "True" at bounding box center [571, 128] width 9 height 8
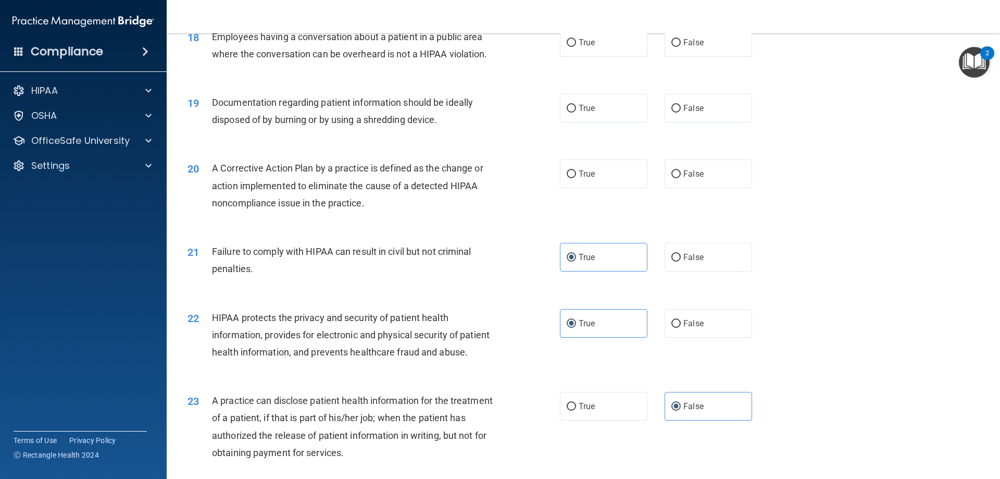
scroll to position [1309, 0]
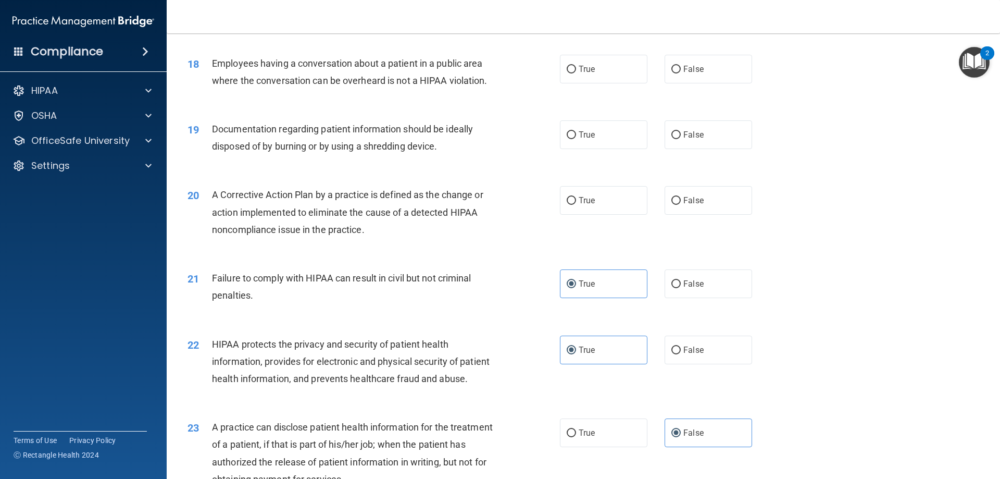
drag, startPoint x: 610, startPoint y: 241, endPoint x: 605, endPoint y: 240, distance: 5.3
click at [611, 241] on div "20 A Corrective Action Plan by a practice is defined as the change or action im…" at bounding box center [583, 214] width 807 height 83
click at [586, 205] on span "True" at bounding box center [587, 200] width 16 height 10
click at [576, 205] on input "True" at bounding box center [571, 201] width 9 height 8
click at [691, 140] on span "False" at bounding box center [693, 135] width 20 height 10
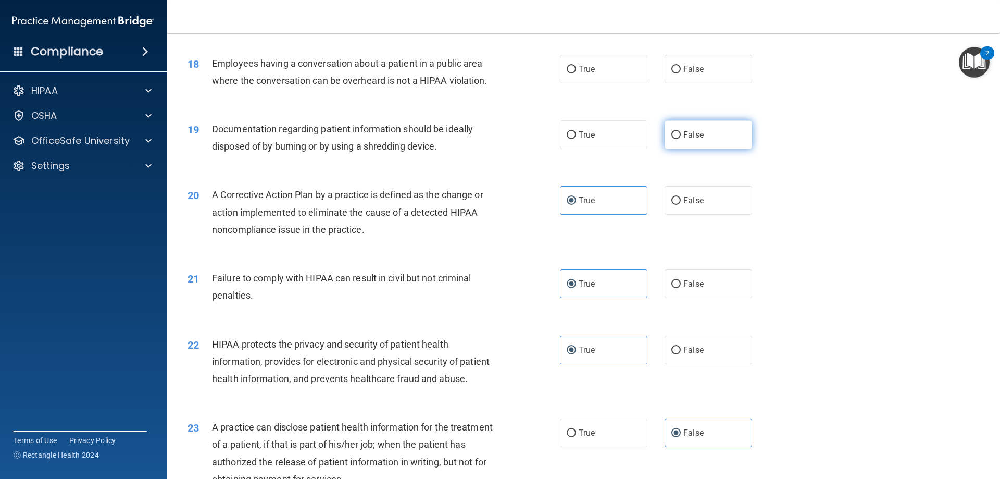
click at [681, 139] on input "False" at bounding box center [675, 135] width 9 height 8
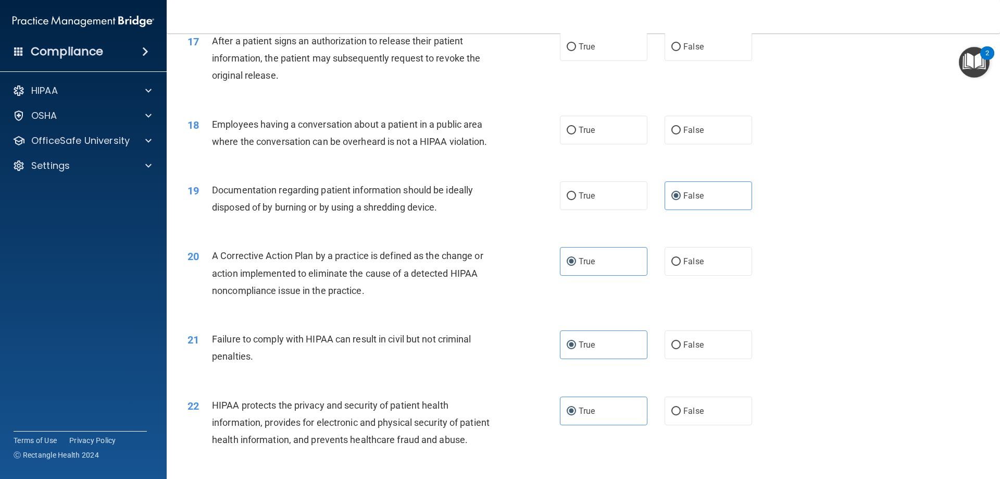
scroll to position [1153, 0]
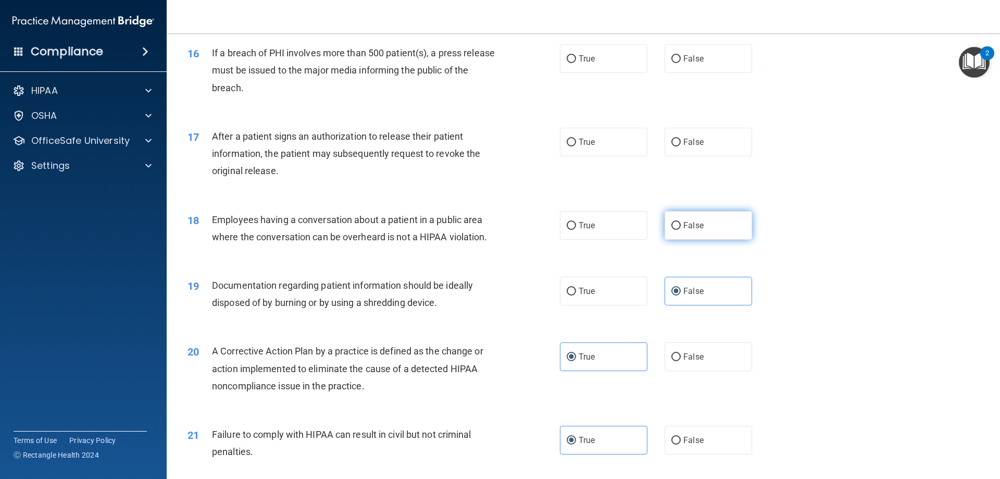
click at [720, 236] on label "False" at bounding box center [709, 225] width 88 height 29
click at [681, 230] on input "False" at bounding box center [675, 226] width 9 height 8
click at [580, 147] on span "True" at bounding box center [587, 142] width 16 height 10
click at [576, 146] on input "True" at bounding box center [571, 143] width 9 height 8
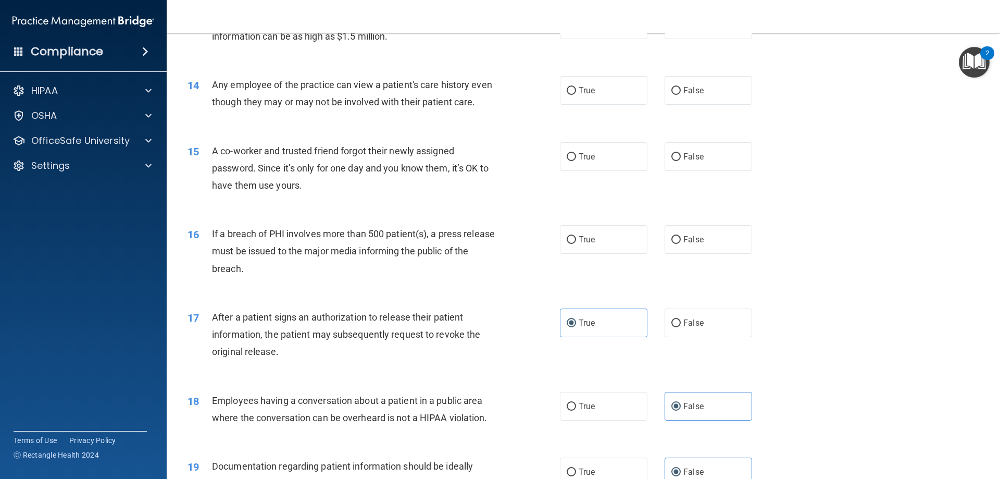
scroll to position [945, 0]
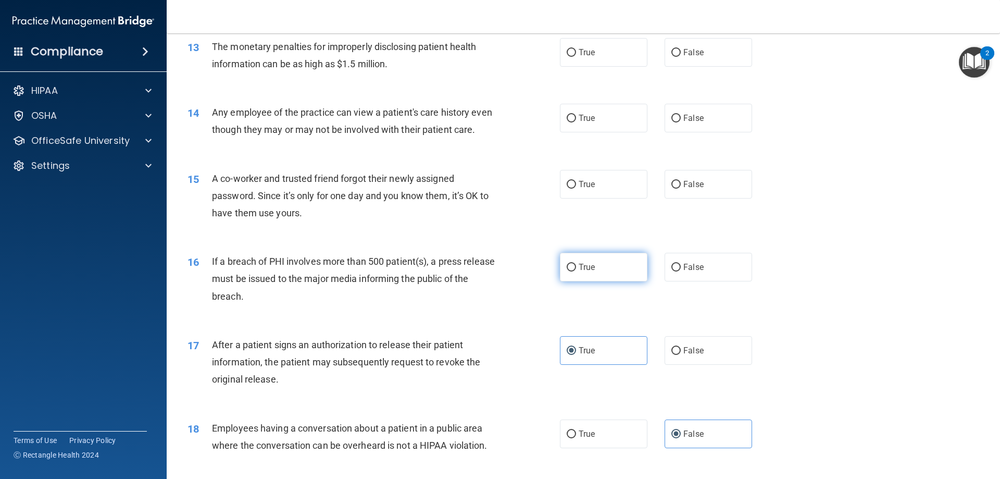
click at [617, 281] on label "True" at bounding box center [604, 267] width 88 height 29
click at [576, 271] on input "True" at bounding box center [571, 268] width 9 height 8
click at [693, 130] on label "False" at bounding box center [709, 118] width 88 height 29
click at [681, 122] on input "False" at bounding box center [675, 119] width 9 height 8
click at [580, 189] on span "True" at bounding box center [587, 184] width 16 height 10
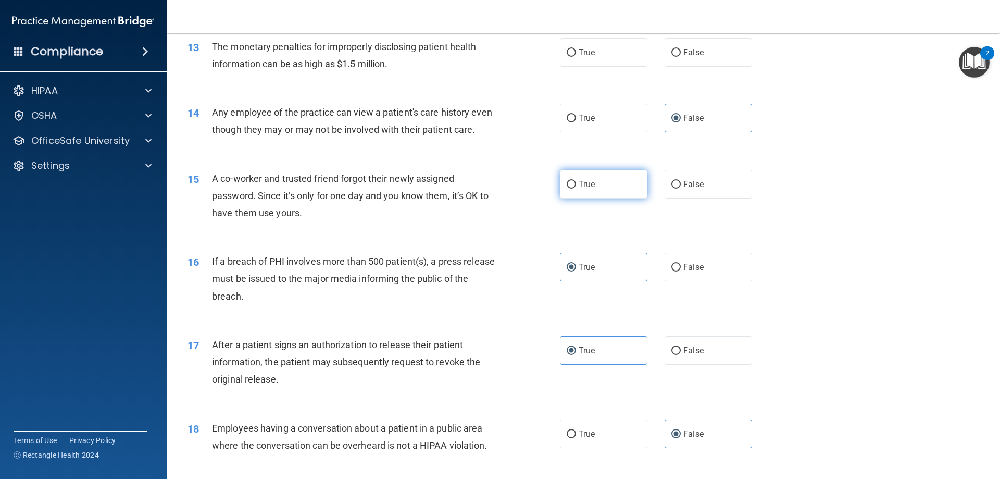
click at [576, 189] on input "True" at bounding box center [571, 185] width 9 height 8
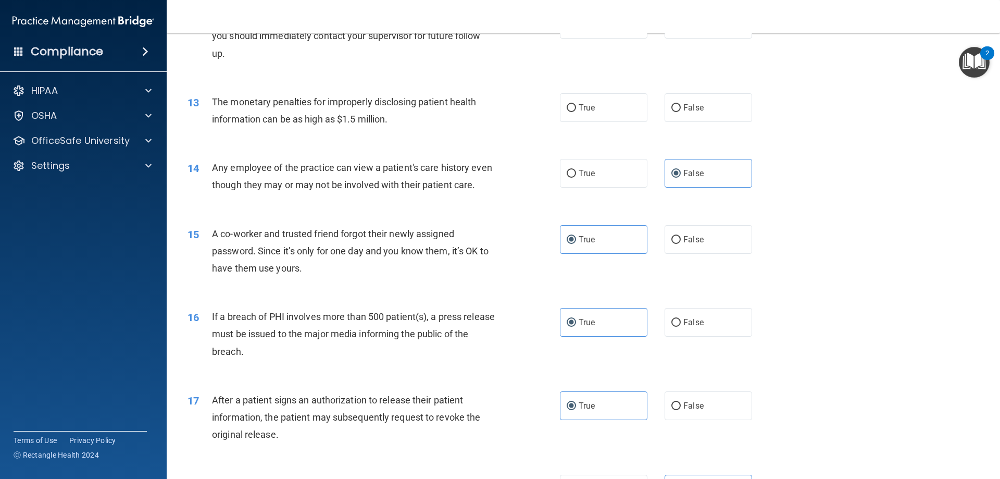
scroll to position [841, 0]
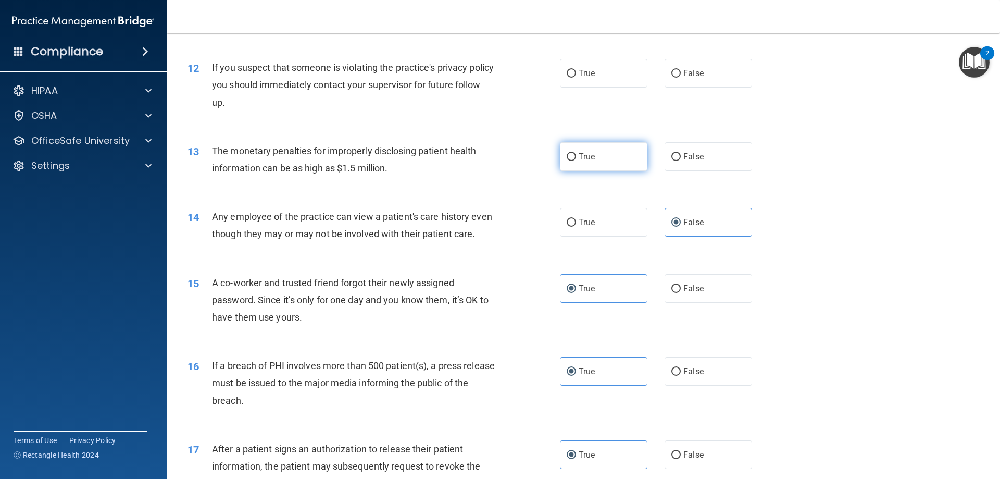
click at [603, 163] on label "True" at bounding box center [604, 156] width 88 height 29
click at [576, 161] on input "True" at bounding box center [571, 157] width 9 height 8
click at [610, 78] on label "True" at bounding box center [604, 73] width 88 height 29
click at [576, 78] on input "True" at bounding box center [571, 74] width 9 height 8
click at [722, 150] on label "False" at bounding box center [709, 156] width 88 height 29
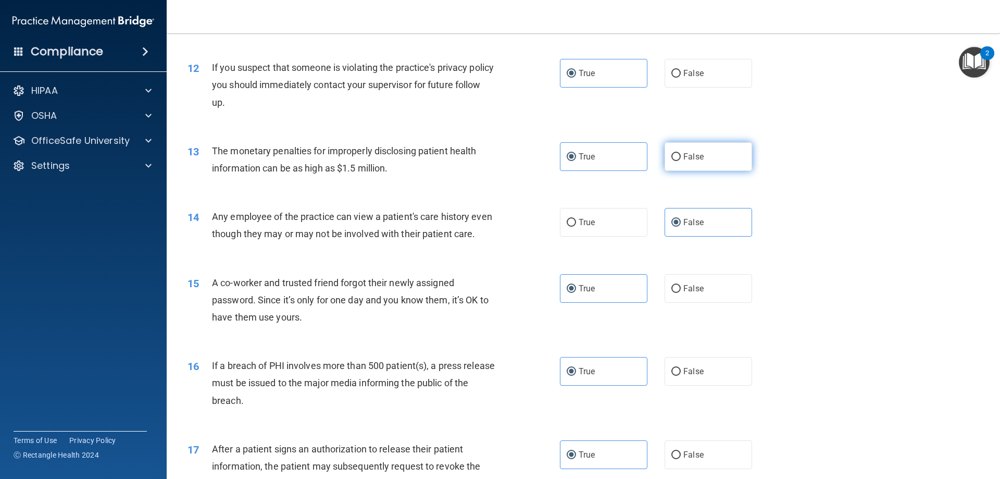
click at [681, 153] on input "False" at bounding box center [675, 157] width 9 height 8
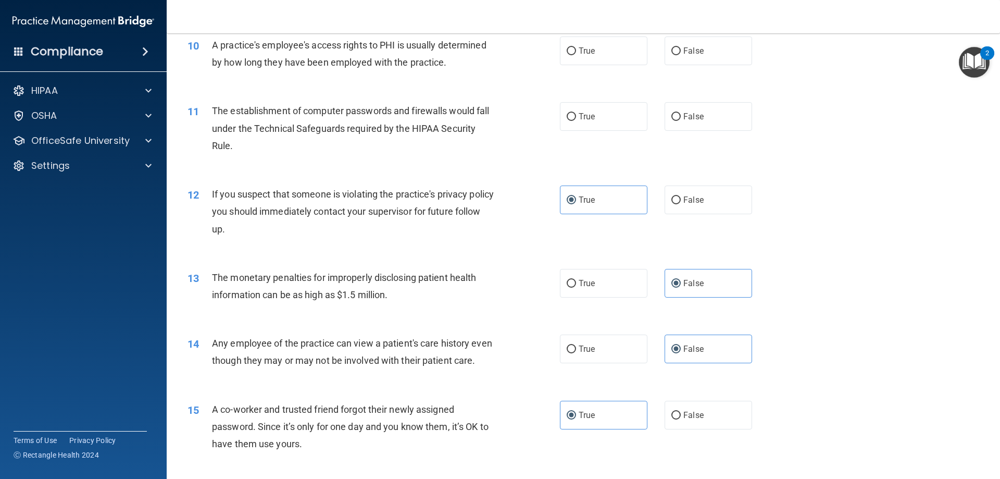
scroll to position [684, 0]
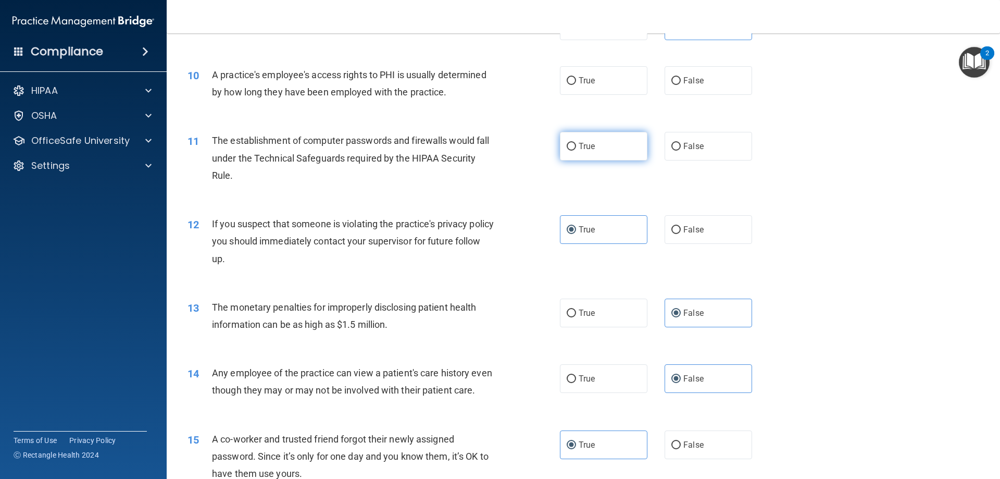
click at [620, 153] on label "True" at bounding box center [604, 146] width 88 height 29
click at [576, 151] on input "True" at bounding box center [571, 147] width 9 height 8
click at [579, 77] on span "True" at bounding box center [587, 81] width 16 height 10
click at [576, 77] on input "True" at bounding box center [571, 81] width 9 height 8
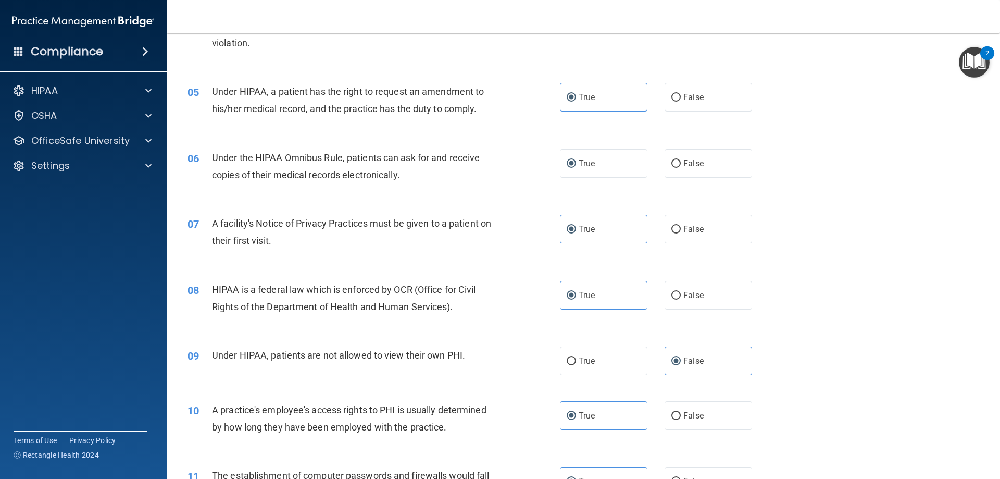
scroll to position [365, 0]
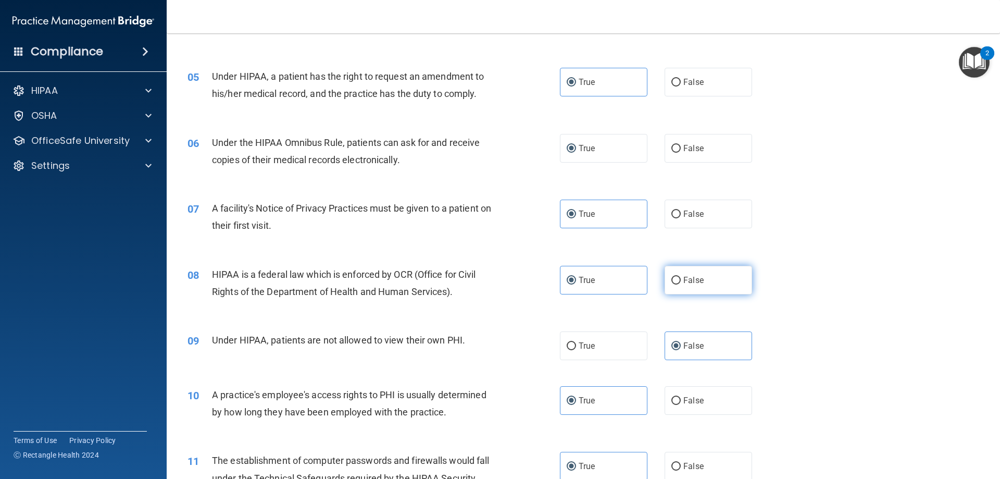
click at [726, 269] on label "False" at bounding box center [709, 280] width 88 height 29
click at [681, 277] on input "False" at bounding box center [675, 281] width 9 height 8
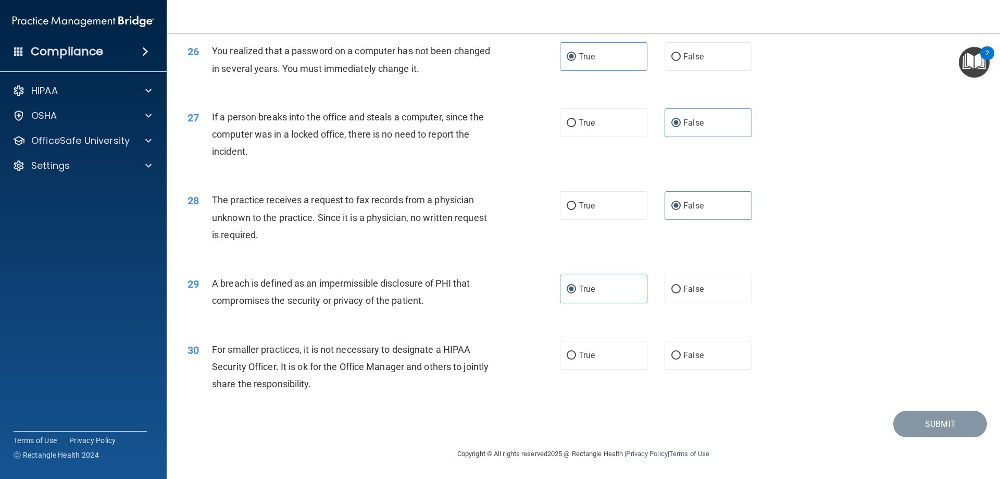
scroll to position [1987, 0]
click at [623, 356] on label "True" at bounding box center [604, 355] width 88 height 29
click at [576, 356] on input "True" at bounding box center [571, 356] width 9 height 8
click at [677, 353] on label "False" at bounding box center [709, 355] width 88 height 29
click at [677, 353] on input "False" at bounding box center [675, 356] width 9 height 8
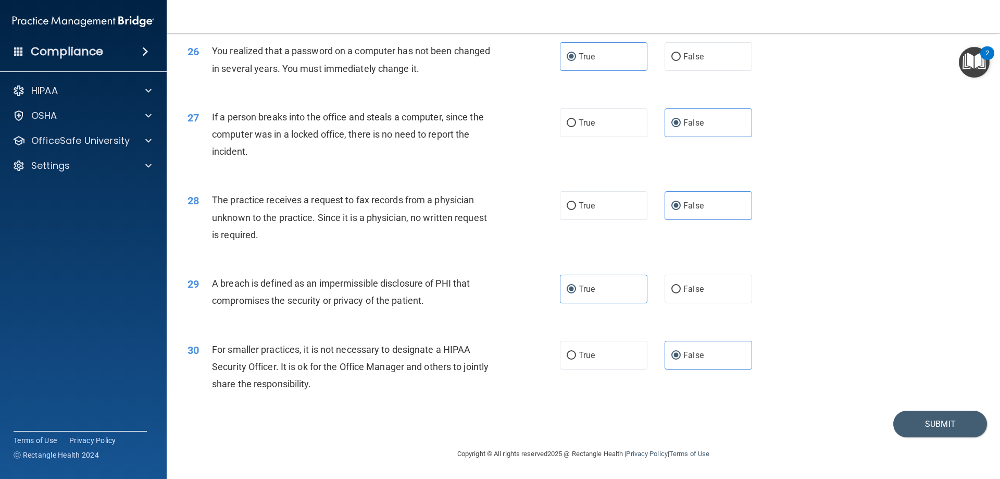
scroll to position [1934, 0]
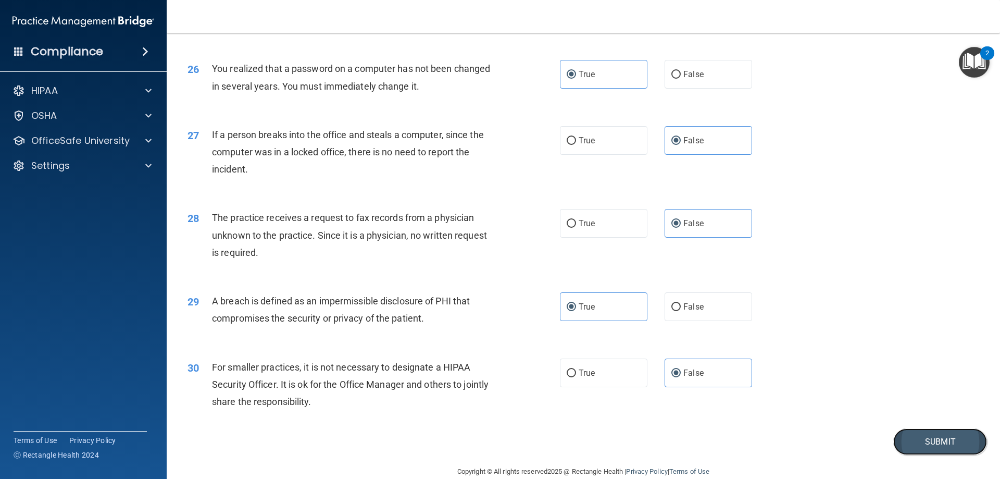
click at [947, 455] on button "Submit" at bounding box center [940, 441] width 94 height 27
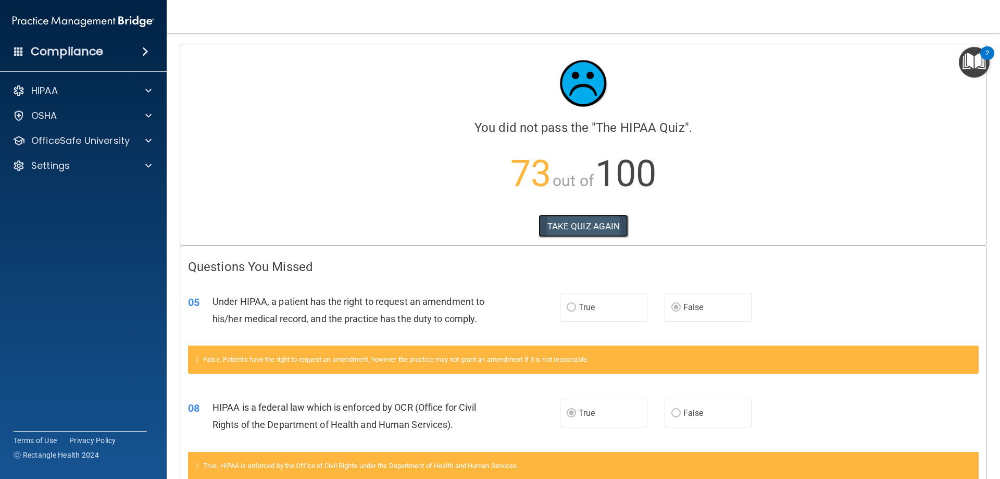
click at [603, 221] on button "TAKE QUIZ AGAIN" at bounding box center [584, 226] width 90 height 23
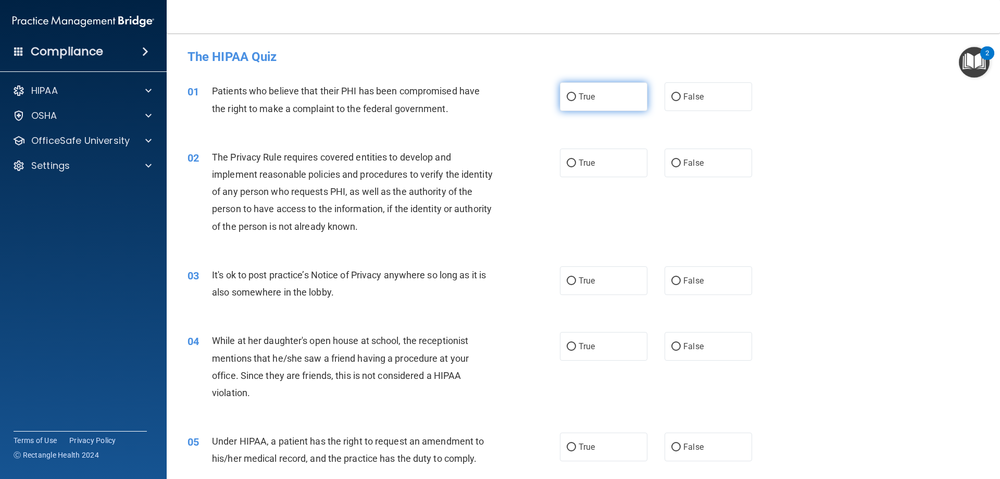
click at [586, 107] on label "True" at bounding box center [604, 96] width 88 height 29
click at [576, 101] on input "True" at bounding box center [571, 97] width 9 height 8
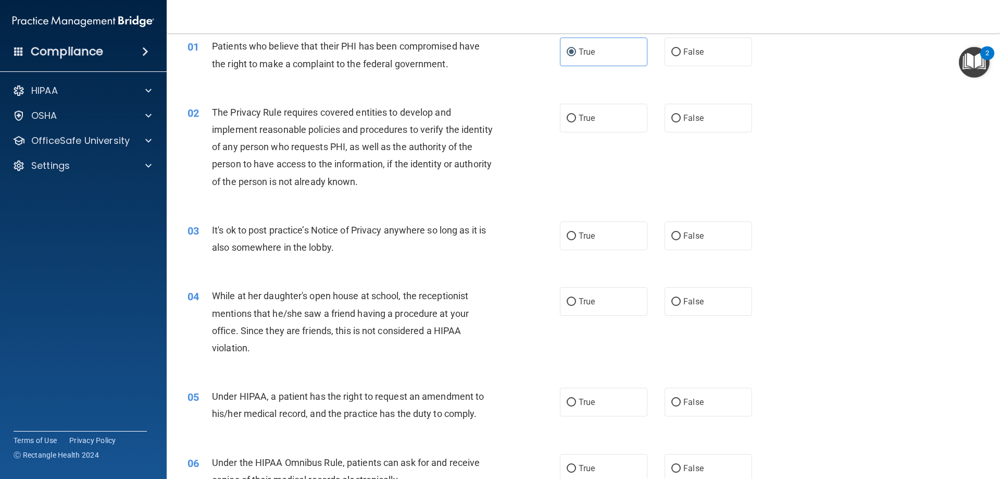
scroll to position [104, 0]
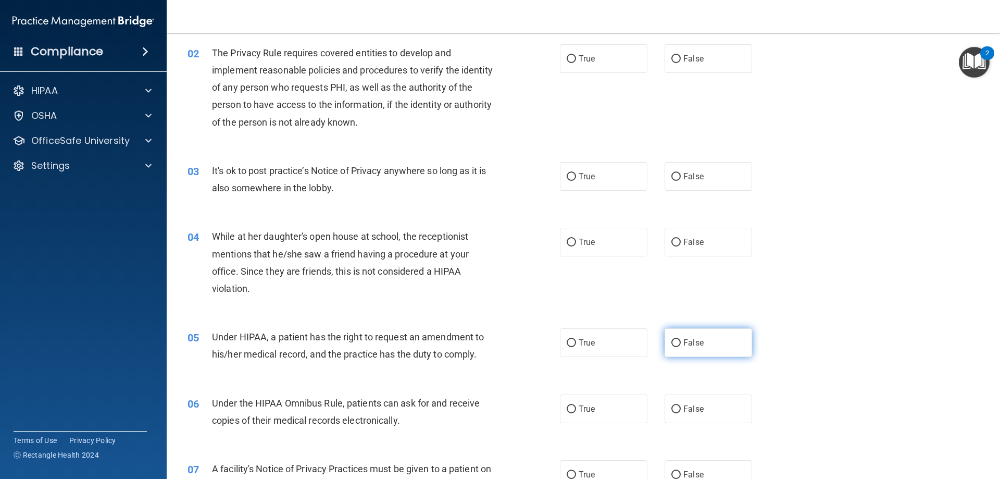
click at [702, 338] on label "False" at bounding box center [709, 342] width 88 height 29
click at [681, 339] on input "False" at bounding box center [675, 343] width 9 height 8
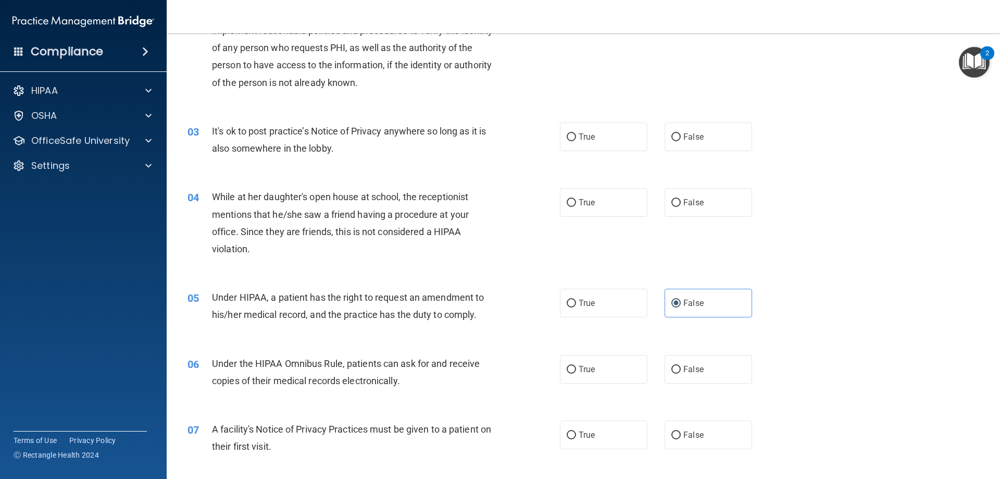
scroll to position [260, 0]
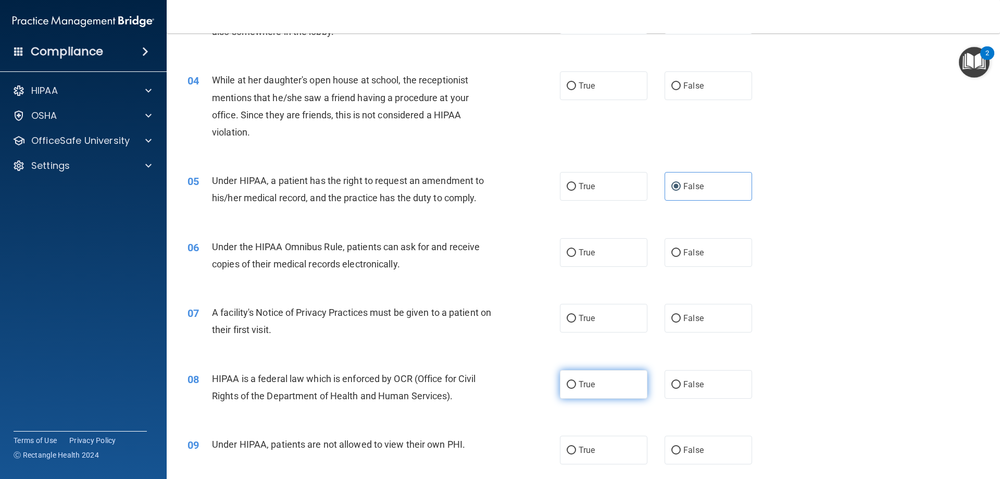
click at [603, 392] on label "True" at bounding box center [604, 384] width 88 height 29
click at [576, 389] on input "True" at bounding box center [571, 385] width 9 height 8
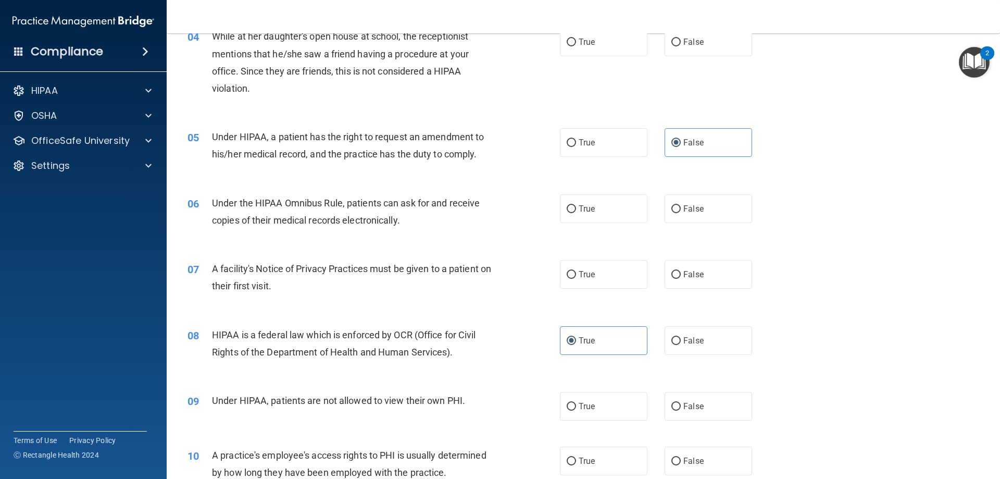
scroll to position [365, 0]
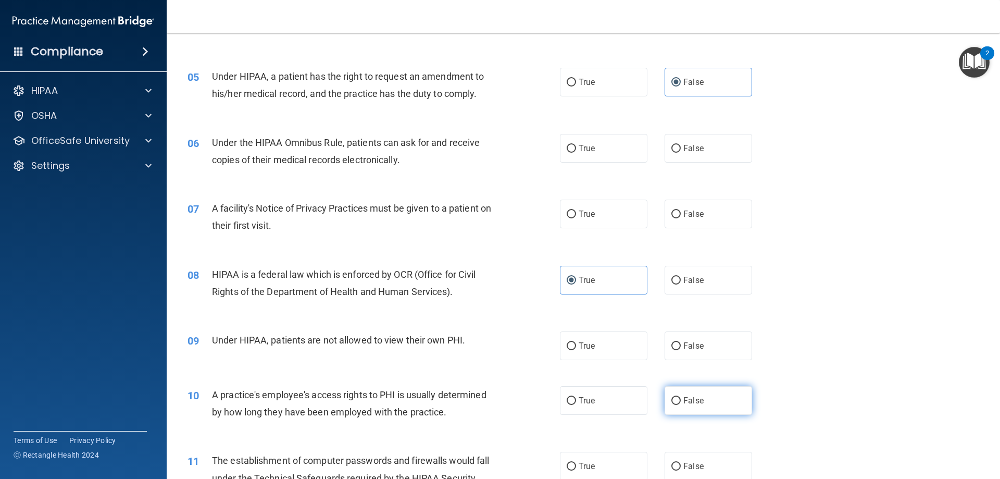
click at [696, 399] on span "False" at bounding box center [693, 400] width 20 height 10
click at [681, 399] on input "False" at bounding box center [675, 401] width 9 height 8
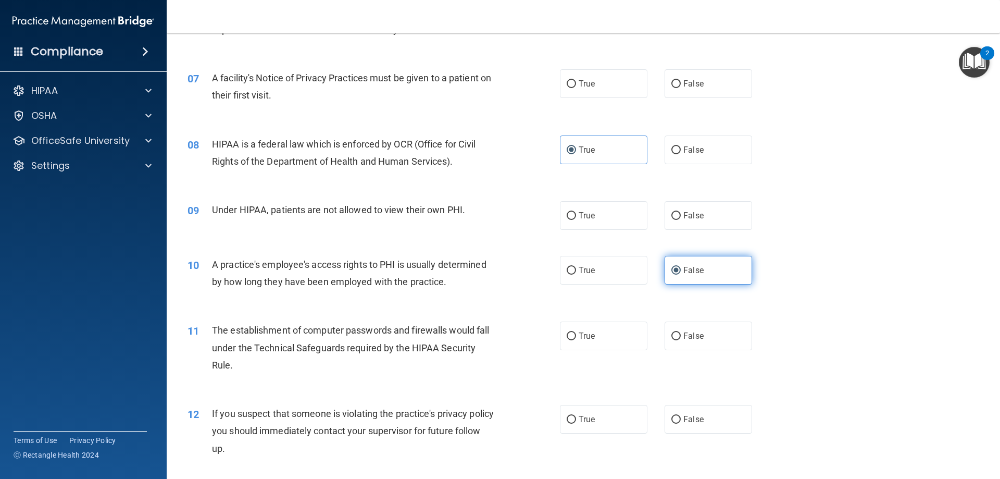
scroll to position [521, 0]
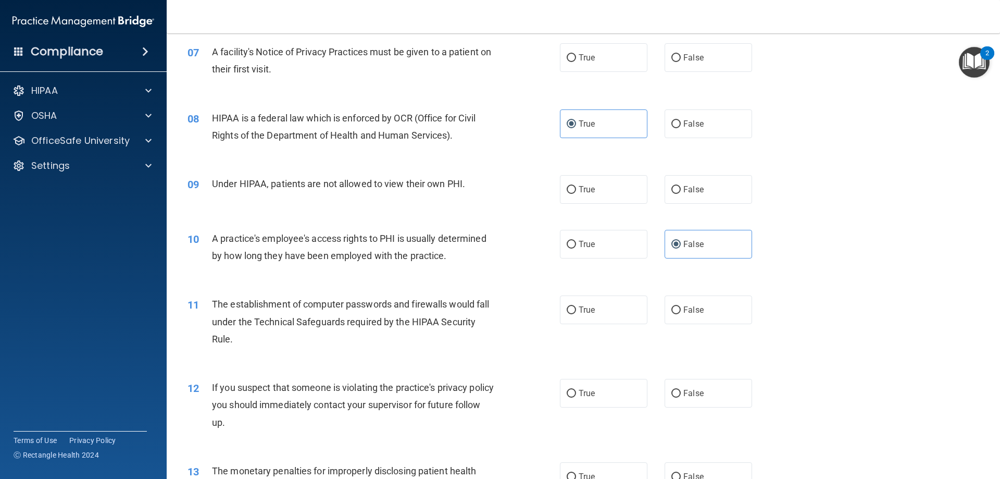
drag, startPoint x: 590, startPoint y: 308, endPoint x: 329, endPoint y: 389, distance: 273.6
click at [586, 308] on span "True" at bounding box center [587, 310] width 16 height 10
click at [567, 309] on input "True" at bounding box center [571, 310] width 9 height 8
click at [673, 188] on input "False" at bounding box center [675, 190] width 9 height 8
click at [579, 53] on span "True" at bounding box center [587, 58] width 16 height 10
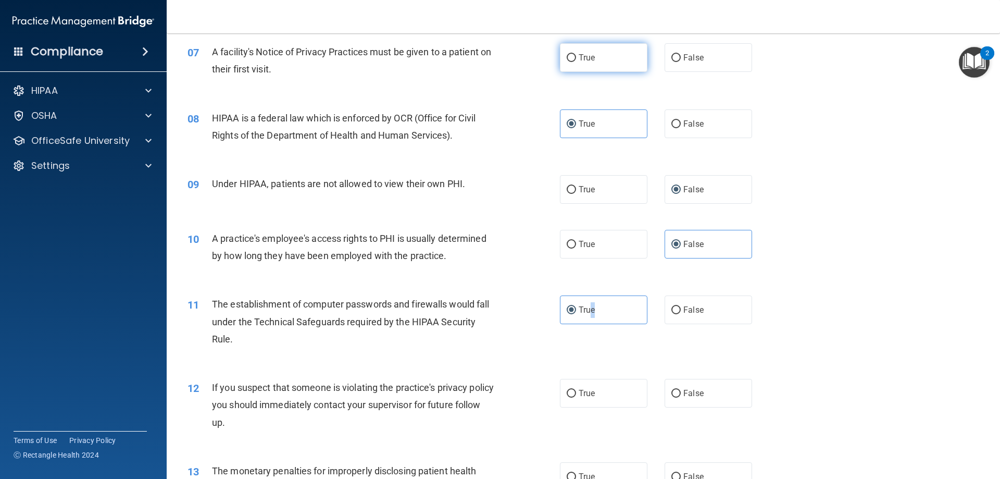
click at [576, 54] on input "True" at bounding box center [571, 58] width 9 height 8
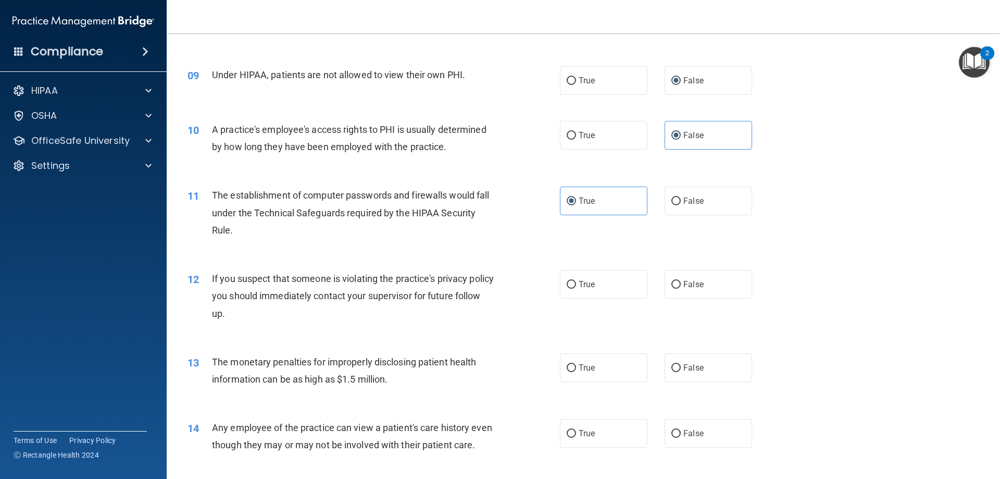
scroll to position [677, 0]
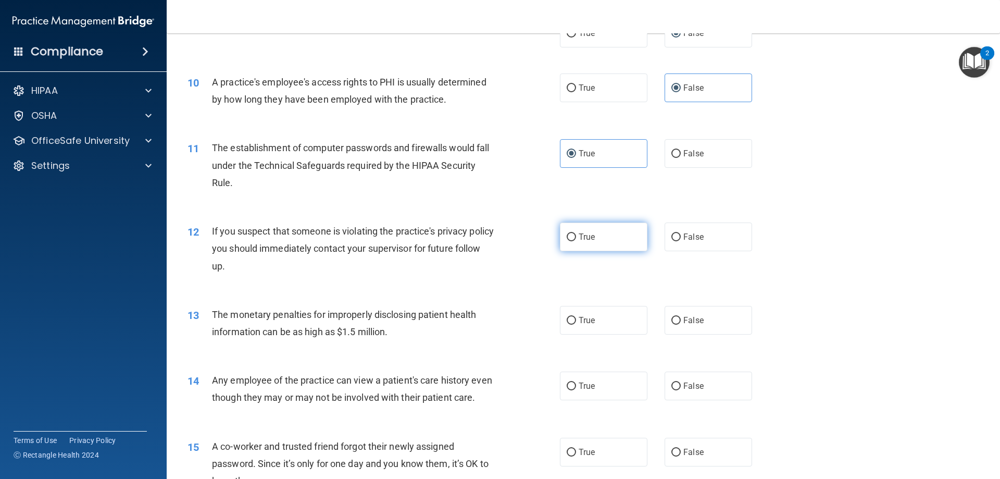
click at [629, 246] on label "True" at bounding box center [604, 236] width 88 height 29
click at [576, 241] on input "True" at bounding box center [571, 237] width 9 height 8
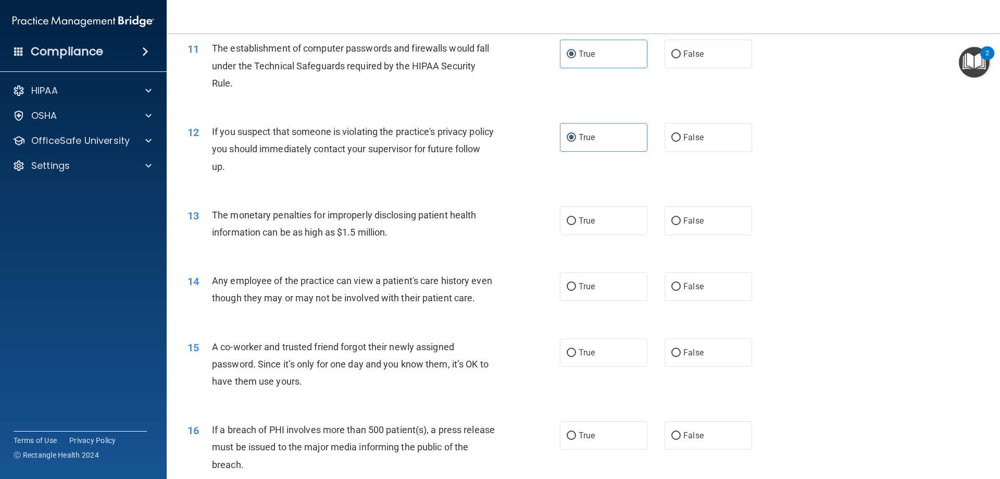
scroll to position [833, 0]
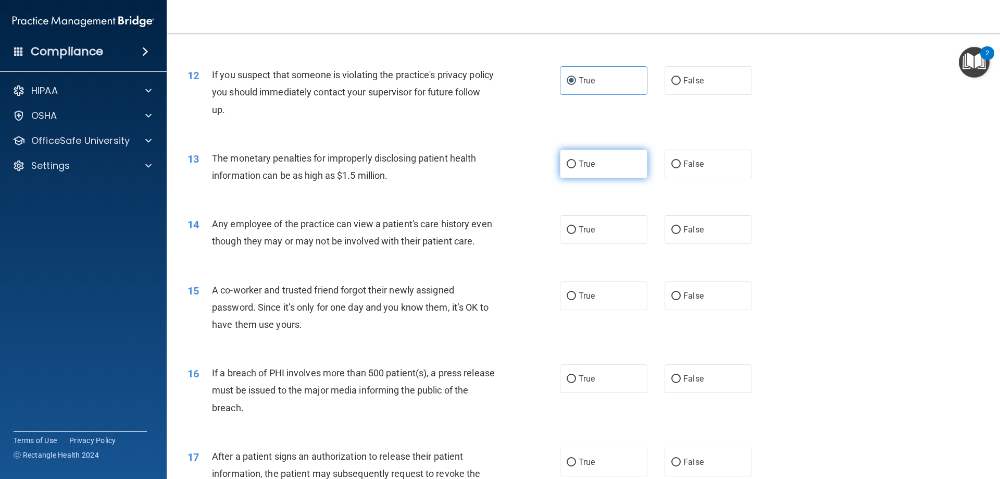
click at [586, 165] on span "True" at bounding box center [587, 164] width 16 height 10
click at [576, 165] on input "True" at bounding box center [571, 164] width 9 height 8
click at [685, 310] on label "False" at bounding box center [709, 295] width 88 height 29
click at [681, 300] on input "False" at bounding box center [675, 296] width 9 height 8
click at [711, 220] on label "False" at bounding box center [709, 229] width 88 height 29
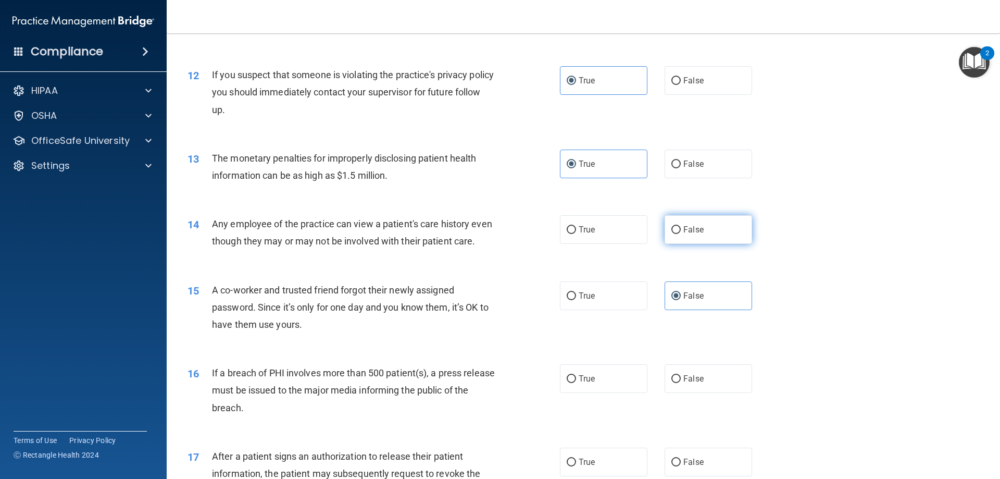
click at [681, 226] on input "False" at bounding box center [675, 230] width 9 height 8
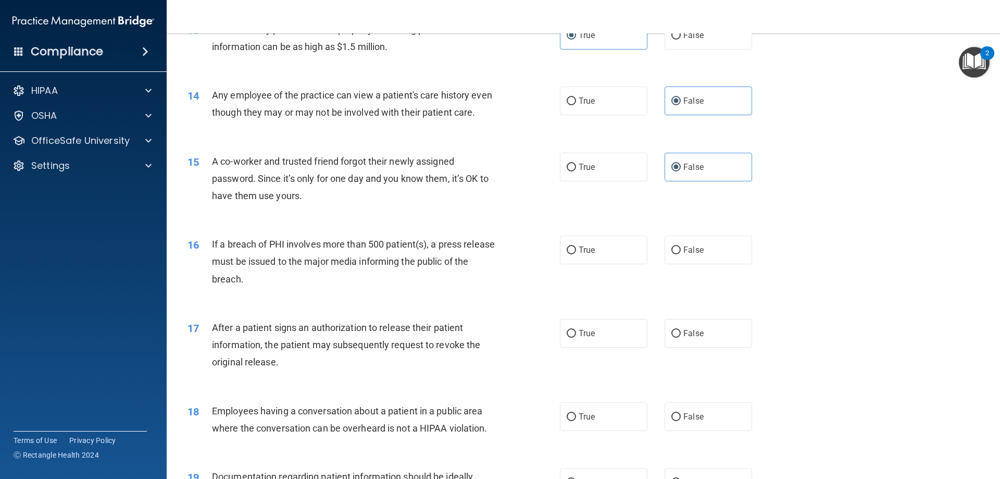
scroll to position [990, 0]
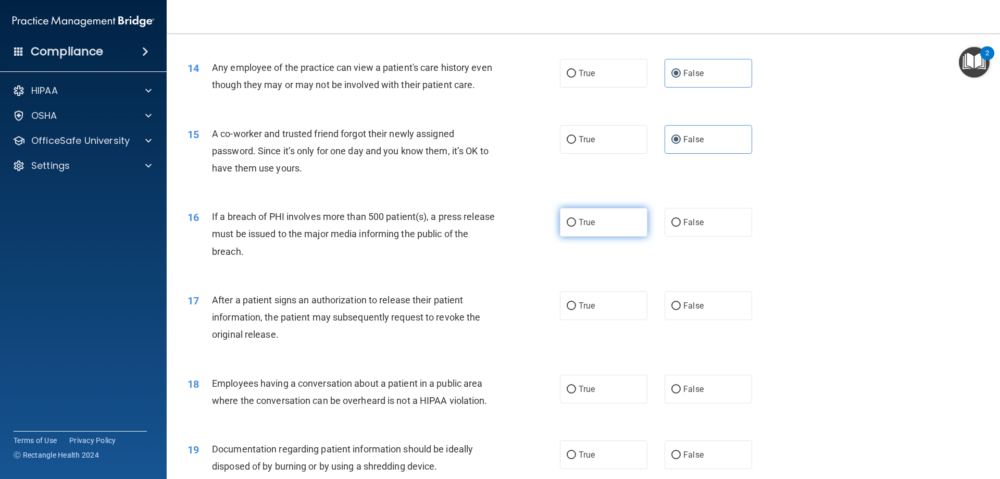
click at [607, 236] on label "True" at bounding box center [604, 222] width 88 height 29
click at [576, 227] on input "True" at bounding box center [571, 223] width 9 height 8
click at [594, 320] on label "True" at bounding box center [604, 305] width 88 height 29
click at [576, 310] on input "True" at bounding box center [571, 306] width 9 height 8
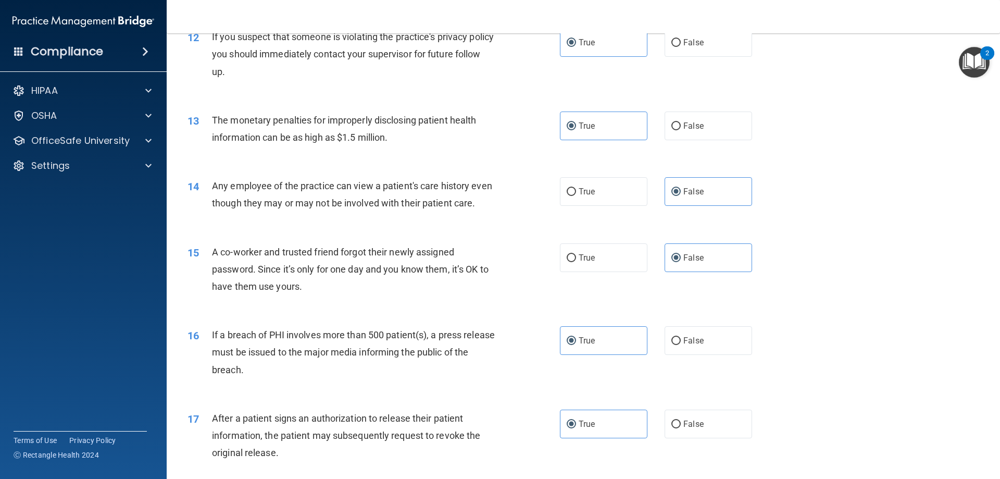
scroll to position [1094, 0]
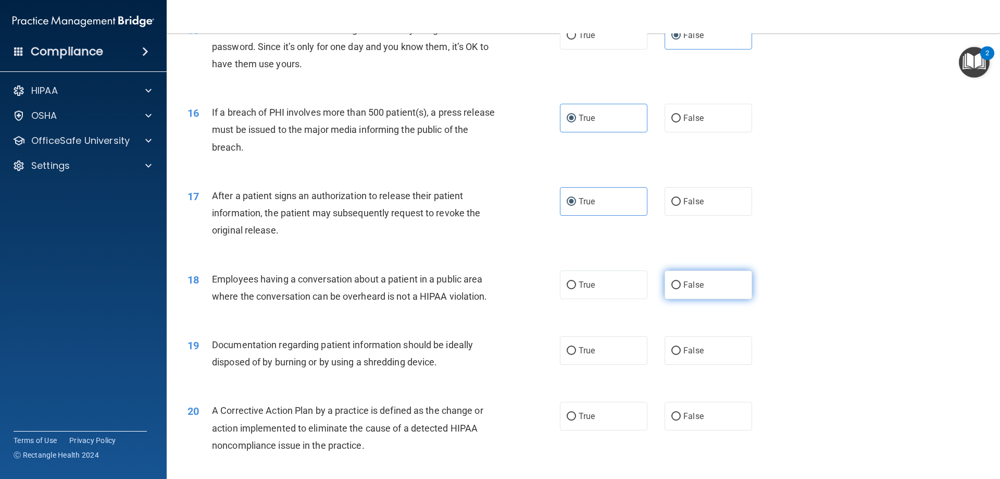
click at [665, 298] on label "False" at bounding box center [709, 284] width 88 height 29
click at [671, 289] on input "False" at bounding box center [675, 285] width 9 height 8
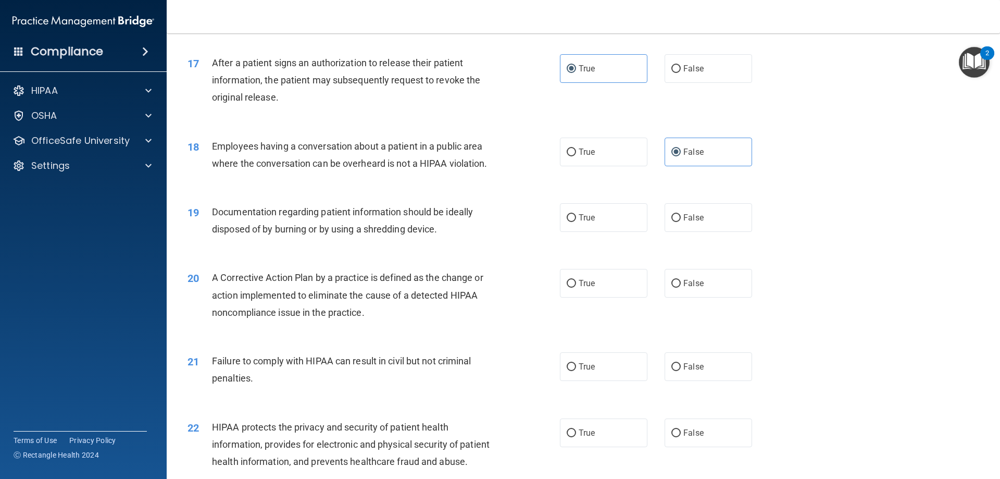
scroll to position [1250, 0]
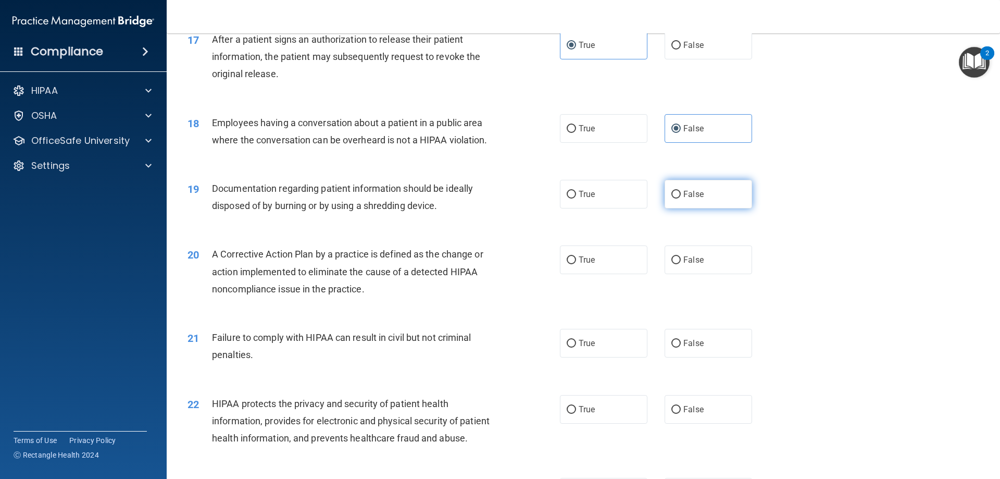
click at [732, 208] on label "False" at bounding box center [709, 194] width 88 height 29
click at [681, 198] on input "False" at bounding box center [675, 195] width 9 height 8
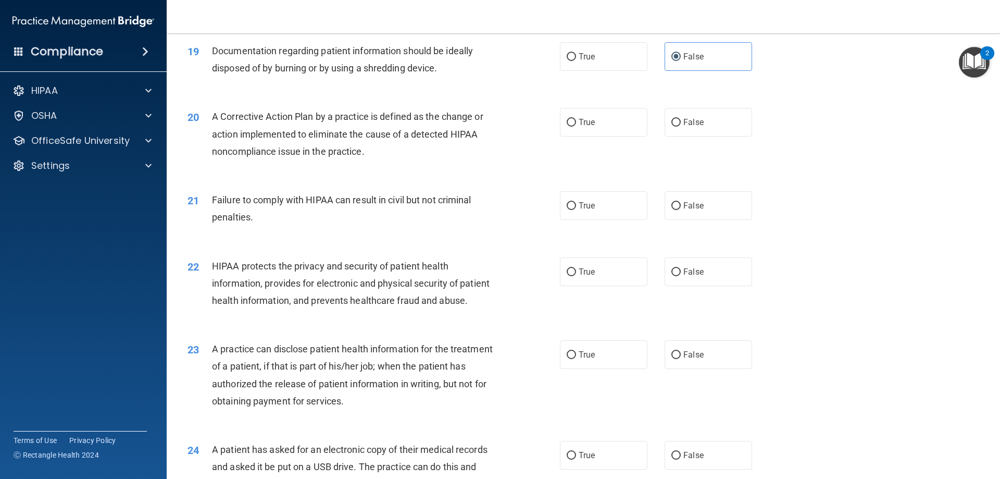
scroll to position [1406, 0]
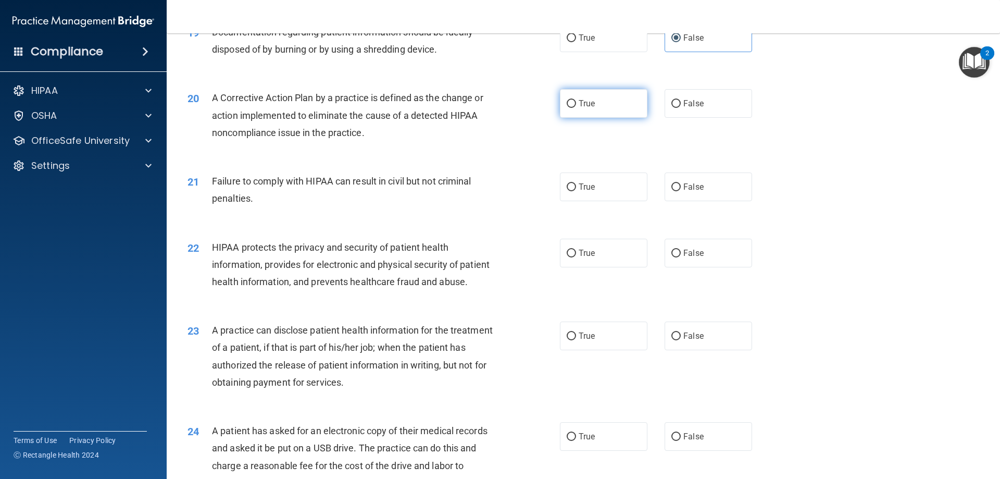
click at [594, 118] on label "True" at bounding box center [604, 103] width 88 height 29
click at [576, 108] on input "True" at bounding box center [571, 104] width 9 height 8
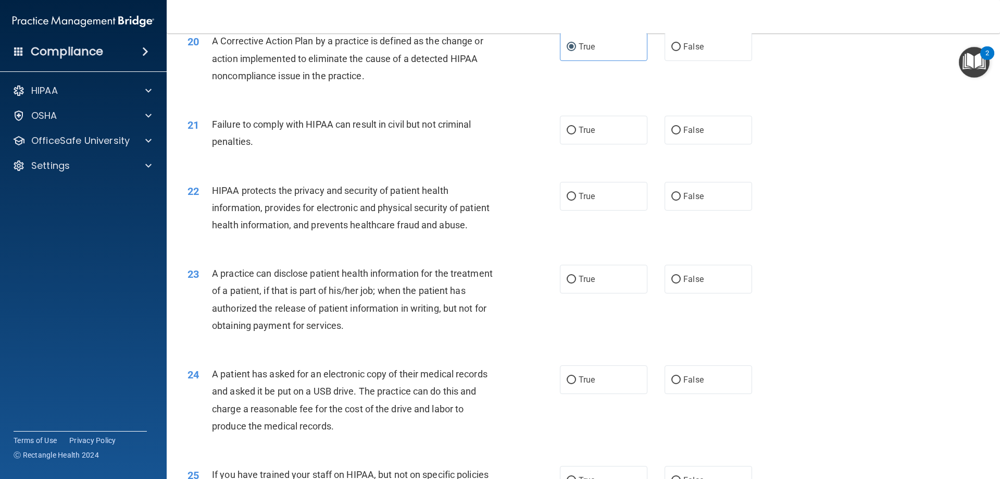
scroll to position [1458, 0]
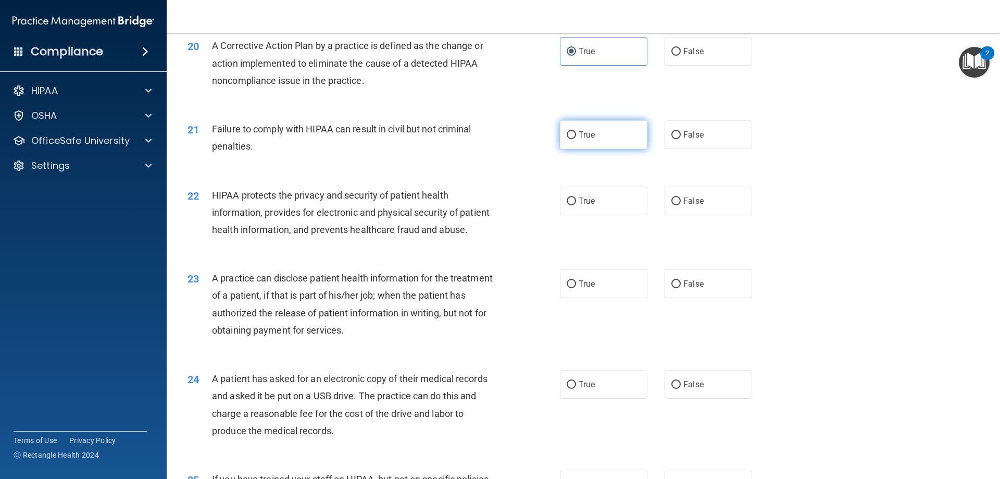
click at [602, 144] on label "True" at bounding box center [604, 134] width 88 height 29
click at [576, 139] on input "True" at bounding box center [571, 135] width 9 height 8
click at [595, 215] on label "True" at bounding box center [604, 200] width 88 height 29
click at [576, 205] on input "True" at bounding box center [571, 201] width 9 height 8
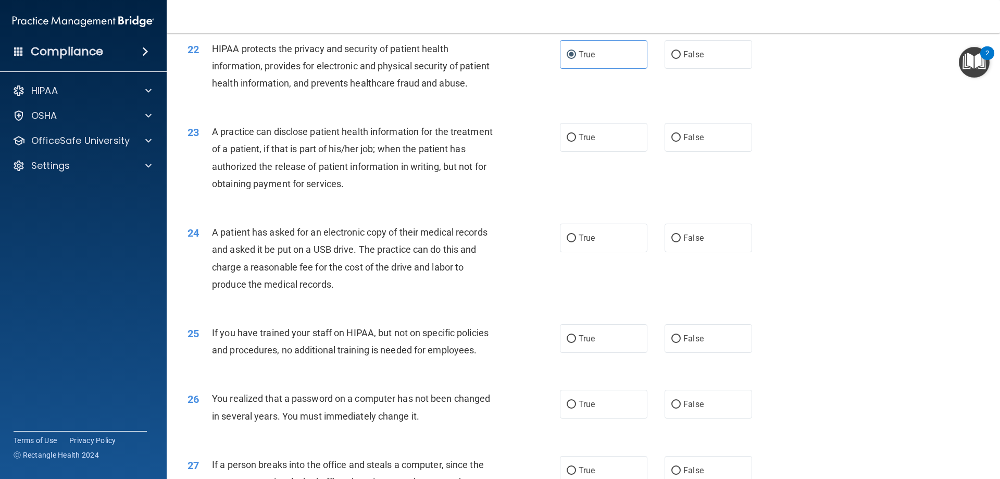
scroll to position [1667, 0]
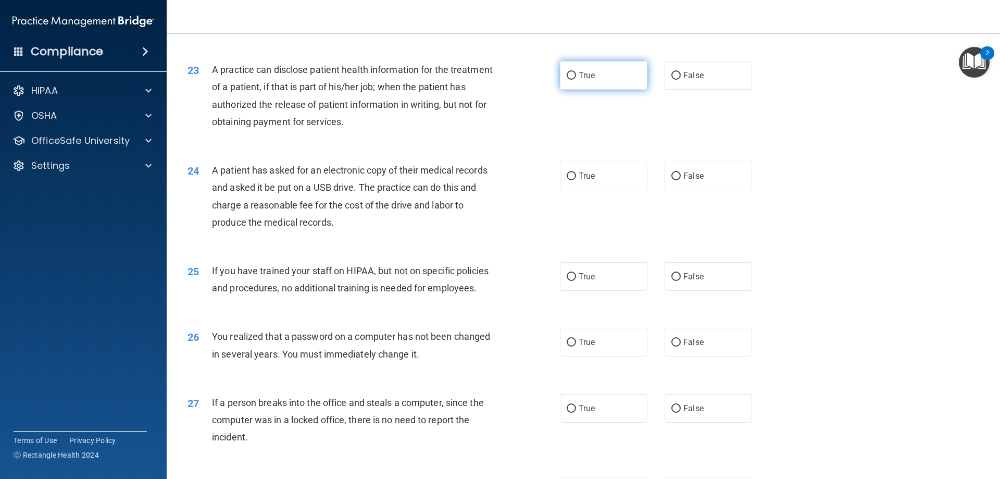
click at [585, 80] on span "True" at bounding box center [587, 75] width 16 height 10
click at [576, 80] on input "True" at bounding box center [571, 76] width 9 height 8
click at [697, 181] on span "False" at bounding box center [693, 176] width 20 height 10
click at [681, 180] on input "False" at bounding box center [675, 176] width 9 height 8
click at [706, 291] on label "False" at bounding box center [709, 276] width 88 height 29
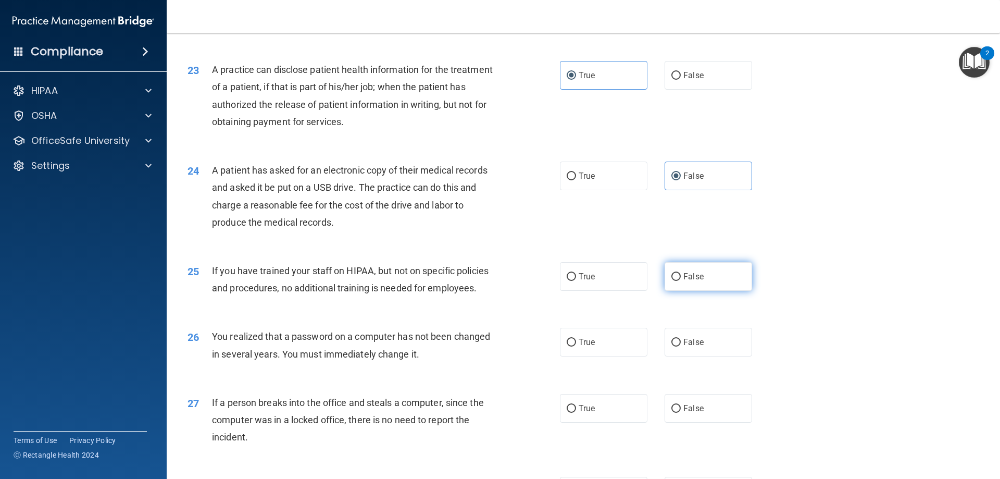
click at [681, 281] on input "False" at bounding box center [675, 277] width 9 height 8
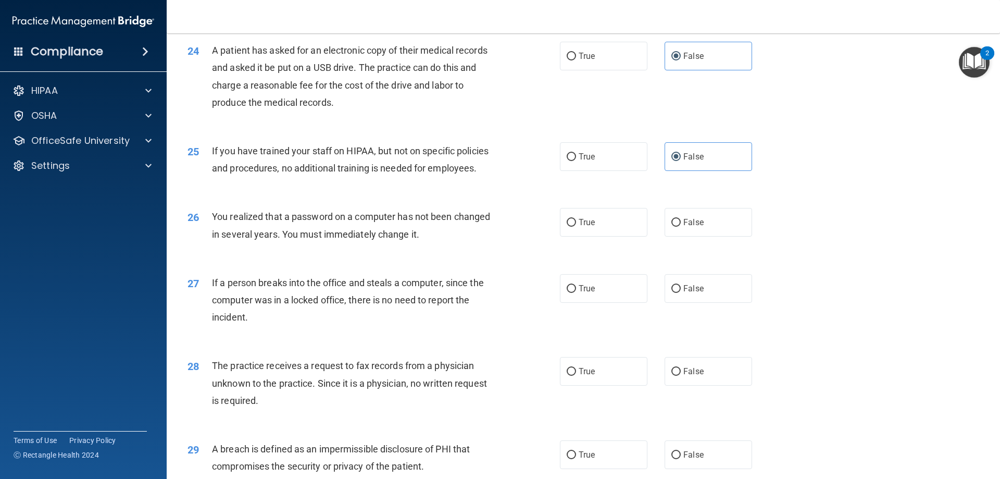
scroll to position [1823, 0]
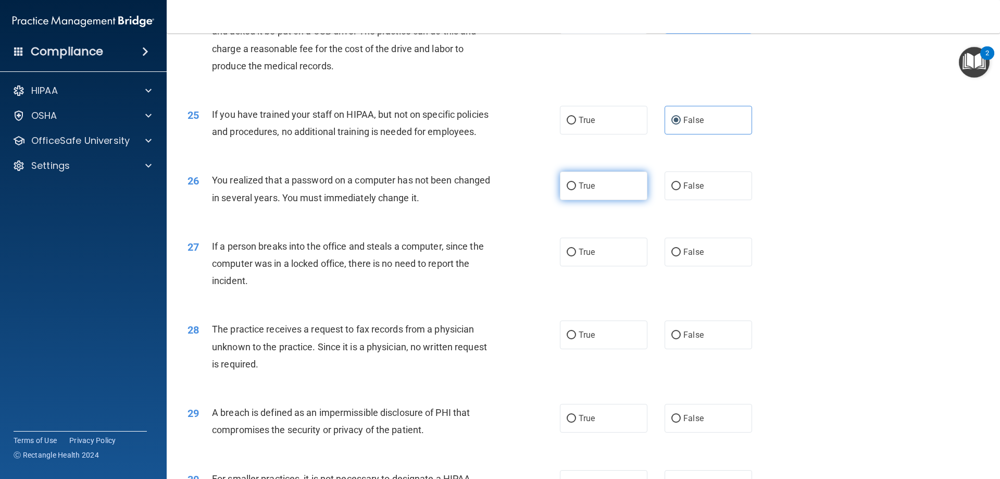
click at [604, 200] on label "True" at bounding box center [604, 185] width 88 height 29
click at [576, 190] on input "True" at bounding box center [571, 186] width 9 height 8
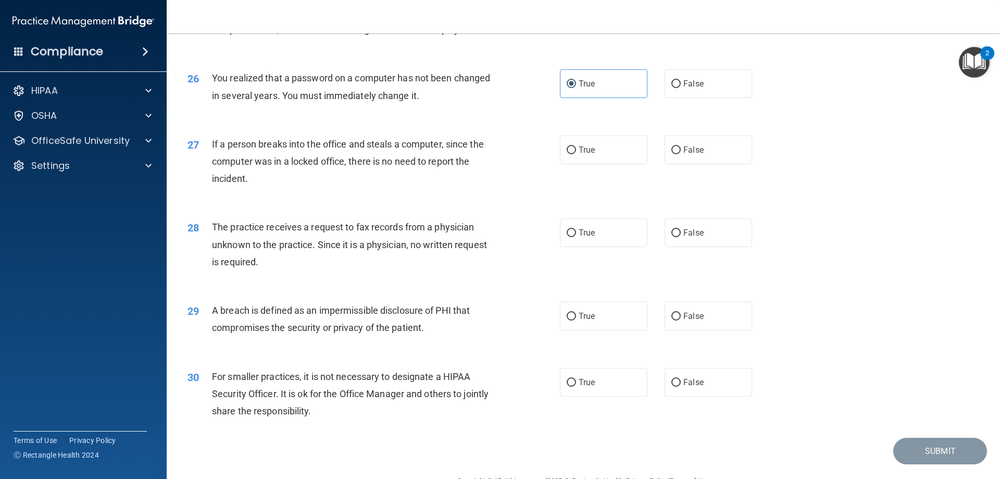
scroll to position [1927, 0]
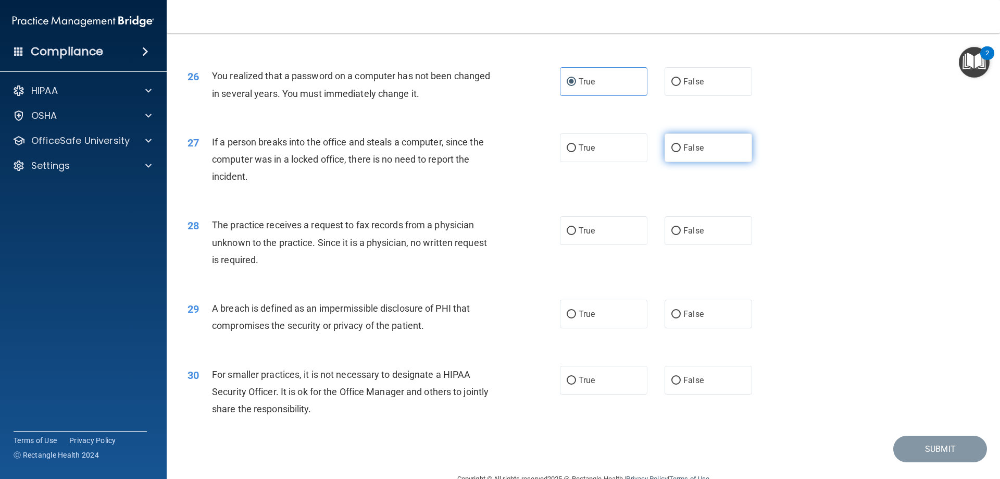
click at [692, 162] on label "False" at bounding box center [709, 147] width 88 height 29
click at [681, 152] on input "False" at bounding box center [675, 148] width 9 height 8
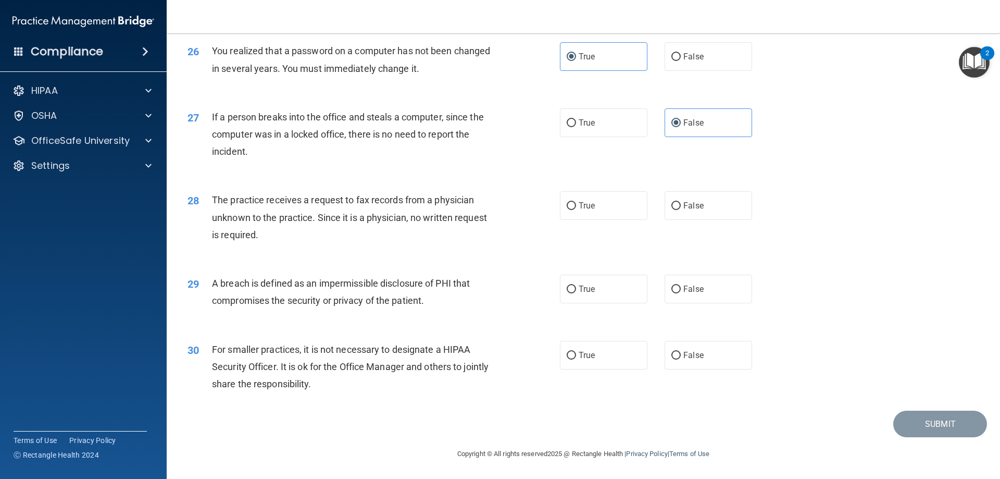
scroll to position [1987, 0]
click at [722, 201] on label "False" at bounding box center [709, 205] width 88 height 29
click at [681, 202] on input "False" at bounding box center [675, 206] width 9 height 8
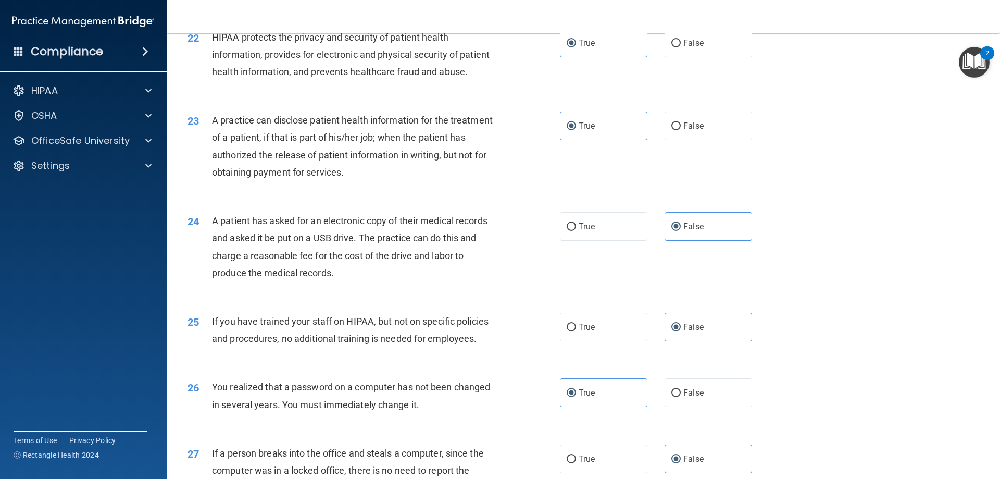
scroll to position [1466, 0]
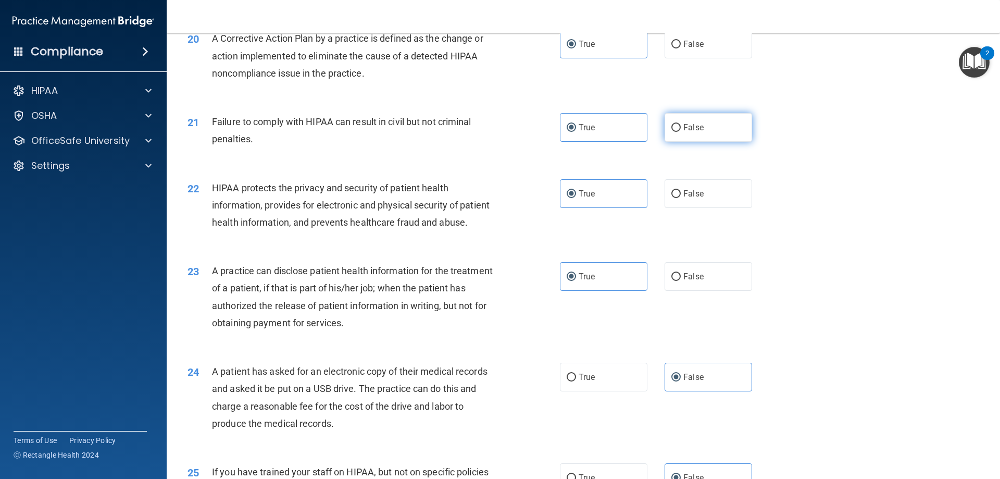
drag, startPoint x: 702, startPoint y: 151, endPoint x: 696, endPoint y: 152, distance: 6.3
click at [696, 142] on label "False" at bounding box center [709, 127] width 88 height 29
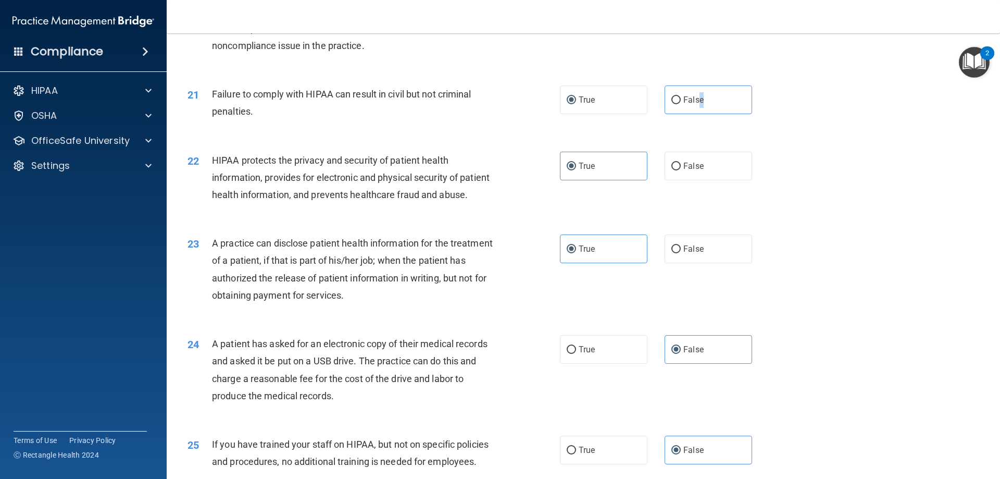
scroll to position [1518, 0]
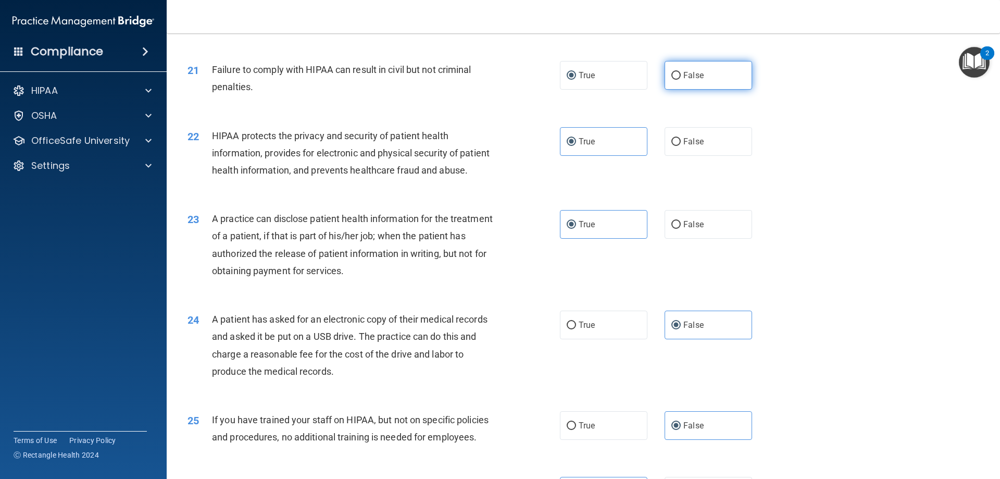
click at [671, 90] on label "False" at bounding box center [709, 75] width 88 height 29
click at [671, 80] on input "False" at bounding box center [675, 76] width 9 height 8
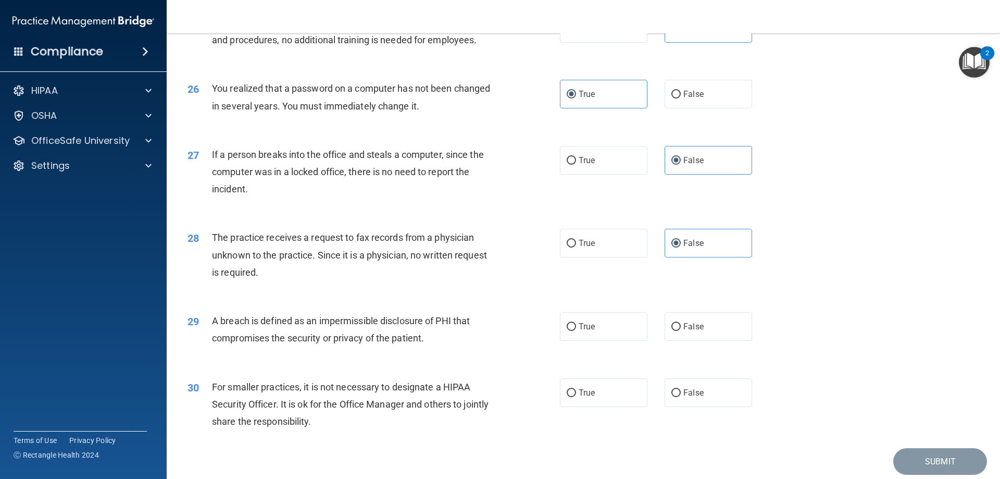
scroll to position [1934, 0]
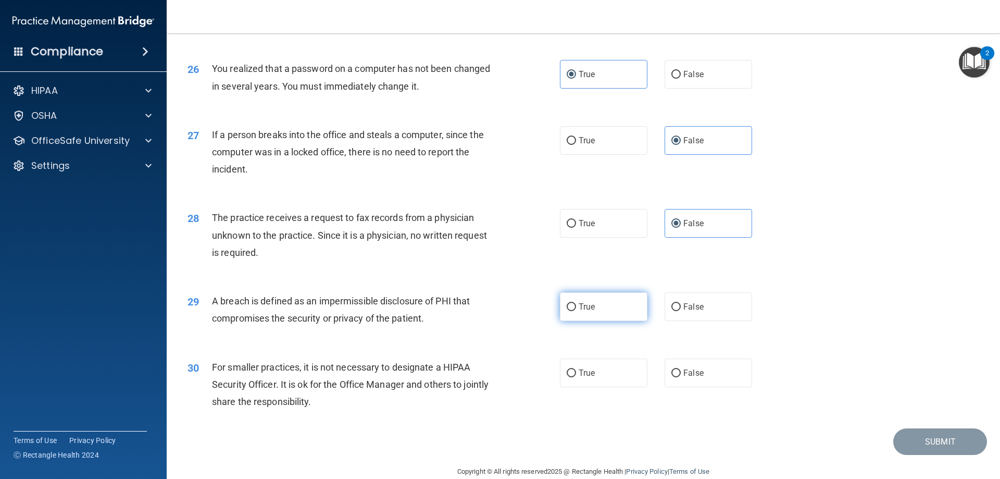
click at [605, 321] on label "True" at bounding box center [604, 306] width 88 height 29
click at [576, 311] on input "True" at bounding box center [571, 307] width 9 height 8
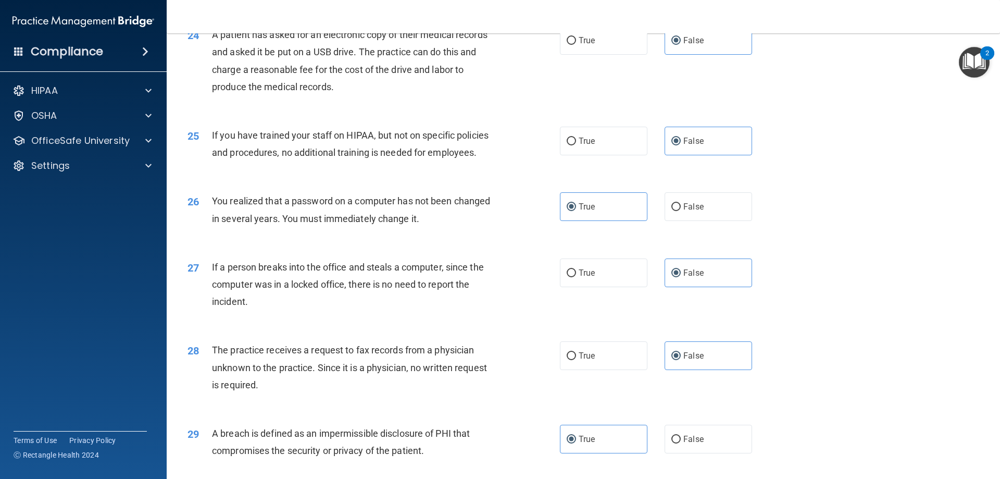
scroll to position [1778, 0]
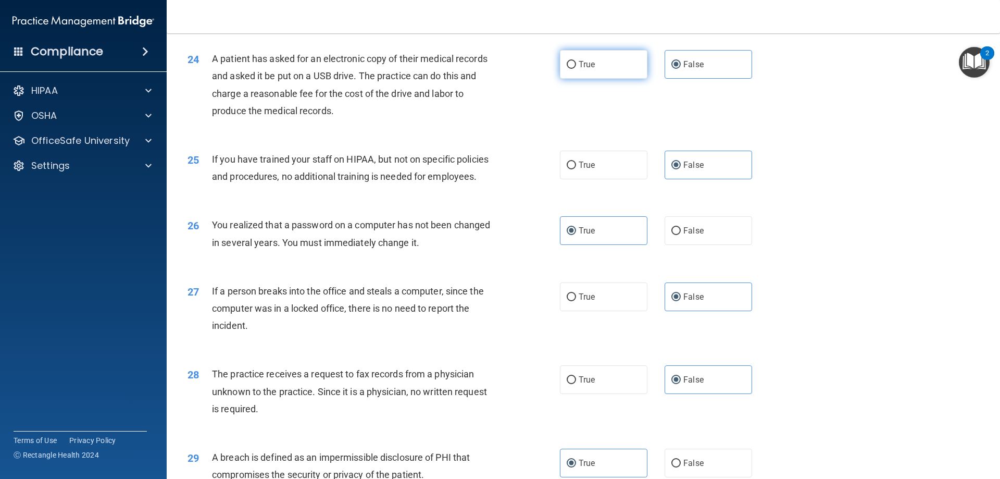
click at [573, 79] on label "True" at bounding box center [604, 64] width 88 height 29
click at [573, 69] on input "True" at bounding box center [571, 65] width 9 height 8
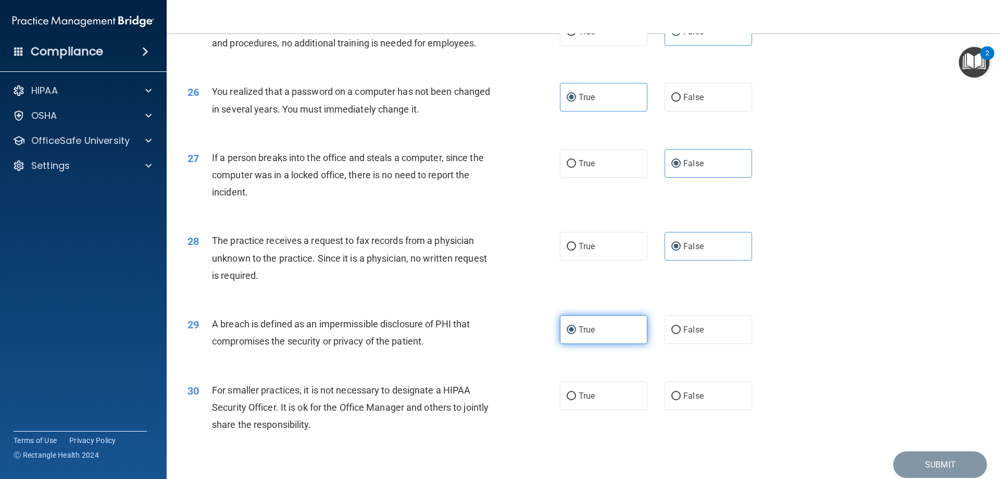
scroll to position [1987, 0]
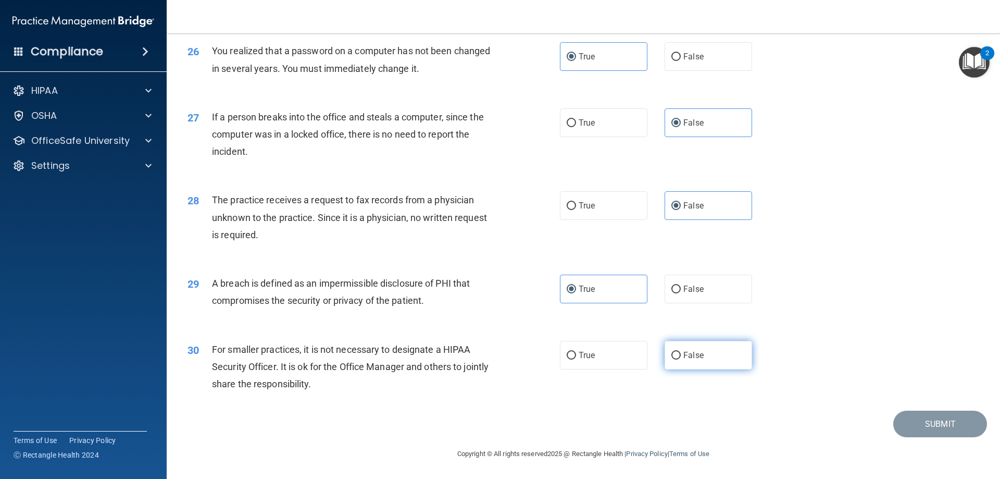
click at [691, 349] on label "False" at bounding box center [709, 355] width 88 height 29
click at [681, 352] on input "False" at bounding box center [675, 356] width 9 height 8
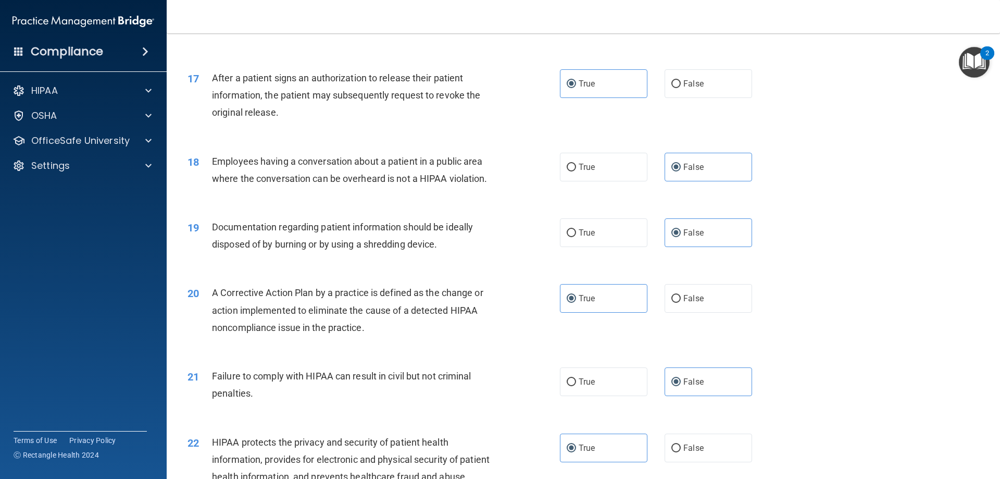
scroll to position [1205, 0]
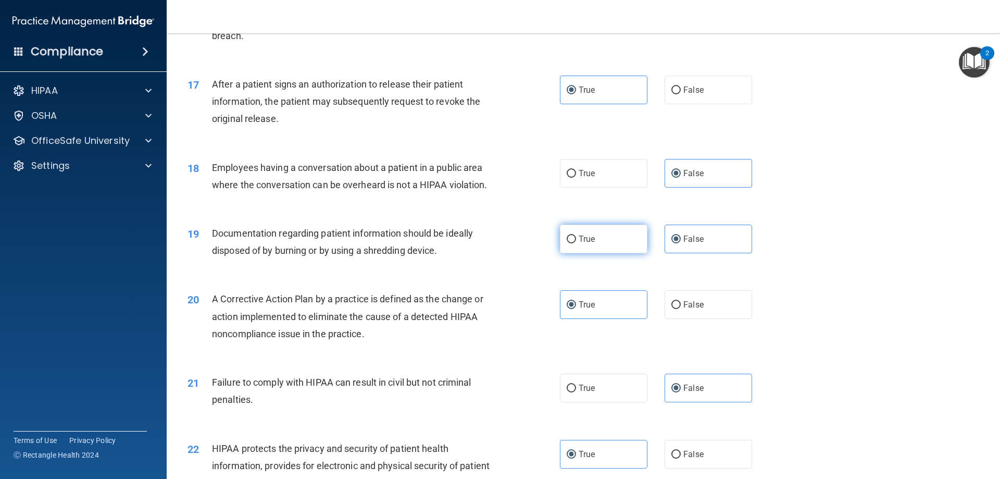
click at [609, 253] on label "True" at bounding box center [604, 238] width 88 height 29
click at [576, 243] on input "True" at bounding box center [571, 239] width 9 height 8
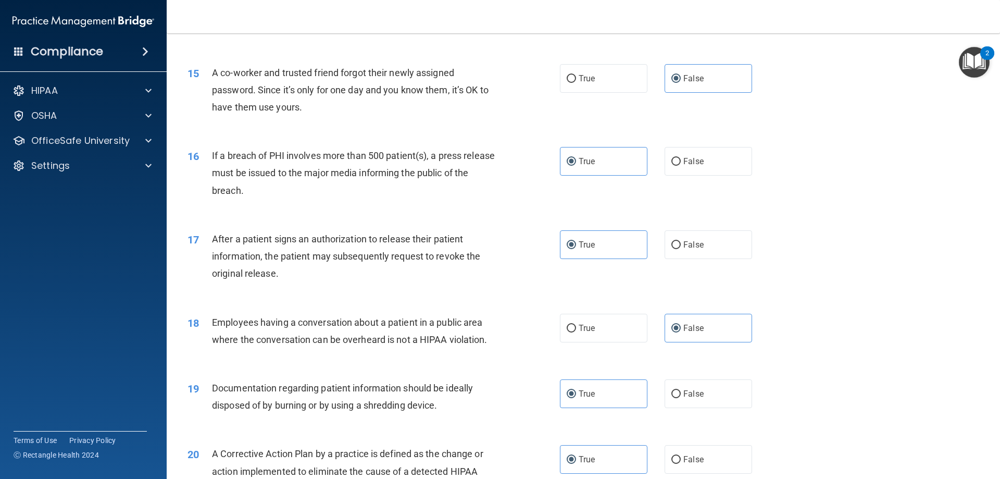
scroll to position [997, 0]
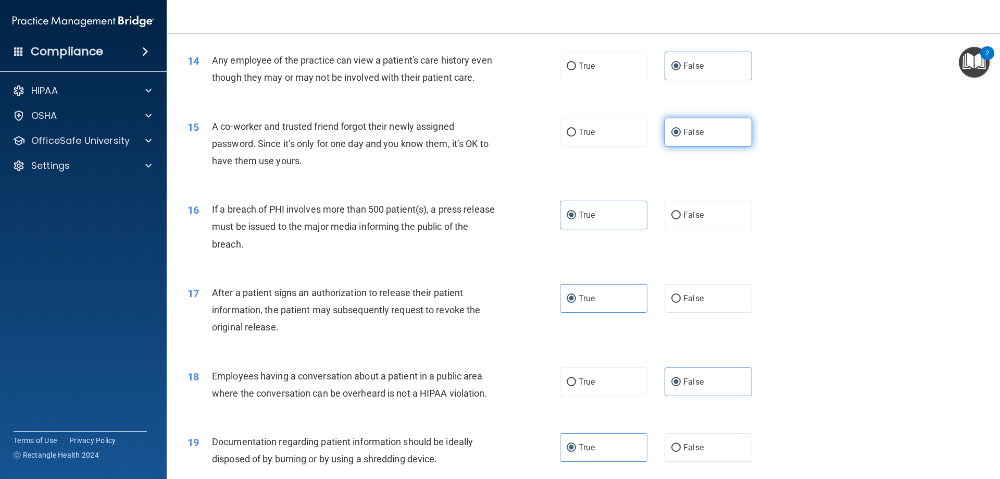
click at [700, 146] on label "False" at bounding box center [709, 132] width 88 height 29
click at [681, 136] on input "False" at bounding box center [675, 133] width 9 height 8
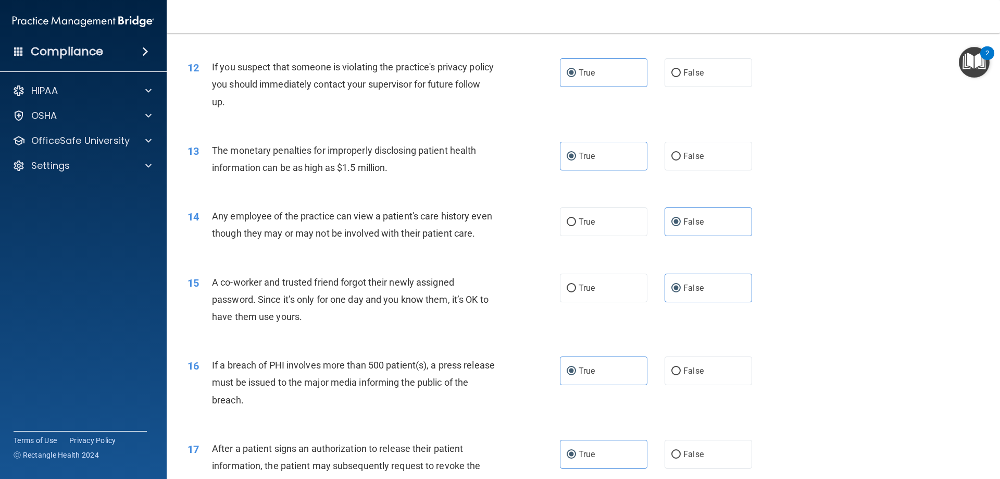
scroll to position [841, 0]
click at [568, 156] on input "True" at bounding box center [571, 157] width 9 height 8
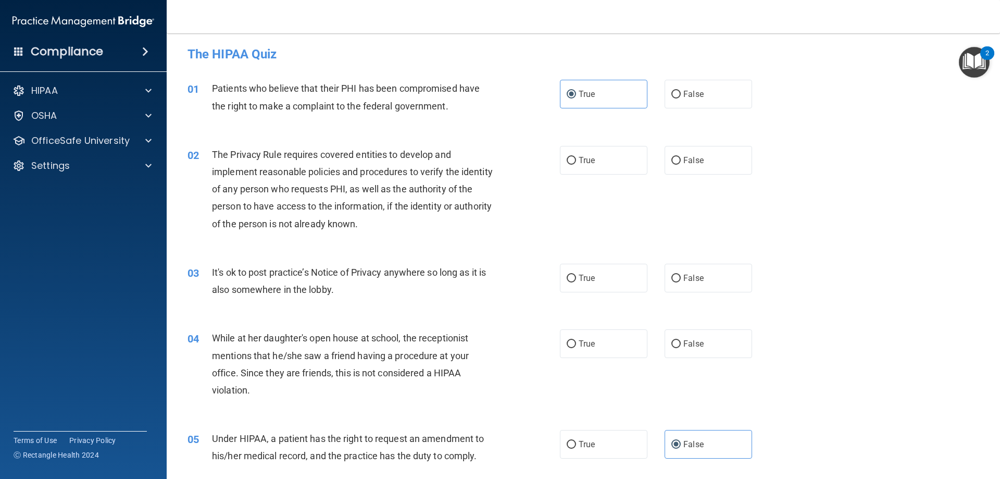
scroll to position [0, 0]
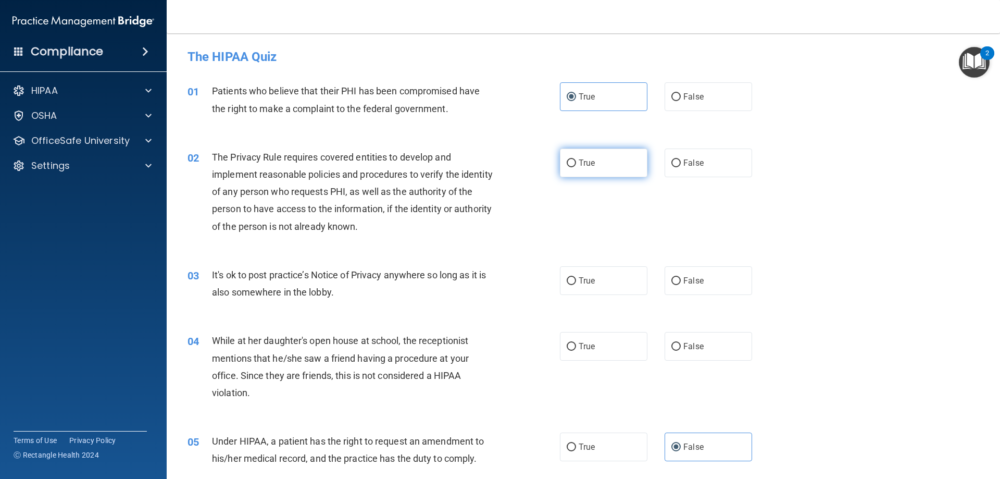
click at [613, 174] on label "True" at bounding box center [604, 162] width 88 height 29
click at [576, 167] on input "True" at bounding box center [571, 163] width 9 height 8
click at [721, 286] on label "False" at bounding box center [709, 280] width 88 height 29
click at [681, 285] on input "False" at bounding box center [675, 281] width 9 height 8
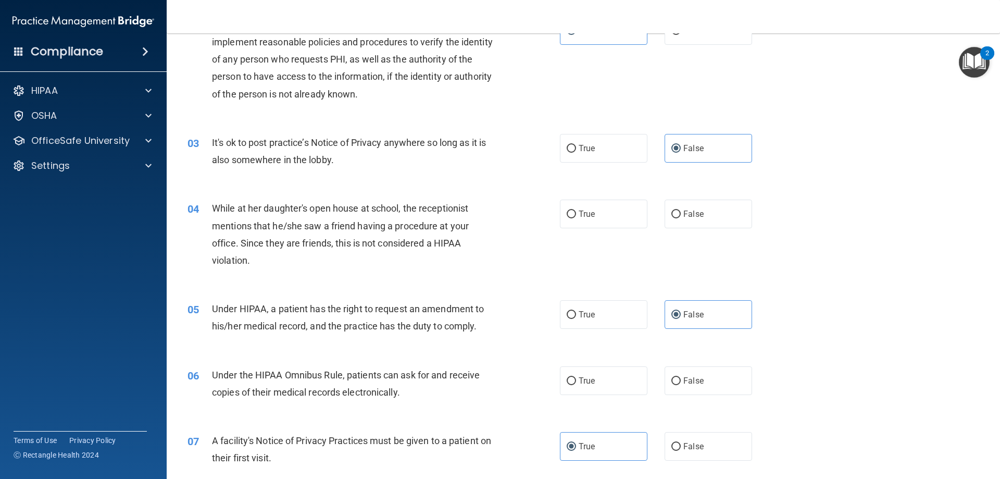
scroll to position [156, 0]
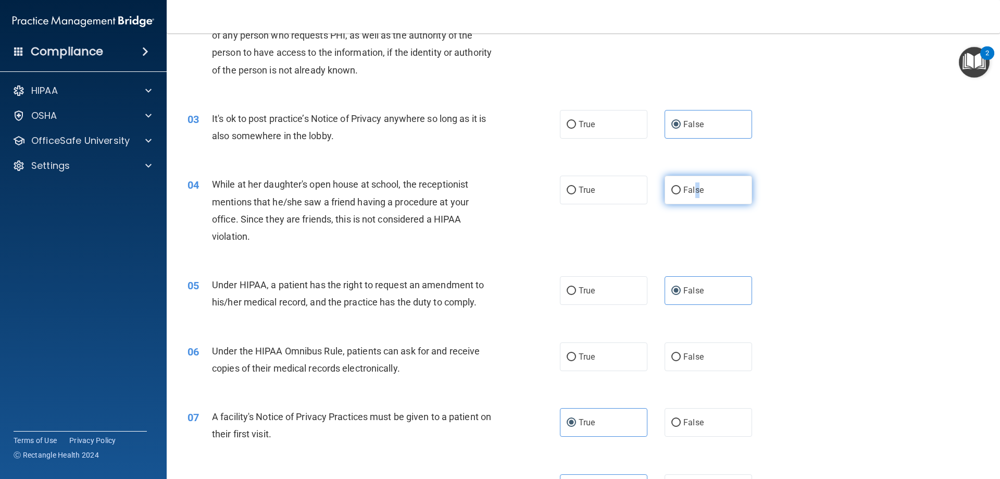
click at [692, 184] on label "False" at bounding box center [709, 190] width 88 height 29
click at [608, 375] on div "06 Under the HIPAA Omnibus Rule, patients can ask for and receive copies of the…" at bounding box center [583, 362] width 807 height 66
click at [570, 355] on input "True" at bounding box center [571, 357] width 9 height 8
click at [741, 177] on label "False" at bounding box center [709, 190] width 88 height 29
click at [681, 186] on input "False" at bounding box center [675, 190] width 9 height 8
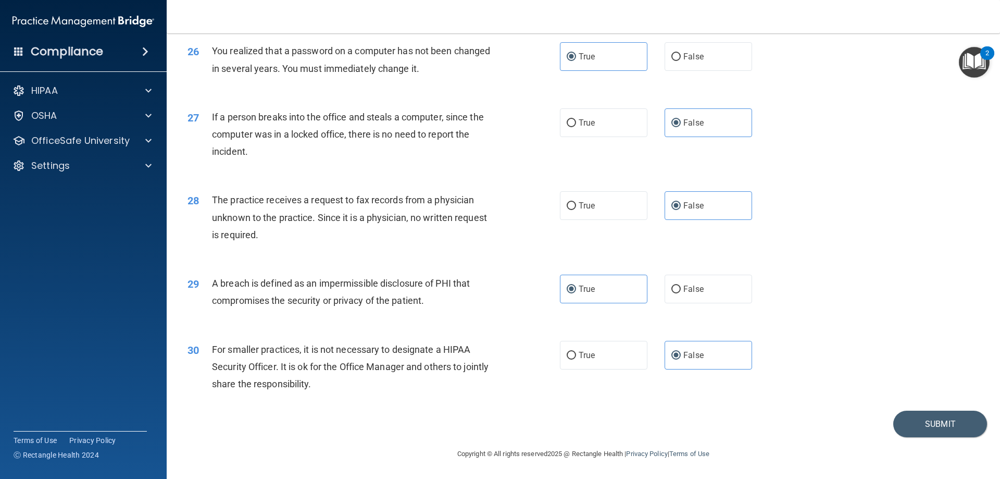
scroll to position [1934, 0]
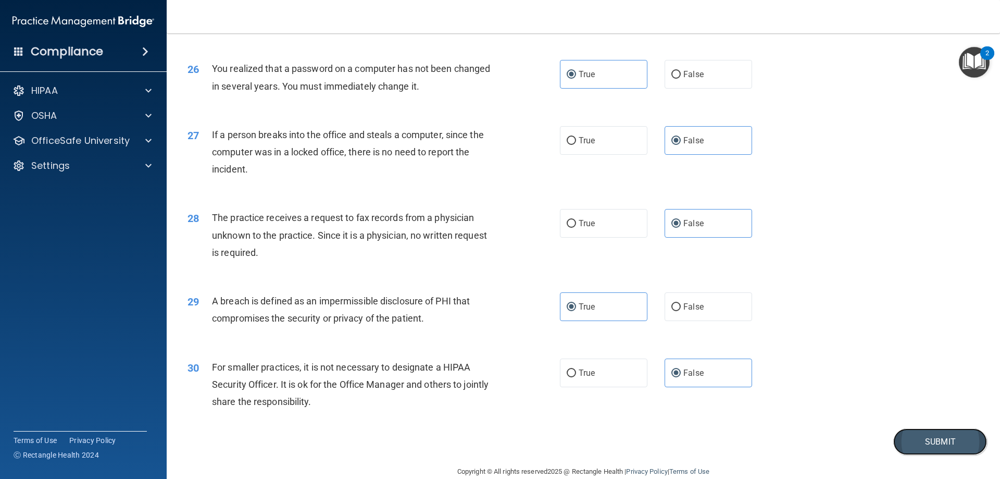
click at [914, 455] on button "Submit" at bounding box center [940, 441] width 94 height 27
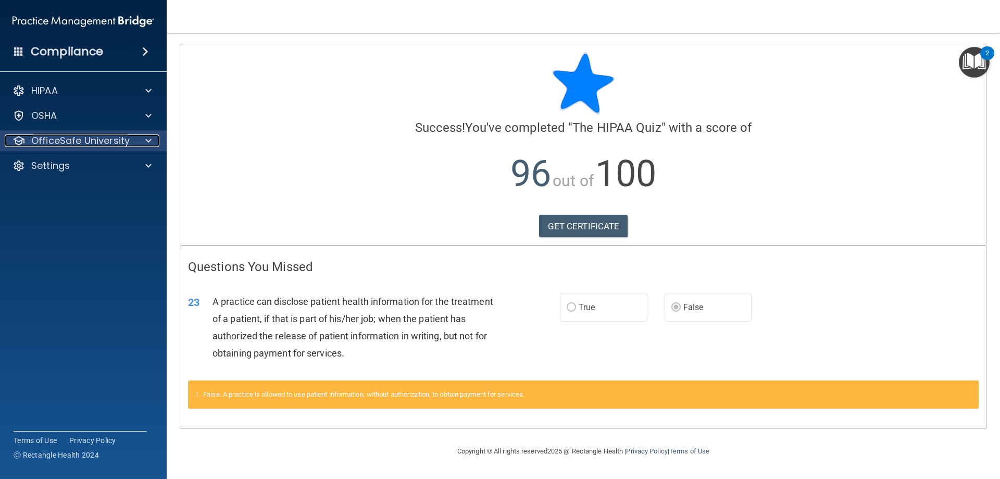
click at [77, 144] on p "OfficeSafe University" at bounding box center [80, 140] width 98 height 13
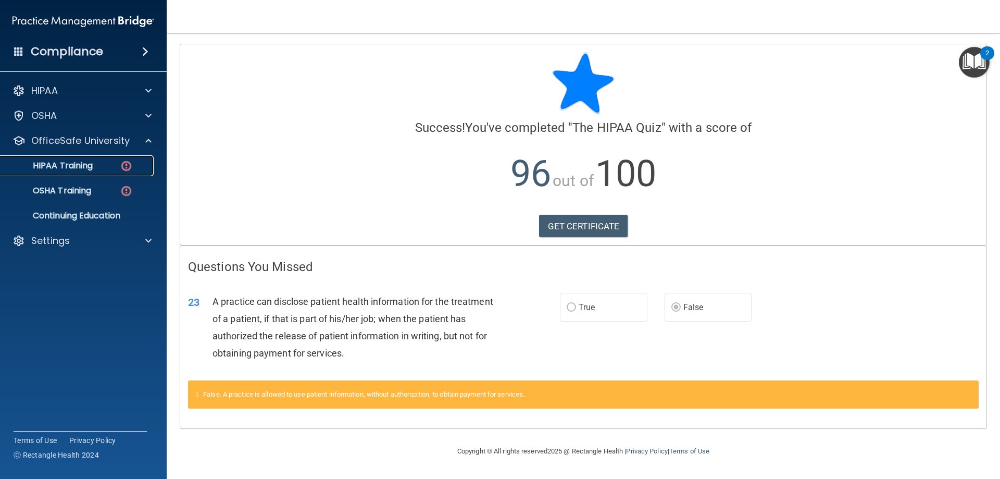
click at [77, 166] on p "HIPAA Training" at bounding box center [50, 165] width 86 height 10
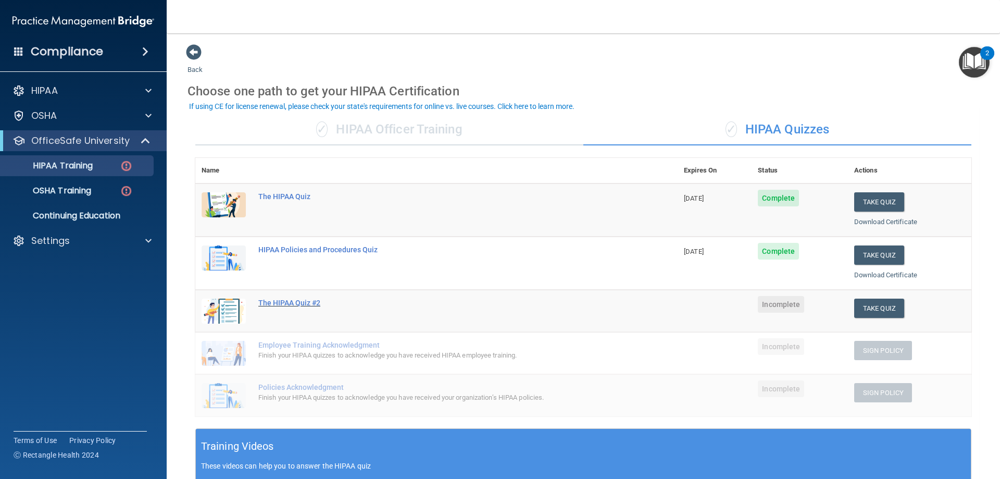
click at [317, 307] on div "The HIPAA Quiz #2" at bounding box center [441, 302] width 367 height 8
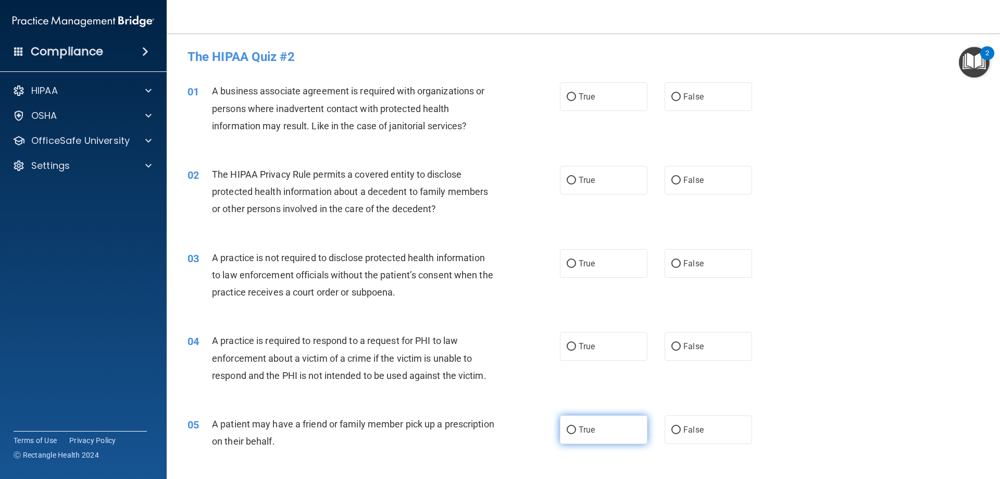
click at [614, 426] on label "True" at bounding box center [604, 429] width 88 height 29
click at [576, 426] on input "True" at bounding box center [571, 430] width 9 height 8
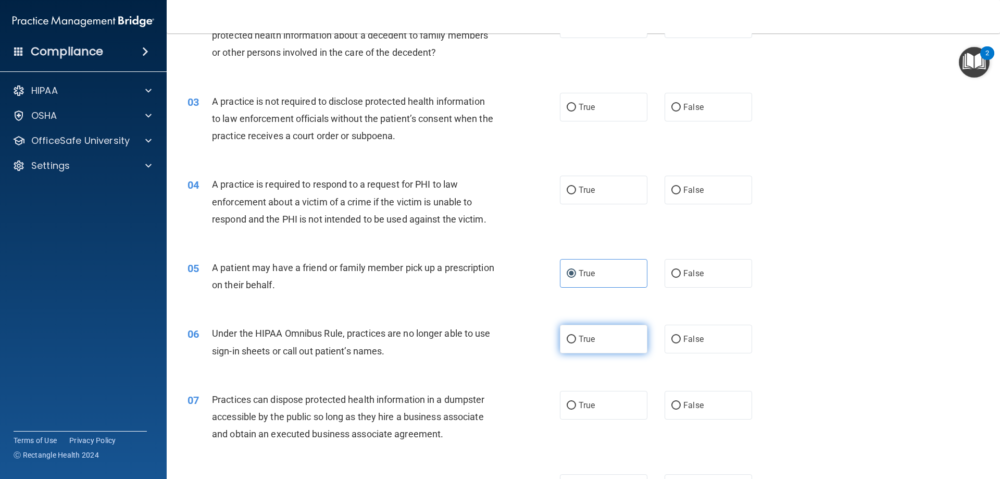
scroll to position [313, 0]
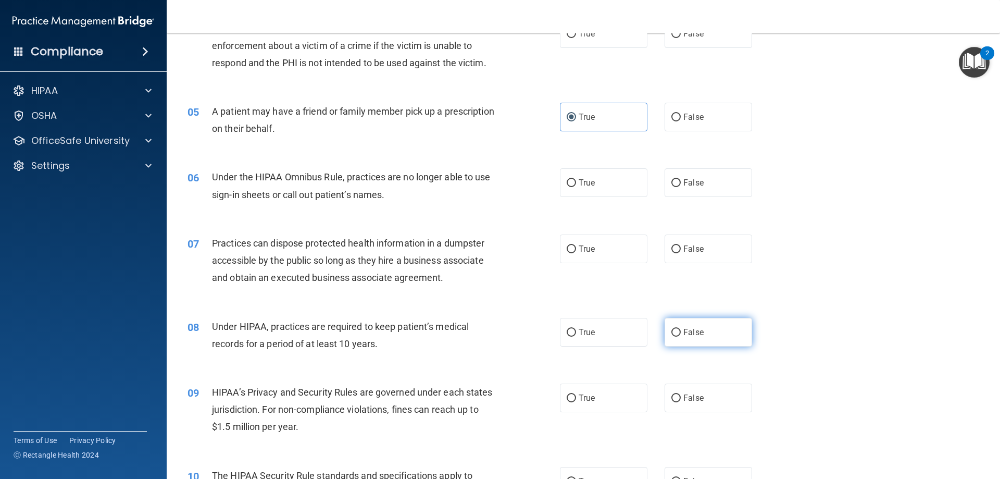
click at [674, 323] on label "False" at bounding box center [709, 332] width 88 height 29
click at [674, 329] on input "False" at bounding box center [675, 333] width 9 height 8
click at [694, 404] on label "False" at bounding box center [709, 397] width 88 height 29
click at [681, 402] on input "False" at bounding box center [675, 398] width 9 height 8
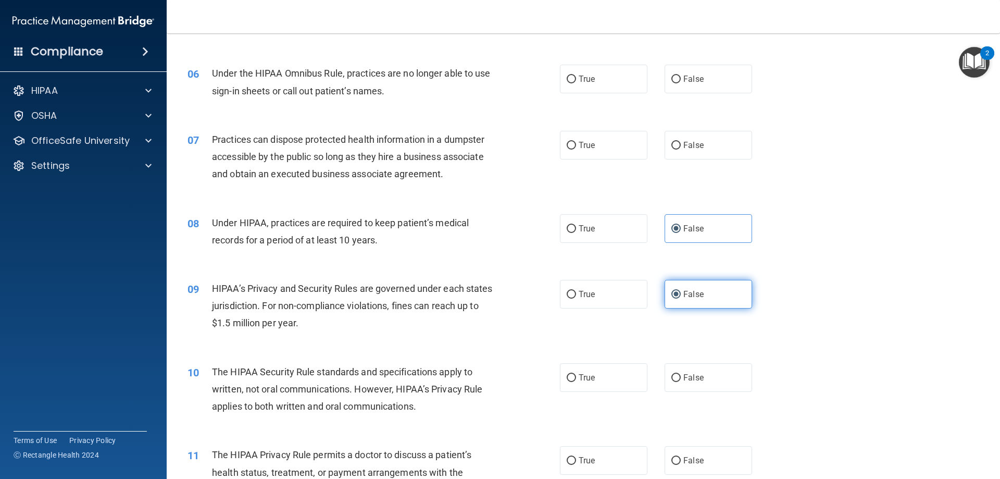
scroll to position [417, 0]
click at [606, 383] on label "True" at bounding box center [604, 377] width 88 height 29
click at [576, 381] on input "True" at bounding box center [571, 377] width 9 height 8
click at [588, 466] on label "True" at bounding box center [604, 459] width 88 height 29
click at [576, 464] on input "True" at bounding box center [571, 460] width 9 height 8
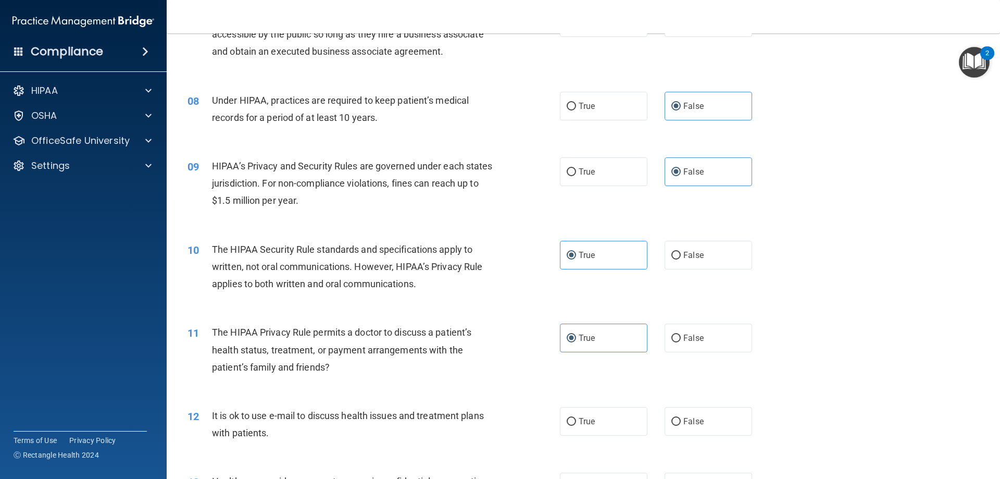
scroll to position [573, 0]
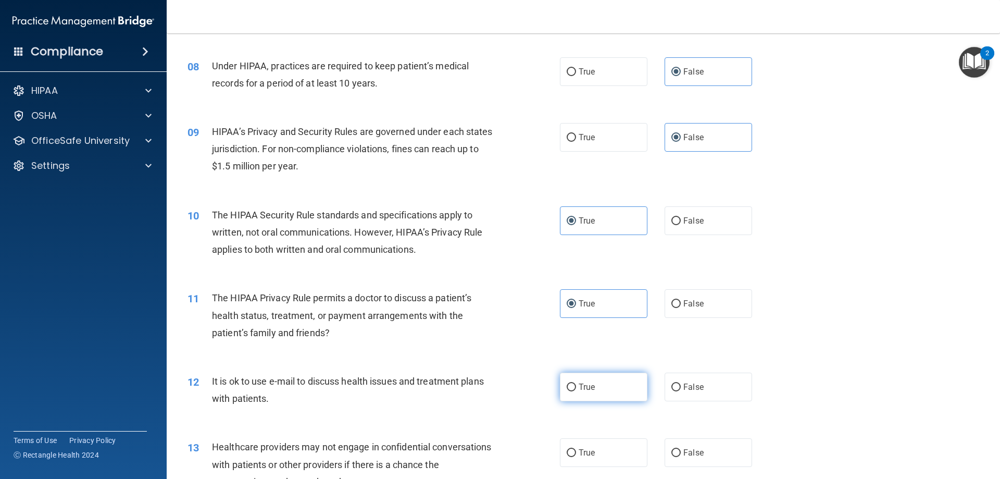
click at [579, 390] on span "True" at bounding box center [587, 387] width 16 height 10
click at [576, 390] on input "True" at bounding box center [571, 387] width 9 height 8
click at [682, 458] on label "False" at bounding box center [709, 452] width 88 height 29
click at [681, 457] on input "False" at bounding box center [675, 453] width 9 height 8
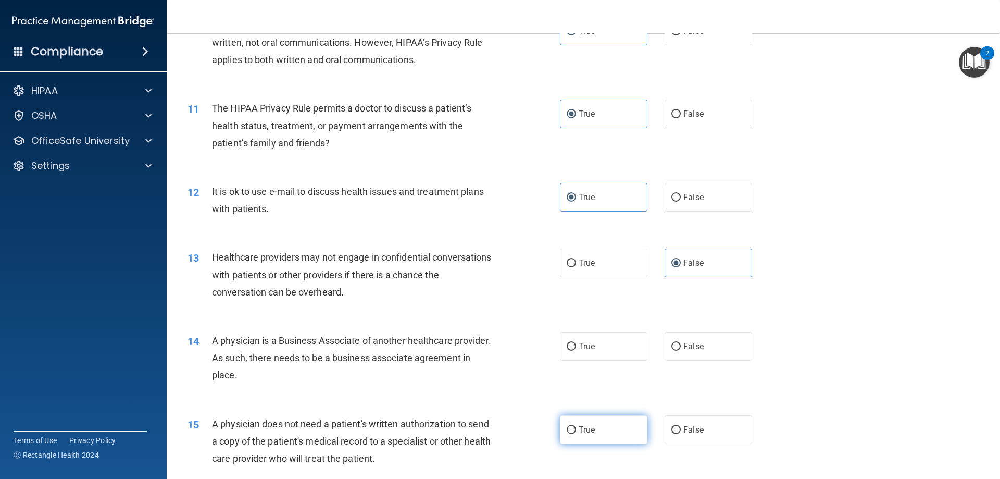
scroll to position [781, 0]
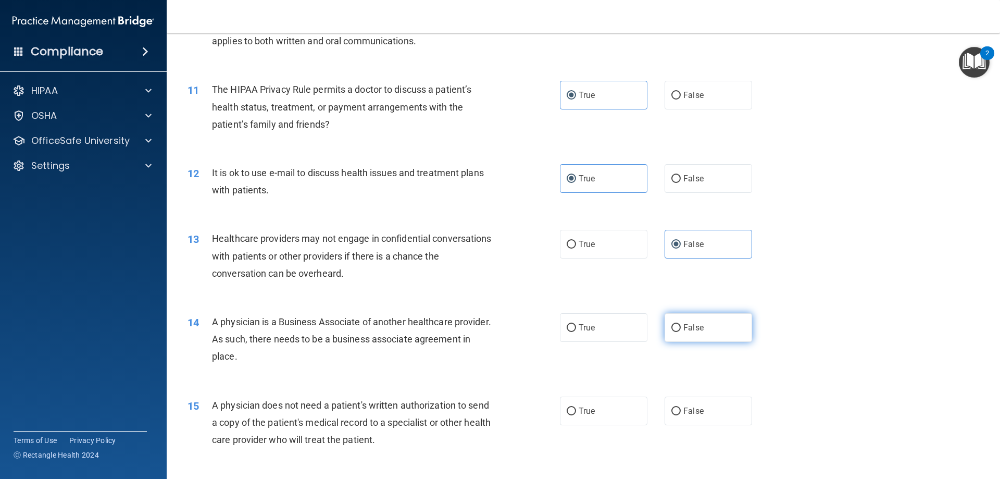
click at [709, 340] on label "False" at bounding box center [709, 327] width 88 height 29
click at [681, 332] on input "False" at bounding box center [675, 328] width 9 height 8
click at [592, 436] on div "15 A physician does not need a patient's written authorization to send a copy o…" at bounding box center [583, 424] width 807 height 83
click at [596, 399] on label "True" at bounding box center [604, 410] width 88 height 29
click at [576, 407] on input "True" at bounding box center [571, 411] width 9 height 8
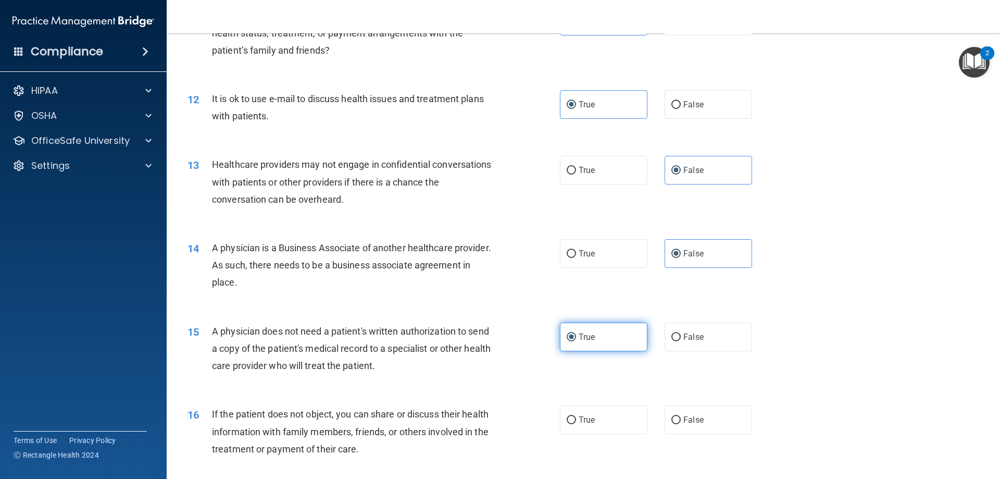
scroll to position [885, 0]
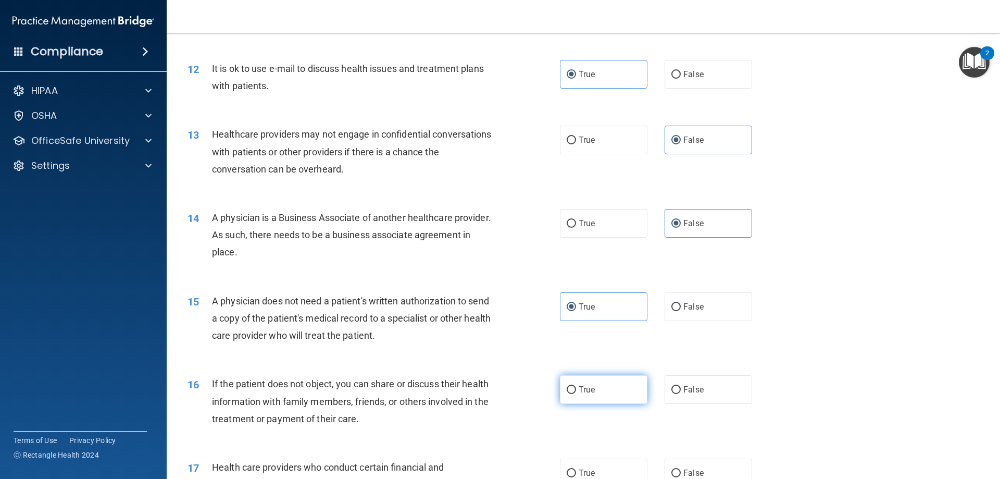
click at [616, 394] on label "True" at bounding box center [604, 389] width 88 height 29
click at [576, 394] on input "True" at bounding box center [571, 390] width 9 height 8
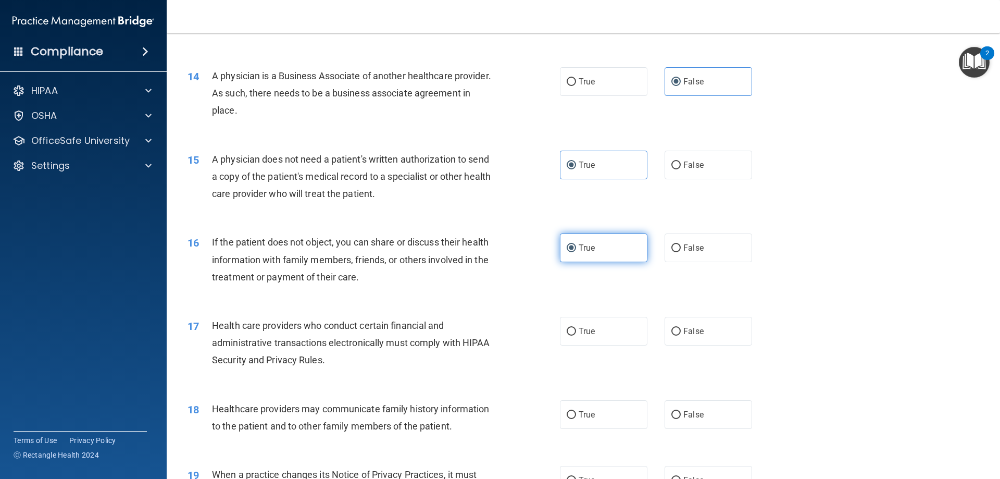
scroll to position [1042, 0]
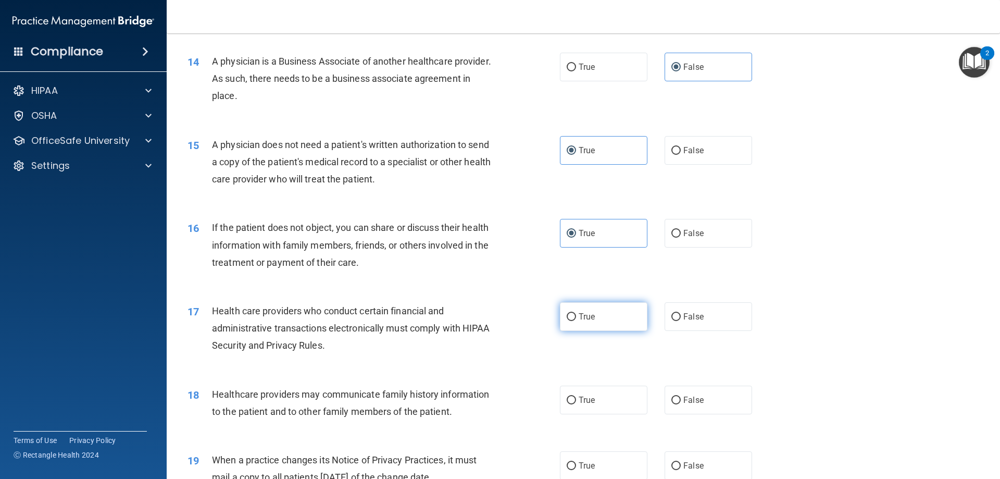
click at [592, 316] on label "True" at bounding box center [604, 316] width 88 height 29
click at [576, 316] on input "True" at bounding box center [571, 317] width 9 height 8
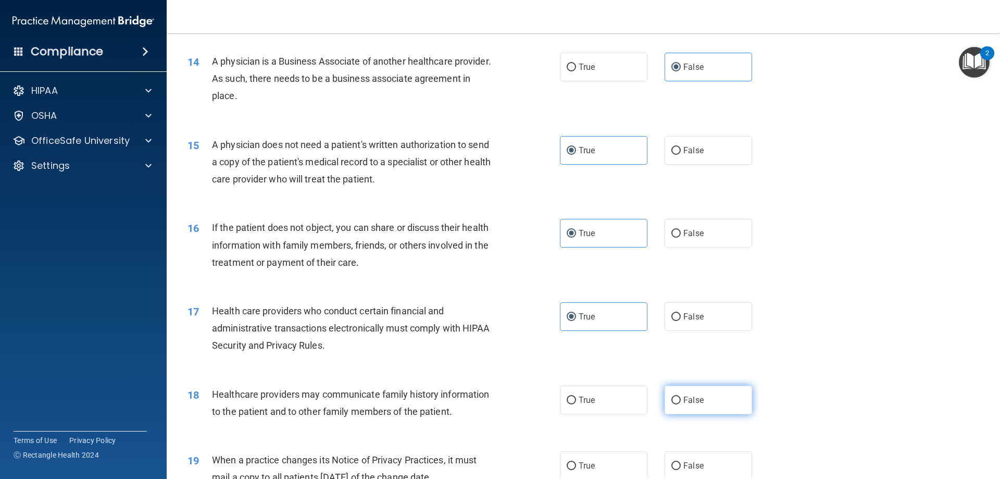
click at [744, 402] on label "False" at bounding box center [709, 399] width 88 height 29
click at [681, 402] on input "False" at bounding box center [675, 400] width 9 height 8
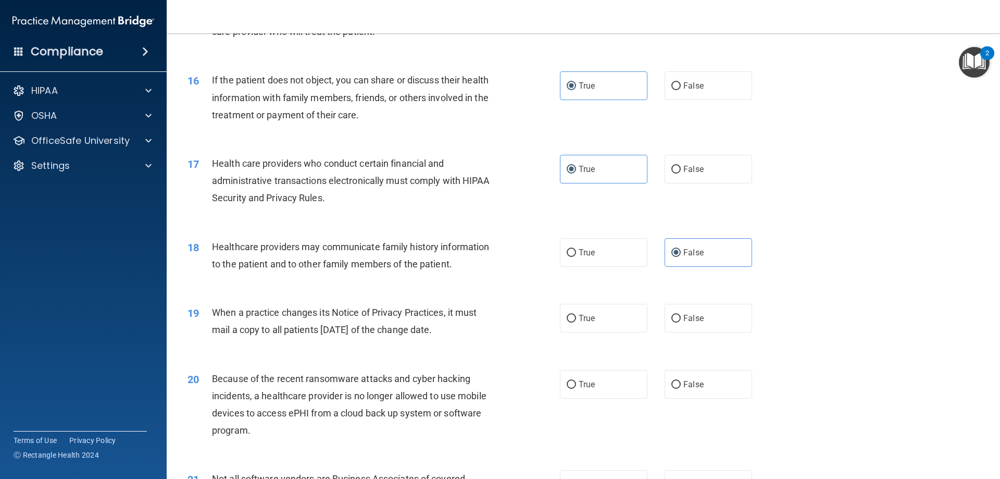
scroll to position [1198, 0]
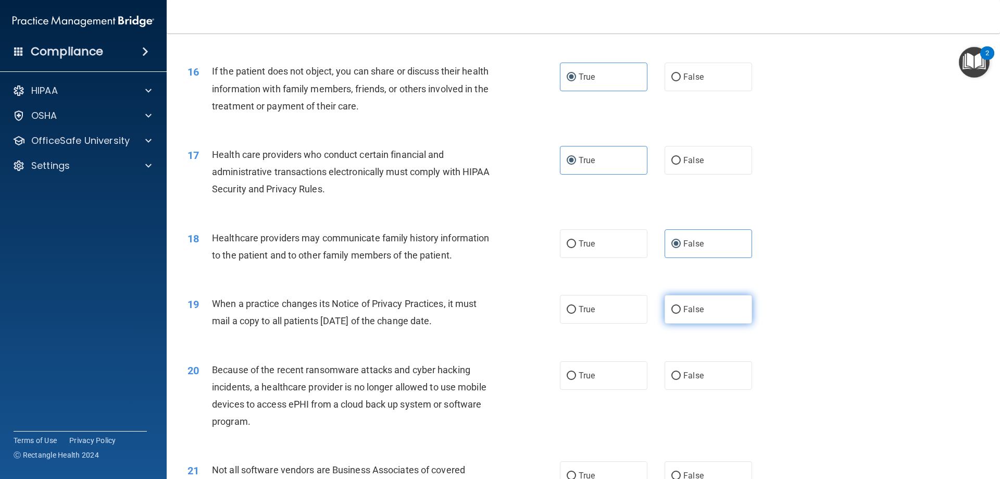
click at [683, 307] on span "False" at bounding box center [693, 309] width 20 height 10
click at [680, 307] on input "False" at bounding box center [675, 310] width 9 height 8
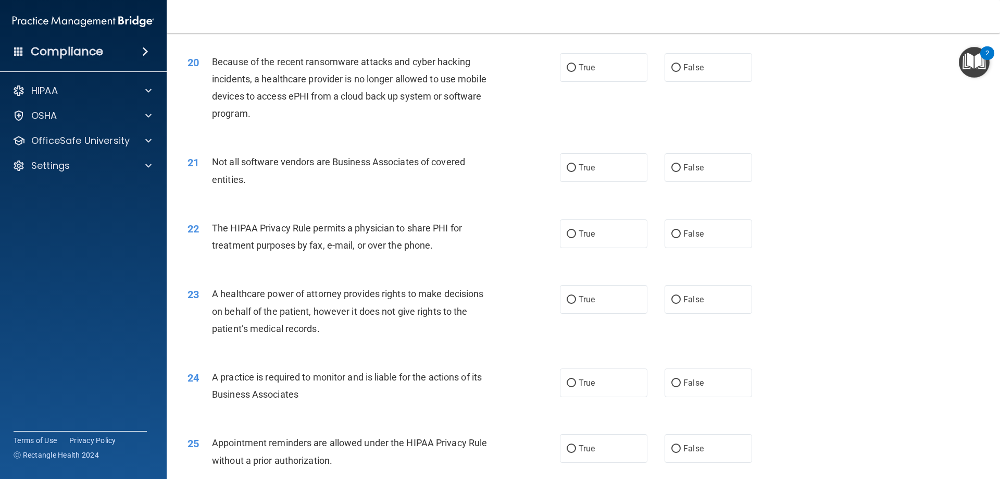
scroll to position [1510, 0]
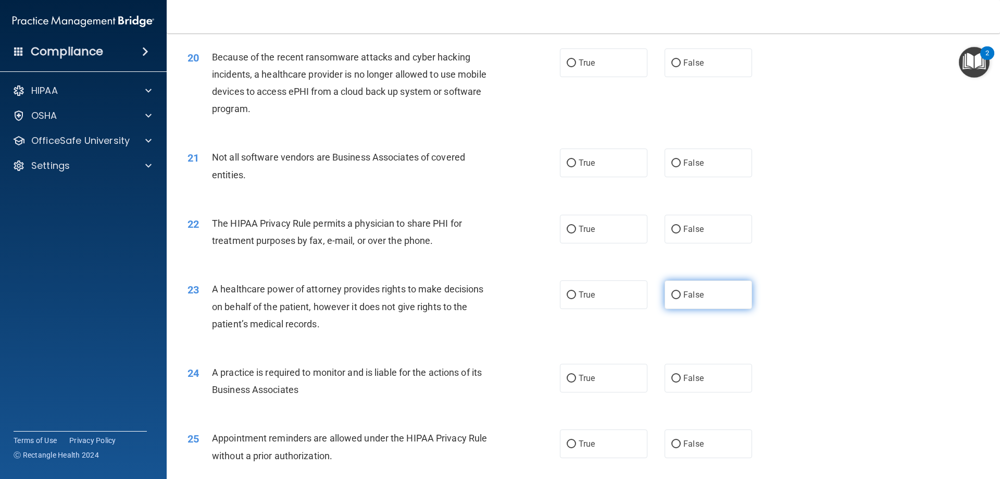
click at [681, 302] on label "False" at bounding box center [709, 294] width 88 height 29
click at [681, 299] on input "False" at bounding box center [675, 295] width 9 height 8
click at [682, 390] on label "False" at bounding box center [709, 378] width 88 height 29
click at [681, 382] on input "False" at bounding box center [675, 378] width 9 height 8
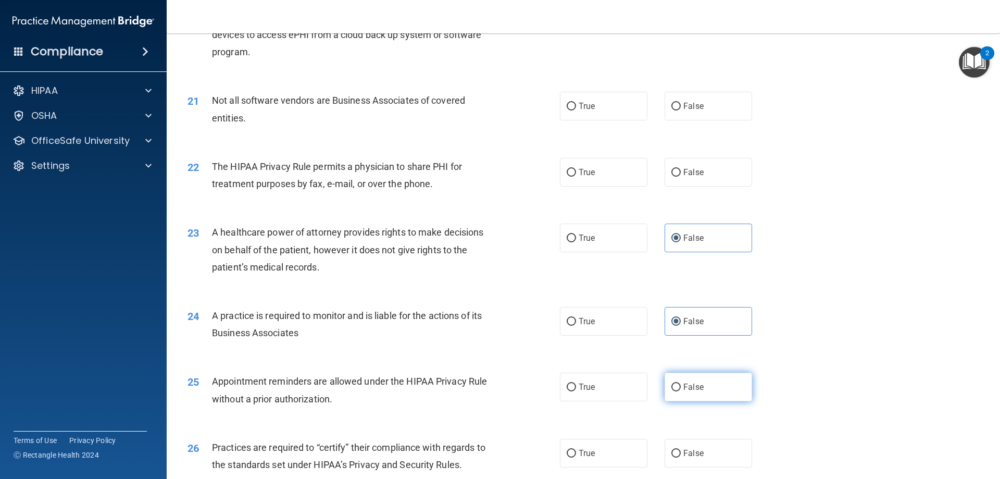
scroll to position [1667, 0]
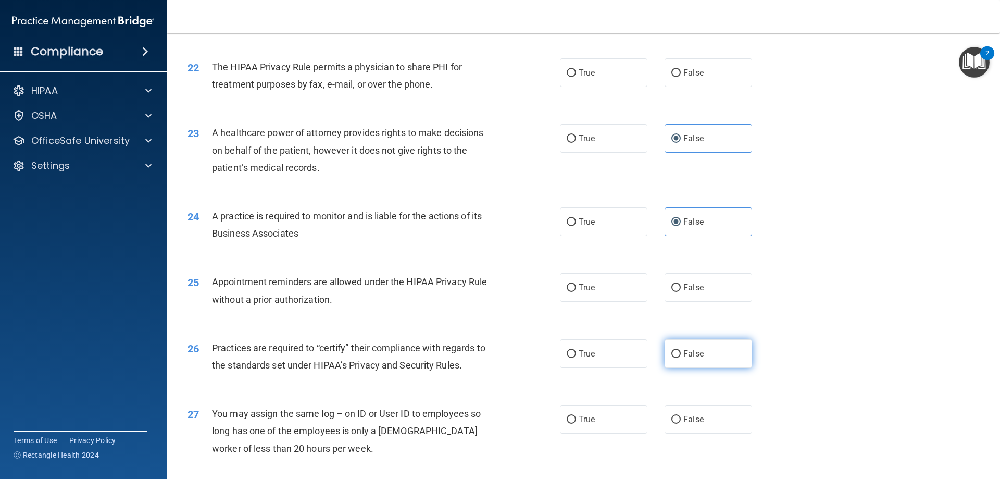
click at [701, 345] on label "False" at bounding box center [709, 353] width 88 height 29
click at [681, 350] on input "False" at bounding box center [675, 354] width 9 height 8
click at [562, 285] on label "True" at bounding box center [604, 287] width 88 height 29
click at [567, 285] on input "True" at bounding box center [571, 288] width 9 height 8
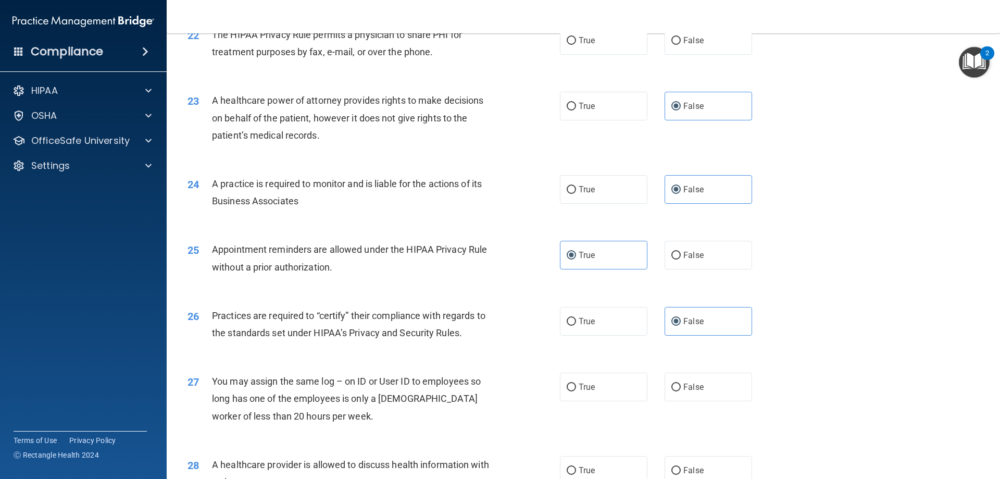
scroll to position [1823, 0]
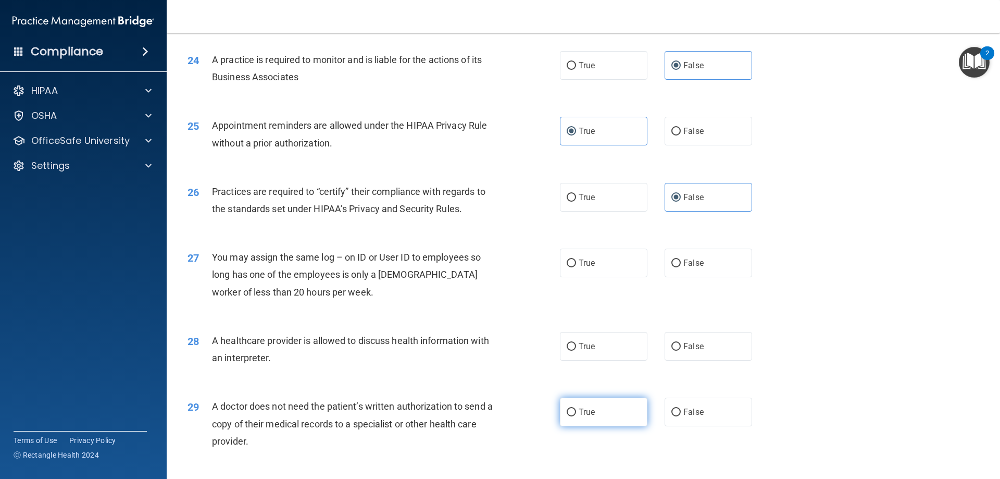
click at [624, 419] on label "True" at bounding box center [604, 411] width 88 height 29
click at [576, 416] on input "True" at bounding box center [571, 412] width 9 height 8
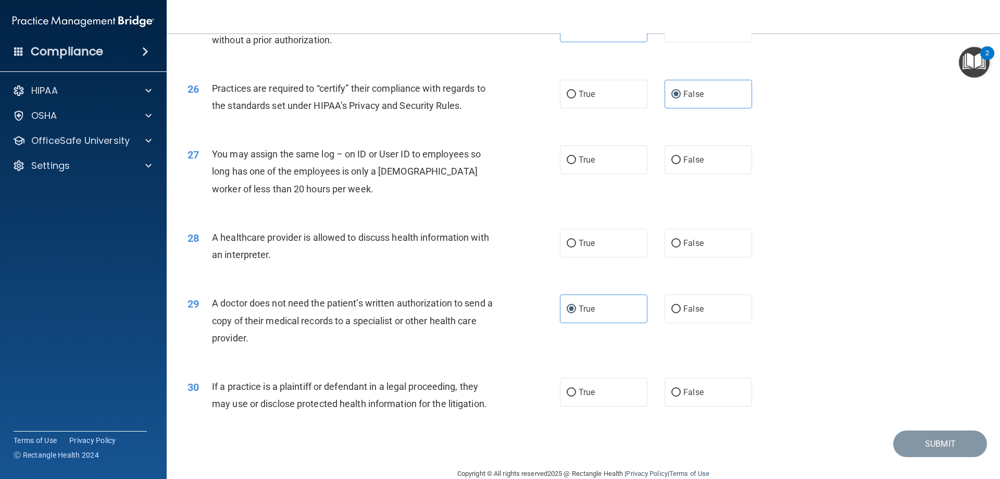
scroll to position [1927, 0]
click at [589, 403] on label "True" at bounding box center [604, 391] width 88 height 29
click at [576, 395] on input "True" at bounding box center [571, 392] width 9 height 8
click at [602, 239] on label "True" at bounding box center [604, 242] width 88 height 29
click at [576, 239] on input "True" at bounding box center [571, 243] width 9 height 8
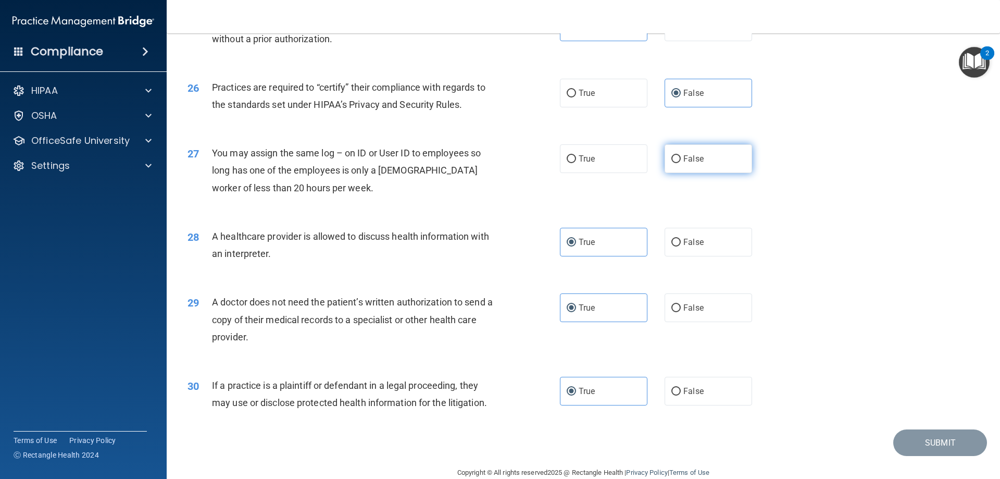
click at [705, 164] on label "False" at bounding box center [709, 158] width 88 height 29
click at [681, 163] on input "False" at bounding box center [675, 159] width 9 height 8
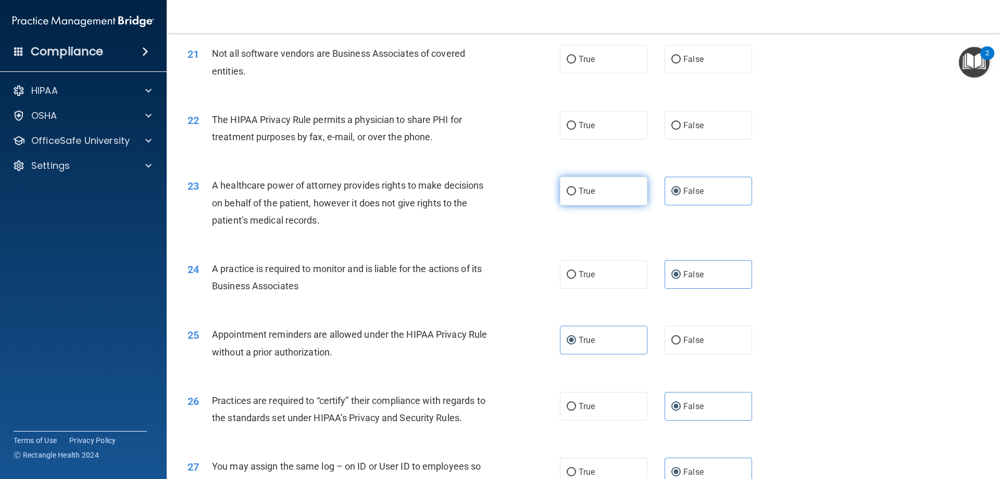
scroll to position [1510, 0]
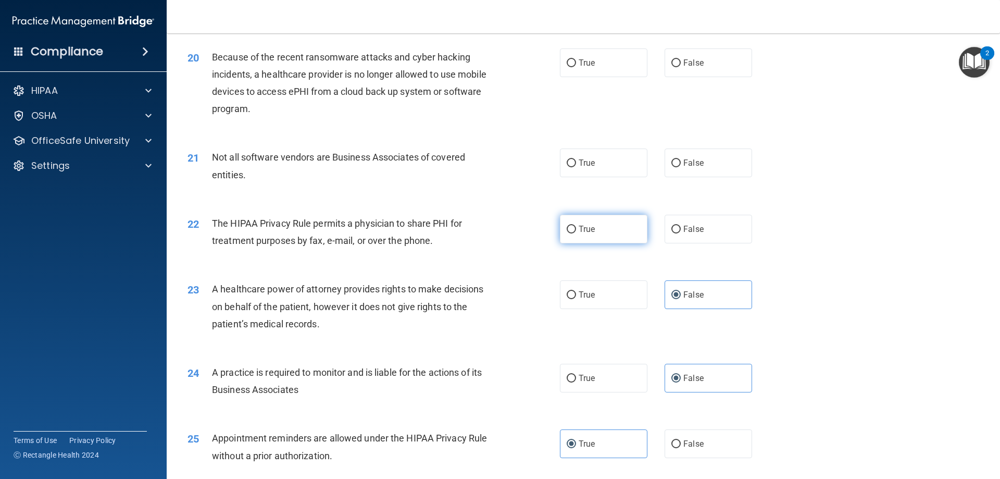
click at [601, 229] on label "True" at bounding box center [604, 229] width 88 height 29
click at [576, 229] on input "True" at bounding box center [571, 230] width 9 height 8
click at [579, 166] on span "True" at bounding box center [587, 163] width 16 height 10
click at [576, 166] on input "True" at bounding box center [571, 163] width 9 height 8
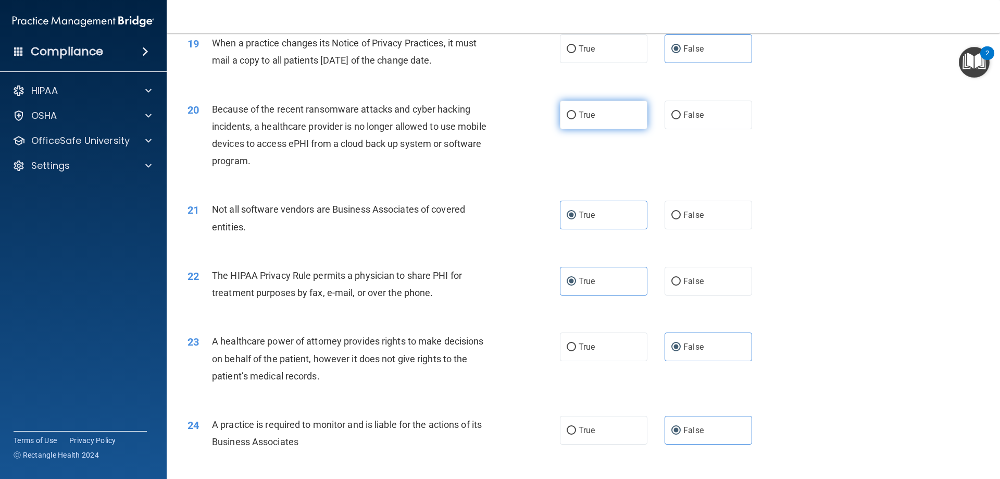
click at [612, 107] on label "True" at bounding box center [604, 115] width 88 height 29
click at [576, 111] on input "True" at bounding box center [571, 115] width 9 height 8
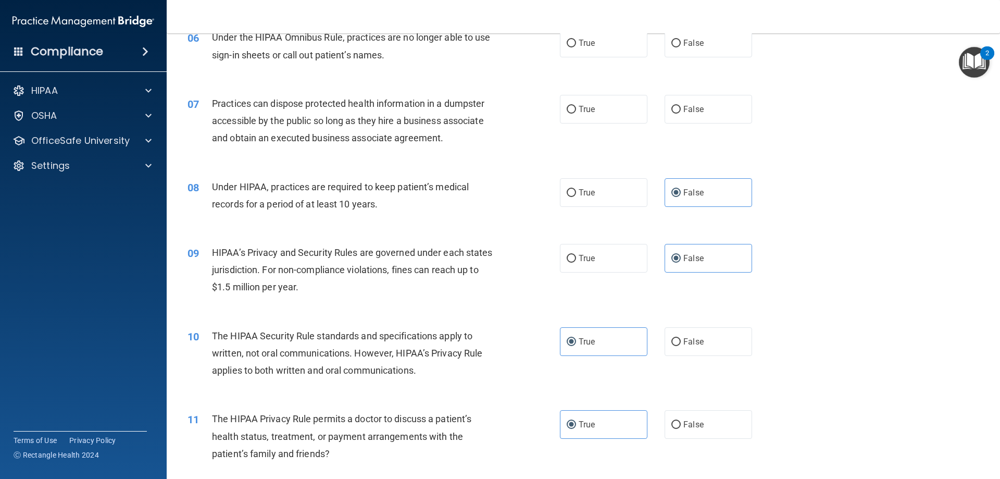
scroll to position [417, 0]
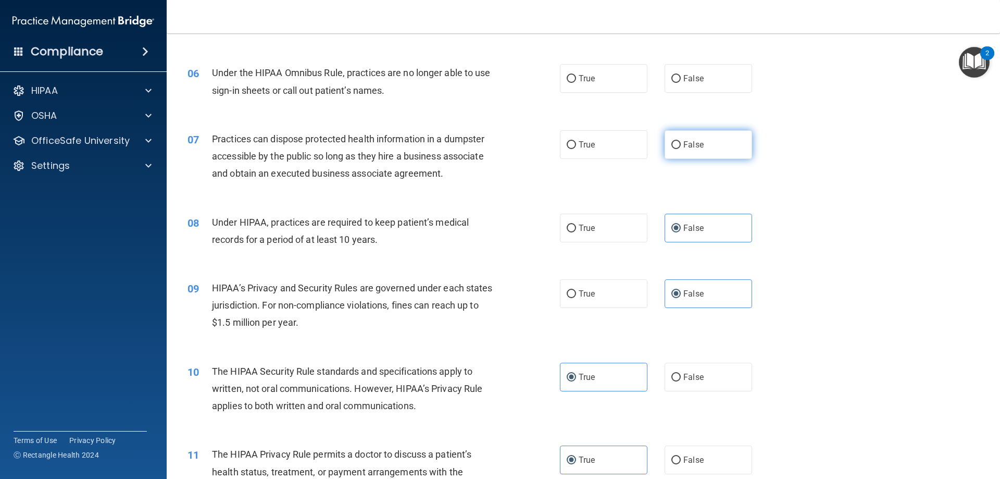
click at [706, 139] on label "False" at bounding box center [709, 144] width 88 height 29
click at [681, 141] on input "False" at bounding box center [675, 145] width 9 height 8
click at [585, 86] on label "True" at bounding box center [604, 78] width 88 height 29
click at [576, 83] on input "True" at bounding box center [571, 79] width 9 height 8
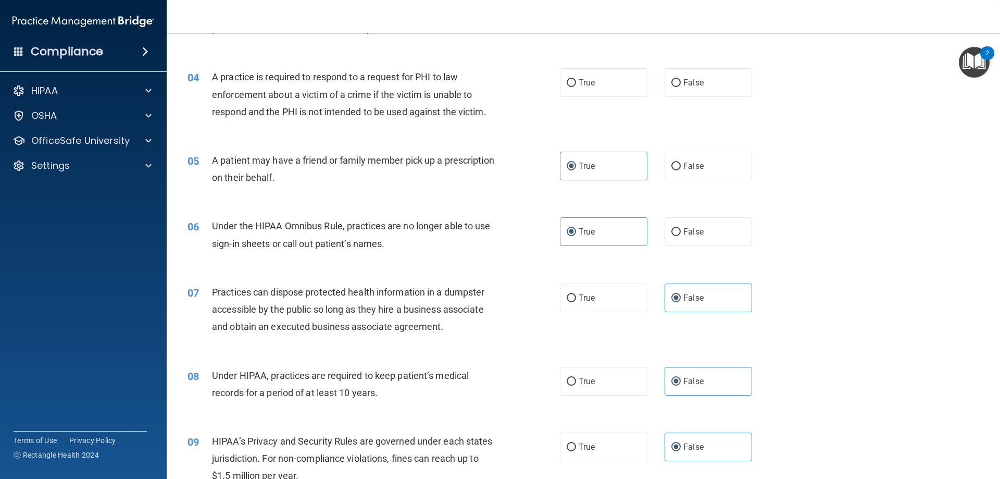
scroll to position [208, 0]
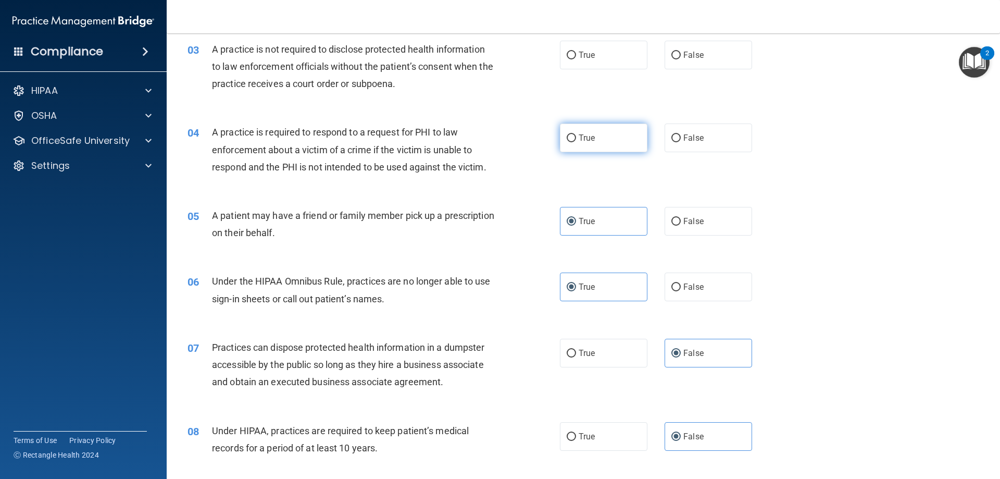
click at [599, 136] on label "True" at bounding box center [604, 137] width 88 height 29
click at [576, 136] on input "True" at bounding box center [571, 138] width 9 height 8
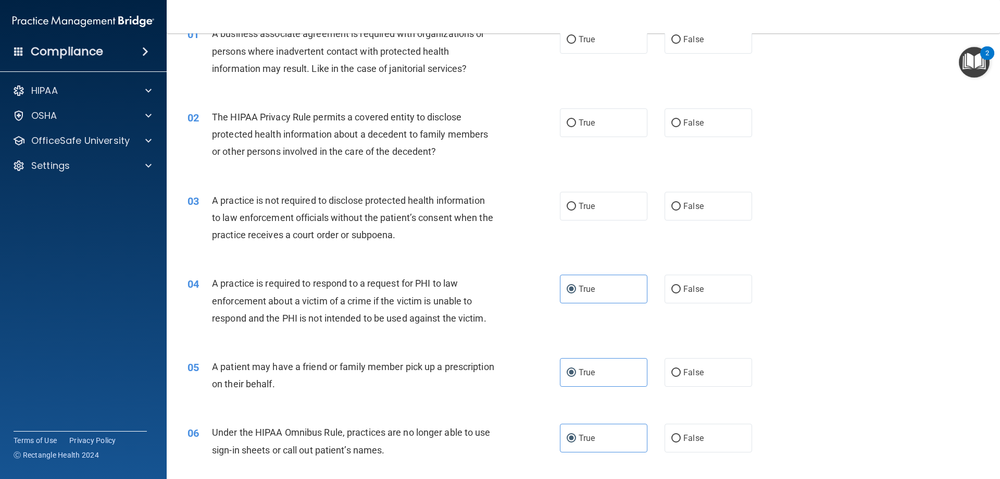
scroll to position [52, 0]
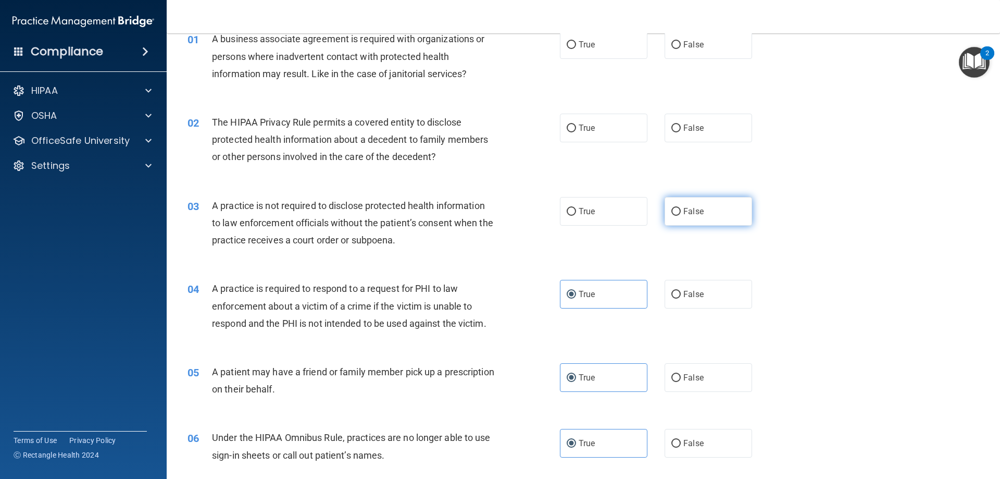
click at [740, 204] on label "False" at bounding box center [709, 211] width 88 height 29
click at [681, 208] on input "False" at bounding box center [675, 212] width 9 height 8
click at [598, 124] on label "True" at bounding box center [604, 128] width 88 height 29
click at [576, 124] on input "True" at bounding box center [571, 128] width 9 height 8
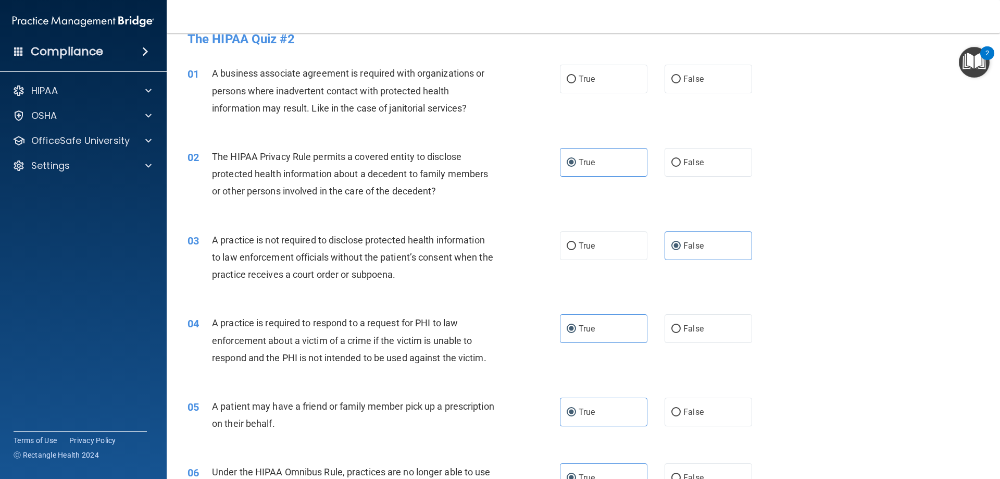
scroll to position [0, 0]
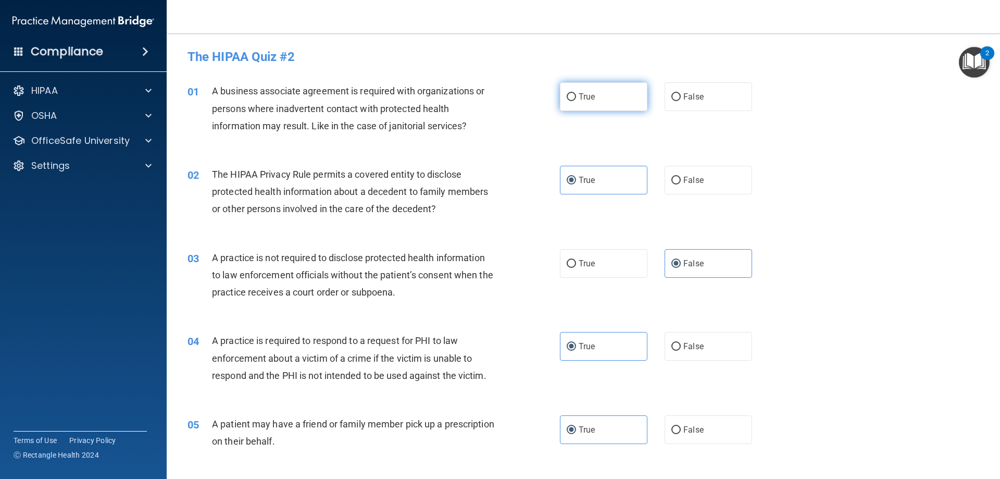
click at [595, 107] on label "True" at bounding box center [604, 96] width 88 height 29
click at [576, 101] on input "True" at bounding box center [571, 97] width 9 height 8
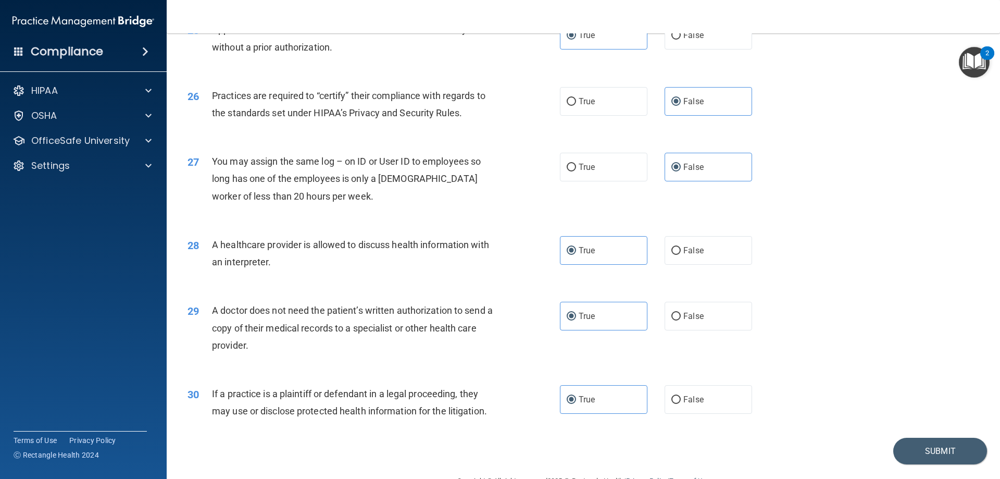
scroll to position [1894, 0]
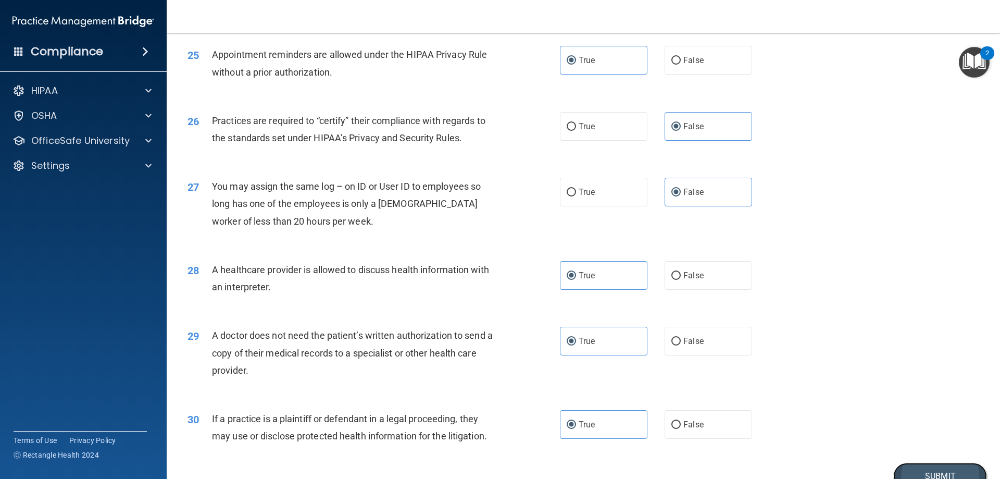
click at [905, 474] on button "Submit" at bounding box center [940, 476] width 94 height 27
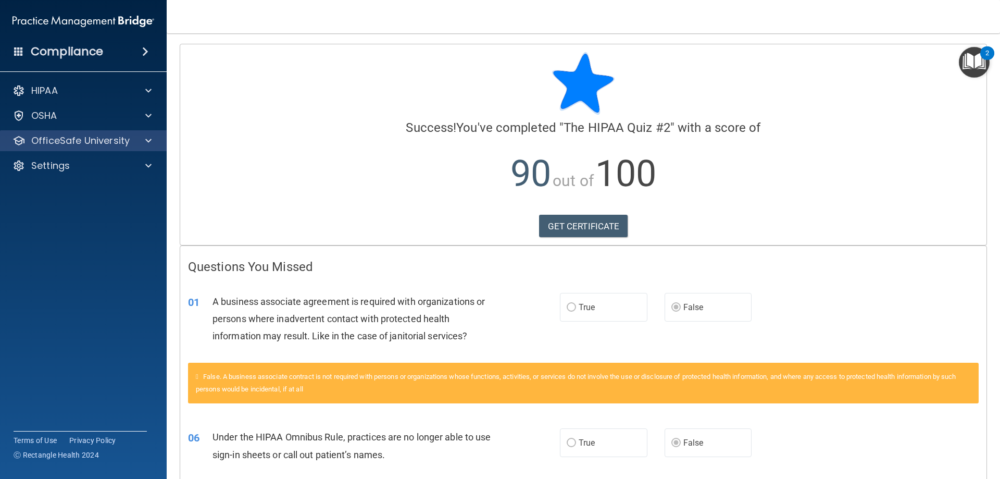
click at [41, 147] on div "OfficeSafe University" at bounding box center [83, 140] width 167 height 21
click at [148, 143] on span at bounding box center [148, 140] width 6 height 13
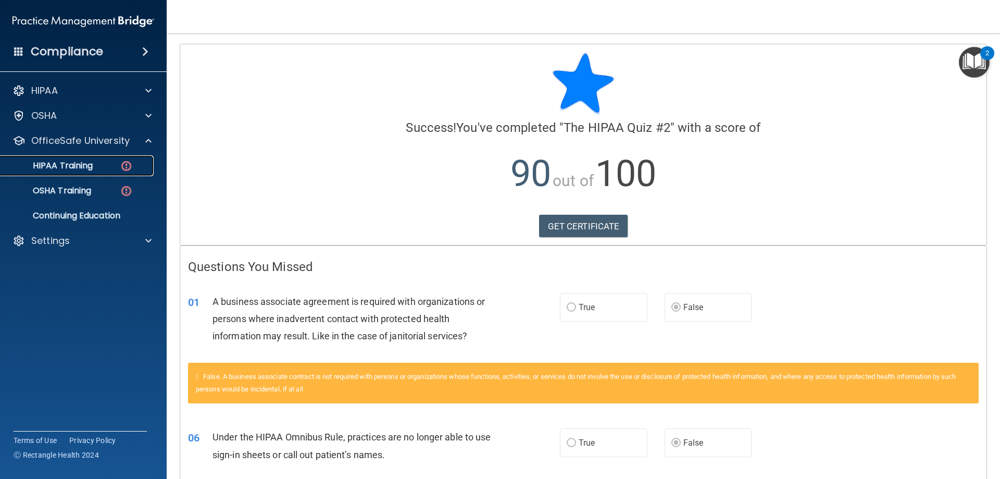
click at [64, 165] on p "HIPAA Training" at bounding box center [50, 165] width 86 height 10
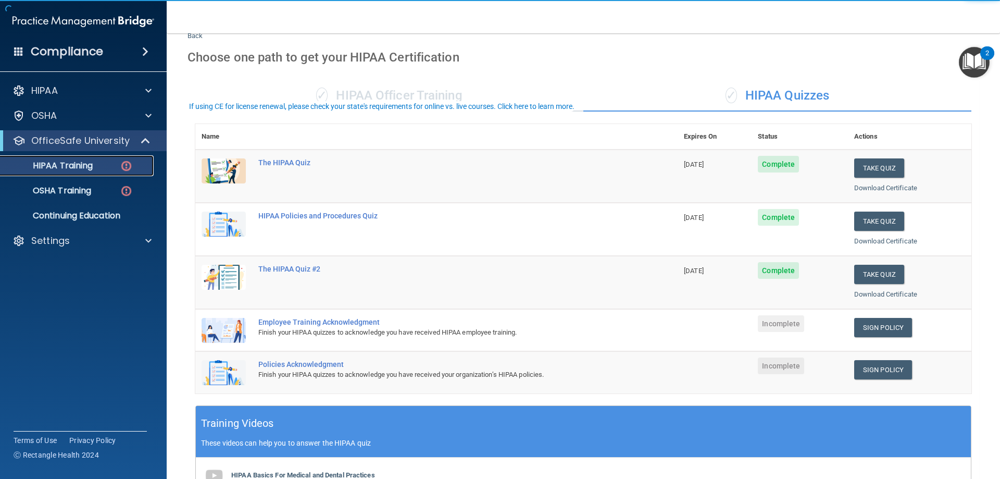
scroll to position [52, 0]
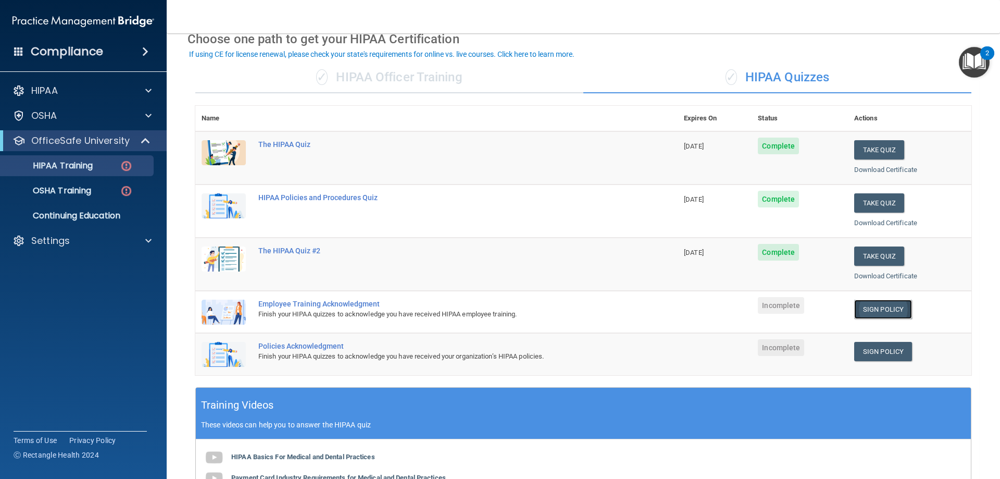
click at [870, 312] on link "Sign Policy" at bounding box center [883, 308] width 58 height 19
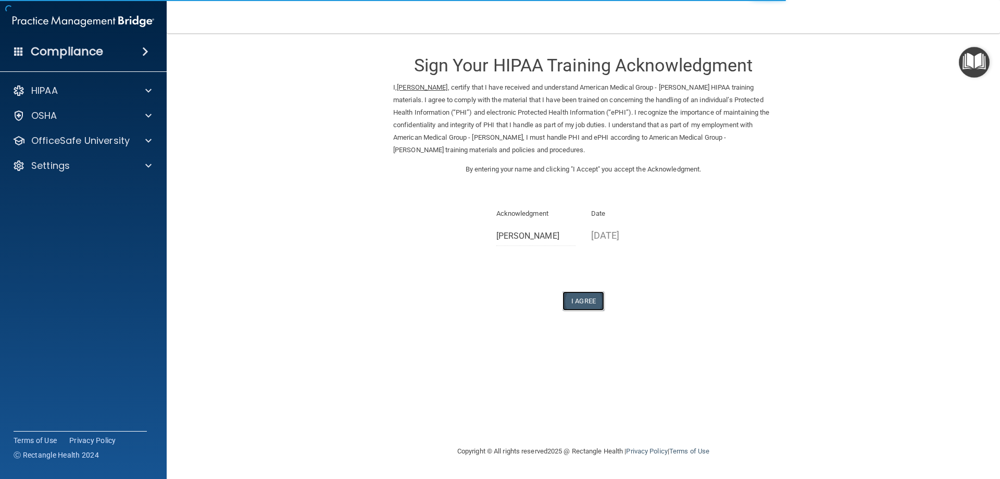
click at [592, 299] on button "I Agree" at bounding box center [584, 300] width 42 height 19
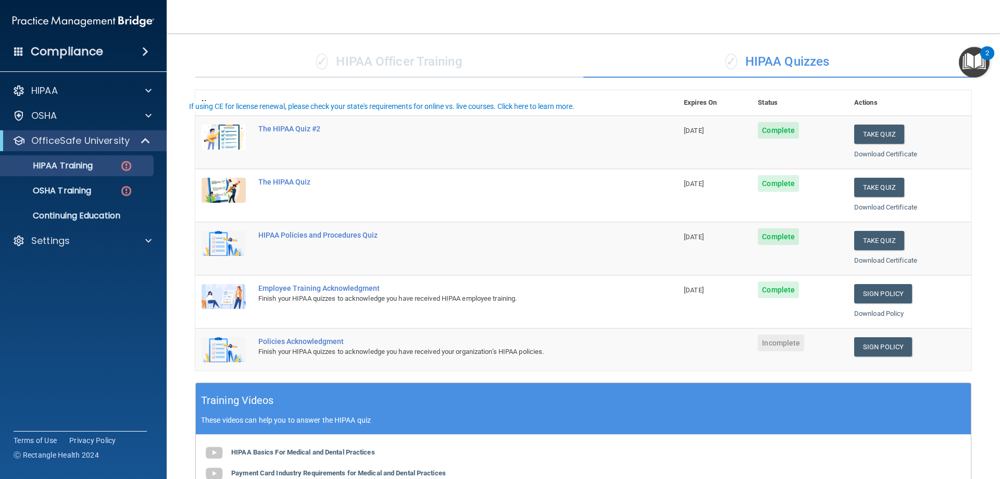
scroll to position [156, 0]
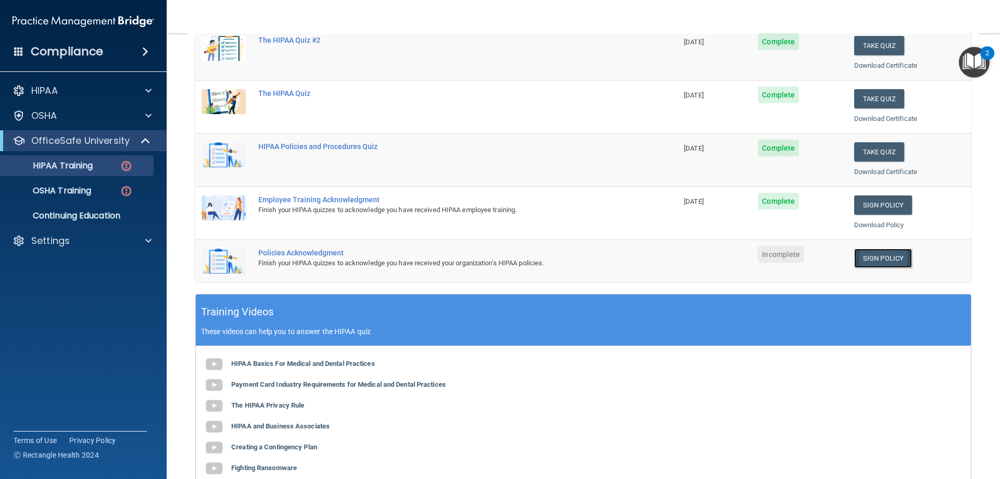
click at [859, 256] on link "Sign Policy" at bounding box center [883, 257] width 58 height 19
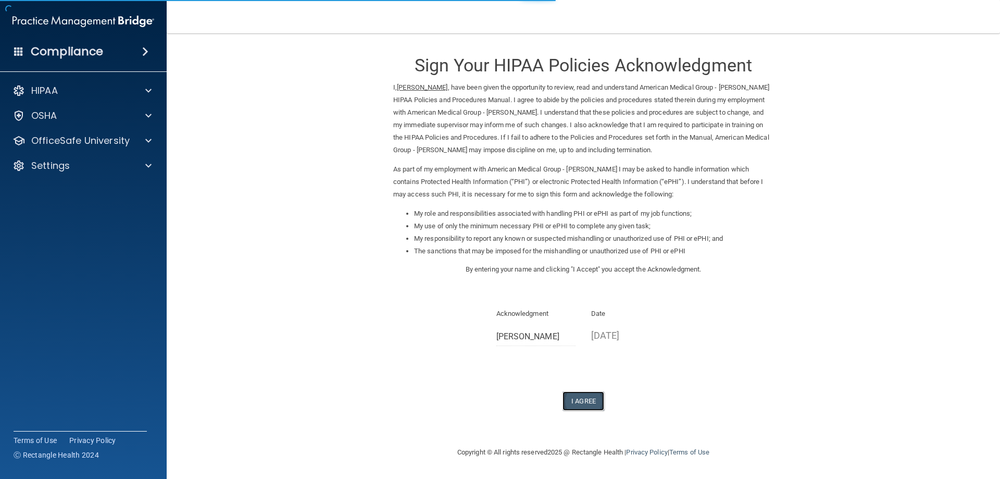
click at [593, 402] on button "I Agree" at bounding box center [584, 400] width 42 height 19
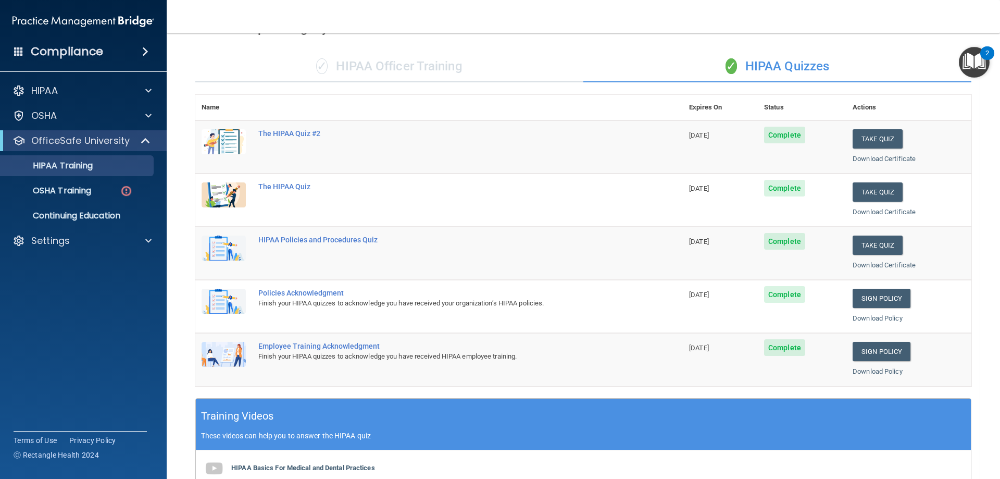
scroll to position [45, 0]
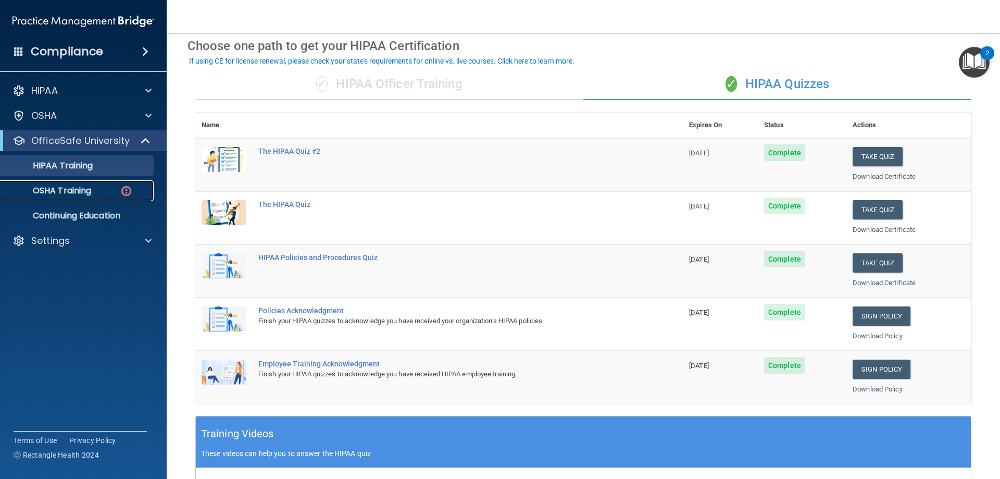
click at [46, 191] on p "OSHA Training" at bounding box center [49, 190] width 84 height 10
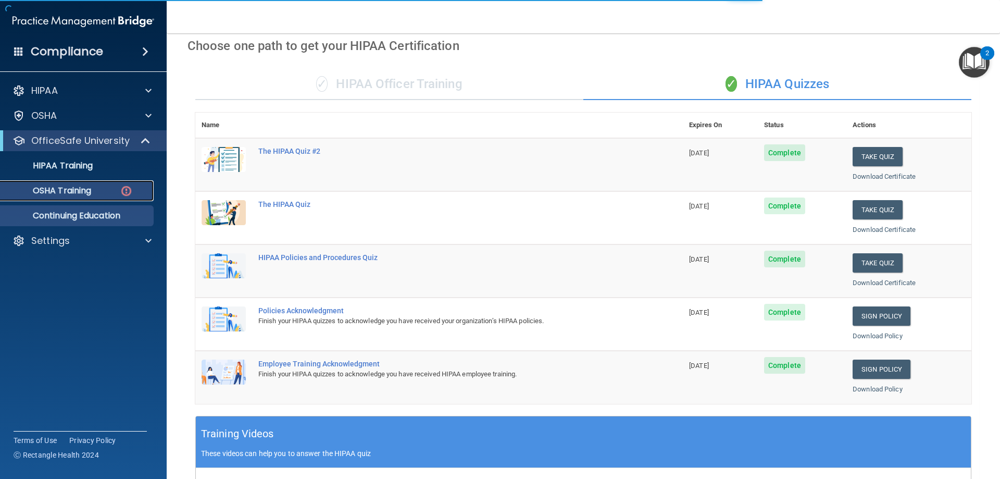
scroll to position [13, 0]
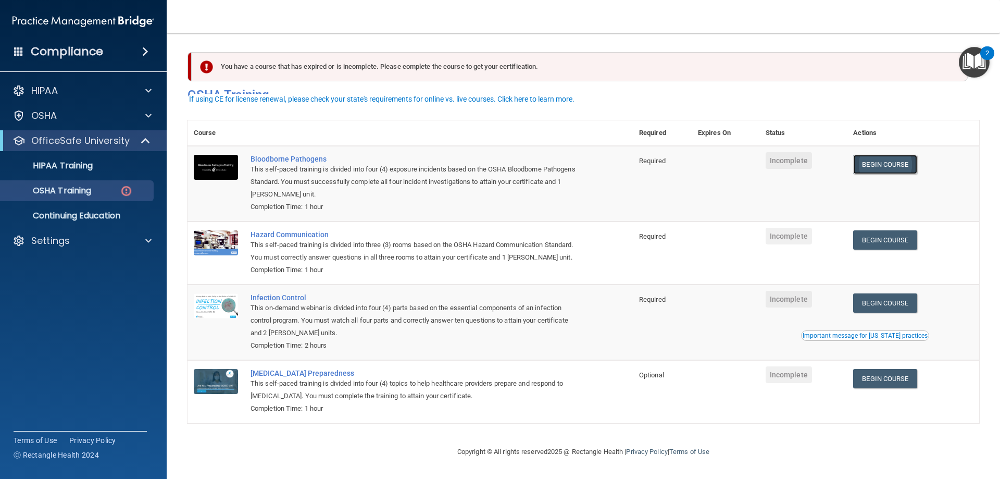
click at [888, 155] on link "Begin Course" at bounding box center [885, 164] width 64 height 19
click at [889, 158] on link "Begin Course" at bounding box center [885, 164] width 64 height 19
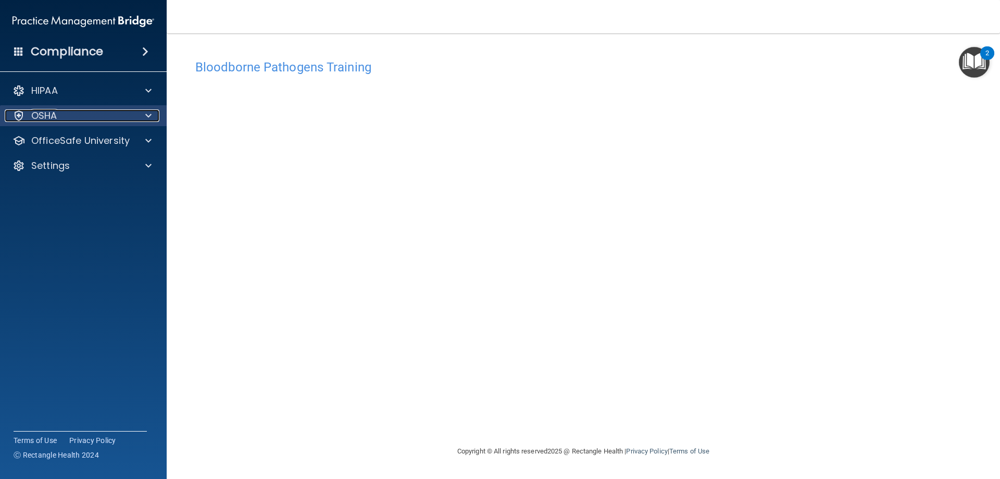
click at [34, 117] on p "OSHA" at bounding box center [44, 115] width 26 height 13
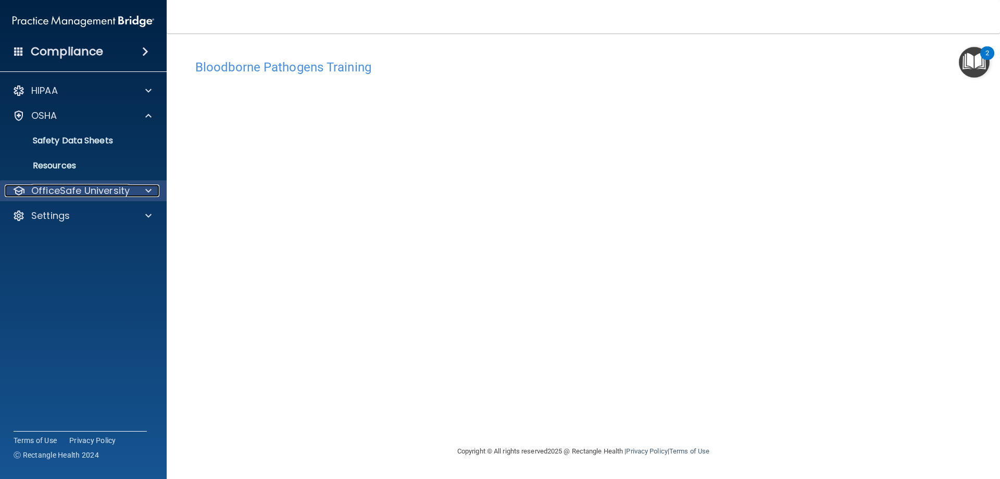
click at [49, 196] on p "OfficeSafe University" at bounding box center [80, 190] width 98 height 13
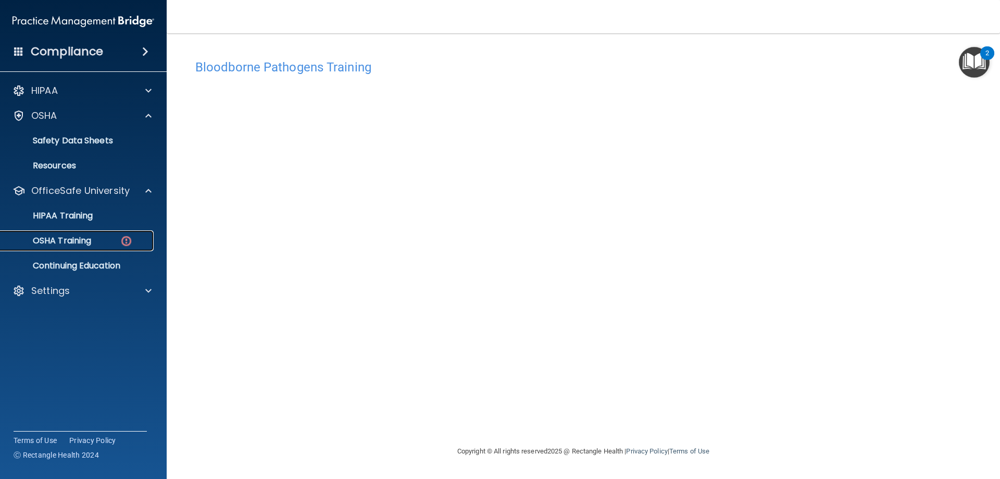
click at [62, 238] on p "OSHA Training" at bounding box center [49, 240] width 84 height 10
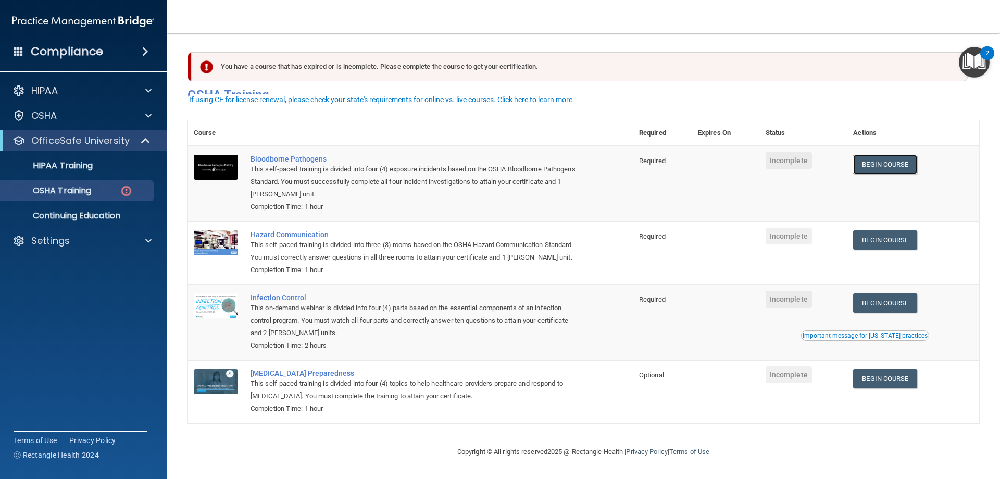
scroll to position [13, 0]
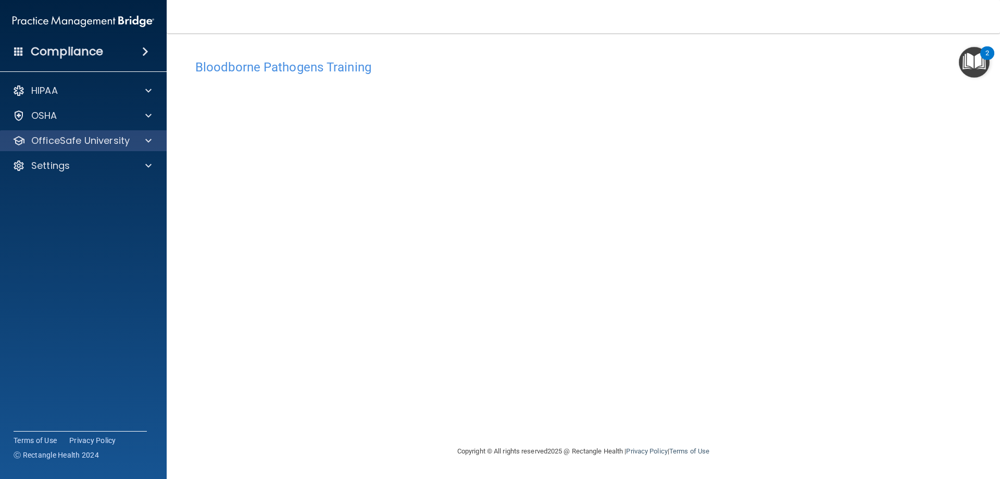
click at [145, 147] on div "OfficeSafe University" at bounding box center [83, 140] width 167 height 21
click at [154, 142] on div at bounding box center [147, 140] width 26 height 13
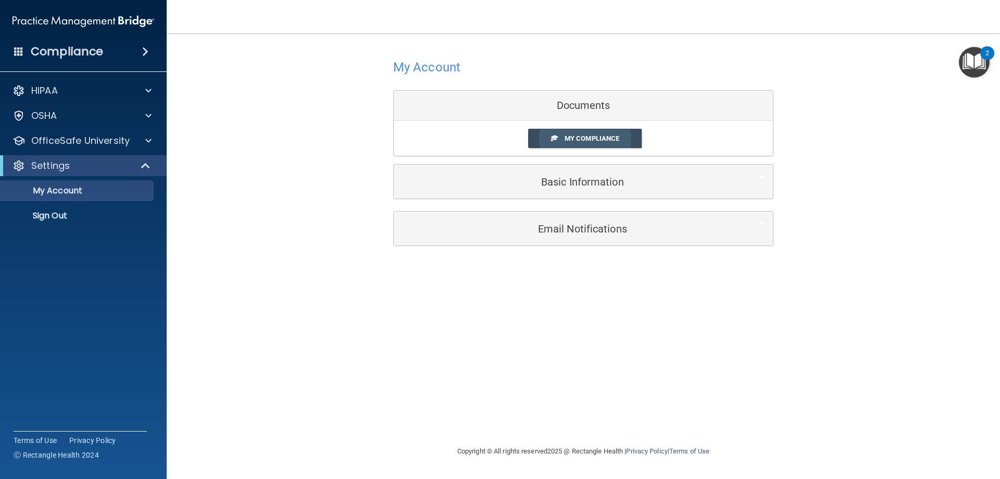
click at [584, 142] on span "My Compliance" at bounding box center [592, 138] width 55 height 8
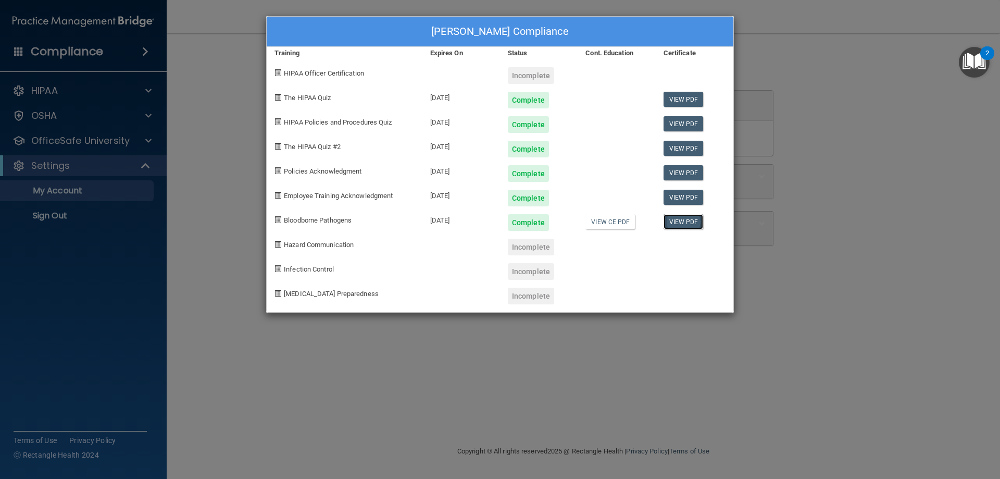
click at [665, 221] on link "View PDF" at bounding box center [684, 221] width 40 height 15
click at [320, 248] on span "Hazard Communication" at bounding box center [319, 245] width 70 height 8
click at [44, 117] on div "Jody Carter's Compliance Training Expires On Status Cont. Education Certificate…" at bounding box center [500, 239] width 1000 height 479
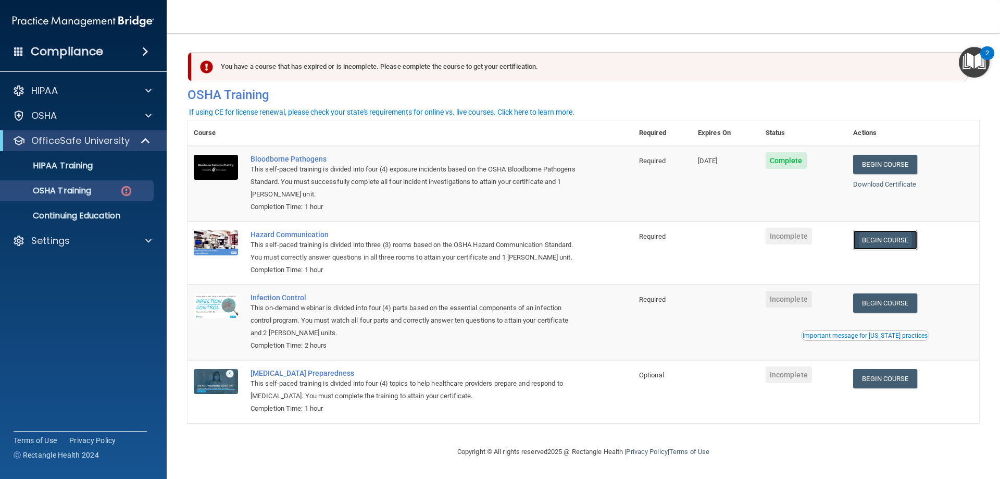
click at [886, 241] on link "Begin Course" at bounding box center [885, 239] width 64 height 19
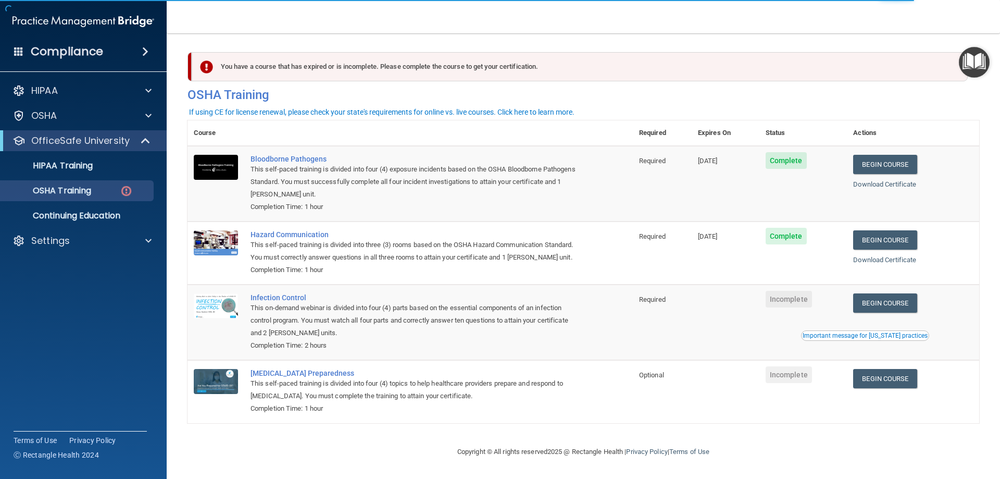
click at [903, 299] on td "Begin Course Download Certificate Important message for [US_STATE] practices" at bounding box center [913, 322] width 132 height 76
click at [899, 306] on td "Begin Course Download Certificate Important message for [US_STATE] practices" at bounding box center [913, 322] width 132 height 76
click at [899, 313] on link "Begin Course" at bounding box center [885, 302] width 64 height 19
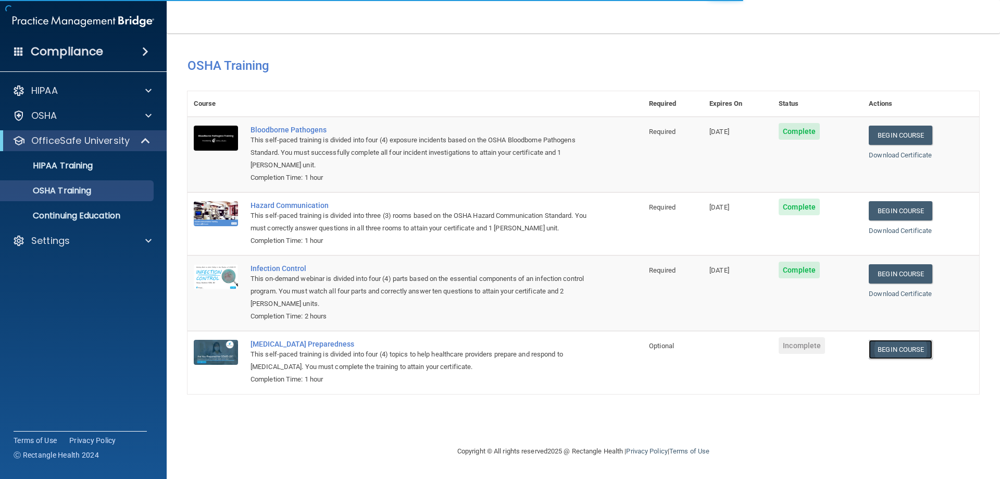
click at [885, 347] on link "Begin Course" at bounding box center [901, 349] width 64 height 19
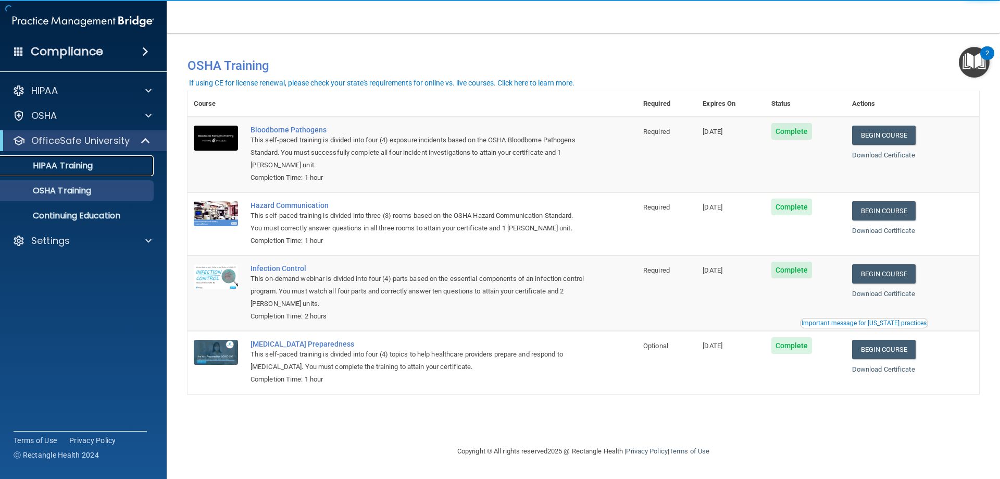
click at [70, 164] on p "HIPAA Training" at bounding box center [50, 165] width 86 height 10
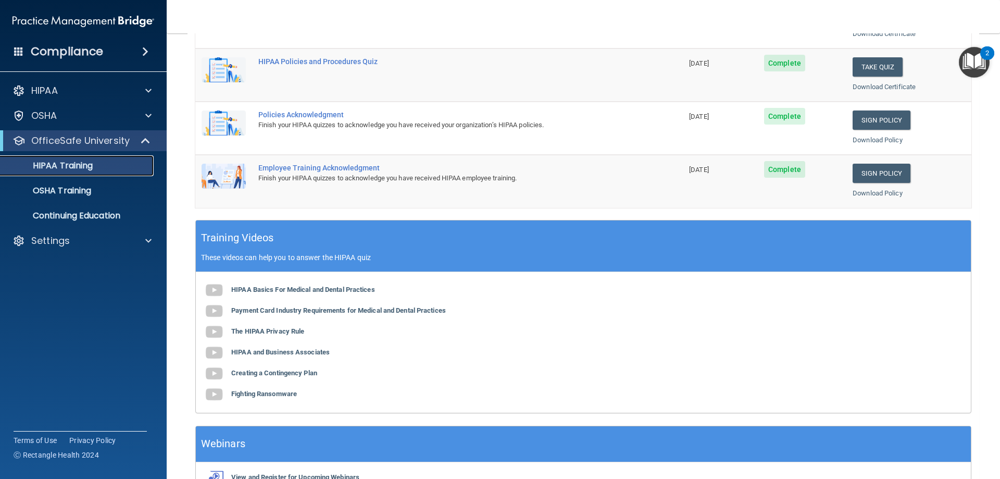
scroll to position [306, 0]
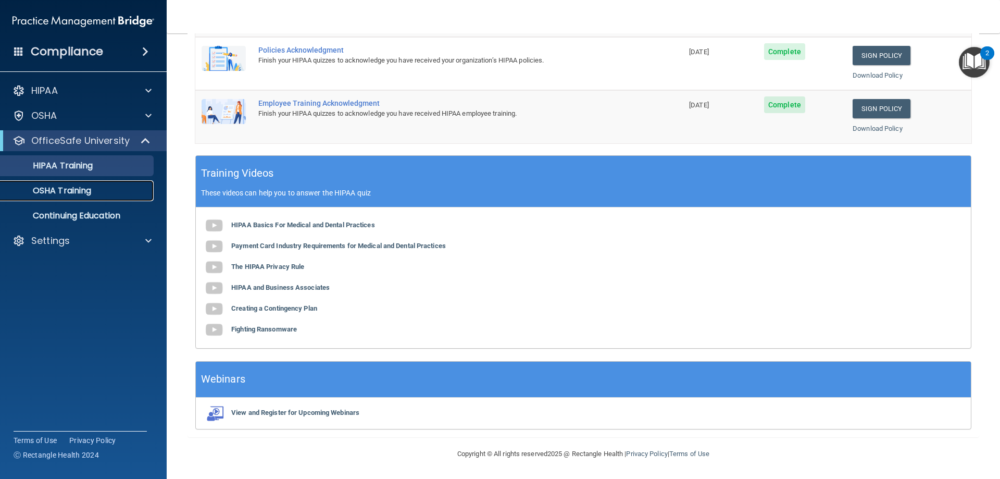
click at [82, 194] on p "OSHA Training" at bounding box center [49, 190] width 84 height 10
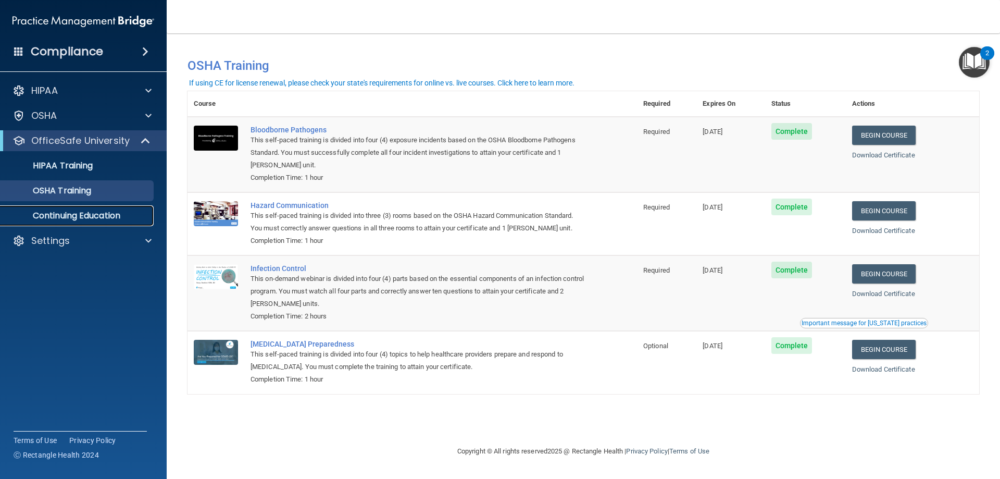
click at [74, 219] on p "Continuing Education" at bounding box center [78, 215] width 142 height 10
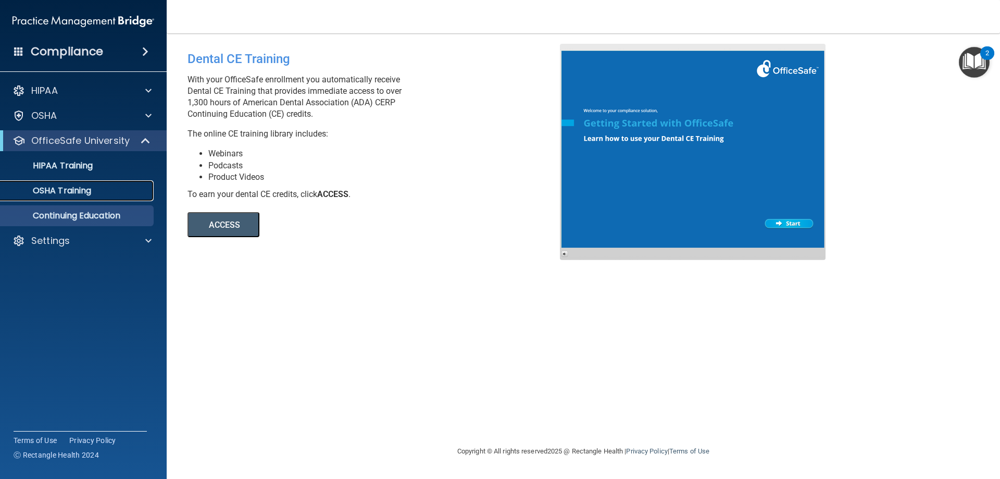
click at [69, 182] on link "OSHA Training" at bounding box center [72, 190] width 164 height 21
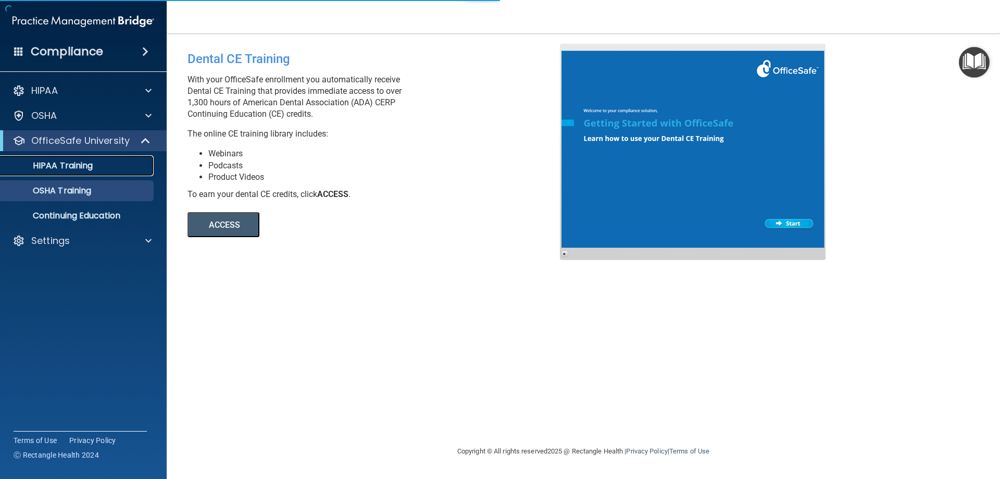
click at [68, 161] on p "HIPAA Training" at bounding box center [50, 165] width 86 height 10
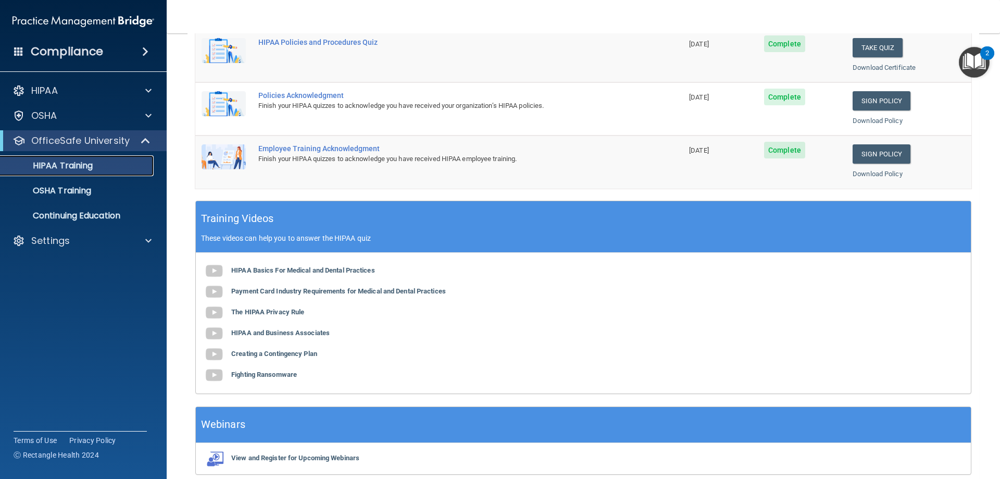
scroll to position [306, 0]
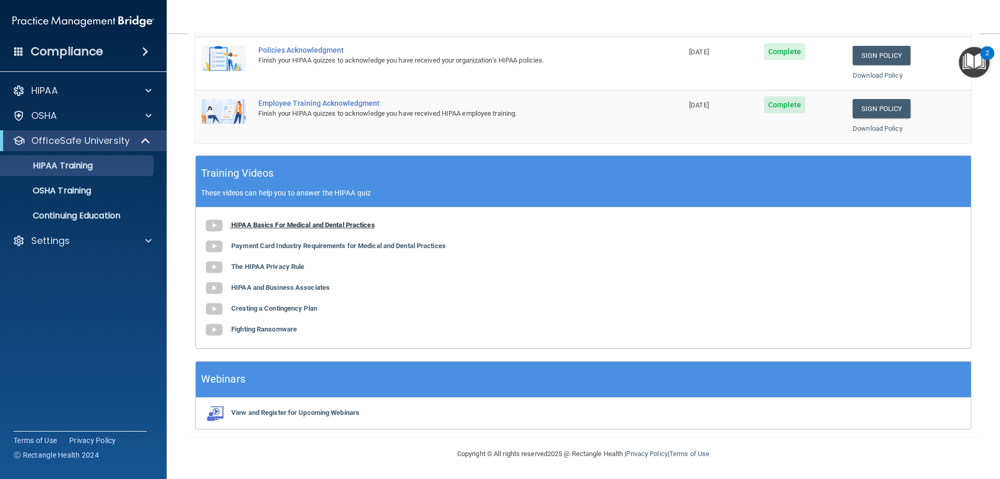
click at [358, 228] on b "HIPAA Basics For Medical and Dental Practices" at bounding box center [303, 225] width 144 height 8
